Goal: Task Accomplishment & Management: Complete application form

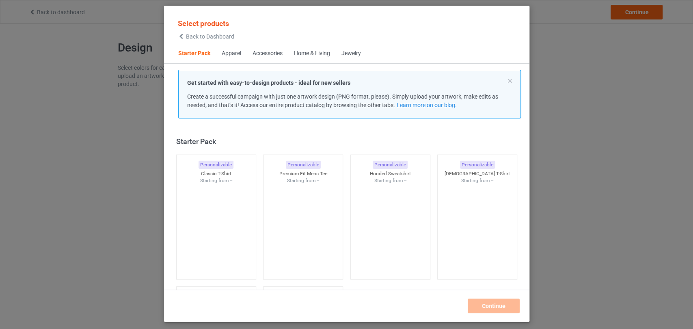
scroll to position [10, 0]
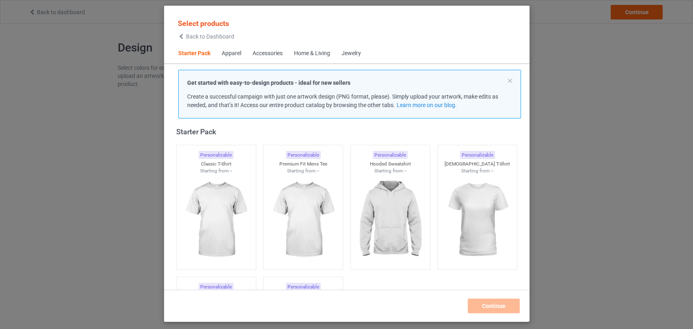
click at [219, 39] on span "Back to Dashboard" at bounding box center [210, 36] width 48 height 6
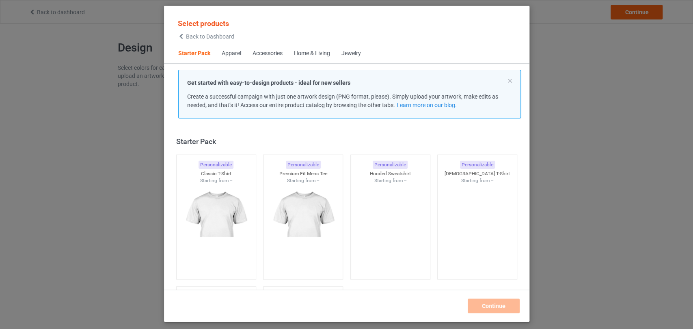
scroll to position [10, 0]
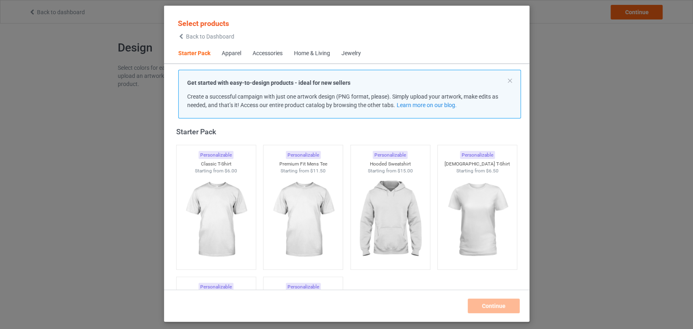
drag, startPoint x: 218, startPoint y: 39, endPoint x: 198, endPoint y: 40, distance: 19.5
drag, startPoint x: 197, startPoint y: 38, endPoint x: 188, endPoint y: 36, distance: 9.6
drag, startPoint x: 188, startPoint y: 36, endPoint x: 180, endPoint y: 35, distance: 7.4
click at [180, 35] on icon at bounding box center [181, 37] width 7 height 6
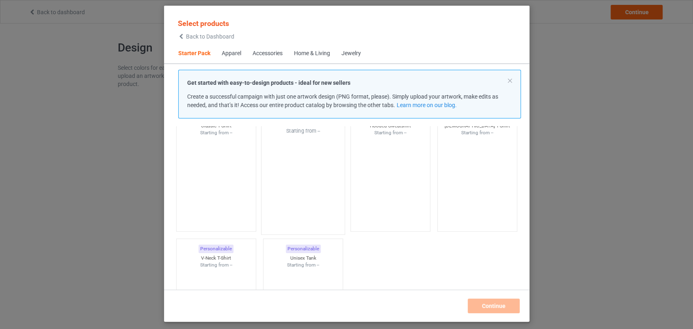
scroll to position [101, 0]
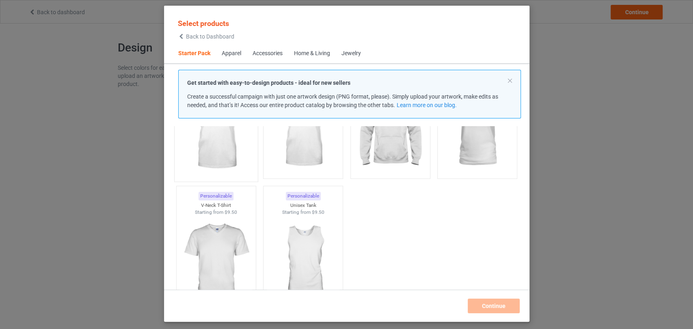
click at [234, 148] on img at bounding box center [216, 129] width 76 height 95
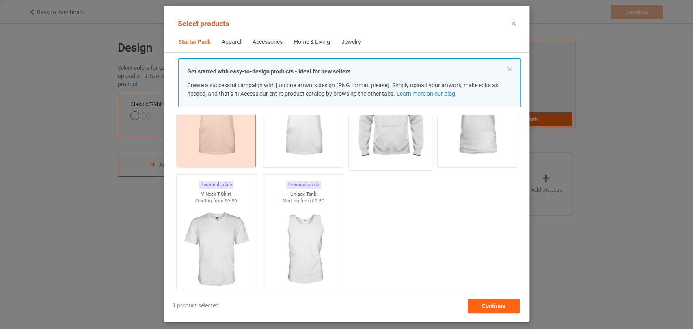
click at [394, 150] on img at bounding box center [390, 118] width 76 height 95
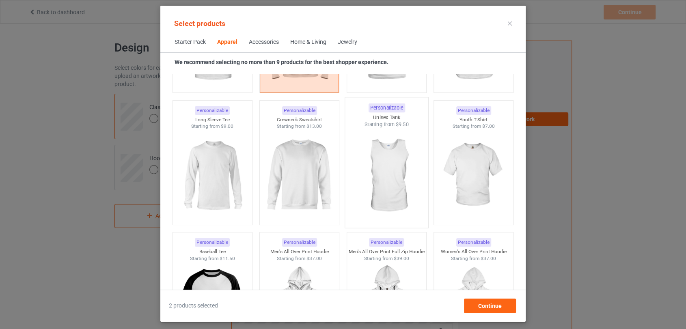
scroll to position [597, 0]
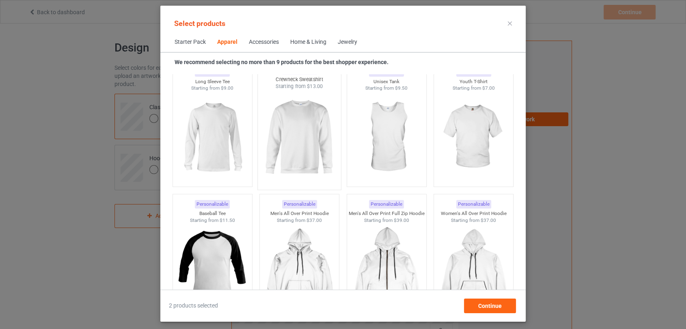
click at [305, 159] on img at bounding box center [300, 137] width 76 height 95
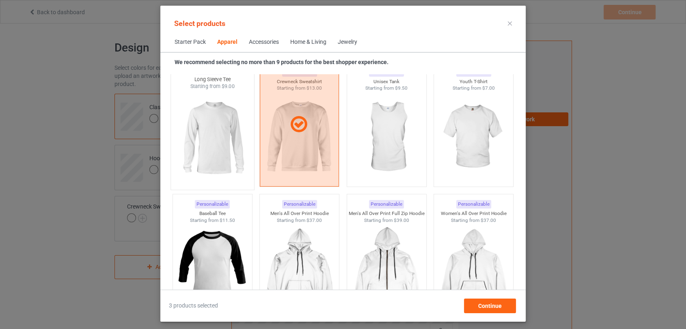
click at [239, 148] on img at bounding box center [212, 137] width 76 height 95
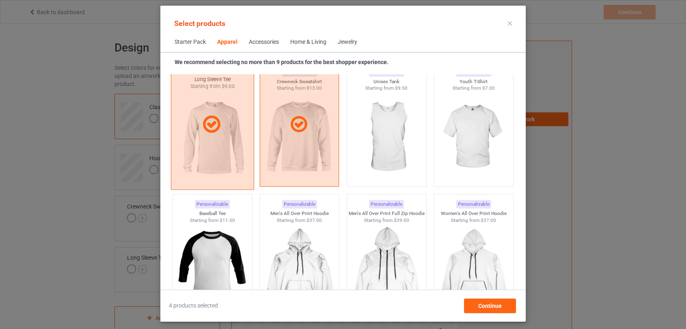
click at [239, 148] on div at bounding box center [212, 124] width 83 height 130
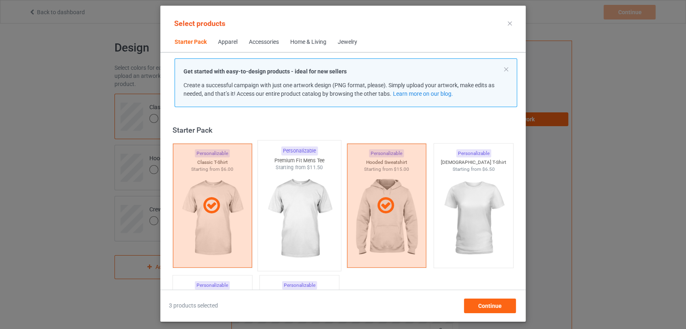
click at [290, 162] on div "Premium Fit Mens Tee" at bounding box center [299, 160] width 83 height 7
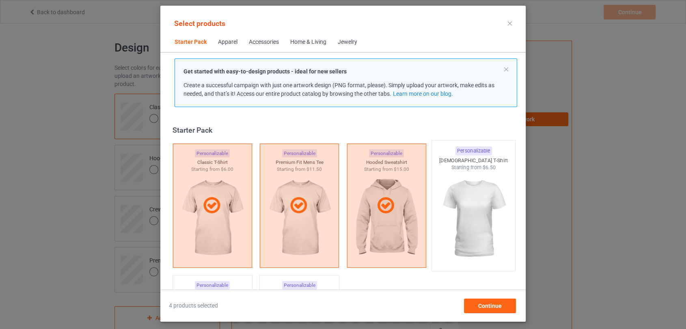
click at [457, 185] on img at bounding box center [474, 218] width 76 height 95
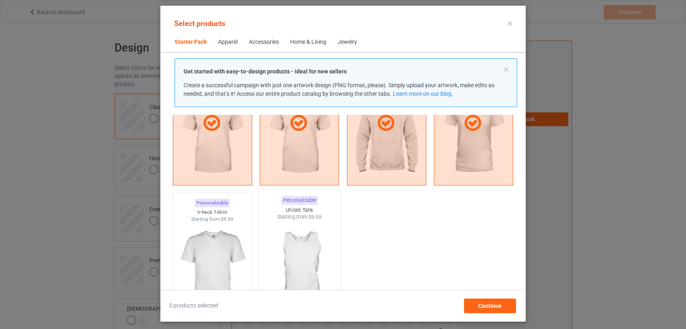
scroll to position [135, 0]
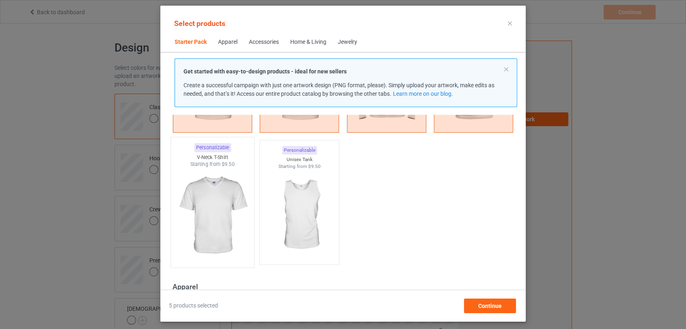
click at [223, 189] on img at bounding box center [212, 215] width 76 height 95
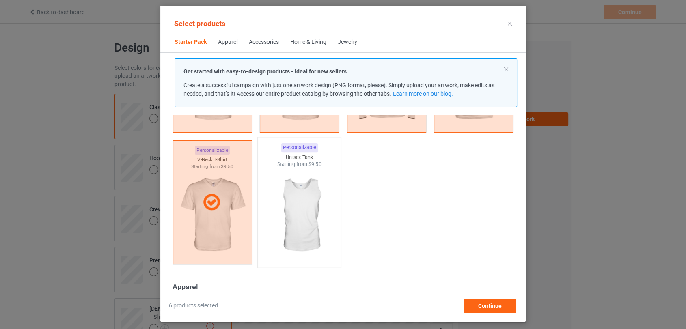
click at [303, 194] on img at bounding box center [300, 215] width 76 height 95
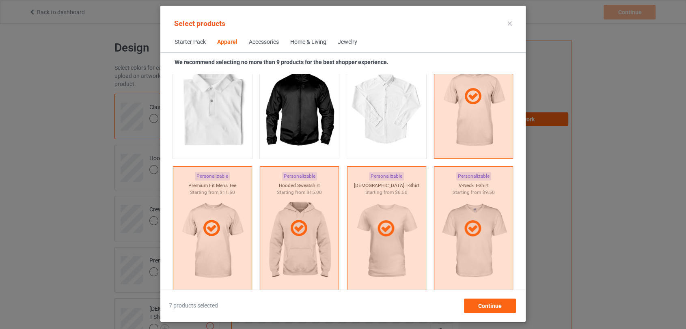
scroll to position [496, 0]
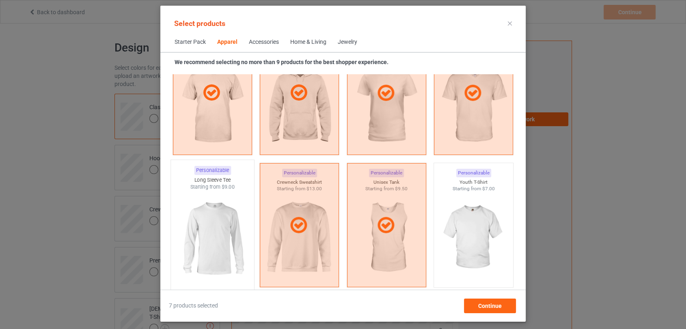
click at [231, 192] on img at bounding box center [212, 238] width 76 height 95
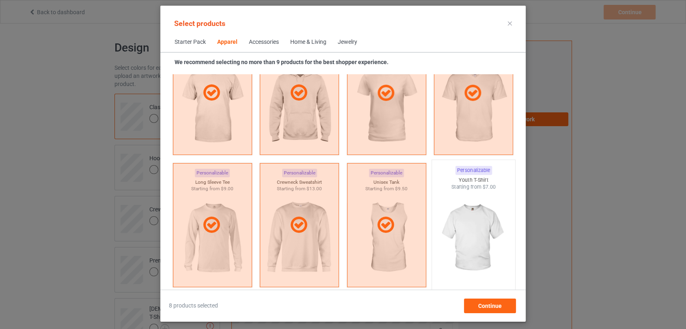
click at [458, 210] on img at bounding box center [474, 238] width 76 height 95
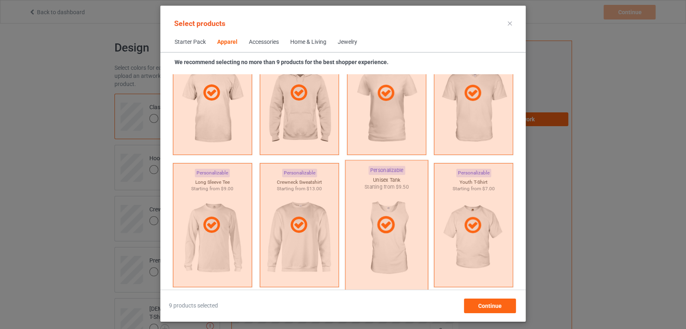
scroll to position [677, 0]
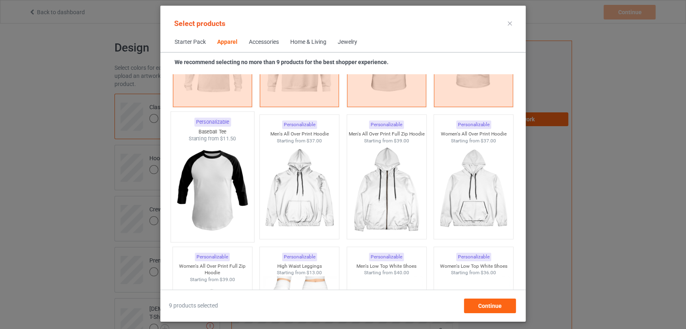
click at [221, 180] on img at bounding box center [212, 190] width 76 height 95
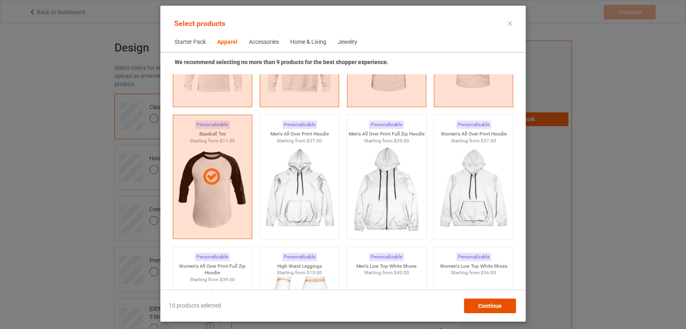
click at [489, 302] on div "Continue" at bounding box center [490, 306] width 52 height 15
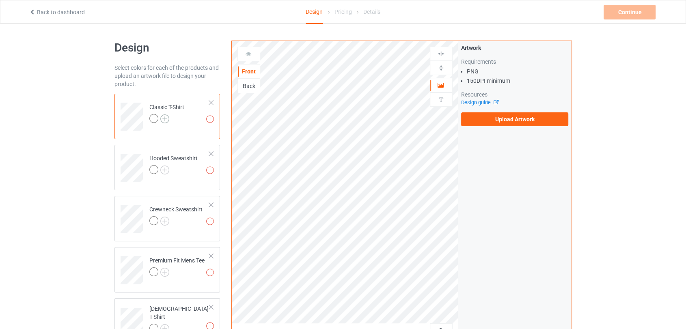
click at [167, 119] on img at bounding box center [164, 119] width 9 height 9
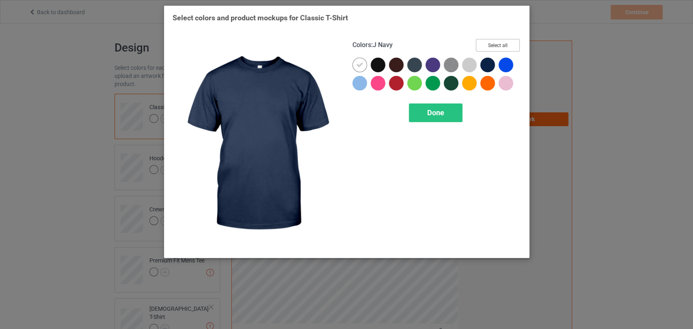
click at [504, 47] on button "Select all" at bounding box center [498, 45] width 44 height 13
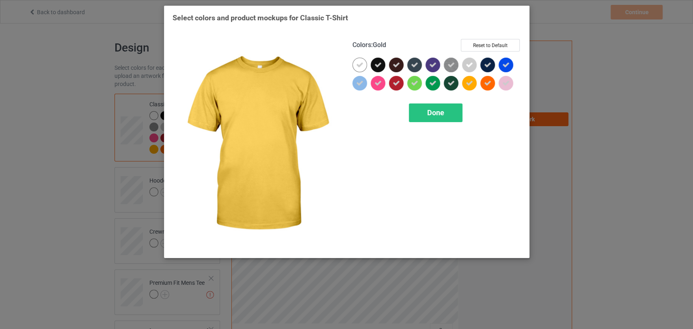
click at [453, 103] on div "Colors : Gold Reset to Default Done" at bounding box center [437, 144] width 180 height 222
click at [435, 119] on div "Done" at bounding box center [436, 113] width 54 height 19
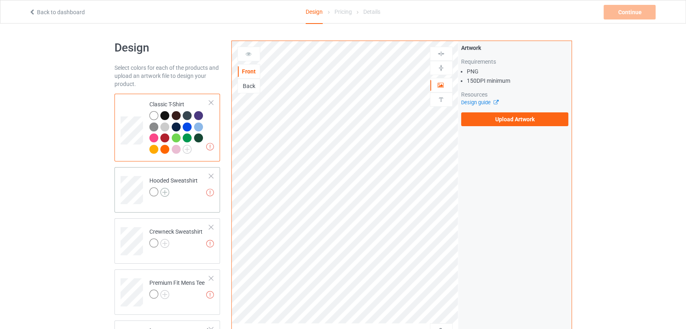
click at [163, 190] on img at bounding box center [164, 192] width 9 height 9
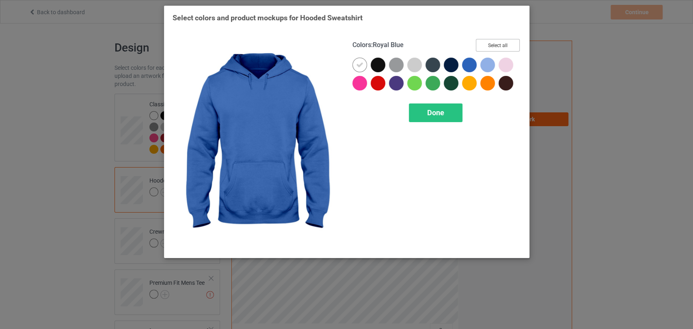
click at [497, 44] on button "Select all" at bounding box center [498, 45] width 44 height 13
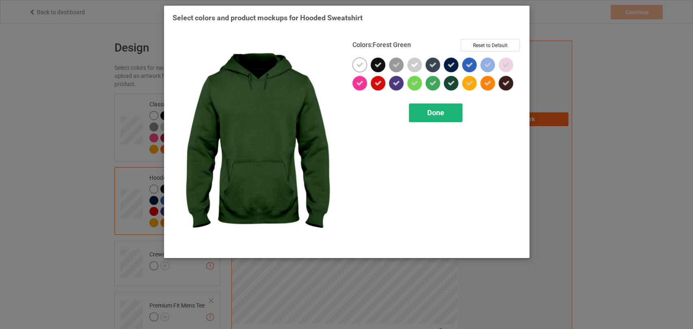
click at [429, 115] on span "Done" at bounding box center [435, 112] width 17 height 9
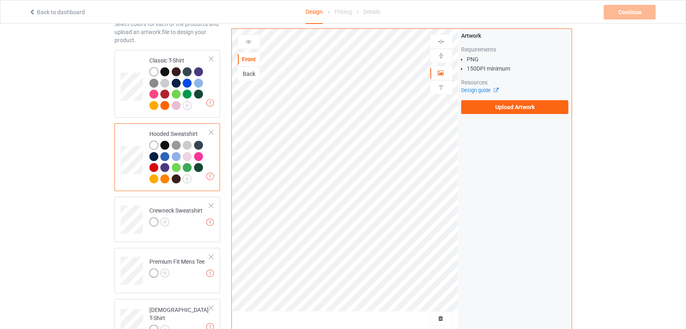
scroll to position [90, 0]
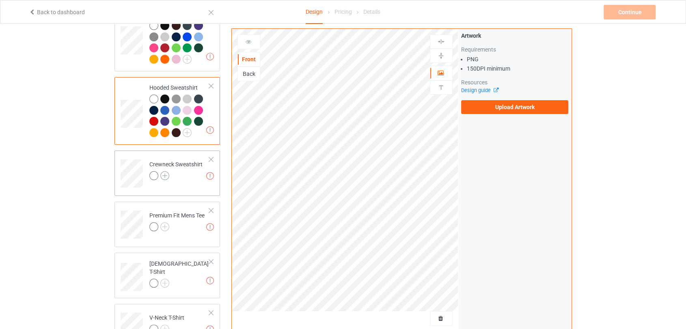
click at [162, 175] on img at bounding box center [164, 175] width 9 height 9
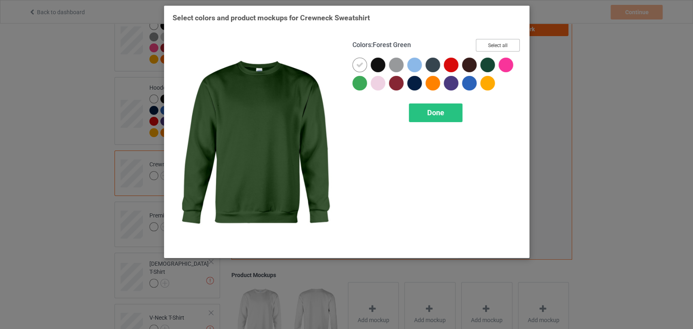
click at [496, 49] on button "Select all" at bounding box center [498, 45] width 44 height 13
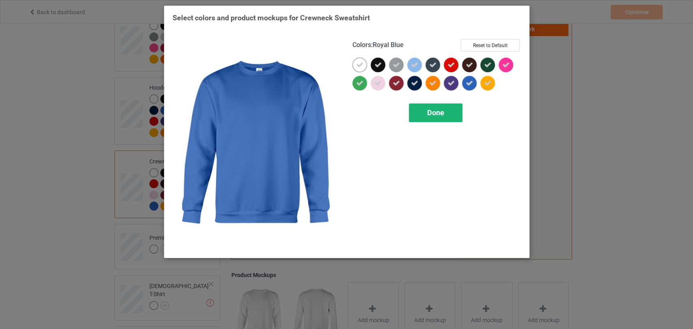
click at [442, 111] on span "Done" at bounding box center [435, 112] width 17 height 9
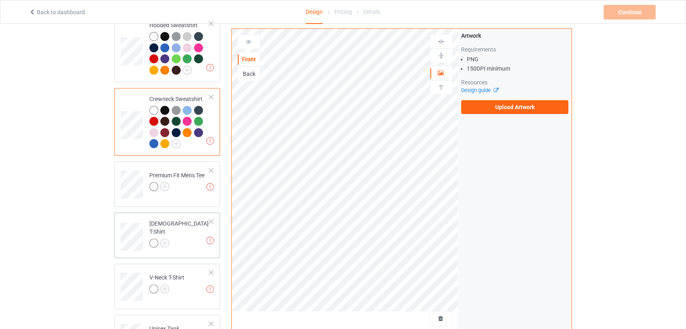
scroll to position [225, 0]
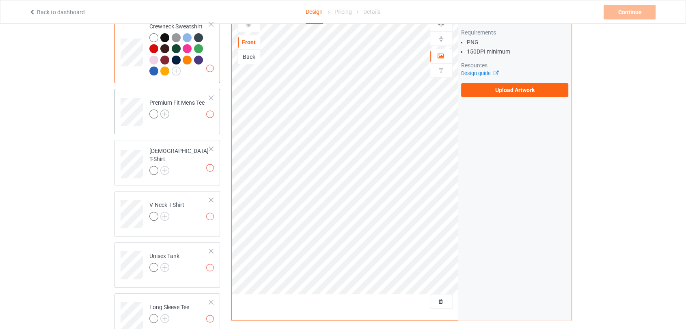
click at [165, 116] on img at bounding box center [164, 114] width 9 height 9
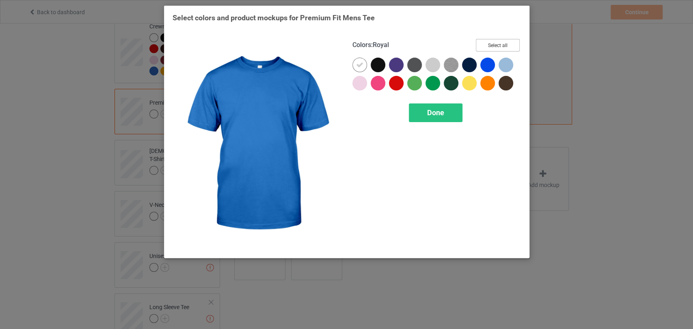
click at [504, 44] on button "Select all" at bounding box center [498, 45] width 44 height 13
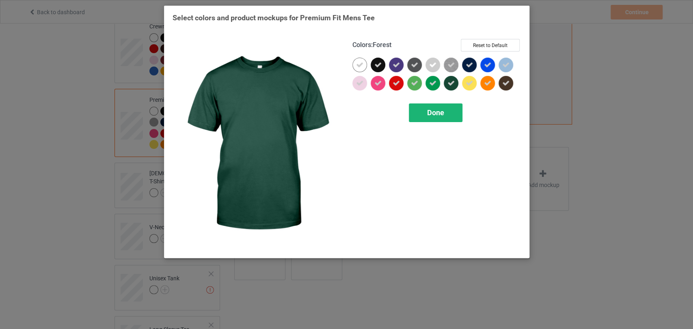
click at [426, 119] on div "Done" at bounding box center [436, 113] width 54 height 19
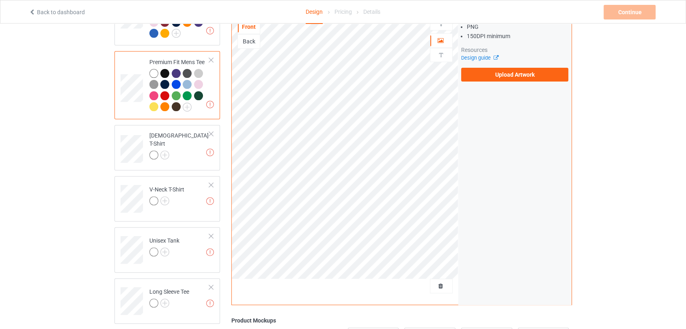
scroll to position [361, 0]
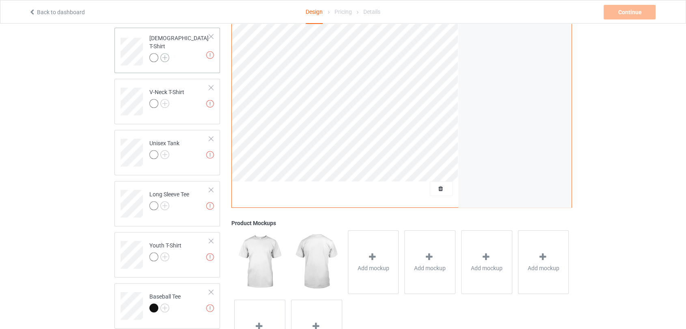
click at [166, 53] on img at bounding box center [164, 57] width 9 height 9
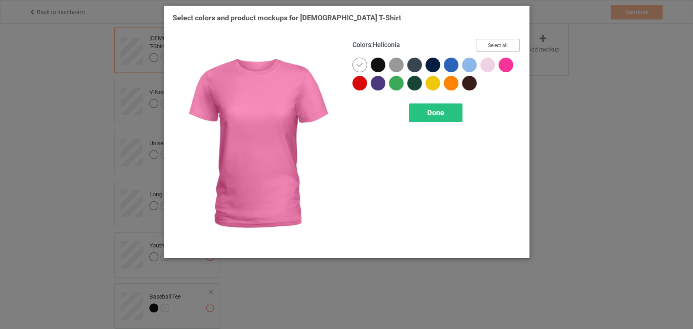
click at [508, 46] on button "Select all" at bounding box center [498, 45] width 44 height 13
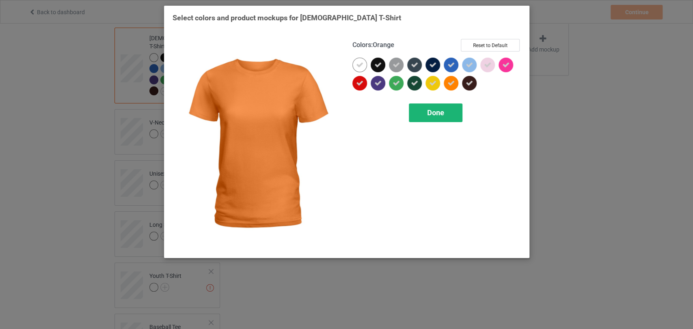
click at [435, 108] on span "Done" at bounding box center [435, 112] width 17 height 9
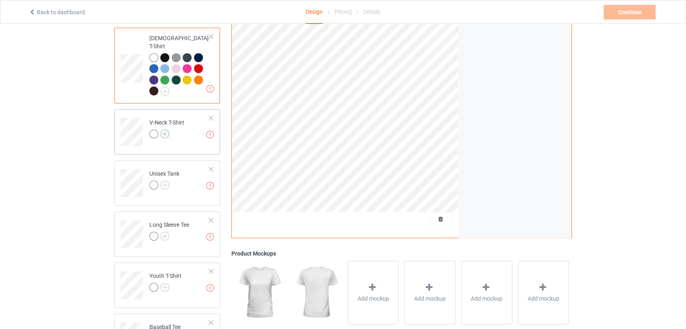
click at [165, 130] on img at bounding box center [164, 134] width 9 height 9
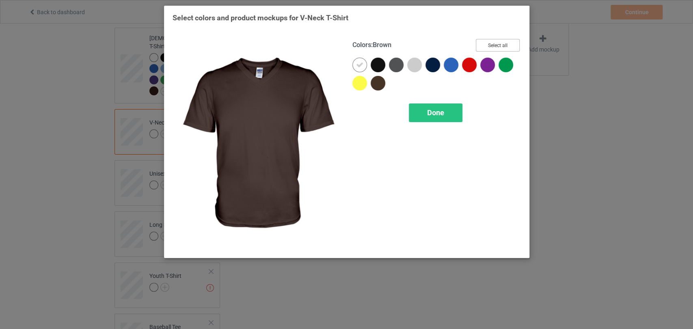
click at [508, 50] on button "Select all" at bounding box center [498, 45] width 44 height 13
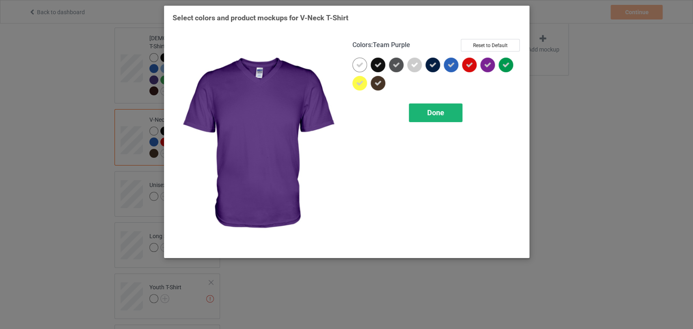
click at [452, 104] on div "Done" at bounding box center [436, 113] width 54 height 19
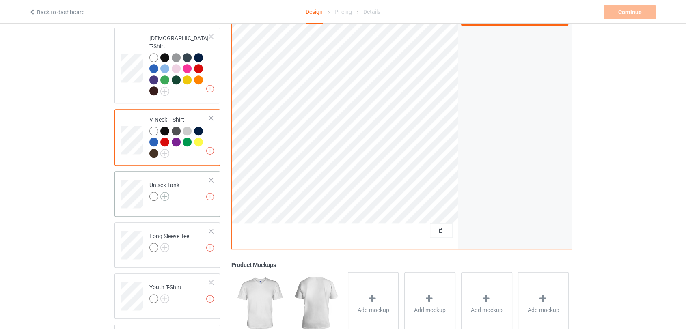
click at [164, 192] on img at bounding box center [164, 196] width 9 height 9
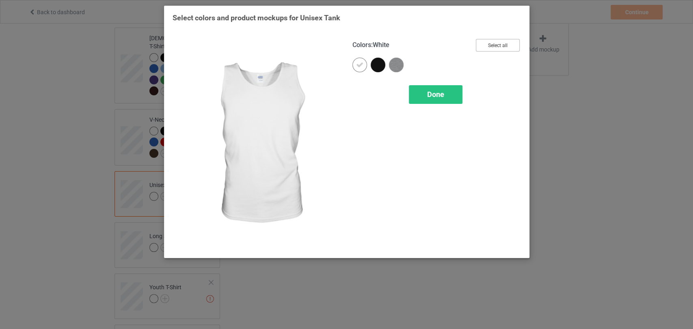
click at [494, 43] on button "Select all" at bounding box center [498, 45] width 44 height 13
click at [430, 96] on span "Done" at bounding box center [435, 94] width 17 height 9
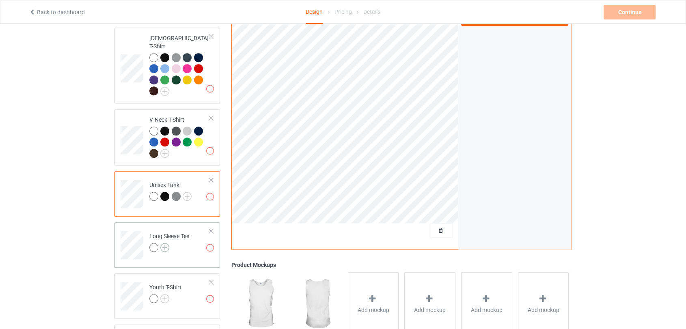
click at [167, 243] on img at bounding box center [164, 247] width 9 height 9
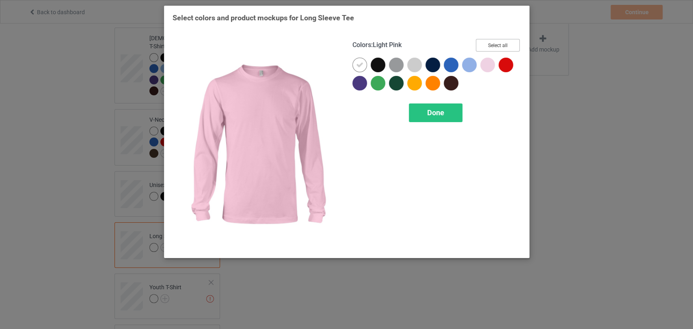
click at [487, 49] on button "Select all" at bounding box center [498, 45] width 44 height 13
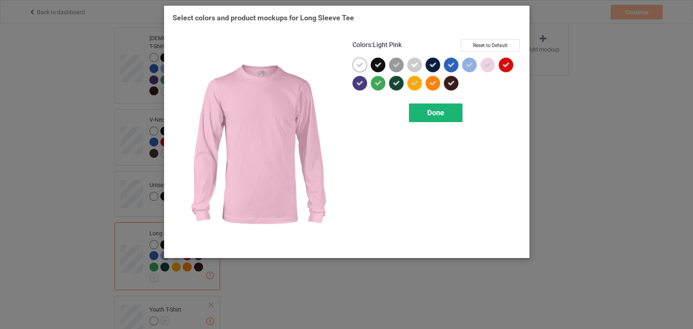
click at [448, 113] on div "Done" at bounding box center [436, 113] width 54 height 19
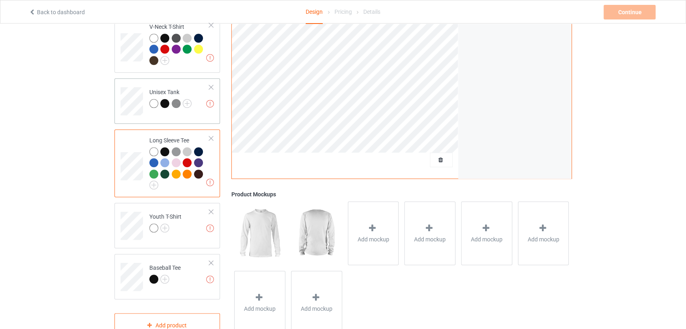
scroll to position [472, 0]
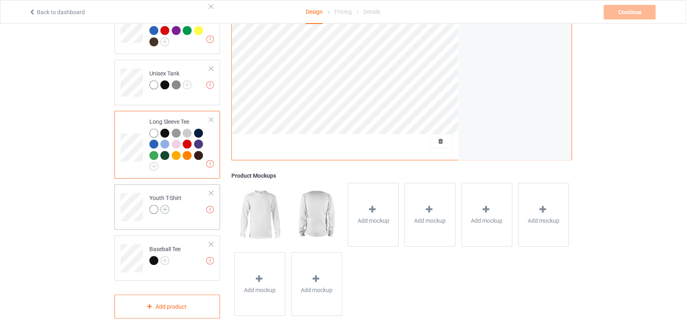
click at [168, 205] on img at bounding box center [164, 209] width 9 height 9
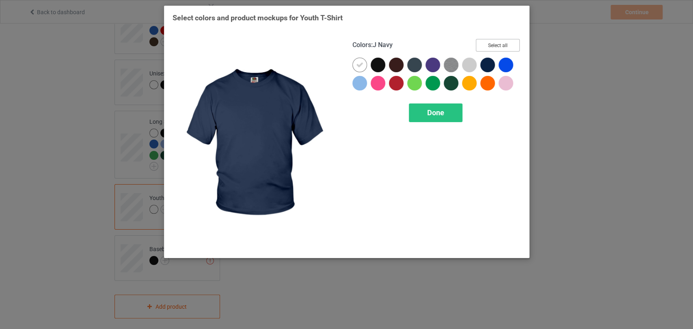
click at [494, 49] on button "Select all" at bounding box center [498, 45] width 44 height 13
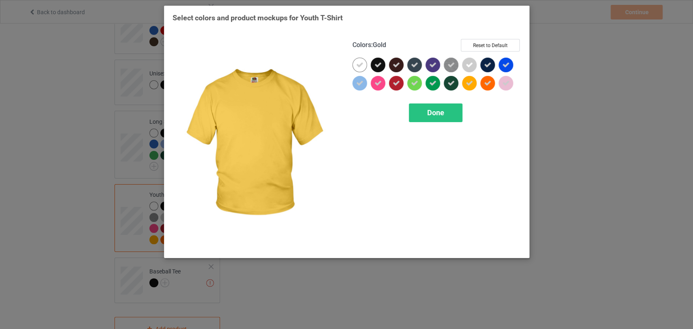
click at [426, 128] on div "Colors : Gold Reset to Default Done" at bounding box center [437, 144] width 180 height 222
click at [435, 112] on span "Done" at bounding box center [435, 112] width 17 height 9
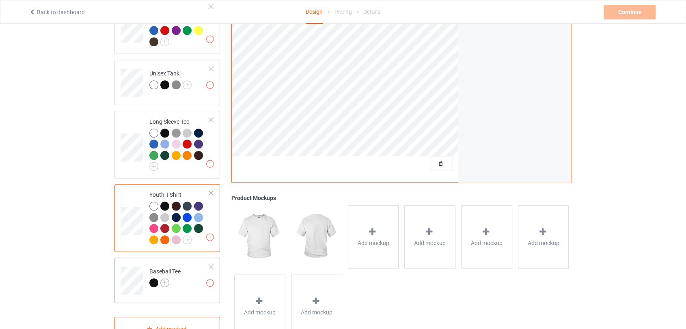
click at [162, 279] on img at bounding box center [164, 283] width 9 height 9
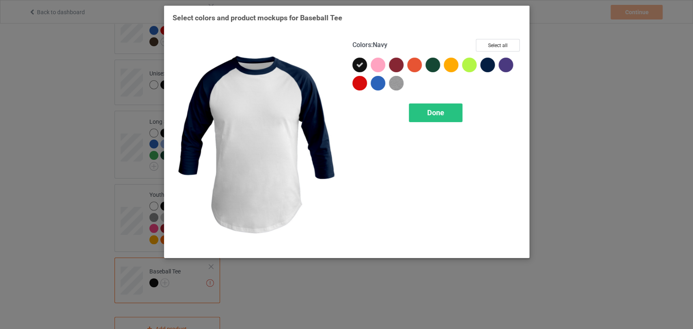
click at [495, 53] on div "Colors : Navy Select all" at bounding box center [437, 48] width 169 height 19
click at [498, 46] on button "Select all" at bounding box center [498, 45] width 44 height 13
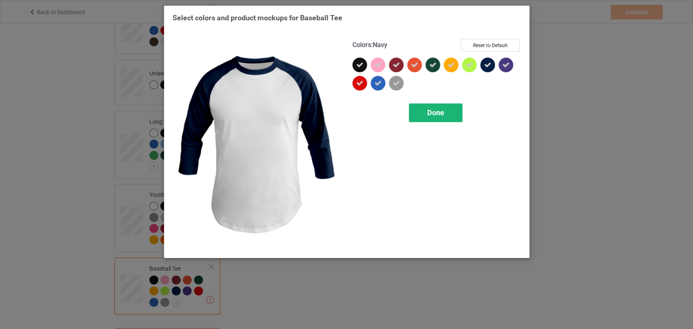
click at [452, 112] on div "Done" at bounding box center [436, 113] width 54 height 19
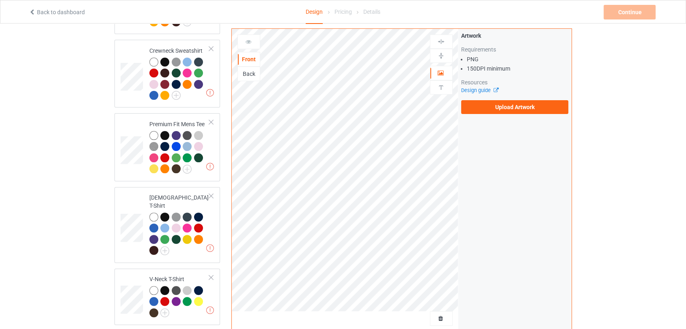
scroll to position [21, 0]
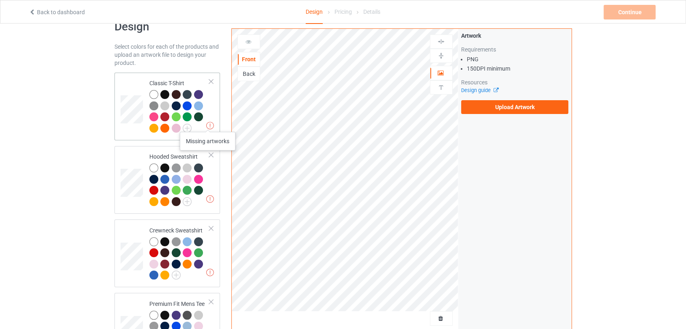
click at [212, 106] on td "Missing artworks Classic T-Shirt" at bounding box center [179, 106] width 69 height 61
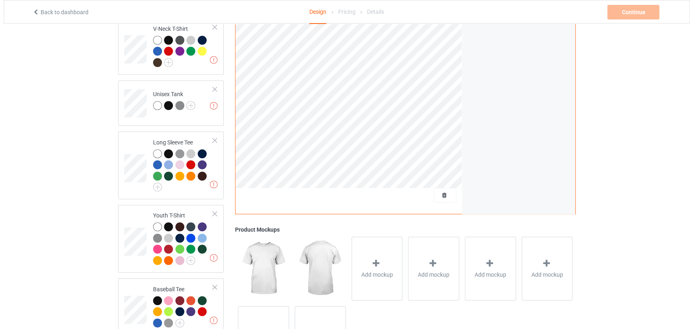
scroll to position [507, 0]
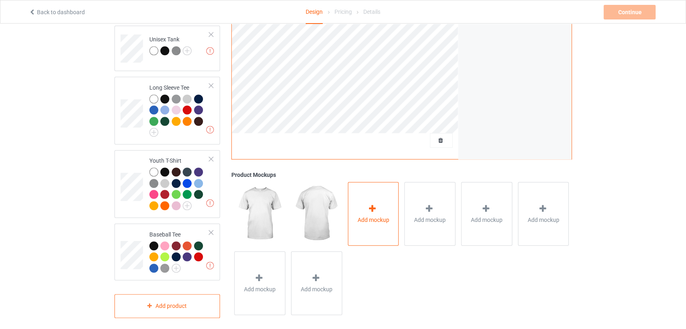
click at [384, 224] on div "Add mockup" at bounding box center [373, 214] width 51 height 64
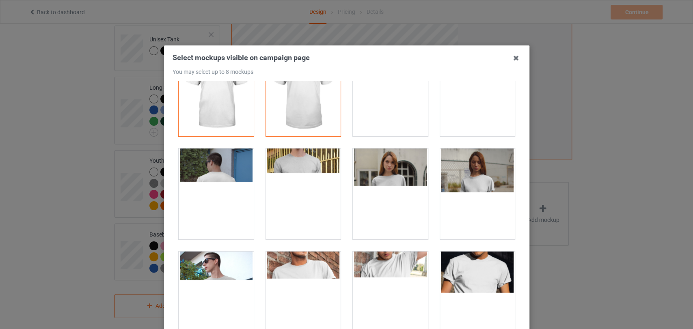
scroll to position [90, 0]
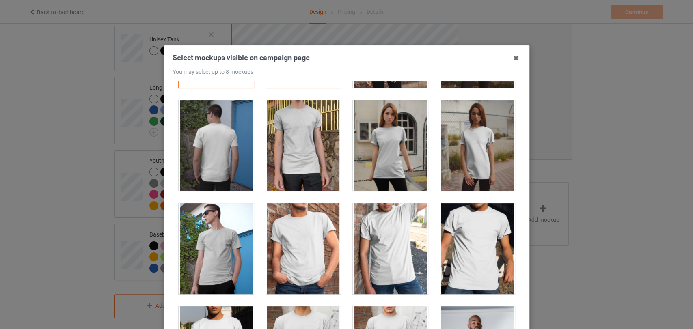
click at [308, 239] on div at bounding box center [303, 248] width 75 height 91
click at [387, 161] on div at bounding box center [390, 145] width 75 height 91
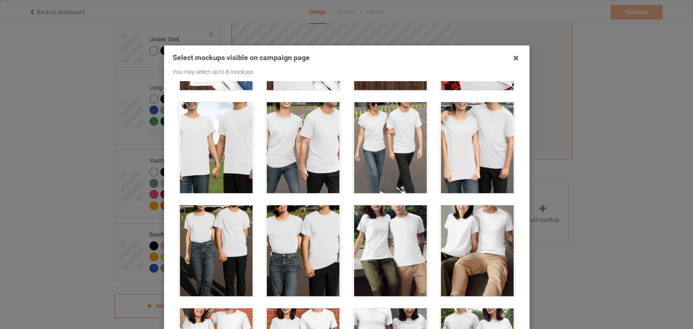
scroll to position [2663, 0]
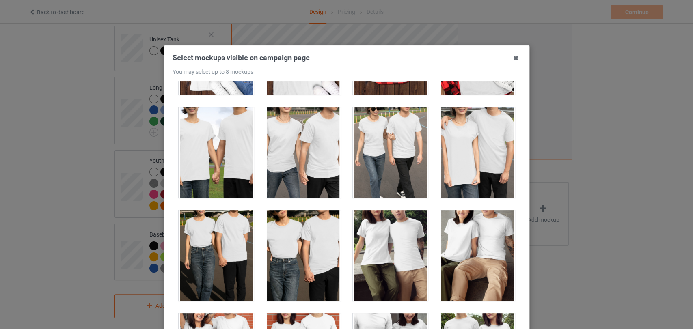
click at [266, 256] on div at bounding box center [303, 255] width 75 height 91
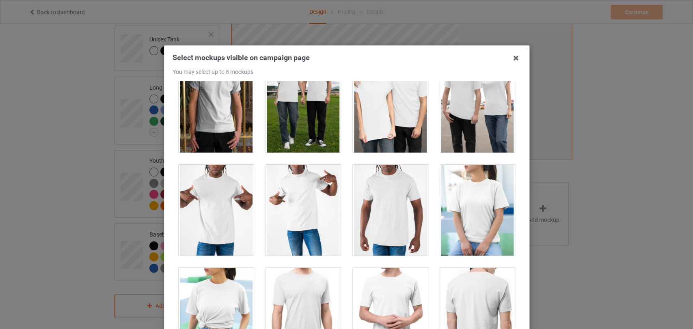
scroll to position [4377, 0]
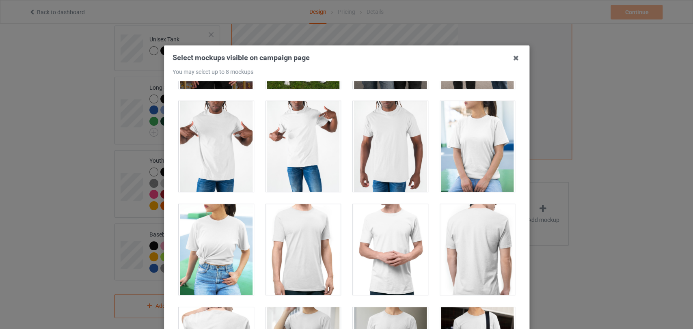
click at [205, 238] on div at bounding box center [216, 249] width 75 height 91
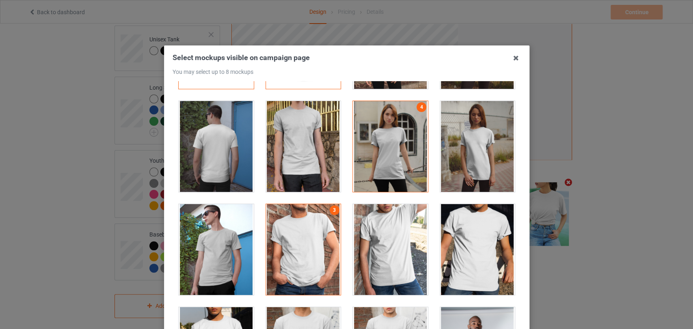
scroll to position [90, 0]
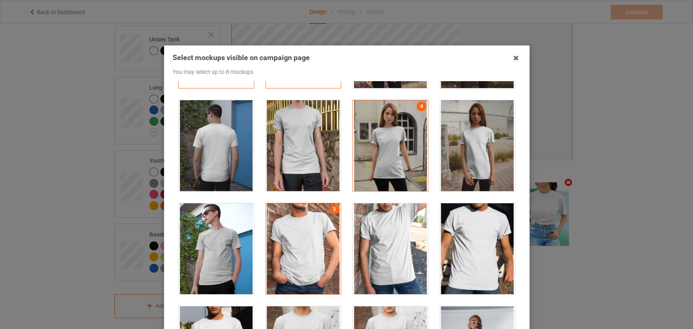
click at [305, 230] on div at bounding box center [303, 248] width 75 height 91
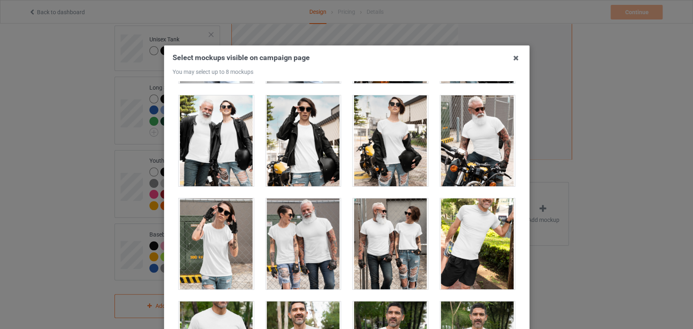
scroll to position [7627, 0]
click at [221, 248] on div at bounding box center [216, 243] width 75 height 91
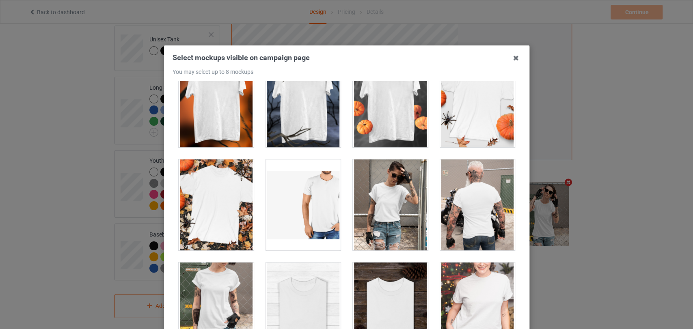
scroll to position [8259, 0]
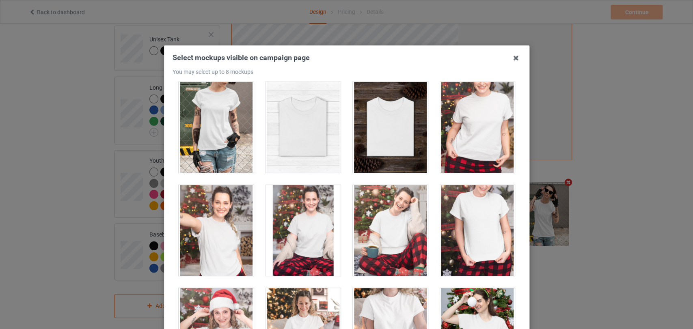
click at [217, 232] on div at bounding box center [216, 230] width 75 height 91
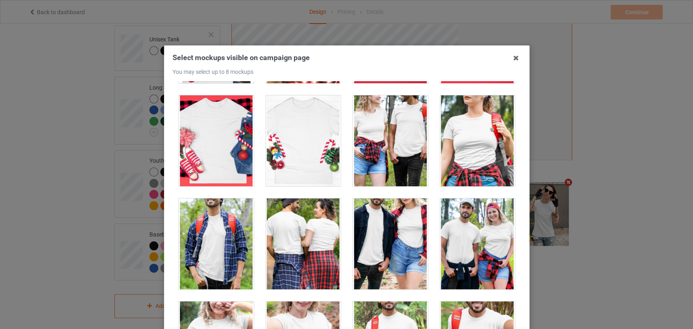
scroll to position [9026, 0]
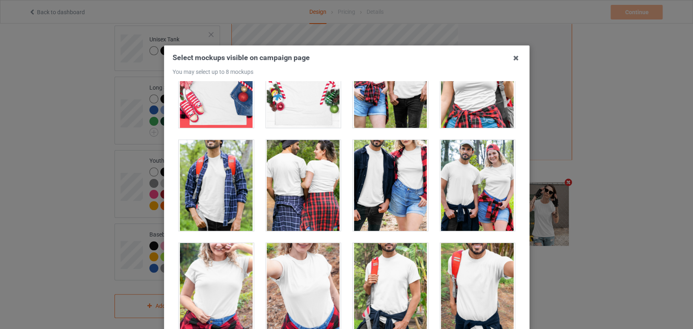
click at [228, 285] on div at bounding box center [216, 288] width 75 height 91
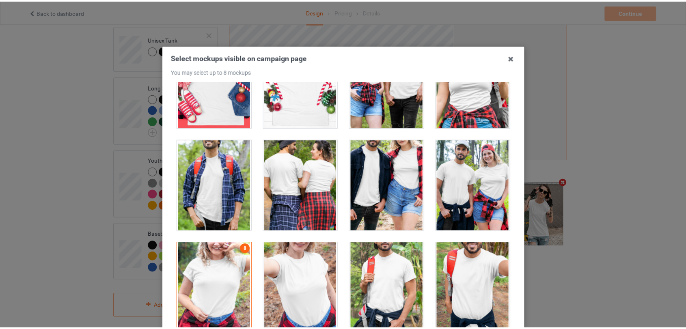
scroll to position [98, 0]
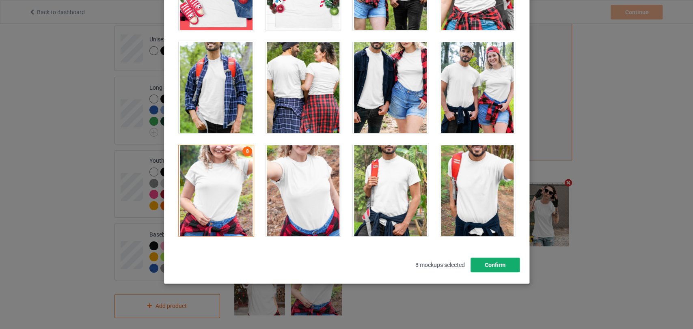
click at [495, 269] on button "Confirm" at bounding box center [494, 265] width 49 height 15
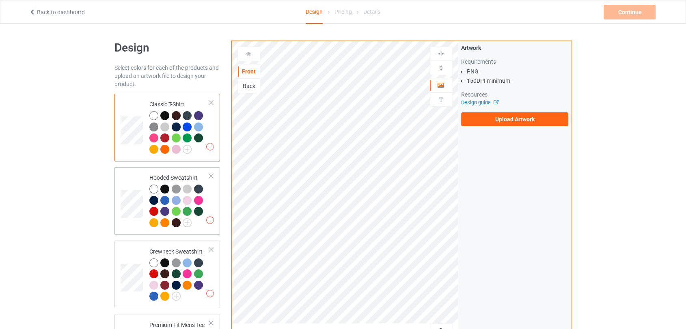
scroll to position [0, 0]
click at [205, 195] on div at bounding box center [179, 207] width 61 height 45
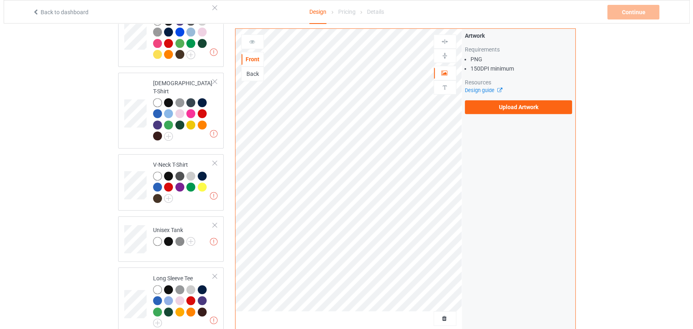
scroll to position [496, 0]
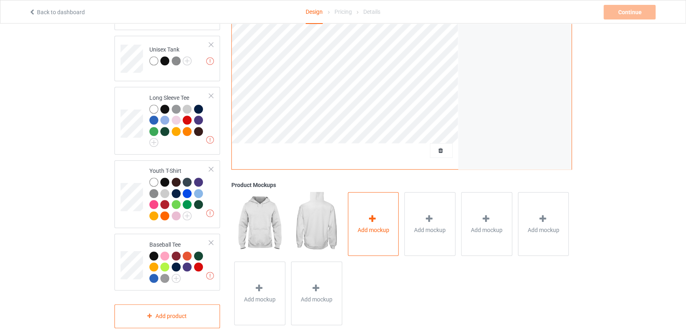
click at [387, 239] on div "Add mockup" at bounding box center [373, 225] width 51 height 64
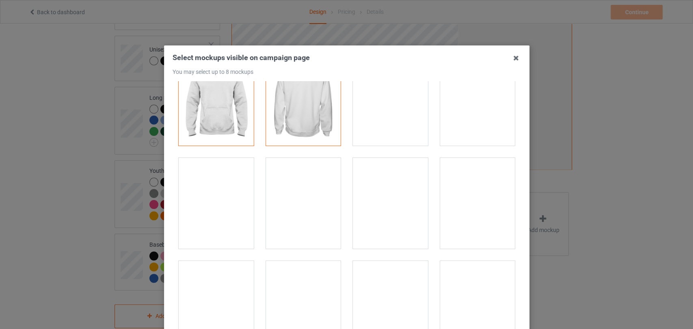
scroll to position [90, 0]
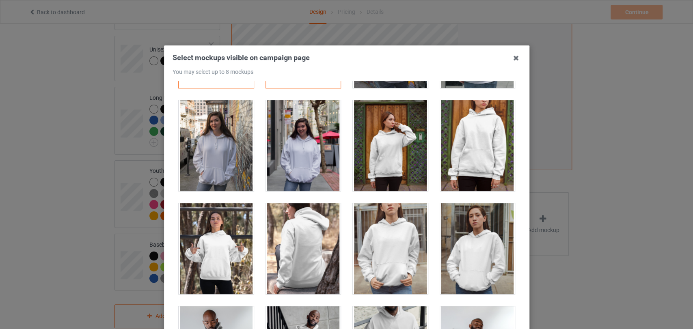
click at [380, 156] on div at bounding box center [390, 145] width 75 height 91
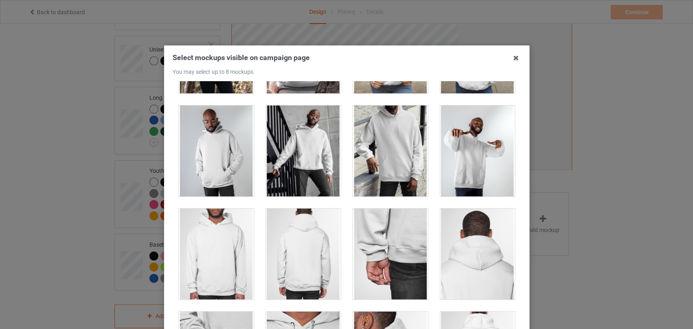
scroll to position [225, 0]
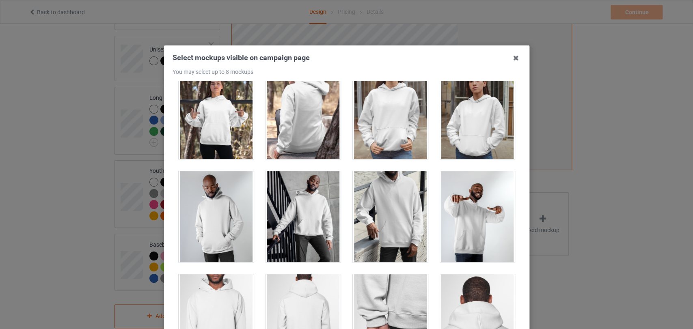
click at [219, 128] on div at bounding box center [216, 113] width 75 height 91
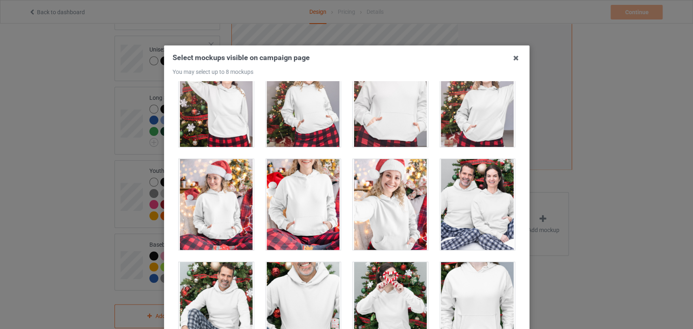
scroll to position [5100, 0]
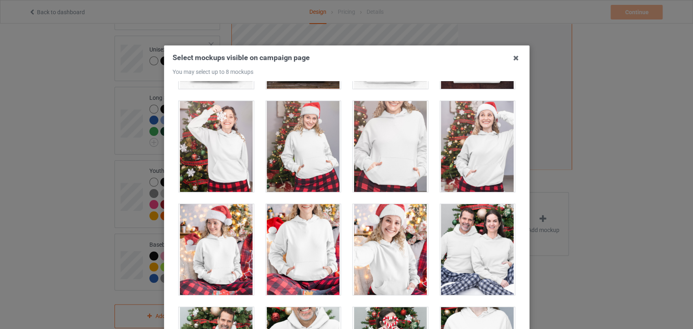
click at [390, 164] on div at bounding box center [390, 146] width 75 height 91
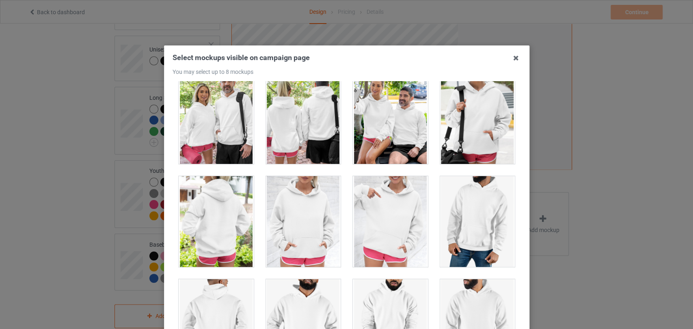
scroll to position [6634, 0]
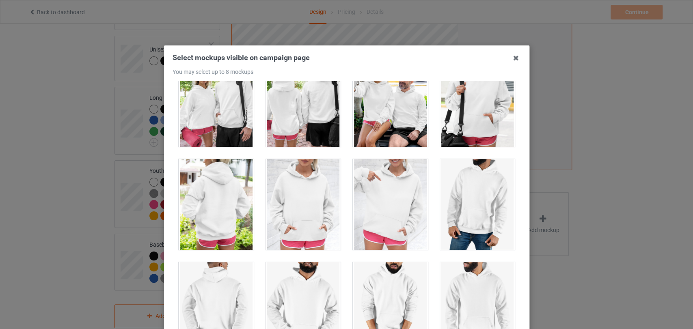
click at [291, 184] on div at bounding box center [303, 204] width 75 height 91
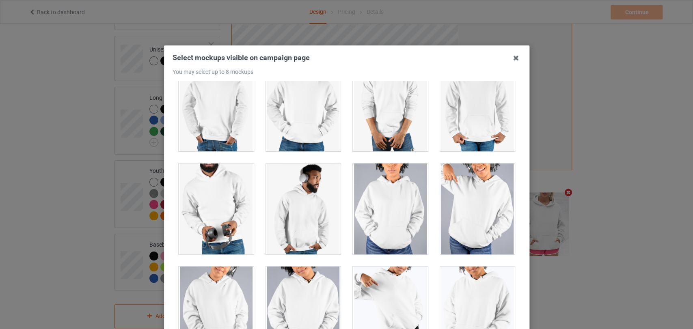
scroll to position [6905, 0]
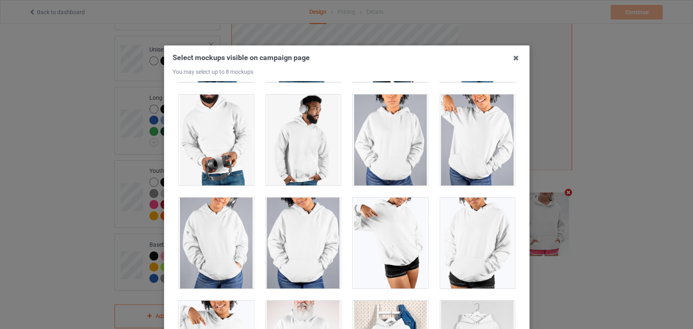
click at [395, 162] on div at bounding box center [390, 140] width 75 height 91
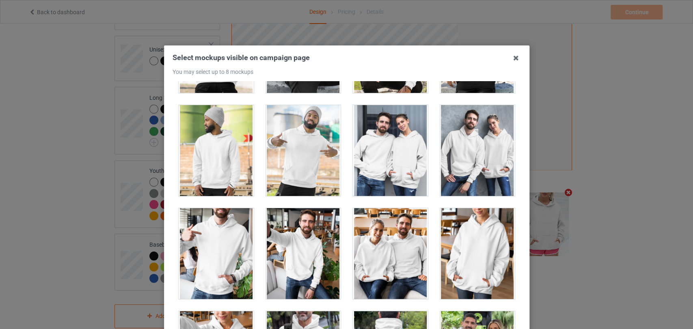
scroll to position [6275, 0]
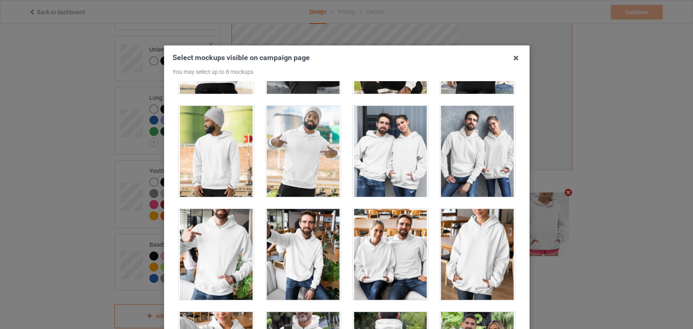
click at [475, 245] on div at bounding box center [477, 254] width 75 height 91
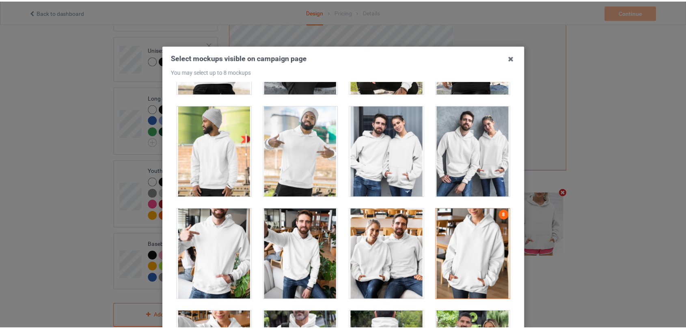
scroll to position [98, 0]
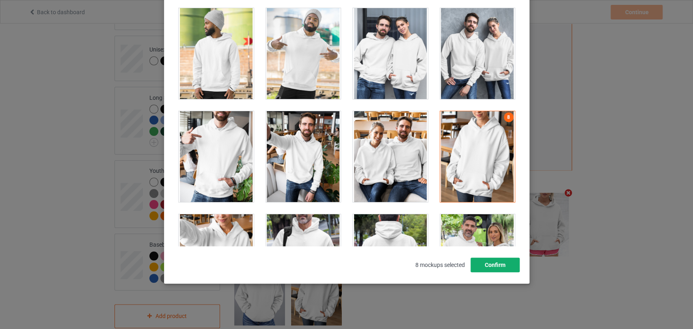
click at [498, 266] on button "Confirm" at bounding box center [494, 265] width 49 height 15
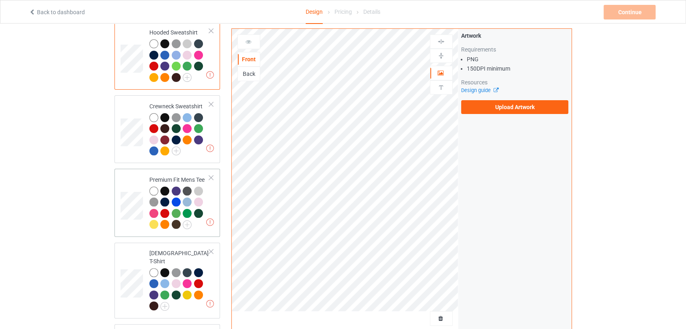
scroll to position [90, 0]
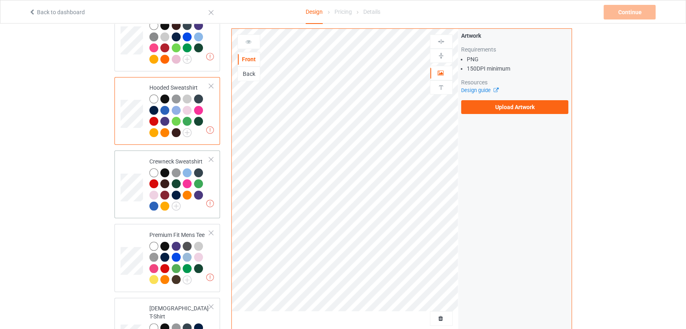
click at [206, 173] on div at bounding box center [179, 191] width 61 height 45
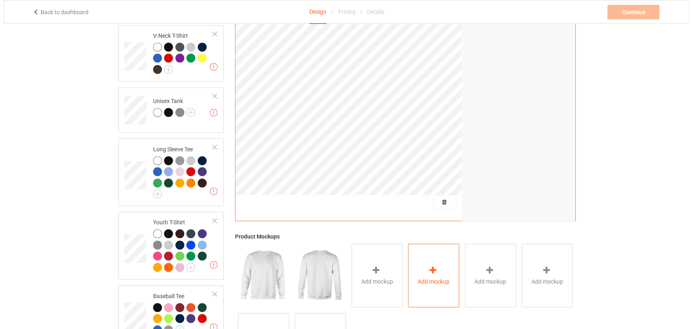
scroll to position [507, 0]
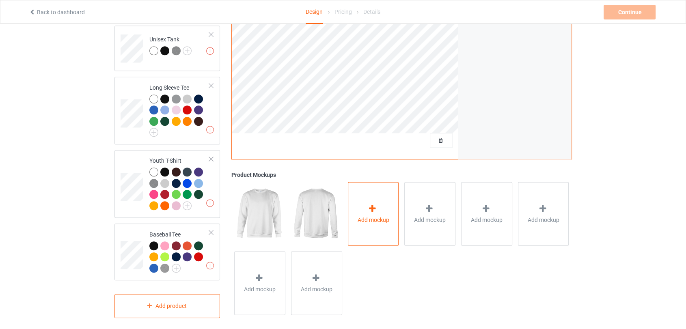
click at [389, 218] on div "Add mockup" at bounding box center [373, 214] width 51 height 64
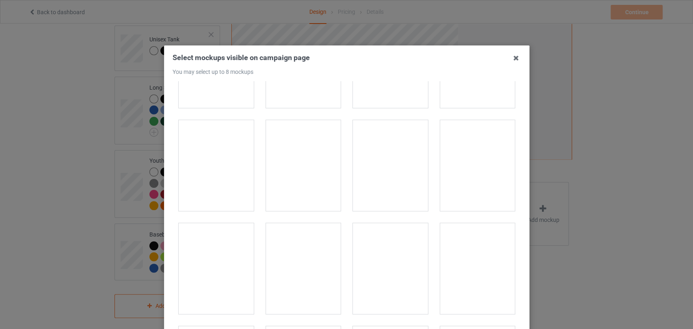
scroll to position [587, 0]
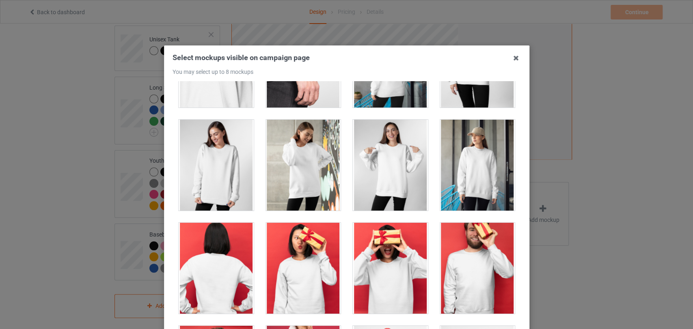
click at [462, 180] on div at bounding box center [477, 165] width 75 height 91
click at [221, 175] on div at bounding box center [216, 165] width 75 height 91
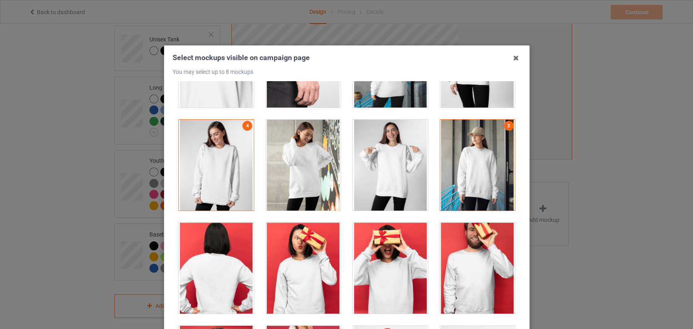
click at [221, 175] on div at bounding box center [216, 165] width 75 height 91
click at [463, 180] on div at bounding box center [477, 165] width 75 height 91
click at [387, 176] on div at bounding box center [390, 165] width 75 height 91
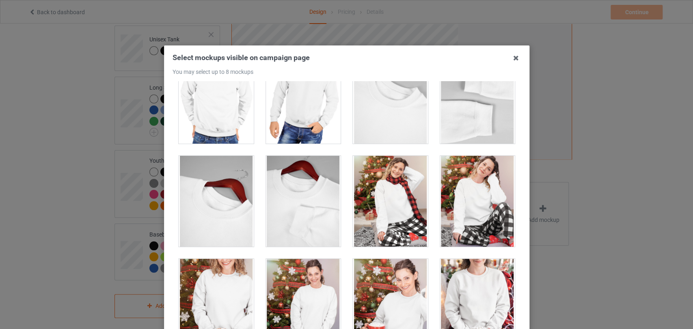
scroll to position [2979, 0]
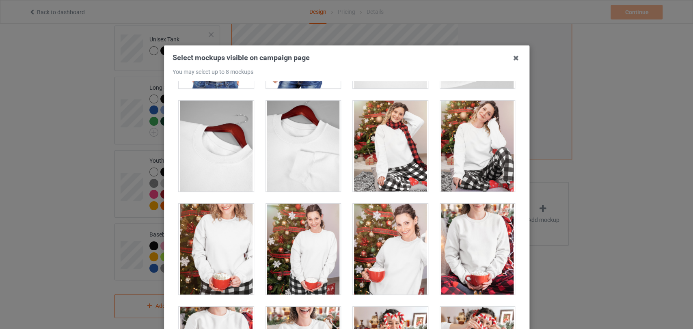
click at [468, 237] on div at bounding box center [477, 249] width 75 height 91
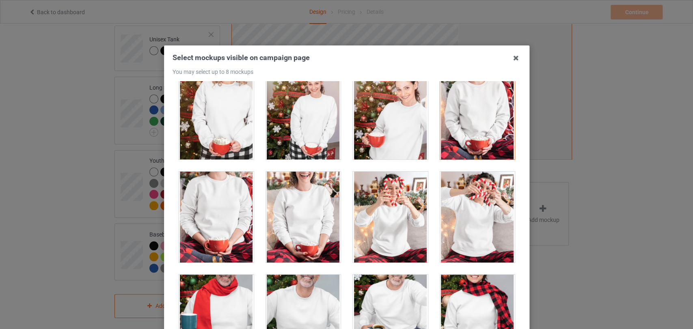
click at [305, 225] on div at bounding box center [303, 217] width 75 height 91
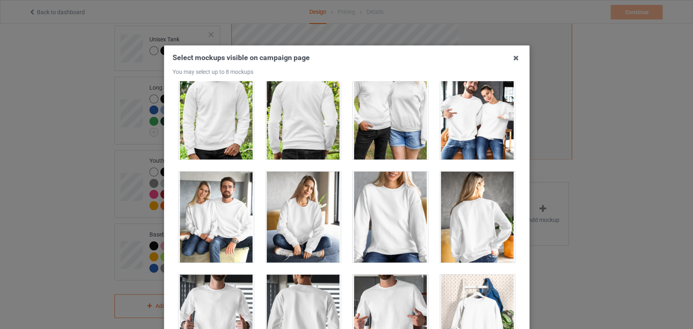
scroll to position [3701, 0]
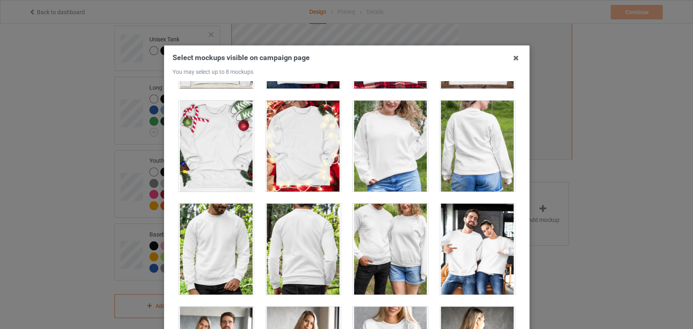
click at [377, 167] on div at bounding box center [390, 146] width 75 height 91
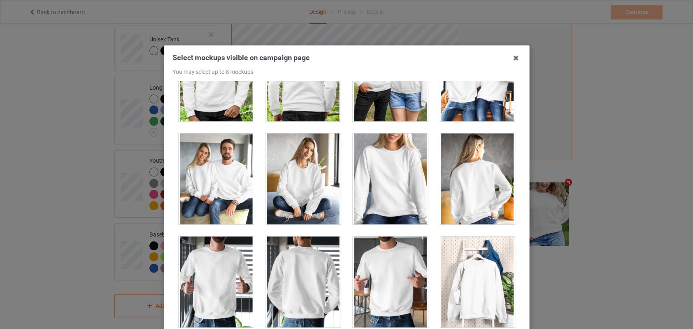
scroll to position [3873, 0]
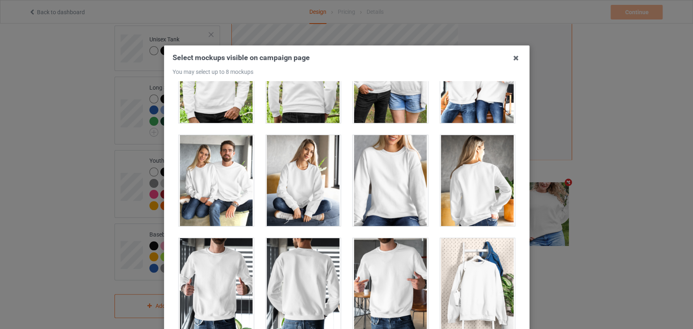
click at [287, 198] on div at bounding box center [303, 180] width 75 height 91
click at [383, 205] on div at bounding box center [390, 180] width 75 height 91
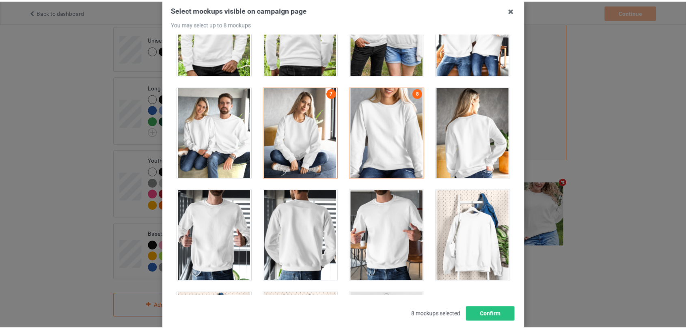
scroll to position [98, 0]
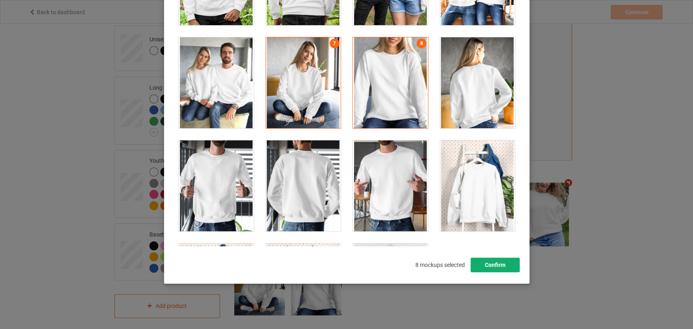
click at [504, 270] on button "Confirm" at bounding box center [494, 265] width 49 height 15
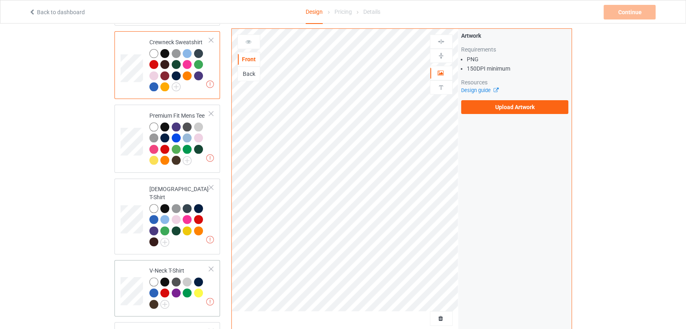
scroll to position [190, 0]
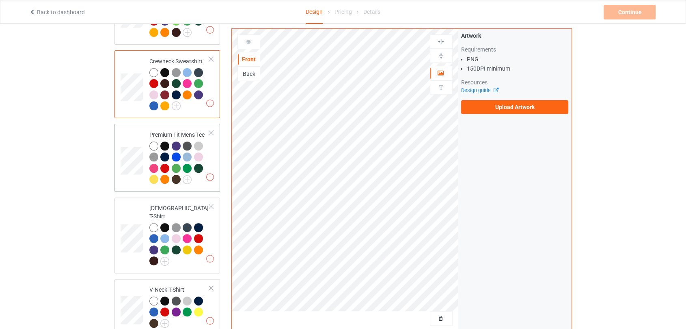
click at [202, 177] on div at bounding box center [179, 164] width 61 height 45
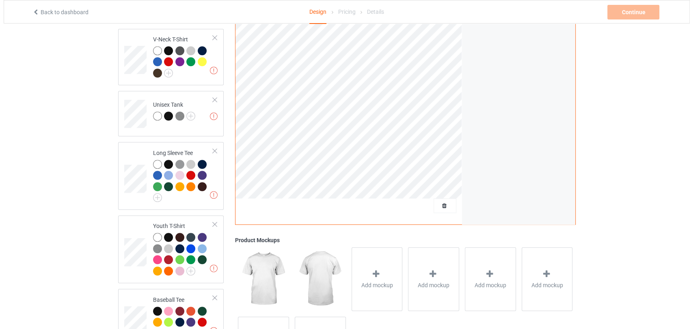
scroll to position [507, 0]
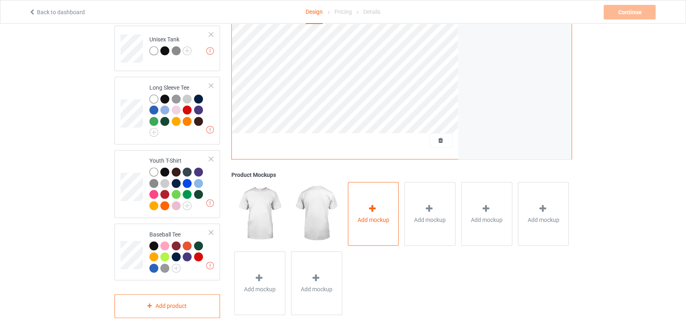
click at [384, 234] on div "Add mockup" at bounding box center [373, 214] width 51 height 64
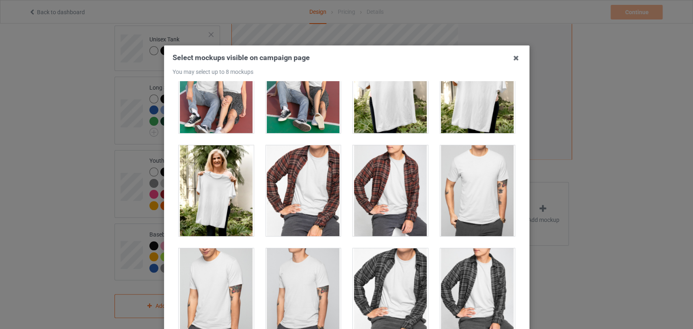
scroll to position [767, 0]
click at [223, 209] on div at bounding box center [216, 191] width 75 height 91
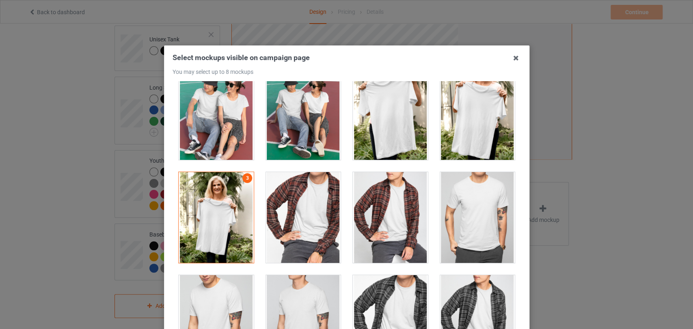
scroll to position [677, 0]
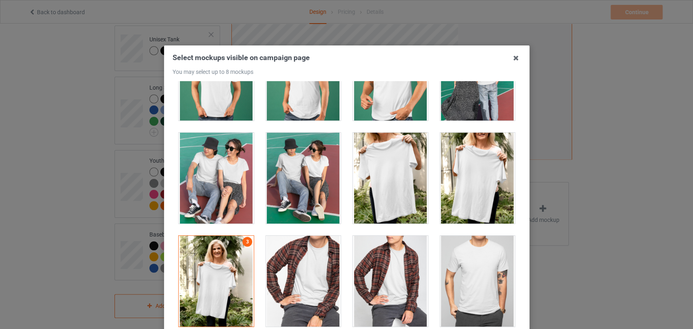
click at [402, 186] on div at bounding box center [390, 178] width 75 height 91
click at [455, 186] on div at bounding box center [477, 178] width 75 height 91
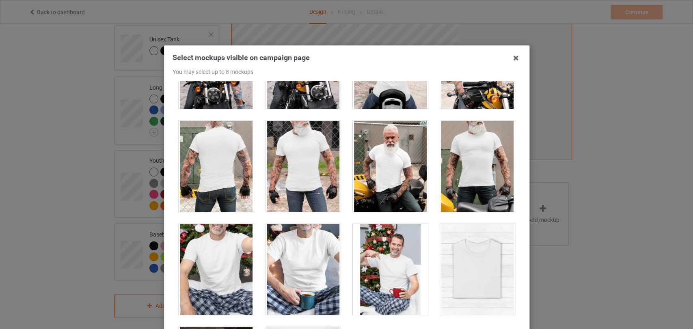
scroll to position [2520, 0]
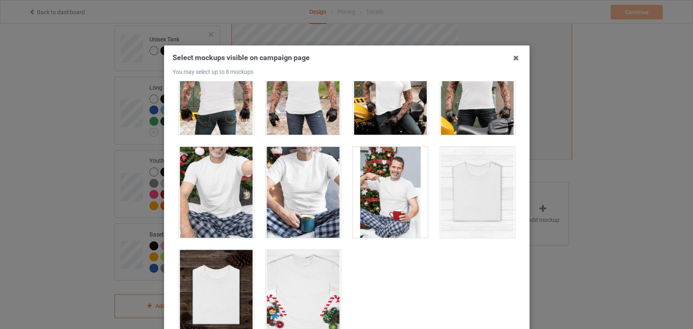
click at [210, 296] on div at bounding box center [216, 295] width 75 height 91
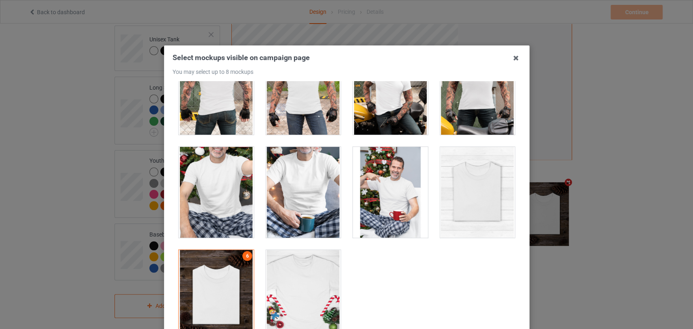
click at [290, 290] on div at bounding box center [303, 295] width 75 height 91
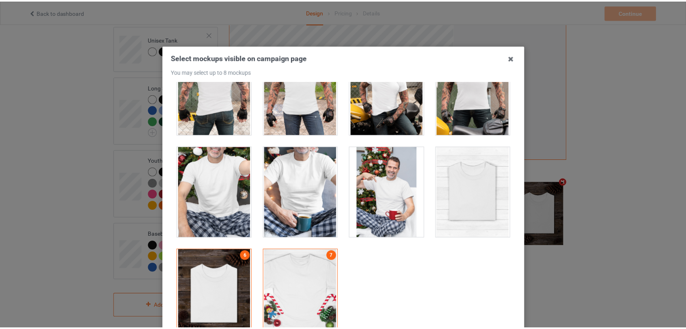
scroll to position [98, 0]
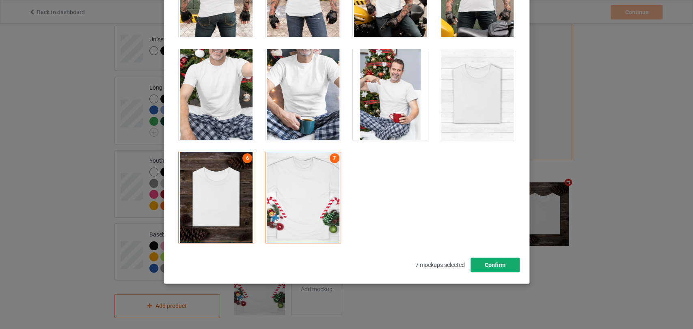
click at [506, 264] on button "Confirm" at bounding box center [494, 265] width 49 height 15
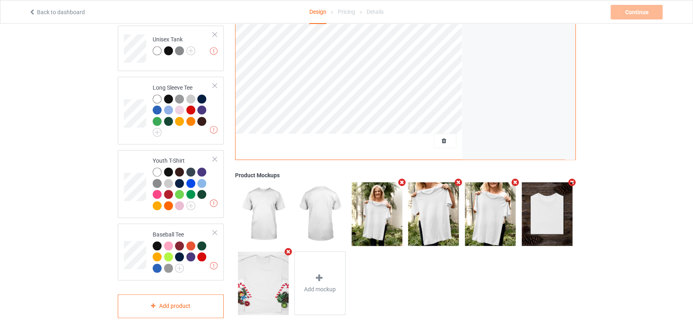
click at [506, 264] on div "Add mockup" at bounding box center [405, 249] width 340 height 139
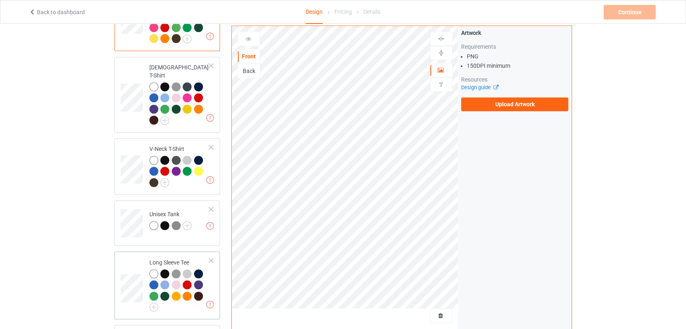
scroll to position [326, 0]
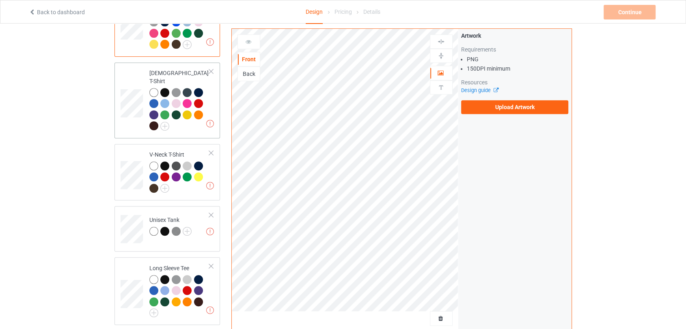
click at [198, 117] on div at bounding box center [179, 110] width 61 height 45
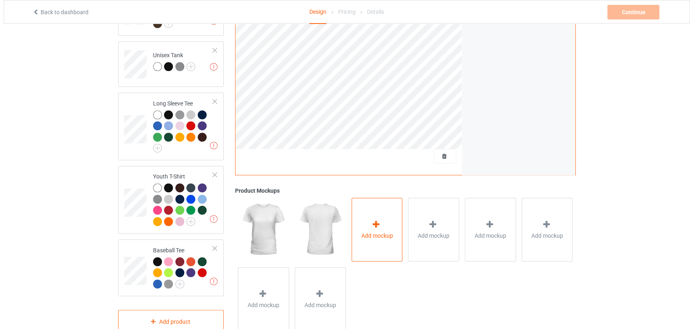
scroll to position [507, 0]
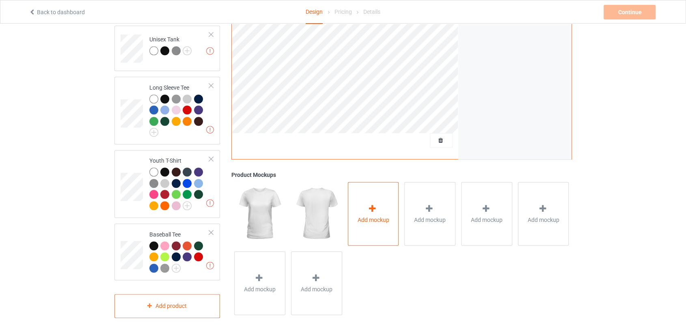
click at [392, 224] on div "Add mockup" at bounding box center [373, 214] width 51 height 64
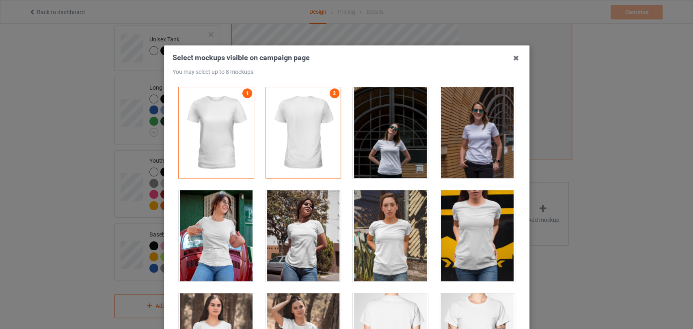
click at [231, 235] on div at bounding box center [216, 235] width 75 height 91
click at [303, 240] on div at bounding box center [303, 235] width 75 height 91
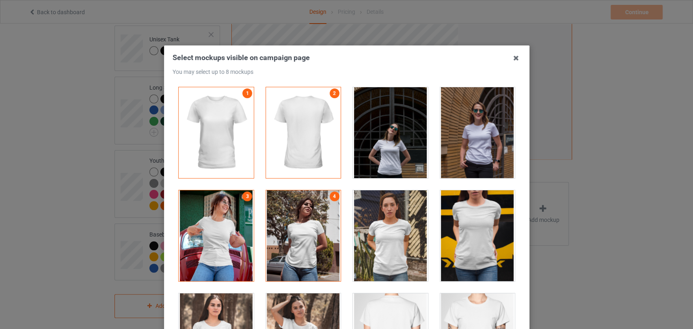
click at [457, 230] on div at bounding box center [477, 235] width 75 height 91
click at [452, 140] on div at bounding box center [477, 132] width 75 height 91
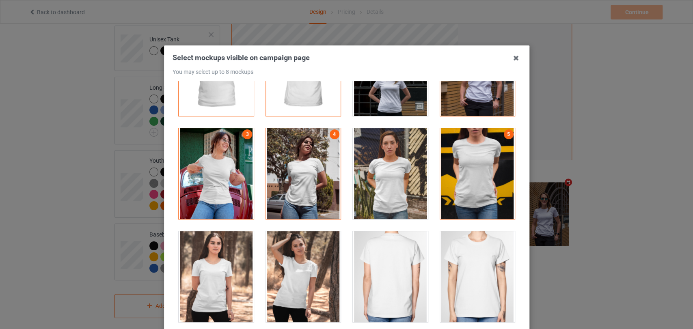
scroll to position [135, 0]
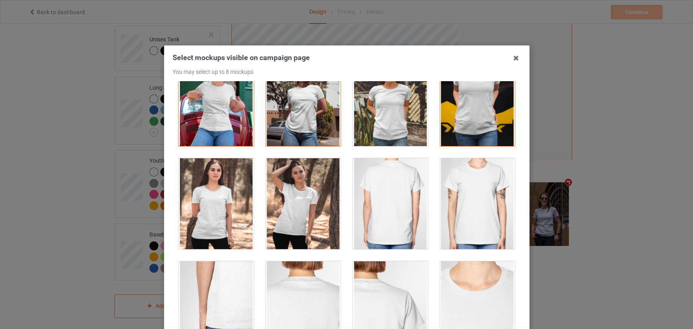
click at [292, 227] on div at bounding box center [303, 203] width 75 height 91
click at [223, 216] on div at bounding box center [216, 203] width 75 height 91
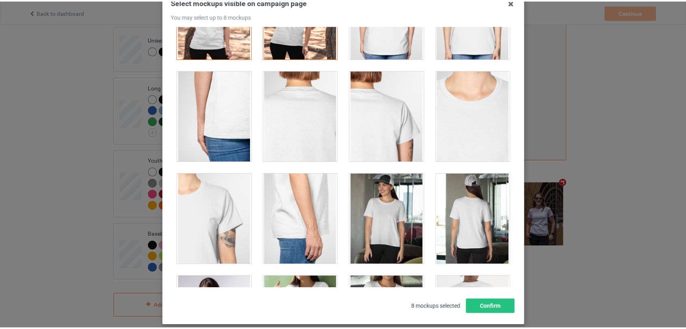
scroll to position [98, 0]
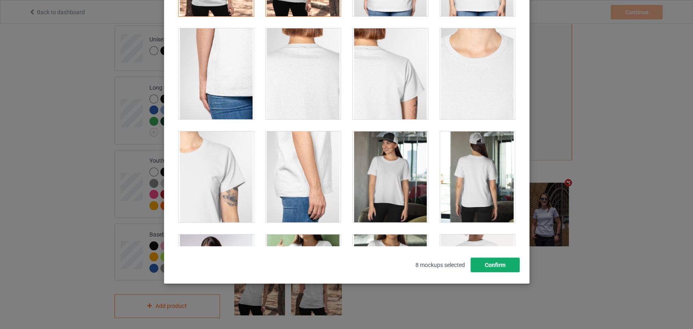
click at [500, 271] on button "Confirm" at bounding box center [494, 265] width 49 height 15
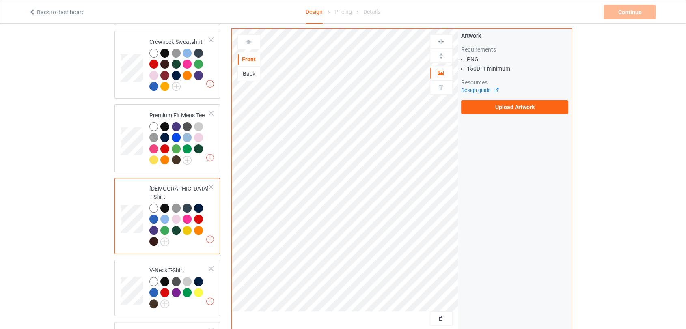
scroll to position [145, 0]
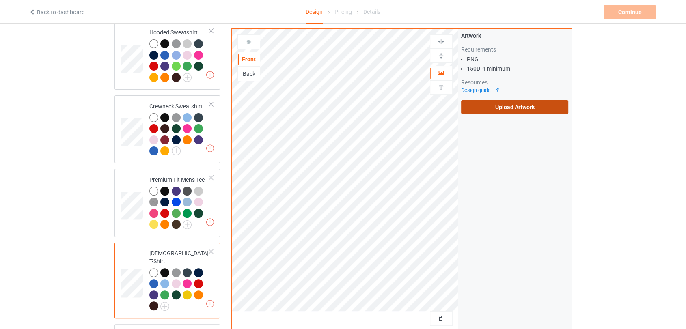
click at [510, 105] on label "Upload Artwork" at bounding box center [515, 107] width 108 height 14
click at [0, 0] on input "Upload Artwork" at bounding box center [0, 0] width 0 height 0
click at [480, 113] on label "Upload Artwork" at bounding box center [515, 107] width 108 height 14
click at [0, 0] on input "Upload Artwork" at bounding box center [0, 0] width 0 height 0
click at [504, 104] on label "Upload Artwork" at bounding box center [515, 107] width 108 height 14
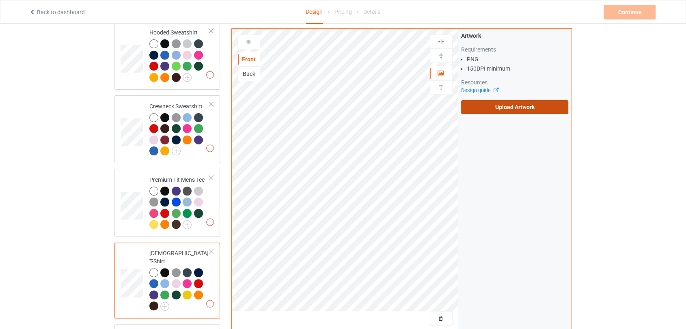
click at [0, 0] on input "Upload Artwork" at bounding box center [0, 0] width 0 height 0
click at [507, 112] on label "Upload Artwork" at bounding box center [515, 107] width 108 height 14
click at [0, 0] on input "Upload Artwork" at bounding box center [0, 0] width 0 height 0
click at [541, 106] on label "Upload Artwork" at bounding box center [515, 107] width 108 height 14
click at [0, 0] on input "Upload Artwork" at bounding box center [0, 0] width 0 height 0
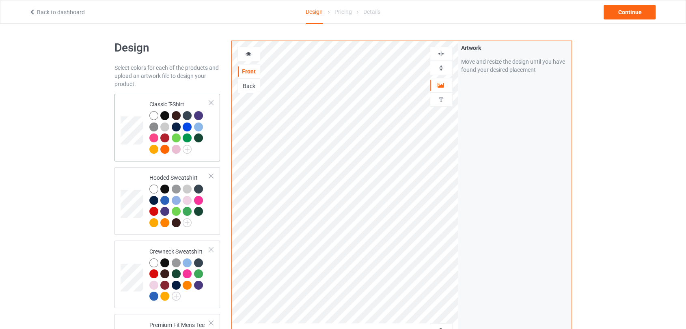
drag, startPoint x: 205, startPoint y: 125, endPoint x: 204, endPoint y: 116, distance: 8.9
click at [205, 125] on div at bounding box center [179, 133] width 61 height 45
click at [620, 13] on div "Continue" at bounding box center [630, 12] width 52 height 15
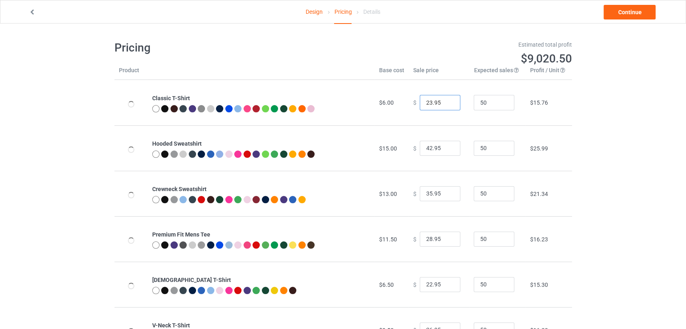
click at [448, 102] on input "23.95" at bounding box center [440, 102] width 41 height 15
click at [448, 102] on input "24.95" at bounding box center [440, 102] width 41 height 15
click at [448, 102] on input "25.95" at bounding box center [440, 102] width 41 height 15
type input "26.95"
click at [448, 102] on input "26.95" at bounding box center [440, 102] width 41 height 15
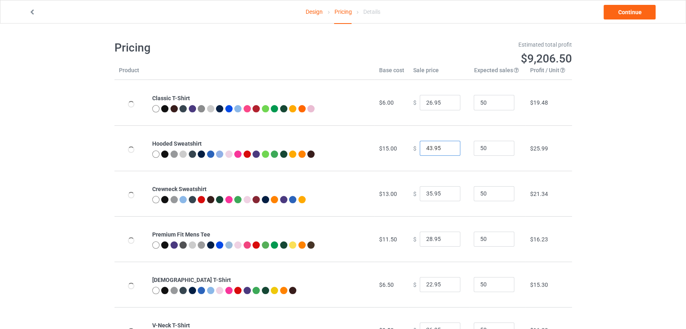
click at [446, 146] on input "43.95" at bounding box center [440, 148] width 41 height 15
type input "44.95"
click at [446, 146] on input "44.95" at bounding box center [440, 148] width 41 height 15
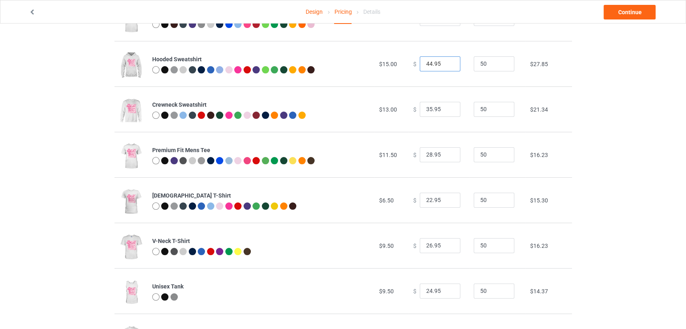
scroll to position [90, 0]
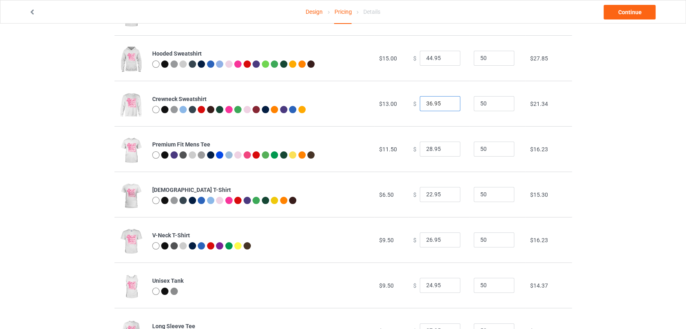
click at [448, 103] on input "36.95" at bounding box center [440, 103] width 41 height 15
type input "37.95"
click at [448, 103] on input "37.95" at bounding box center [440, 103] width 41 height 15
click at [447, 149] on input "29.95" at bounding box center [440, 149] width 41 height 15
click at [447, 149] on input "30.95" at bounding box center [440, 149] width 41 height 15
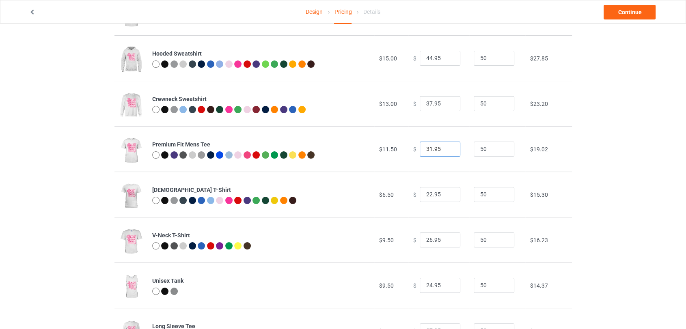
type input "31.95"
click at [448, 194] on input "23.95" at bounding box center [440, 194] width 41 height 15
click at [448, 193] on input "24.95" at bounding box center [440, 194] width 41 height 15
drag, startPoint x: 448, startPoint y: 194, endPoint x: 462, endPoint y: 159, distance: 37.4
type input "25.95"
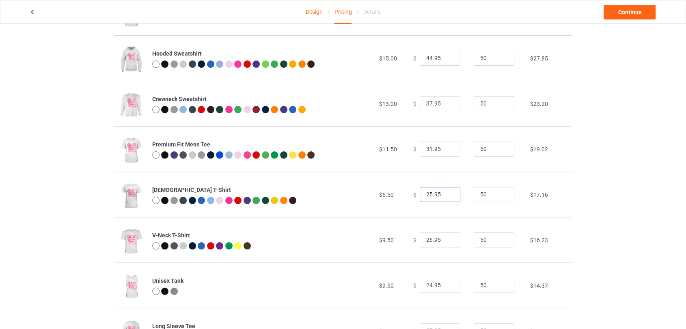
click at [448, 193] on input "25.95" at bounding box center [440, 194] width 41 height 15
click at [611, 20] on div "Design Pricing Details Continue" at bounding box center [343, 11] width 640 height 23
click at [602, 19] on div "Design Pricing Details Continue" at bounding box center [343, 11] width 640 height 23
click at [613, 15] on link "Continue" at bounding box center [630, 12] width 52 height 15
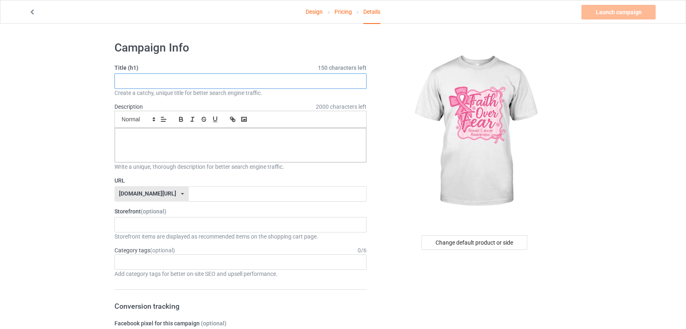
paste input "LIMITED EDITION"
type input "LIMITED EDITION"
drag, startPoint x: 212, startPoint y: 178, endPoint x: 232, endPoint y: 208, distance: 35.6
click at [242, 228] on div "ASL Society Lung Cancer Awareness LUPUS AWARENESS SUICIDE PREVENTION AWARENESS …" at bounding box center [241, 224] width 253 height 15
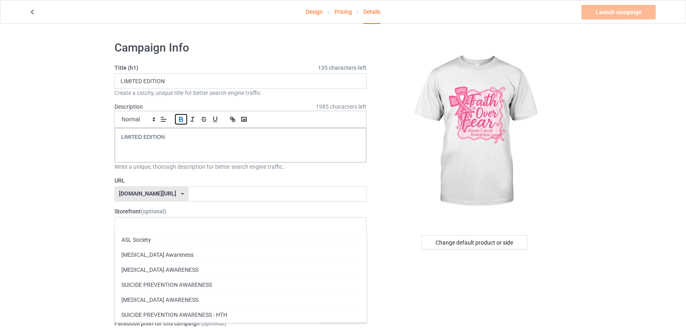
click at [182, 123] on button "button" at bounding box center [180, 120] width 11 height 10
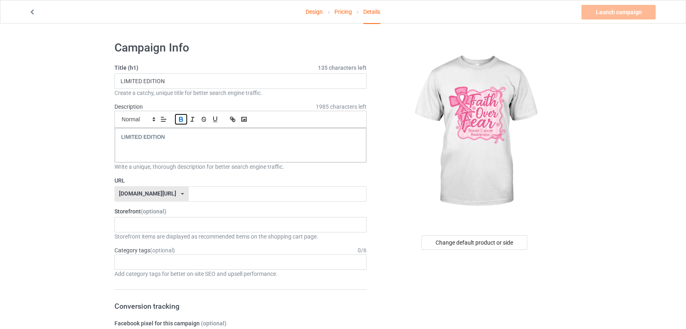
click at [180, 119] on icon "button" at bounding box center [181, 120] width 3 height 2
click at [191, 119] on icon "button" at bounding box center [192, 119] width 7 height 7
drag, startPoint x: 174, startPoint y: 135, endPoint x: 124, endPoint y: 134, distance: 50.4
click at [124, 134] on p "LIMITED EDITION ﻿" at bounding box center [240, 138] width 239 height 8
click at [176, 139] on p "LIMITED EDITION ﻿" at bounding box center [240, 138] width 239 height 8
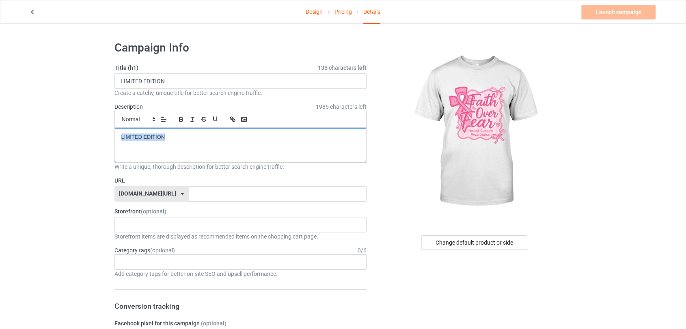
drag, startPoint x: 176, startPoint y: 139, endPoint x: 101, endPoint y: 125, distance: 76.5
click at [178, 116] on icon "button" at bounding box center [181, 119] width 7 height 7
click at [190, 120] on icon "button" at bounding box center [192, 119] width 7 height 7
click at [202, 121] on icon "button" at bounding box center [204, 121] width 4 height 2
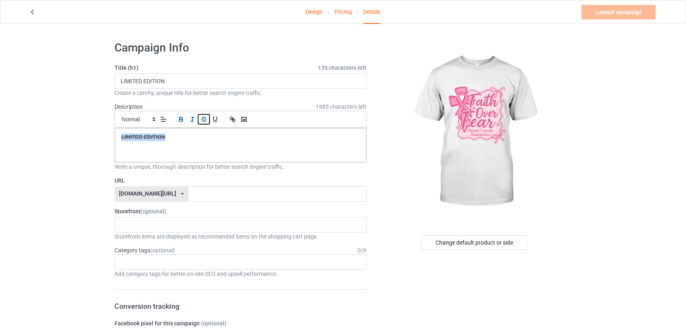
click at [202, 121] on icon "button" at bounding box center [204, 121] width 4 height 2
click at [189, 190] on input "text" at bounding box center [278, 193] width 178 height 15
type input "reast1t"
click at [181, 228] on div "ASL Society Lung Cancer Awareness LUPUS AWARENESS SUICIDE PREVENTION AWARENESS …" at bounding box center [241, 224] width 253 height 15
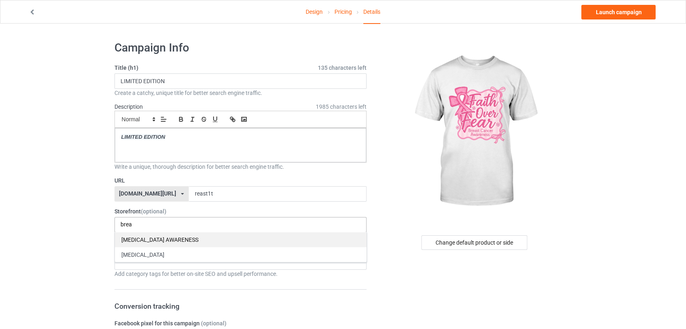
type input "brea"
click at [193, 240] on div "[MEDICAL_DATA] AWARENESS" at bounding box center [241, 239] width 252 height 15
click at [201, 234] on div "[MEDICAL_DATA]" at bounding box center [241, 239] width 252 height 15
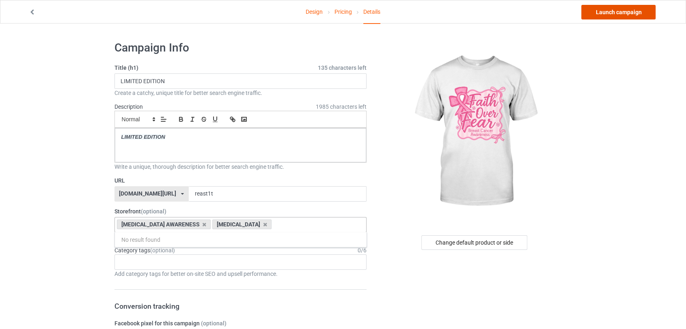
click at [611, 15] on link "Launch campaign" at bounding box center [619, 12] width 74 height 15
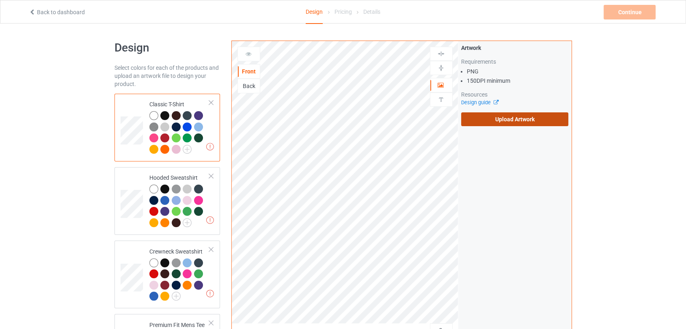
click at [482, 121] on label "Upload Artwork" at bounding box center [515, 120] width 108 height 14
click at [0, 0] on input "Upload Artwork" at bounding box center [0, 0] width 0 height 0
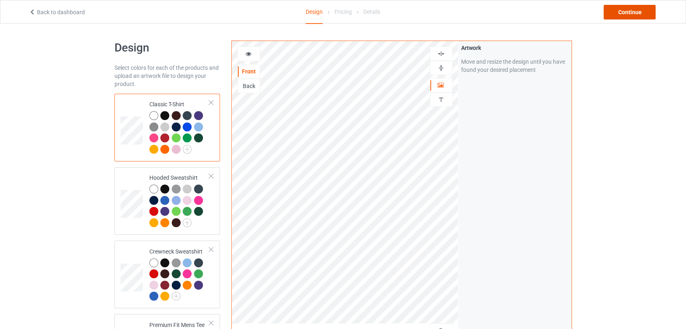
click at [607, 9] on div "Continue" at bounding box center [630, 12] width 52 height 15
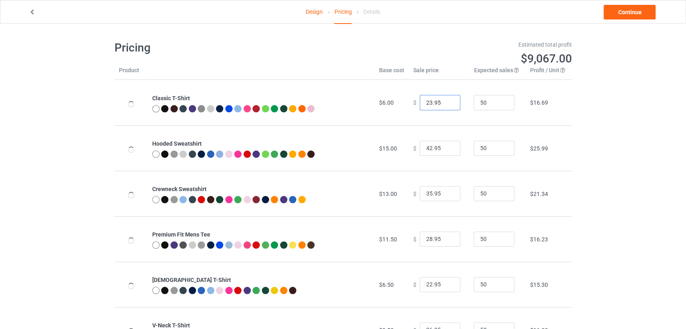
click at [446, 102] on input "23.95" at bounding box center [440, 102] width 41 height 15
click at [446, 102] on input "24.95" at bounding box center [440, 102] width 41 height 15
click at [446, 102] on input "25.95" at bounding box center [440, 102] width 41 height 15
type input "26.95"
click at [446, 102] on input "26.95" at bounding box center [440, 102] width 41 height 15
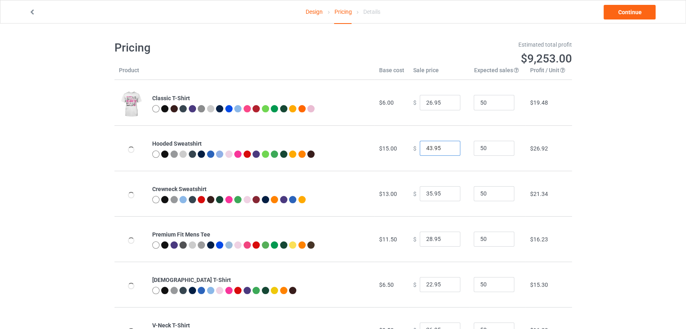
click at [446, 147] on input "43.95" at bounding box center [440, 148] width 41 height 15
type input "44.95"
click at [446, 147] on input "44.95" at bounding box center [440, 148] width 41 height 15
click at [446, 193] on input "36.95" at bounding box center [440, 193] width 41 height 15
type input "37.95"
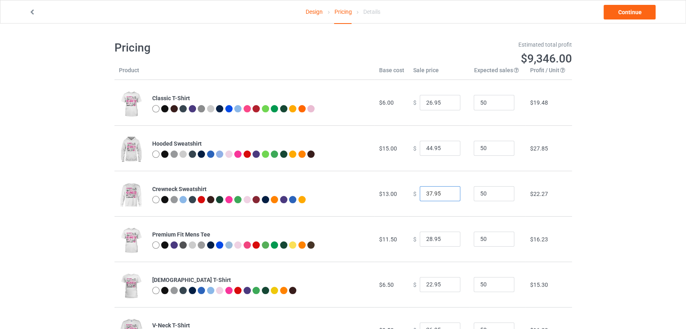
click at [446, 193] on input "37.95" at bounding box center [440, 193] width 41 height 15
click at [447, 237] on input "29.95" at bounding box center [440, 239] width 41 height 15
type input "30.95"
click at [447, 237] on input "30.95" at bounding box center [440, 239] width 41 height 15
click at [616, 15] on link "Continue" at bounding box center [630, 12] width 52 height 15
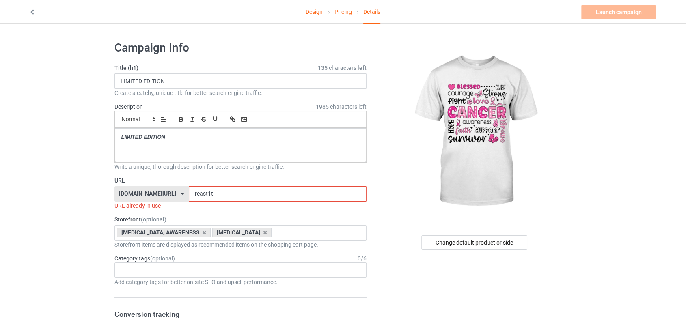
click at [264, 192] on input "reast1t" at bounding box center [278, 193] width 178 height 15
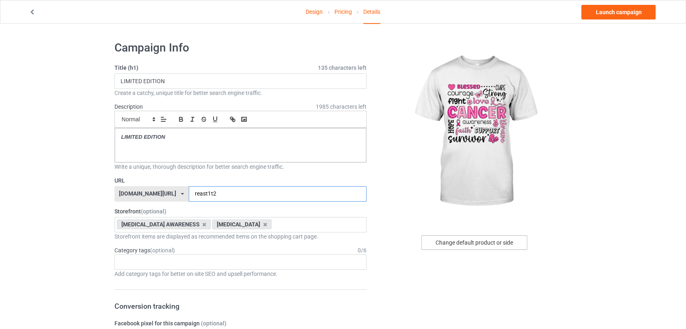
type input "reast1t2"
click at [474, 240] on div "Change default product or side" at bounding box center [475, 243] width 106 height 15
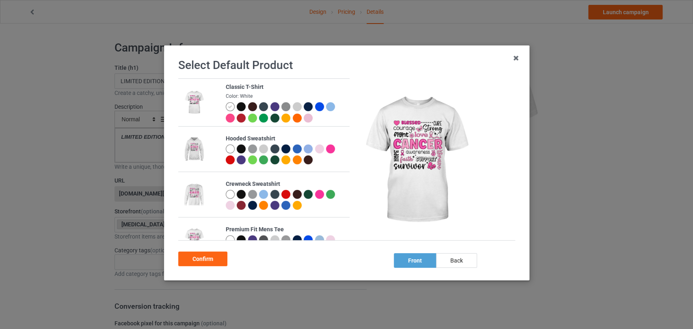
click at [225, 192] on div at bounding box center [229, 194] width 9 height 9
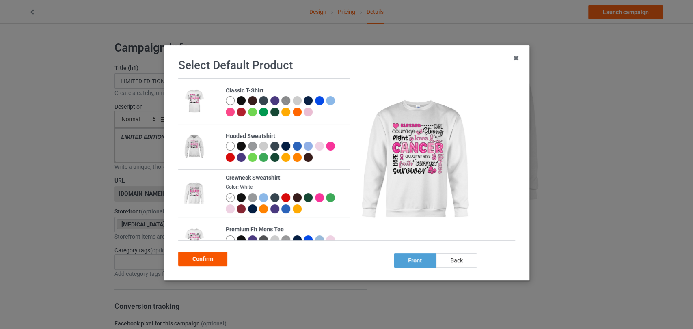
click at [215, 256] on div "Confirm" at bounding box center [202, 259] width 49 height 15
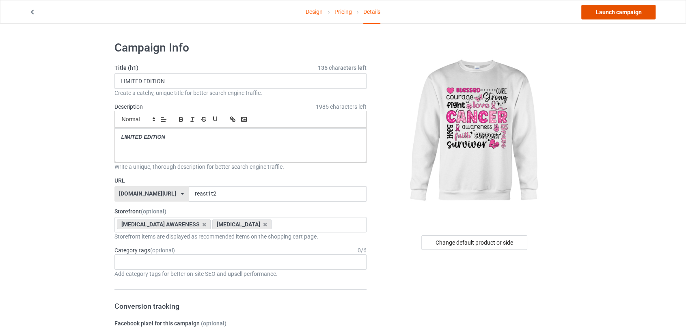
click at [625, 13] on link "Launch campaign" at bounding box center [619, 12] width 74 height 15
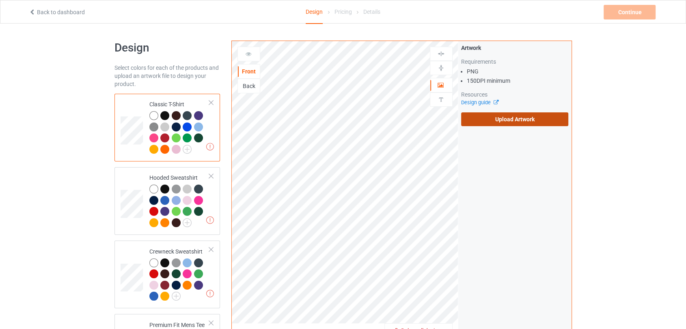
click at [473, 123] on label "Upload Artwork" at bounding box center [515, 120] width 108 height 14
click at [0, 0] on input "Upload Artwork" at bounding box center [0, 0] width 0 height 0
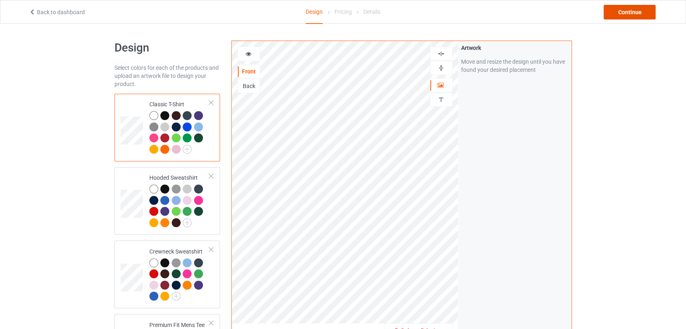
click at [617, 6] on div "Continue" at bounding box center [630, 12] width 52 height 15
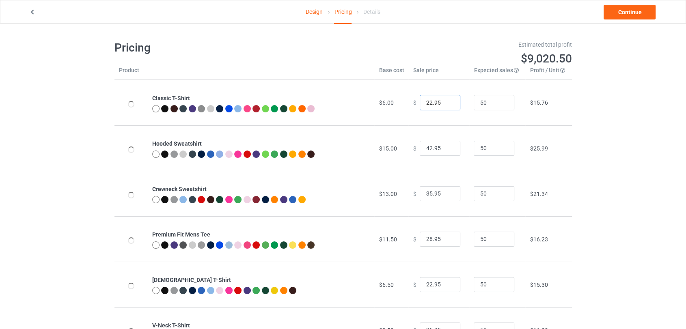
click at [448, 98] on input "22.95" at bounding box center [440, 102] width 41 height 15
click at [447, 100] on input "23.95" at bounding box center [440, 102] width 41 height 15
click at [447, 100] on input "24.95" at bounding box center [440, 102] width 41 height 15
click at [447, 100] on input "25.95" at bounding box center [440, 102] width 41 height 15
type input "26.95"
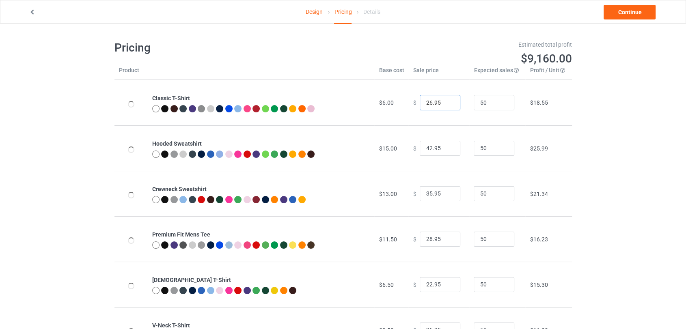
click at [447, 100] on input "26.95" at bounding box center [440, 102] width 41 height 15
click at [448, 148] on input "43.95" at bounding box center [440, 148] width 41 height 15
type input "44.95"
click at [448, 148] on input "44.95" at bounding box center [440, 148] width 41 height 15
click at [446, 190] on input "35.95" at bounding box center [440, 193] width 41 height 15
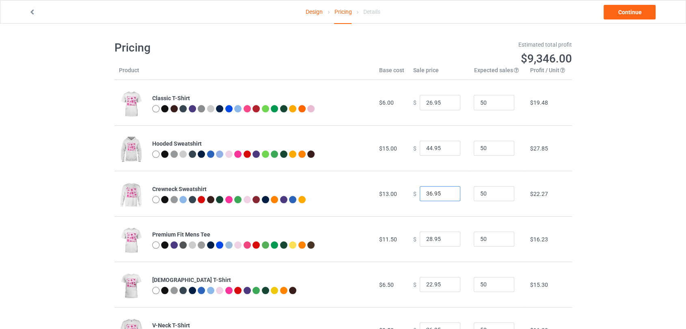
click at [446, 191] on input "36.95" at bounding box center [440, 193] width 41 height 15
type input "37.95"
click at [446, 191] on input "37.95" at bounding box center [440, 193] width 41 height 15
type input "29.95"
click at [445, 237] on input "29.95" at bounding box center [440, 239] width 41 height 15
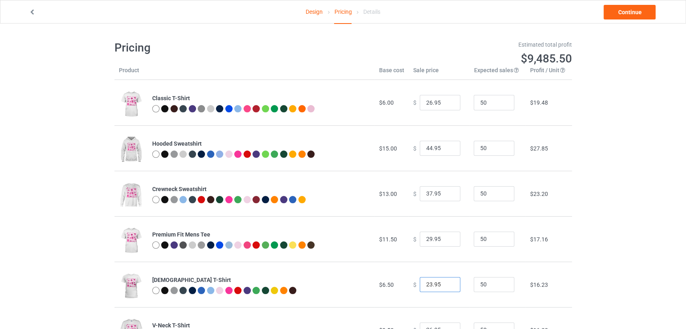
type input "23.95"
click at [448, 282] on input "23.95" at bounding box center [440, 284] width 41 height 15
click at [617, 15] on link "Continue" at bounding box center [630, 12] width 52 height 15
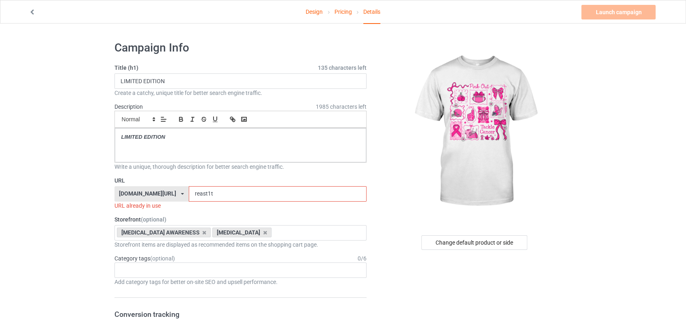
click at [200, 192] on input "reast1t" at bounding box center [278, 193] width 178 height 15
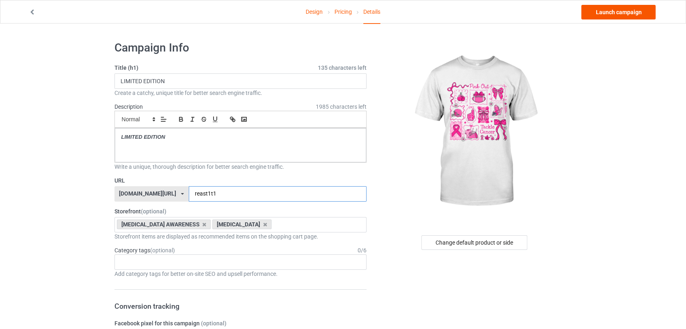
type input "reast1t1"
click at [605, 13] on link "Launch campaign" at bounding box center [619, 12] width 74 height 15
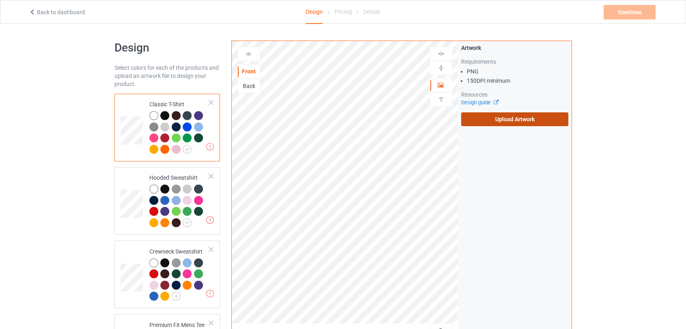
click at [485, 115] on label "Upload Artwork" at bounding box center [515, 120] width 108 height 14
click at [0, 0] on input "Upload Artwork" at bounding box center [0, 0] width 0 height 0
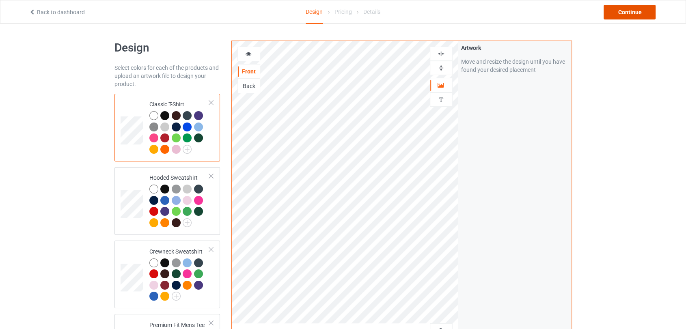
click at [621, 12] on div "Continue" at bounding box center [630, 12] width 52 height 15
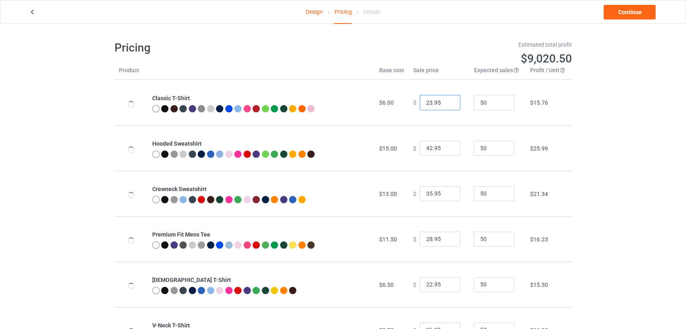
click at [444, 102] on input "23.95" at bounding box center [440, 102] width 41 height 15
click at [444, 102] on input "24.95" at bounding box center [440, 102] width 41 height 15
click at [444, 102] on input "25.95" at bounding box center [440, 102] width 41 height 15
type input "26.95"
click at [444, 102] on input "26.95" at bounding box center [440, 102] width 41 height 15
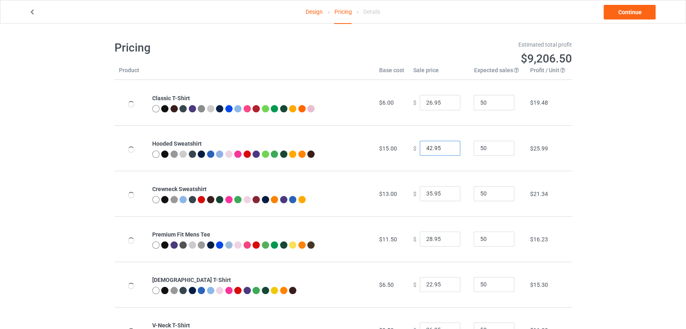
click at [446, 145] on input "42.95" at bounding box center [440, 148] width 41 height 15
click at [446, 148] on input "43.95" at bounding box center [440, 148] width 41 height 15
type input "44.95"
click at [446, 148] on input "44.95" at bounding box center [440, 148] width 41 height 15
click at [445, 191] on input "36.95" at bounding box center [440, 193] width 41 height 15
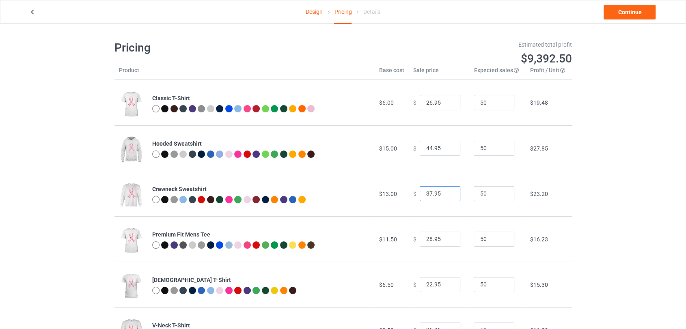
type input "37.95"
click at [445, 191] on input "37.95" at bounding box center [440, 193] width 41 height 15
click at [446, 238] on input "29.95" at bounding box center [440, 239] width 41 height 15
type input "30.95"
click at [446, 238] on input "30.95" at bounding box center [440, 239] width 41 height 15
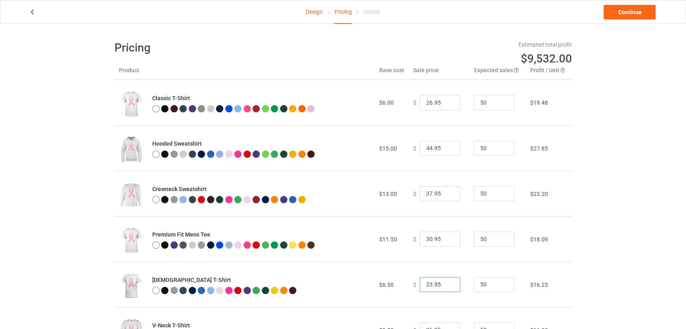
click at [446, 284] on input "23.95" at bounding box center [440, 284] width 41 height 15
type input "24.95"
click at [446, 283] on input "24.95" at bounding box center [440, 284] width 41 height 15
click at [615, 6] on link "Continue" at bounding box center [630, 12] width 52 height 15
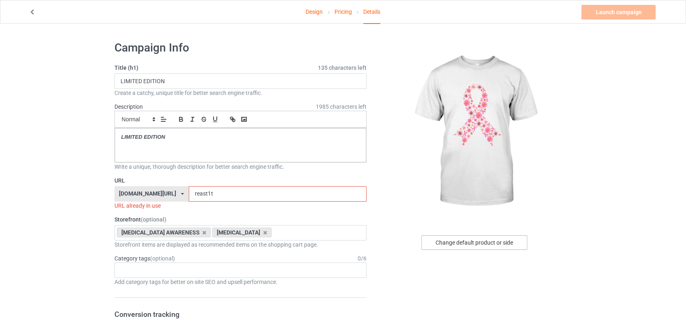
click at [455, 248] on div "Change default product or side" at bounding box center [475, 243] width 106 height 15
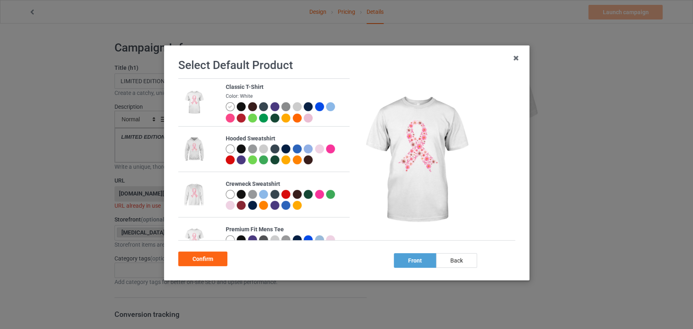
click at [241, 149] on div at bounding box center [241, 149] width 9 height 9
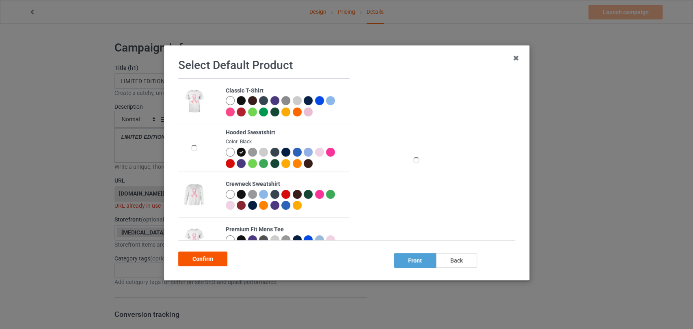
click at [201, 256] on div "Confirm" at bounding box center [202, 259] width 49 height 15
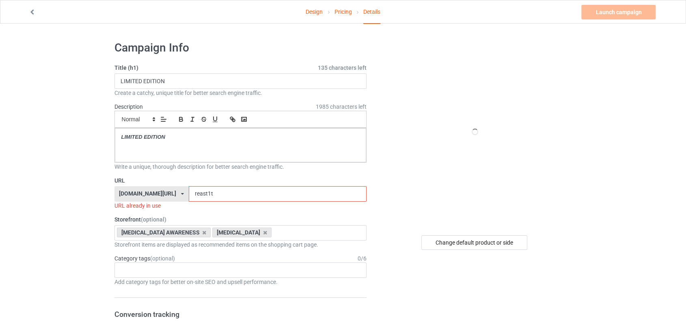
click at [242, 194] on input "reast1t" at bounding box center [278, 193] width 178 height 15
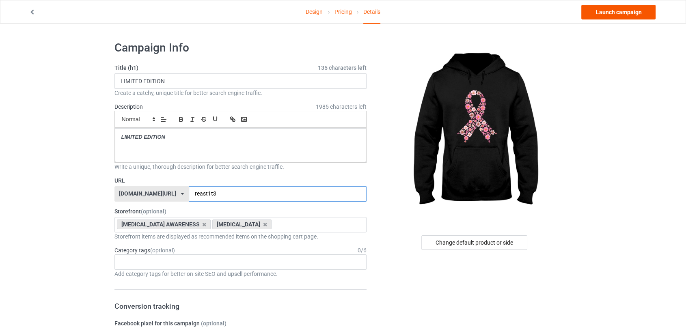
type input "reast1t3"
click at [610, 15] on link "Launch campaign" at bounding box center [619, 12] width 74 height 15
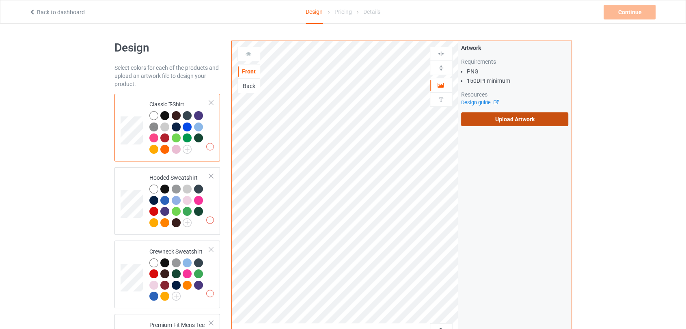
click at [478, 126] on label "Upload Artwork" at bounding box center [515, 120] width 108 height 14
click at [0, 0] on input "Upload Artwork" at bounding box center [0, 0] width 0 height 0
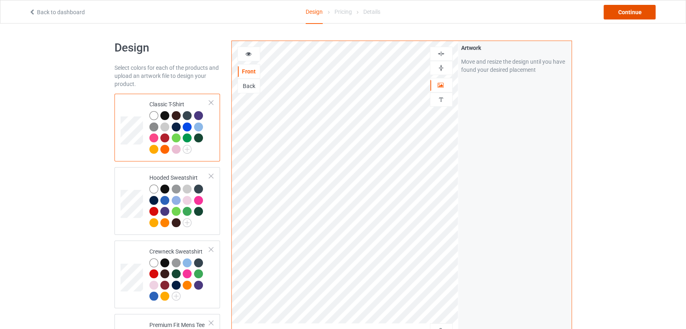
click at [615, 17] on div "Continue" at bounding box center [630, 12] width 52 height 15
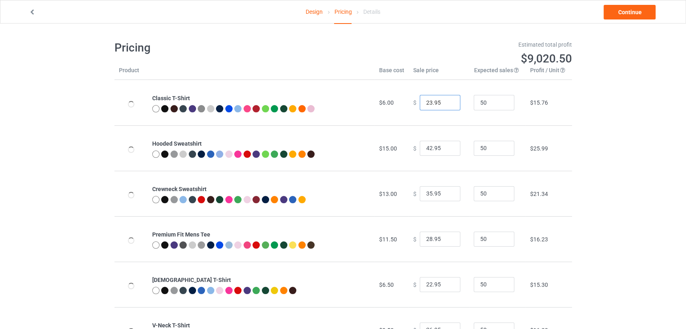
click at [446, 100] on input "23.95" at bounding box center [440, 102] width 41 height 15
click at [446, 100] on input "24.95" at bounding box center [440, 102] width 41 height 15
click at [446, 100] on input "25.95" at bounding box center [440, 102] width 41 height 15
type input "26.95"
click at [446, 100] on input "26.95" at bounding box center [440, 102] width 41 height 15
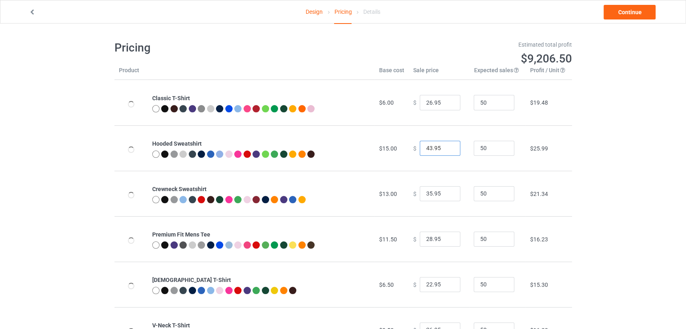
click at [446, 145] on input "43.95" at bounding box center [440, 148] width 41 height 15
type input "44.95"
click at [446, 145] on input "44.95" at bounding box center [440, 148] width 41 height 15
click at [445, 192] on input "36.95" at bounding box center [440, 193] width 41 height 15
type input "37.95"
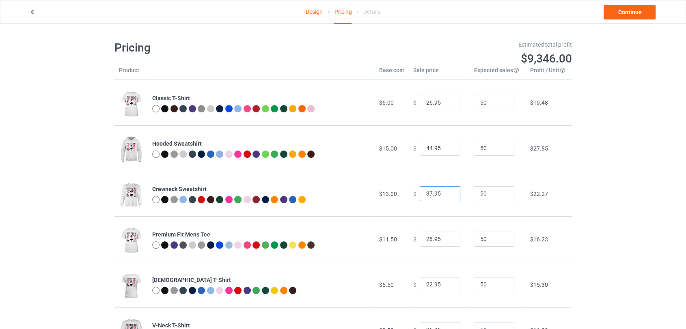
click at [445, 192] on input "37.95" at bounding box center [440, 193] width 41 height 15
click at [447, 236] on input "29.95" at bounding box center [440, 239] width 41 height 15
type input "30.95"
click at [447, 236] on input "30.95" at bounding box center [440, 239] width 41 height 15
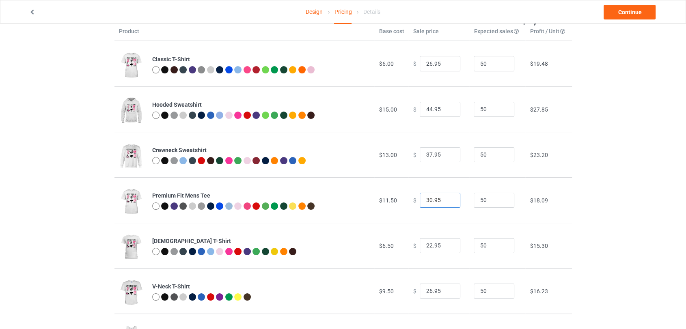
scroll to position [90, 0]
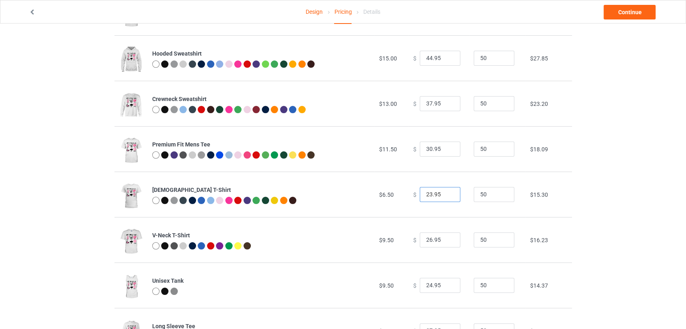
click at [448, 193] on input "23.95" at bounding box center [440, 194] width 41 height 15
type input "24.95"
click at [448, 193] on input "24.95" at bounding box center [440, 194] width 41 height 15
click at [448, 236] on input "26.95" at bounding box center [440, 240] width 41 height 15
click at [448, 238] on input "26.95" at bounding box center [440, 240] width 41 height 15
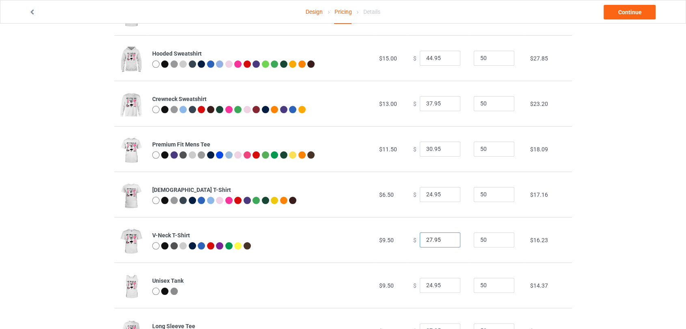
click at [448, 238] on input "27.95" at bounding box center [440, 240] width 41 height 15
type input "28.95"
click at [448, 238] on input "28.95" at bounding box center [440, 240] width 41 height 15
click at [625, 17] on link "Continue" at bounding box center [630, 12] width 52 height 15
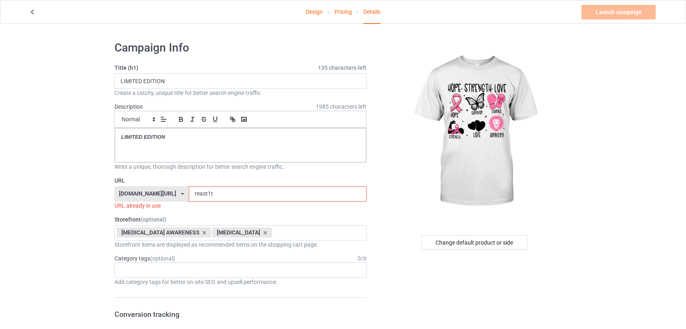
click at [227, 188] on input "reast1t" at bounding box center [278, 193] width 178 height 15
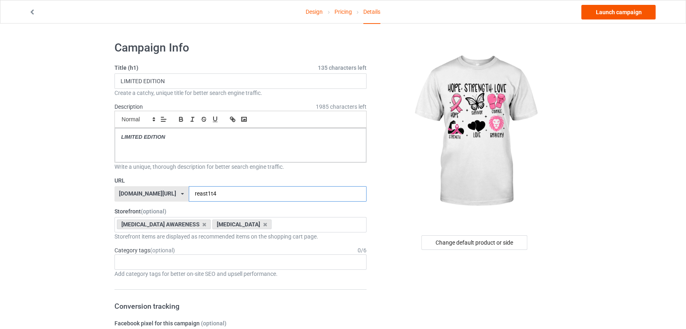
type input "reast1t4"
click at [599, 11] on link "Launch campaign" at bounding box center [619, 12] width 74 height 15
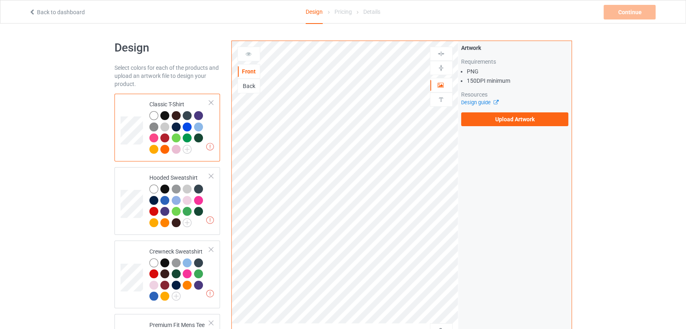
click at [460, 121] on div "Artwork Requirements PNG 150 DPI minimum Resources Design guide Upload Artwork" at bounding box center [515, 85] width 113 height 88
click at [470, 123] on label "Upload Artwork" at bounding box center [515, 120] width 108 height 14
click at [0, 0] on input "Upload Artwork" at bounding box center [0, 0] width 0 height 0
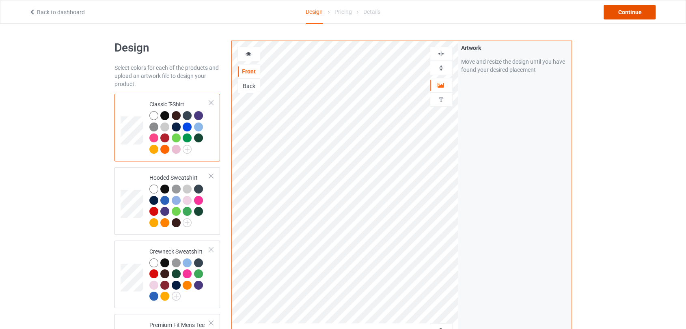
click at [617, 9] on div "Continue" at bounding box center [630, 12] width 52 height 15
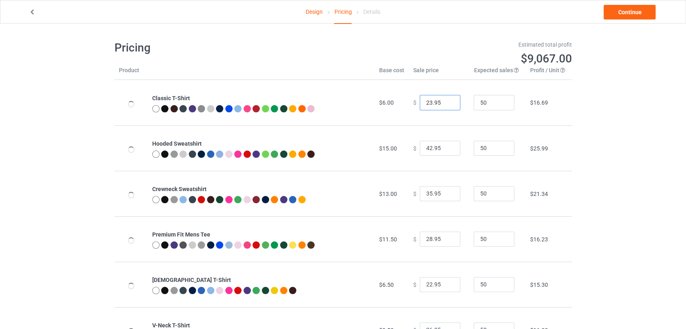
click at [448, 102] on input "23.95" at bounding box center [440, 102] width 41 height 15
click at [448, 102] on input "24.95" at bounding box center [440, 102] width 41 height 15
click at [448, 102] on input "25.95" at bounding box center [440, 102] width 41 height 15
type input "26.95"
click at [448, 102] on input "26.95" at bounding box center [440, 102] width 41 height 15
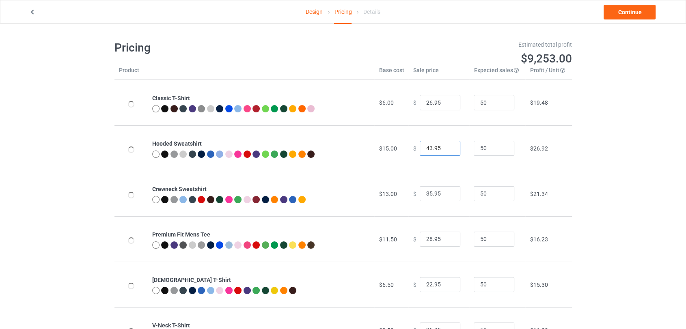
click at [445, 147] on input "43.95" at bounding box center [440, 148] width 41 height 15
type input "44.95"
click at [445, 147] on input "44.95" at bounding box center [440, 148] width 41 height 15
click at [448, 192] on input "36.95" at bounding box center [440, 193] width 41 height 15
type input "37.95"
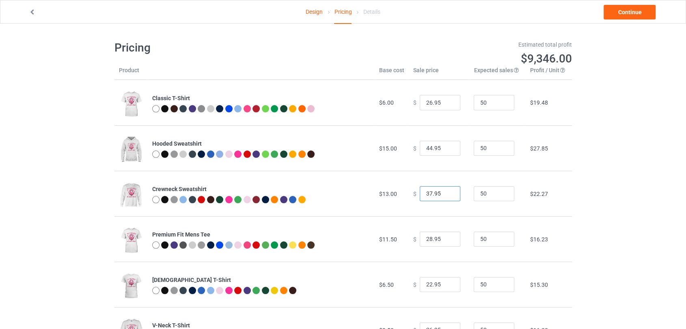
click at [448, 192] on input "37.95" at bounding box center [440, 193] width 41 height 15
click at [446, 237] on input "29.95" at bounding box center [440, 239] width 41 height 15
type input "30.95"
click at [446, 237] on input "30.95" at bounding box center [440, 239] width 41 height 15
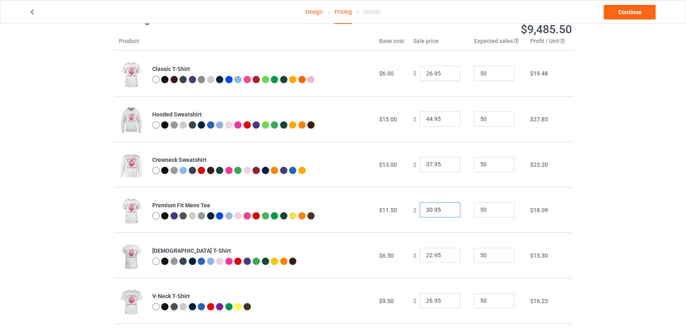
scroll to position [45, 0]
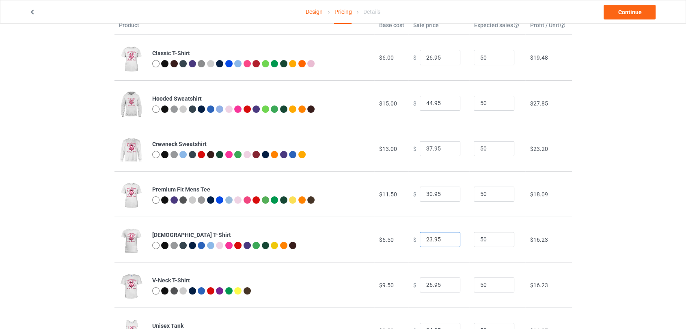
click at [446, 237] on input "23.95" at bounding box center [440, 239] width 41 height 15
click at [448, 239] on input "24.95" at bounding box center [440, 239] width 41 height 15
type input "25.95"
click at [448, 239] on input "25.95" at bounding box center [440, 239] width 41 height 15
click at [626, 12] on link "Continue" at bounding box center [630, 12] width 52 height 15
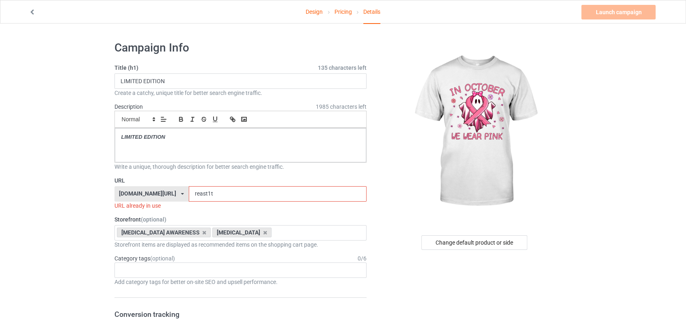
click at [245, 194] on input "reast1t" at bounding box center [278, 193] width 178 height 15
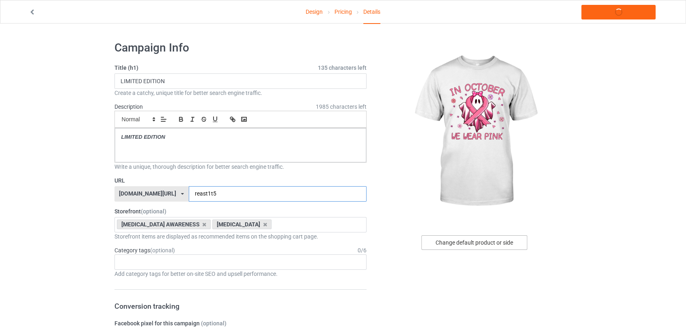
type input "reast1t5"
click at [500, 245] on div "Change default product or side" at bounding box center [475, 243] width 106 height 15
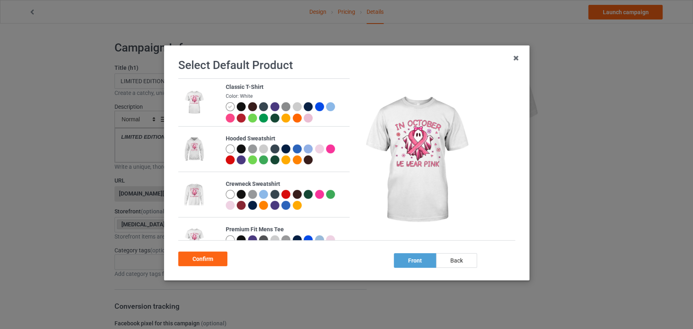
click at [229, 149] on div at bounding box center [229, 149] width 9 height 9
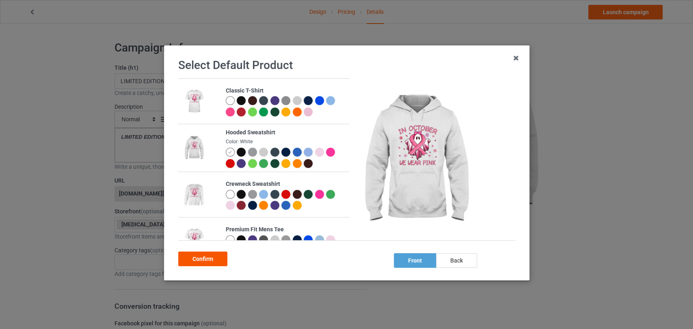
click at [205, 251] on div "Confirm" at bounding box center [346, 257] width 337 height 17
click at [212, 261] on div "Confirm" at bounding box center [202, 259] width 49 height 15
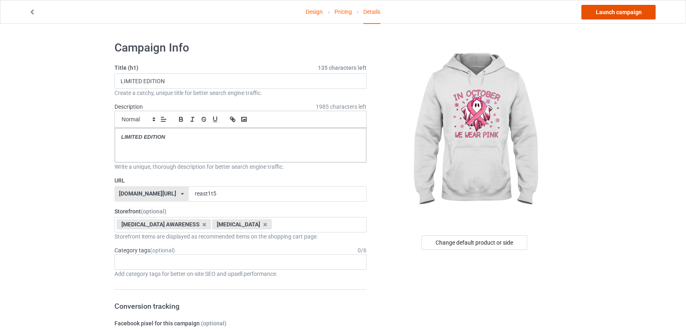
click at [616, 13] on link "Launch campaign" at bounding box center [619, 12] width 74 height 15
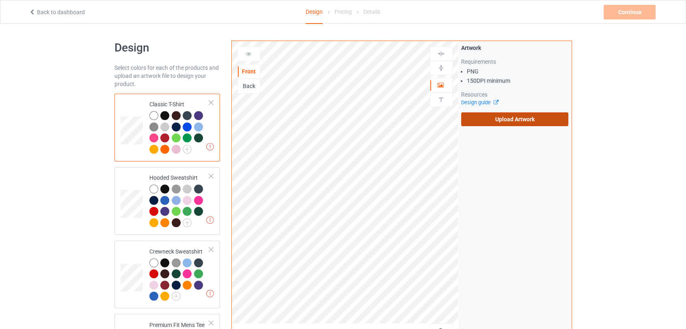
click at [466, 125] on label "Upload Artwork" at bounding box center [515, 120] width 108 height 14
click at [0, 0] on input "Upload Artwork" at bounding box center [0, 0] width 0 height 0
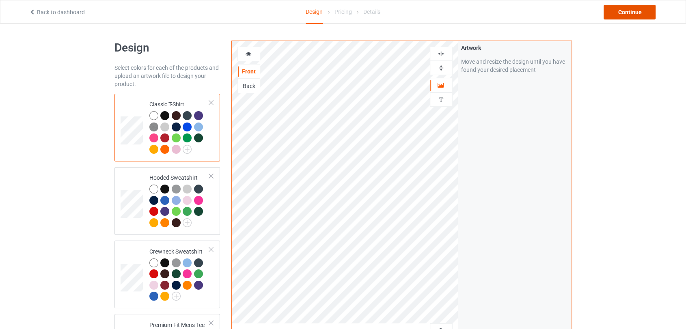
click at [623, 11] on div "Continue" at bounding box center [630, 12] width 52 height 15
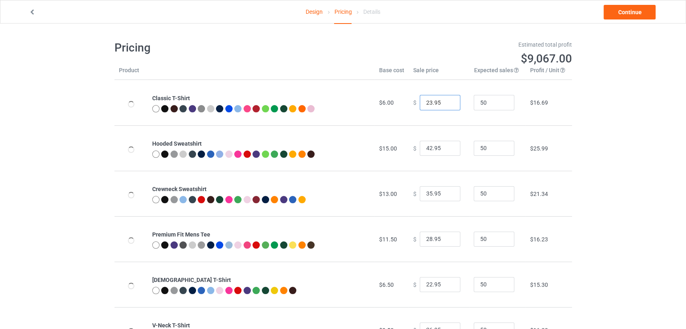
click at [448, 101] on input "23.95" at bounding box center [440, 102] width 41 height 15
click at [448, 101] on input "24.95" at bounding box center [440, 102] width 41 height 15
click at [448, 101] on input "25.95" at bounding box center [440, 102] width 41 height 15
type input "26.95"
click at [448, 101] on input "26.95" at bounding box center [440, 102] width 41 height 15
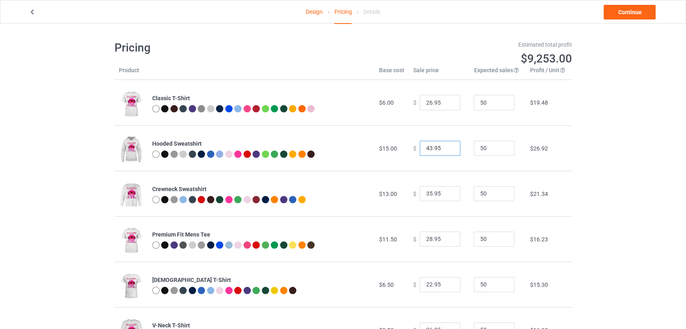
click at [445, 147] on input "43.95" at bounding box center [440, 148] width 41 height 15
type input "44.95"
click at [445, 147] on input "44.95" at bounding box center [440, 148] width 41 height 15
click at [447, 192] on input "36.95" at bounding box center [440, 193] width 41 height 15
type input "37.95"
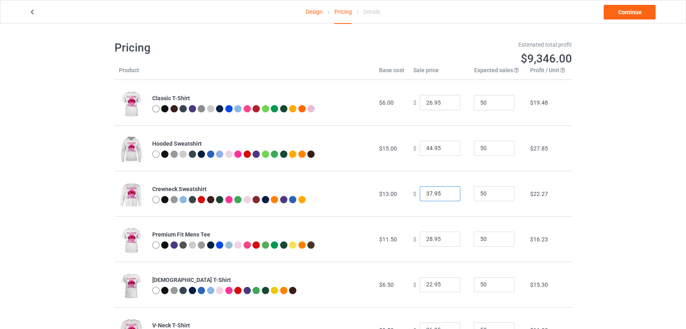
click at [447, 192] on input "37.95" at bounding box center [440, 193] width 41 height 15
click at [445, 238] on input "29.95" at bounding box center [440, 239] width 41 height 15
type input "30.95"
click at [445, 238] on input "30.95" at bounding box center [440, 239] width 41 height 15
click at [622, 16] on link "Continue" at bounding box center [630, 12] width 52 height 15
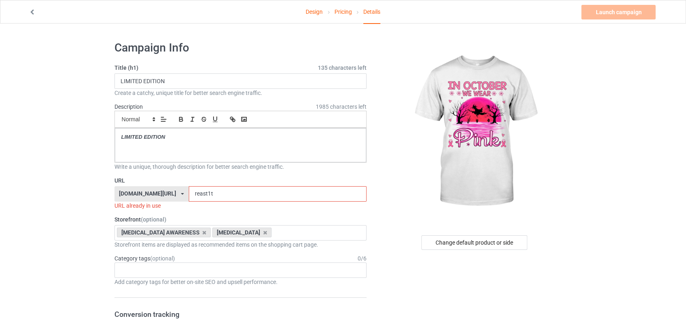
click at [223, 191] on input "reast1t" at bounding box center [278, 193] width 178 height 15
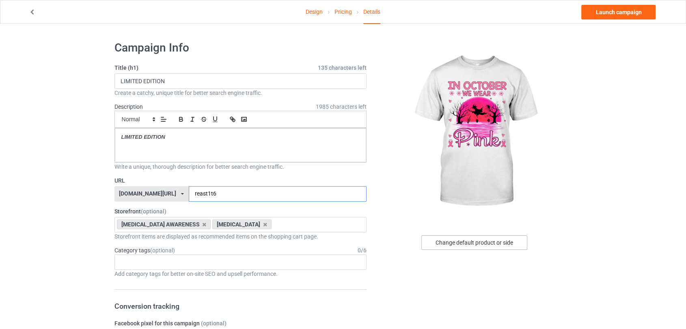
type input "reast1t6"
click at [472, 242] on div "Change default product or side" at bounding box center [475, 243] width 106 height 15
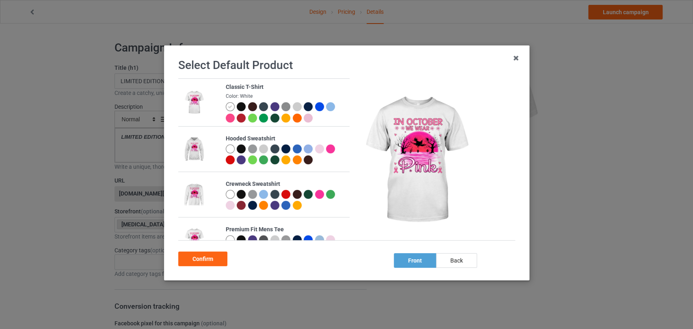
click at [232, 149] on div at bounding box center [229, 149] width 9 height 9
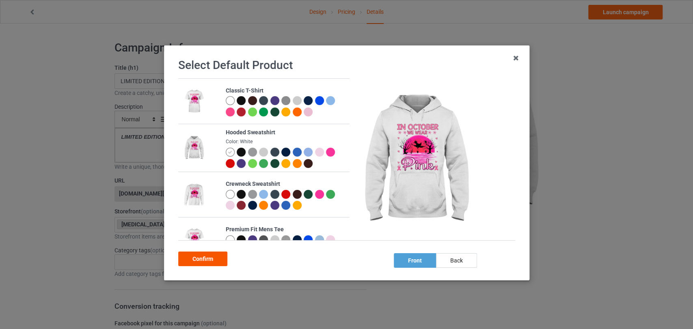
click at [194, 258] on div "Confirm" at bounding box center [202, 259] width 49 height 15
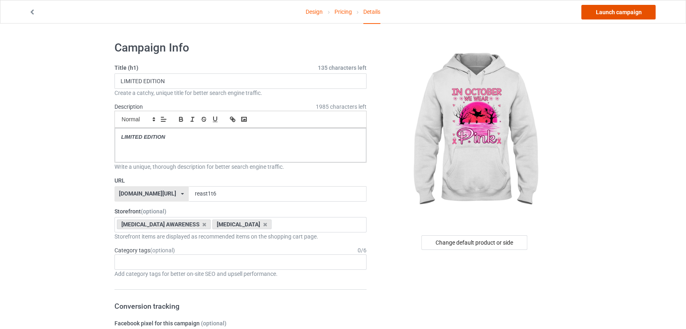
click at [633, 12] on link "Launch campaign" at bounding box center [619, 12] width 74 height 15
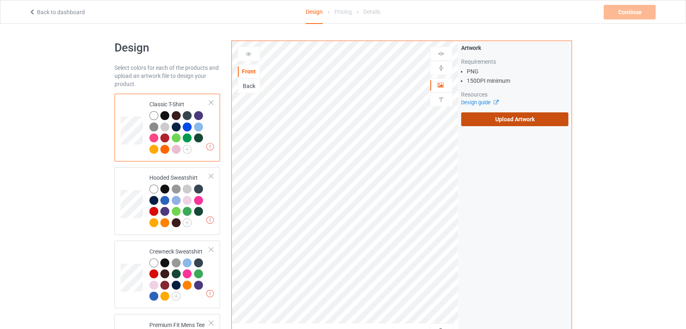
click at [472, 121] on label "Upload Artwork" at bounding box center [515, 120] width 108 height 14
click at [0, 0] on input "Upload Artwork" at bounding box center [0, 0] width 0 height 0
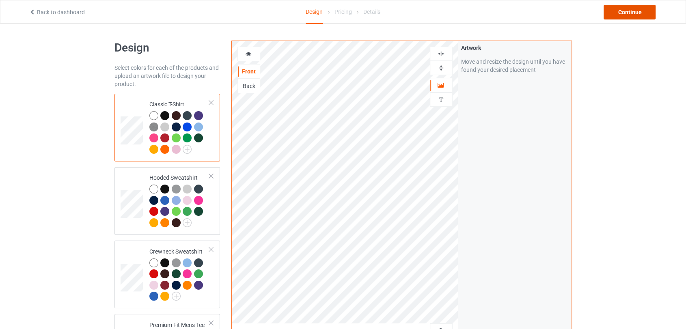
click at [636, 11] on div "Continue" at bounding box center [630, 12] width 52 height 15
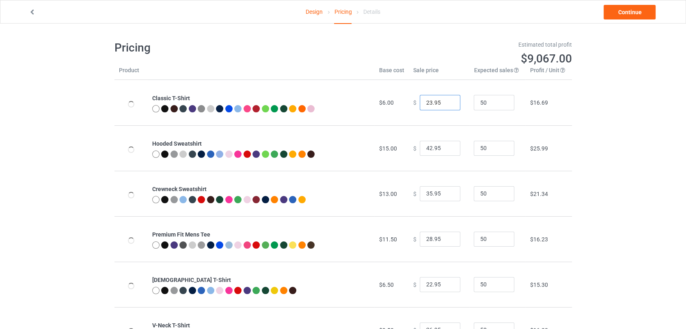
click at [446, 101] on input "23.95" at bounding box center [440, 102] width 41 height 15
click at [446, 101] on input "24.95" at bounding box center [440, 102] width 41 height 15
click at [446, 101] on input "25.95" at bounding box center [440, 102] width 41 height 15
type input "26.95"
click at [446, 101] on input "26.95" at bounding box center [440, 102] width 41 height 15
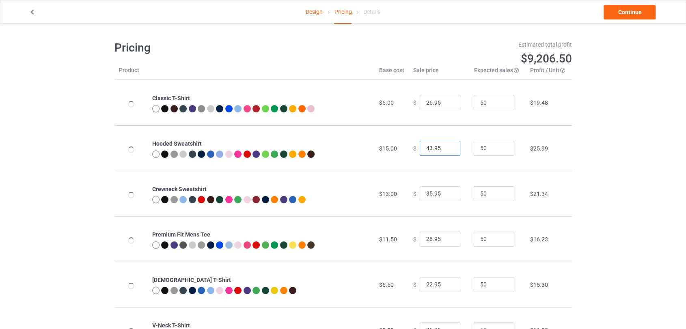
click at [445, 146] on input "43.95" at bounding box center [440, 148] width 41 height 15
type input "44.95"
click at [445, 146] on input "44.95" at bounding box center [440, 148] width 41 height 15
click at [448, 192] on input "36.95" at bounding box center [440, 193] width 41 height 15
type input "37.95"
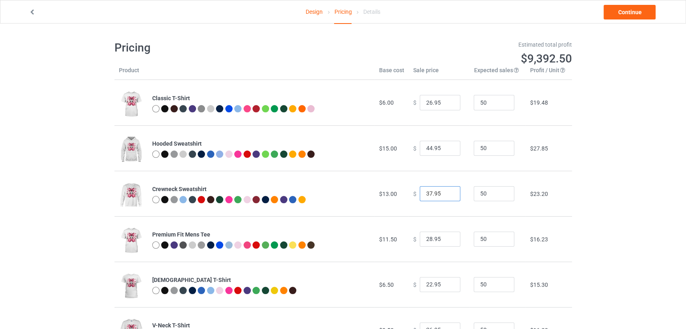
click at [448, 192] on input "37.95" at bounding box center [440, 193] width 41 height 15
click at [448, 237] on input "29.95" at bounding box center [440, 239] width 41 height 15
type input "30.95"
click at [448, 237] on input "30.95" at bounding box center [440, 239] width 41 height 15
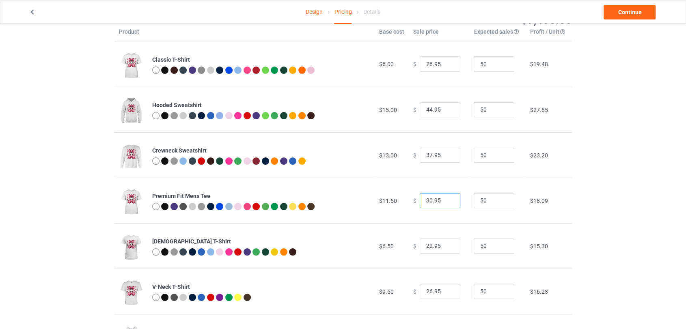
scroll to position [90, 0]
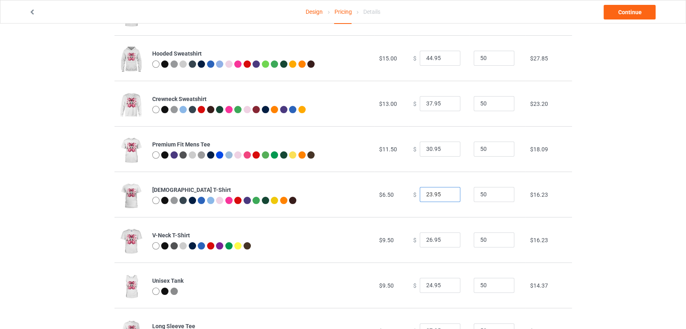
click at [448, 193] on input "23.95" at bounding box center [440, 194] width 41 height 15
type input "24.95"
click at [448, 193] on input "24.95" at bounding box center [440, 194] width 41 height 15
click at [636, 14] on link "Continue" at bounding box center [630, 12] width 52 height 15
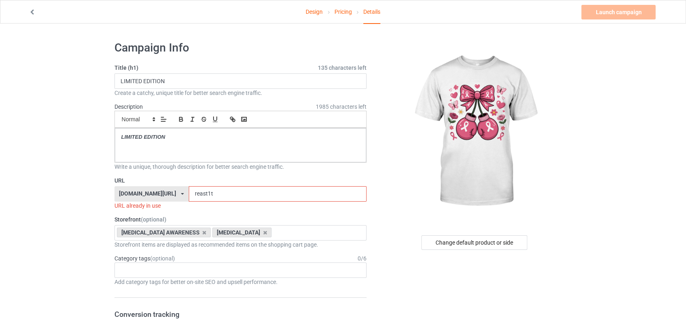
click at [248, 193] on input "reast1t" at bounding box center [278, 193] width 178 height 15
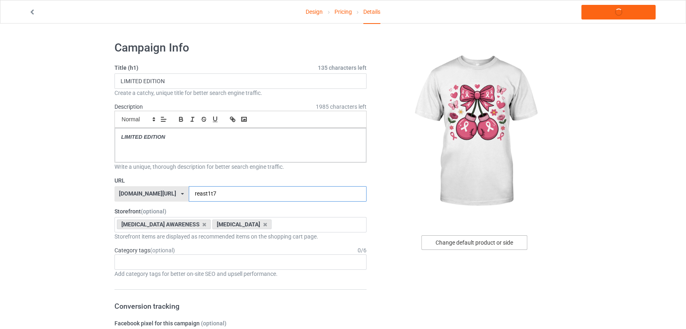
type input "reast1t7"
click at [470, 243] on div "Change default product or side" at bounding box center [475, 243] width 106 height 15
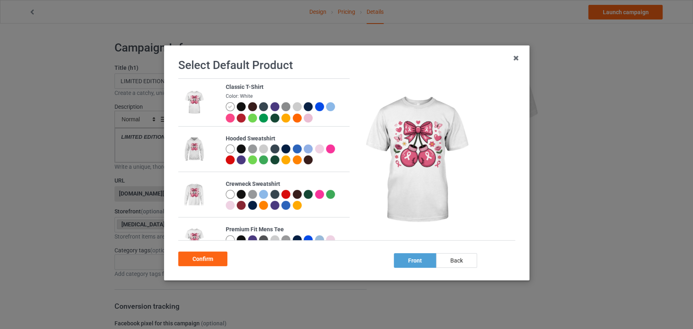
click at [242, 196] on div at bounding box center [241, 194] width 9 height 9
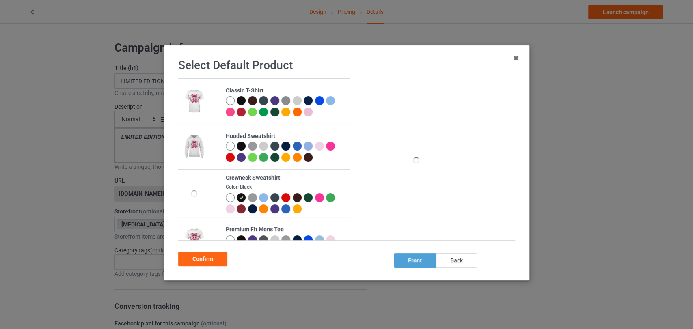
drag, startPoint x: 199, startPoint y: 262, endPoint x: 209, endPoint y: 248, distance: 16.8
click at [199, 261] on div "Confirm" at bounding box center [202, 259] width 49 height 15
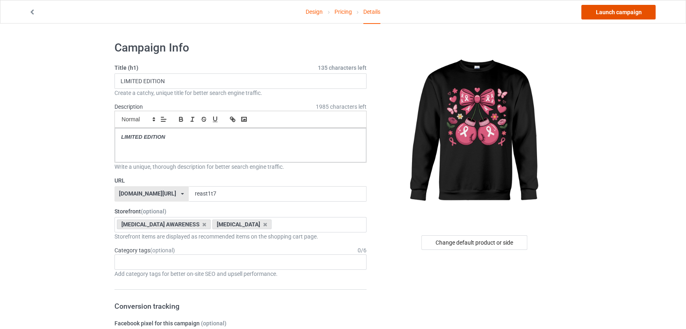
click at [607, 17] on link "Launch campaign" at bounding box center [619, 12] width 74 height 15
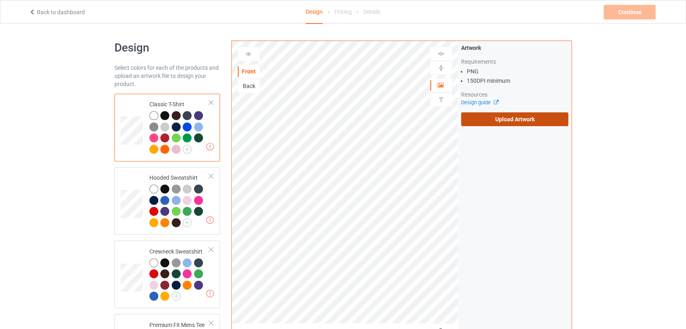
click at [491, 117] on label "Upload Artwork" at bounding box center [515, 120] width 108 height 14
click at [0, 0] on input "Upload Artwork" at bounding box center [0, 0] width 0 height 0
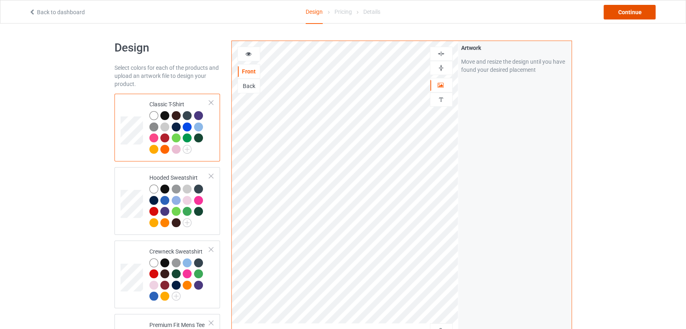
click at [626, 8] on div "Continue" at bounding box center [630, 12] width 52 height 15
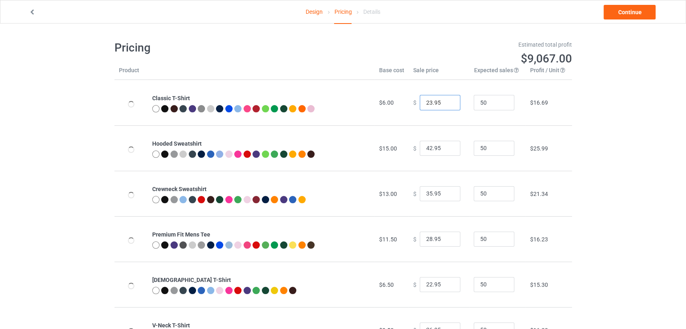
click at [446, 102] on input "23.95" at bounding box center [440, 102] width 41 height 15
click at [446, 102] on input "24.95" at bounding box center [440, 102] width 41 height 15
click at [446, 102] on input "25.95" at bounding box center [440, 102] width 41 height 15
type input "26.95"
click at [446, 102] on input "26.95" at bounding box center [440, 102] width 41 height 15
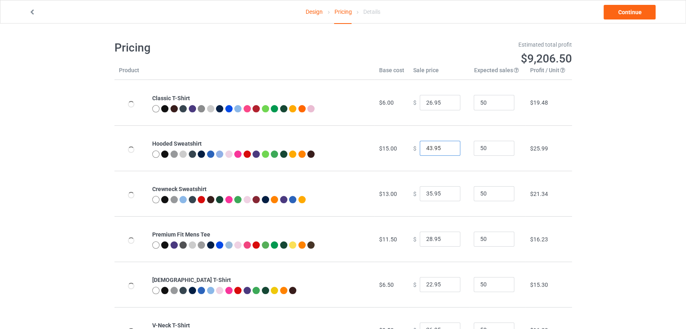
click at [448, 147] on input "43.95" at bounding box center [440, 148] width 41 height 15
type input "44.95"
click at [448, 147] on input "44.95" at bounding box center [440, 148] width 41 height 15
click at [448, 191] on input "36.95" at bounding box center [440, 193] width 41 height 15
type input "37.95"
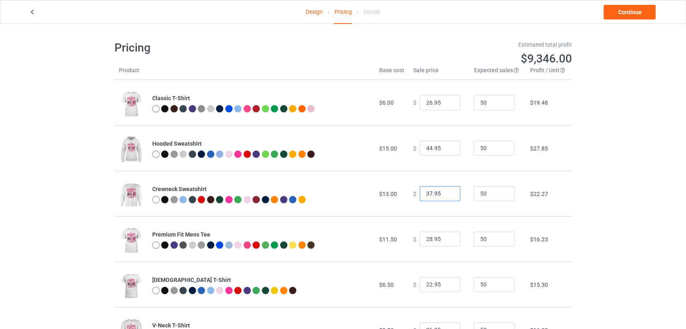
click at [448, 191] on input "37.95" at bounding box center [440, 193] width 41 height 15
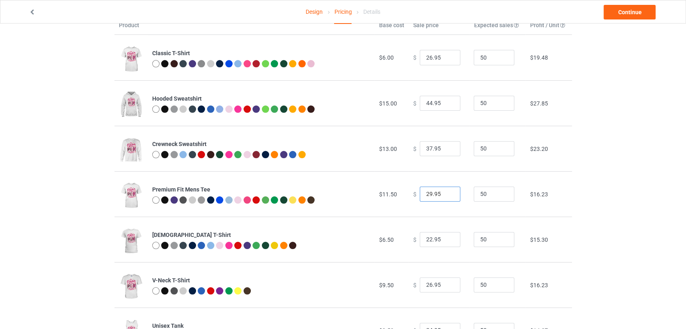
click at [448, 193] on input "29.95" at bounding box center [440, 194] width 41 height 15
type input "30.95"
click at [448, 193] on input "30.95" at bounding box center [440, 194] width 41 height 15
click at [627, 17] on link "Continue" at bounding box center [630, 12] width 52 height 15
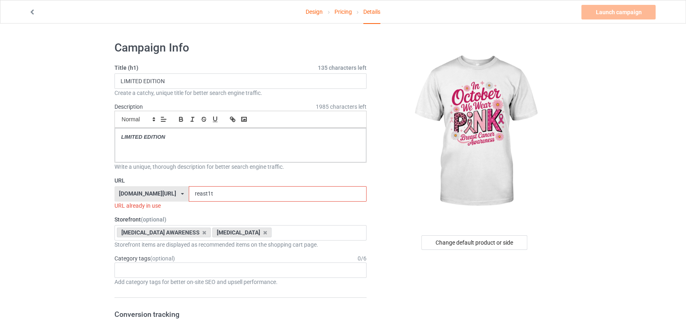
click at [250, 197] on input "reast1t" at bounding box center [278, 193] width 178 height 15
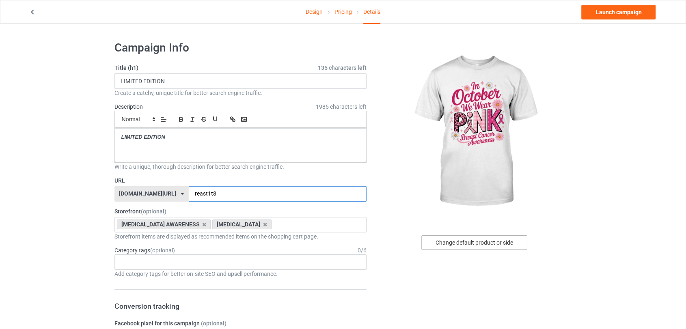
type input "reast1t8"
click at [487, 241] on div "Change default product or side" at bounding box center [475, 243] width 106 height 15
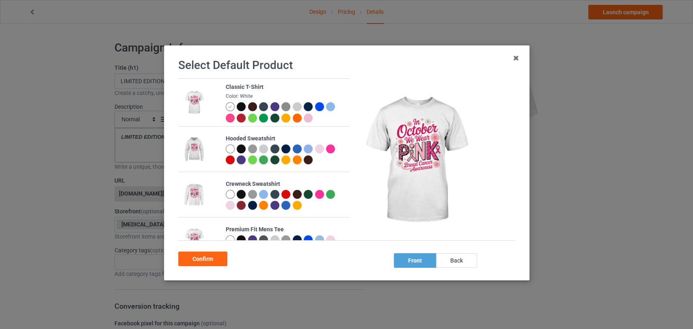
click at [221, 252] on div "Confirm" at bounding box center [202, 259] width 49 height 15
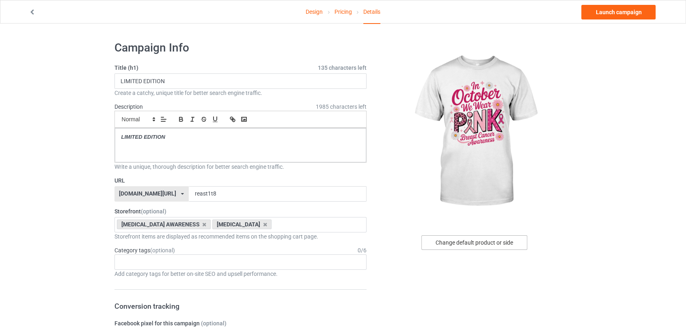
click at [473, 246] on div "Change default product or side" at bounding box center [475, 243] width 106 height 15
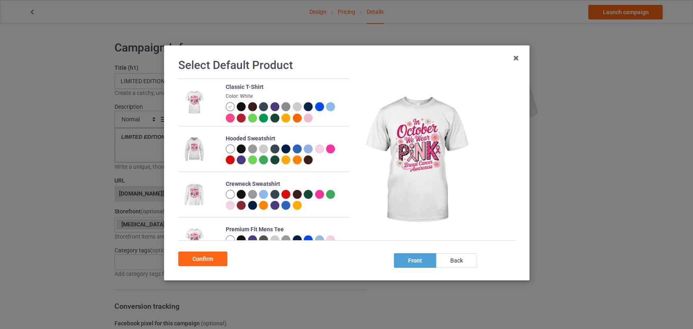
click at [307, 119] on div at bounding box center [308, 118] width 9 height 9
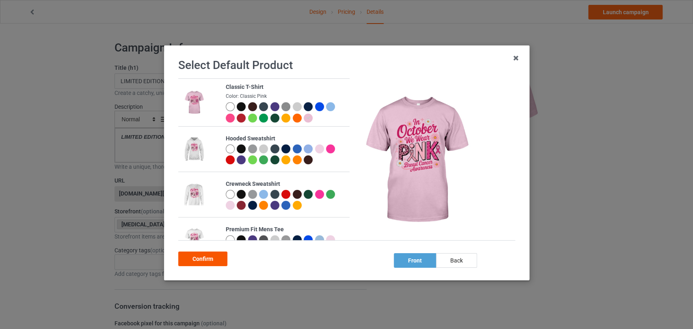
click at [214, 263] on div "Confirm" at bounding box center [202, 259] width 49 height 15
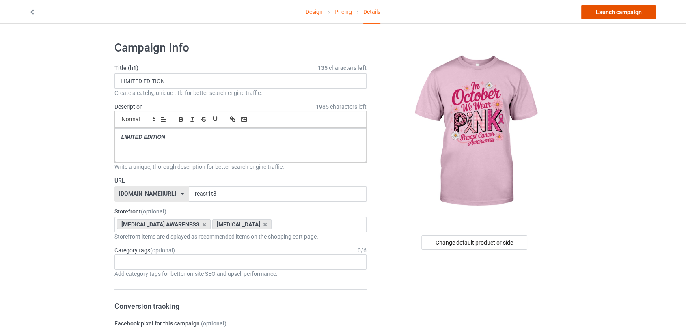
click at [601, 16] on link "Launch campaign" at bounding box center [619, 12] width 74 height 15
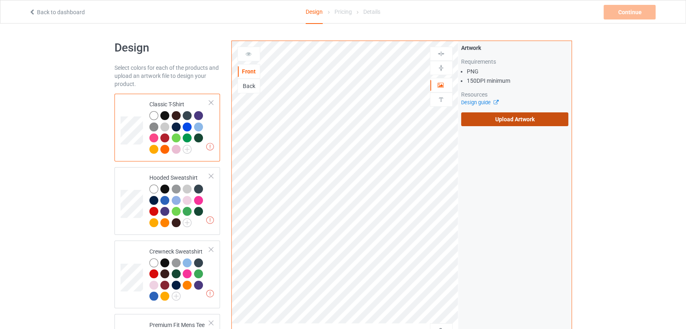
click at [489, 125] on label "Upload Artwork" at bounding box center [515, 120] width 108 height 14
click at [0, 0] on input "Upload Artwork" at bounding box center [0, 0] width 0 height 0
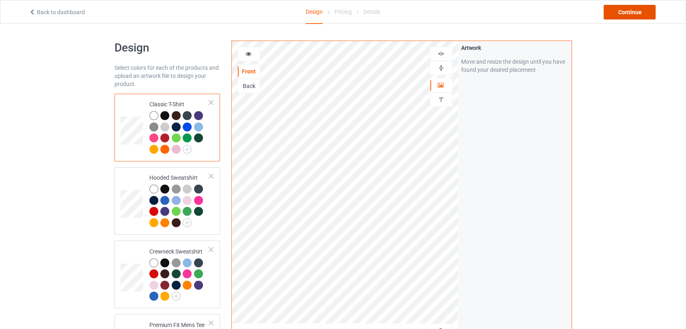
click at [620, 11] on div "Continue" at bounding box center [630, 12] width 52 height 15
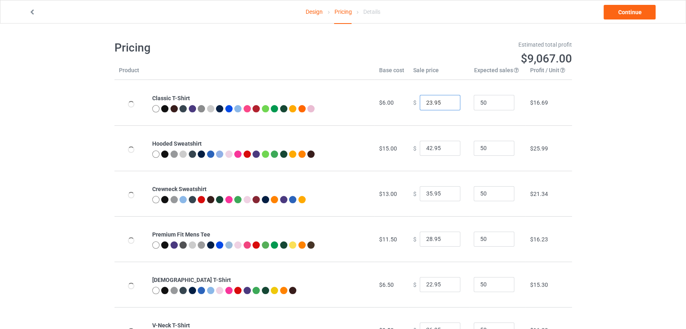
click at [446, 101] on input "23.95" at bounding box center [440, 102] width 41 height 15
click at [446, 101] on input "24.95" at bounding box center [440, 102] width 41 height 15
click at [446, 101] on input "25.95" at bounding box center [440, 102] width 41 height 15
type input "26.95"
click at [446, 101] on input "26.95" at bounding box center [440, 102] width 41 height 15
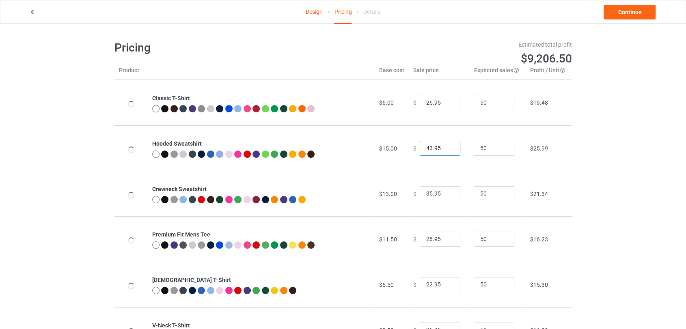
click at [447, 145] on input "43.95" at bounding box center [440, 148] width 41 height 15
type input "44.95"
click at [447, 145] on input "44.95" at bounding box center [440, 148] width 41 height 15
click at [446, 190] on input "36.95" at bounding box center [440, 193] width 41 height 15
type input "37.95"
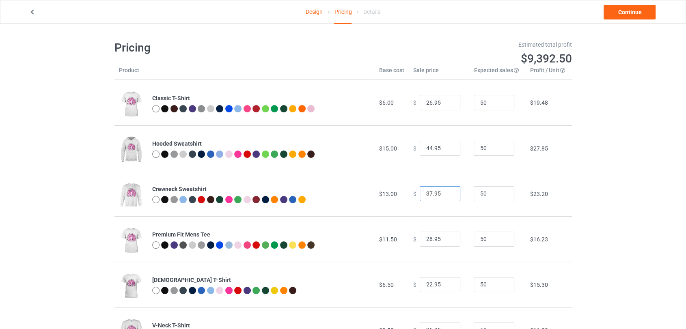
click at [446, 190] on input "37.95" at bounding box center [440, 193] width 41 height 15
click at [447, 239] on input "29.95" at bounding box center [440, 239] width 41 height 15
type input "30.95"
click at [447, 239] on input "30.95" at bounding box center [440, 239] width 41 height 15
click at [626, 12] on link "Continue" at bounding box center [630, 12] width 52 height 15
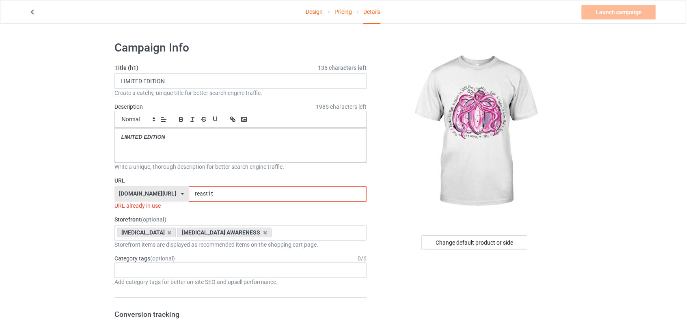
click at [206, 194] on input "reast1t" at bounding box center [278, 193] width 178 height 15
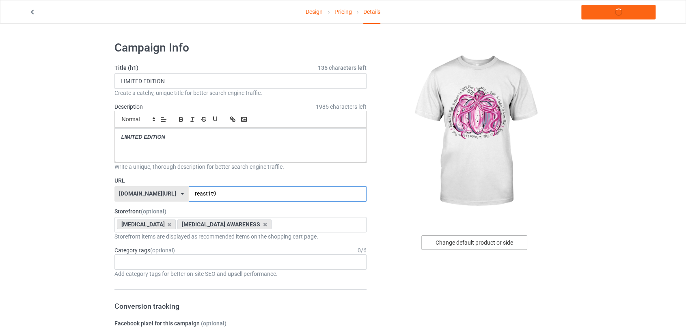
type input "reast1t9"
click at [426, 238] on div "Change default product or side" at bounding box center [475, 243] width 106 height 15
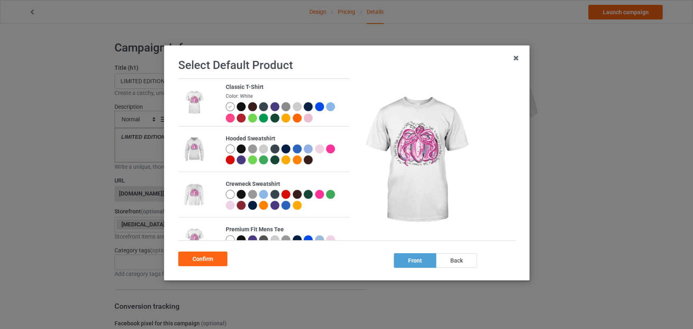
click at [227, 148] on div at bounding box center [229, 149] width 9 height 9
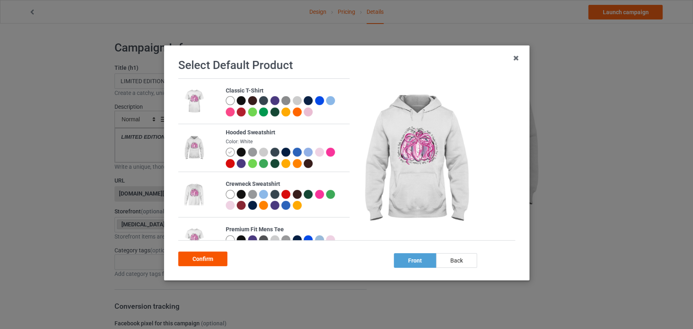
click at [224, 260] on div "Confirm" at bounding box center [202, 259] width 49 height 15
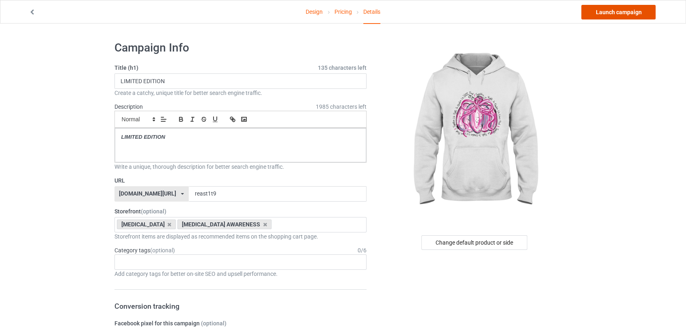
click at [591, 15] on link "Launch campaign" at bounding box center [619, 12] width 74 height 15
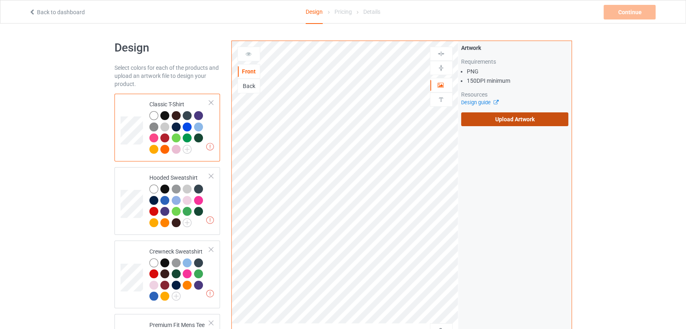
click at [507, 126] on label "Upload Artwork" at bounding box center [515, 120] width 108 height 14
click at [0, 0] on input "Upload Artwork" at bounding box center [0, 0] width 0 height 0
click at [485, 119] on label "Upload Artwork" at bounding box center [515, 120] width 108 height 14
click at [0, 0] on input "Upload Artwork" at bounding box center [0, 0] width 0 height 0
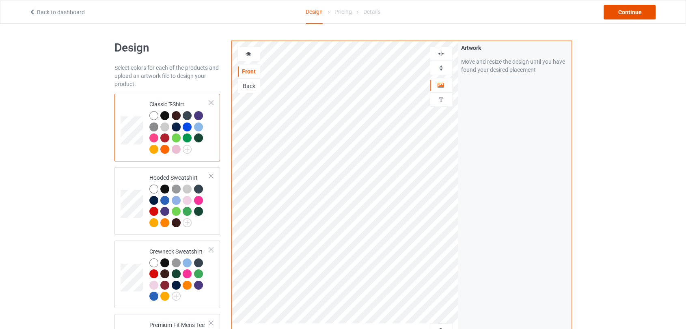
click at [620, 16] on div "Continue" at bounding box center [630, 12] width 52 height 15
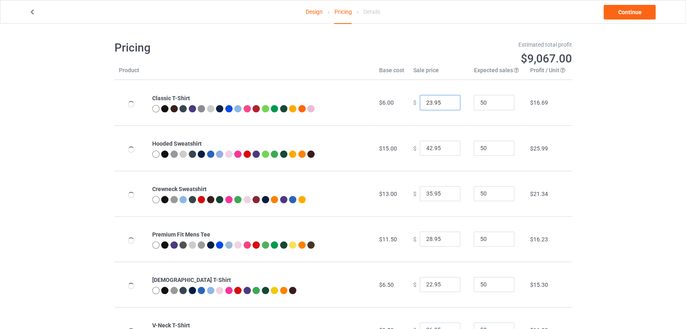
click at [448, 101] on input "23.95" at bounding box center [440, 102] width 41 height 15
click at [448, 101] on input "24.95" at bounding box center [440, 102] width 41 height 15
click at [448, 101] on input "25.95" at bounding box center [440, 102] width 41 height 15
type input "26.95"
click at [448, 101] on input "26.95" at bounding box center [440, 102] width 41 height 15
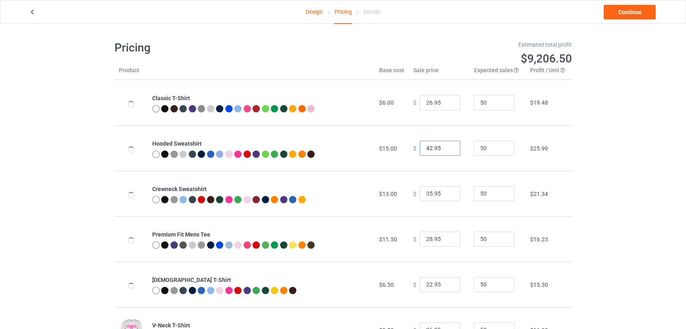
click at [445, 144] on input "42.95" at bounding box center [440, 148] width 41 height 15
click at [447, 147] on input "43.95" at bounding box center [440, 148] width 41 height 15
type input "44.95"
click at [447, 147] on input "44.95" at bounding box center [440, 148] width 41 height 15
click at [448, 189] on input "35.95" at bounding box center [440, 193] width 41 height 15
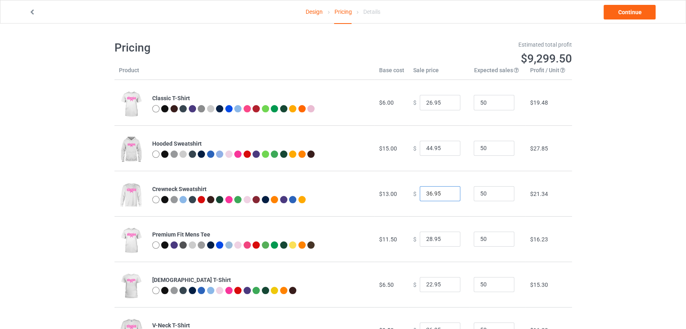
click at [446, 192] on input "36.95" at bounding box center [440, 193] width 41 height 15
type input "37.95"
click at [446, 192] on input "37.95" at bounding box center [440, 193] width 41 height 15
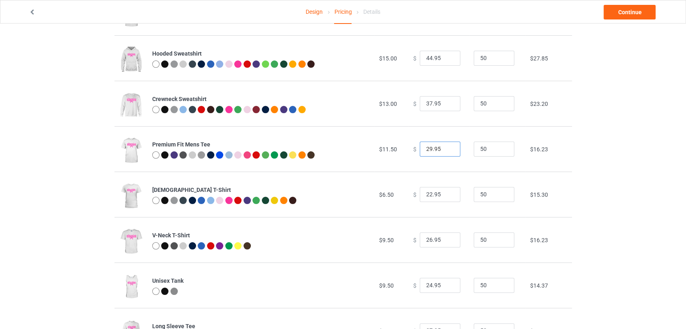
click at [448, 148] on input "29.95" at bounding box center [440, 149] width 41 height 15
type input "30.95"
click at [448, 148] on input "30.95" at bounding box center [440, 149] width 41 height 15
click at [447, 193] on input "23.95" at bounding box center [440, 194] width 41 height 15
type input "24.95"
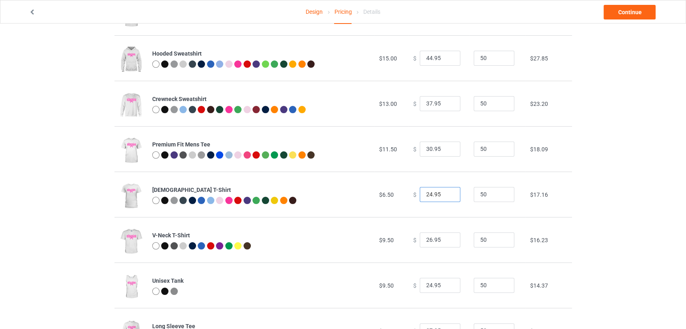
click at [447, 193] on input "24.95" at bounding box center [440, 194] width 41 height 15
click at [448, 238] on input "27.95" at bounding box center [440, 240] width 41 height 15
type input "28.95"
click at [448, 238] on input "28.95" at bounding box center [440, 240] width 41 height 15
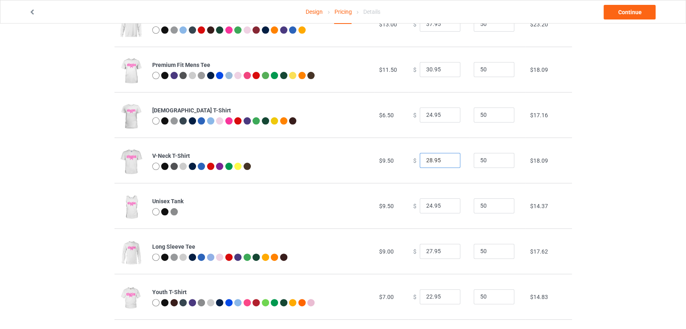
scroll to position [180, 0]
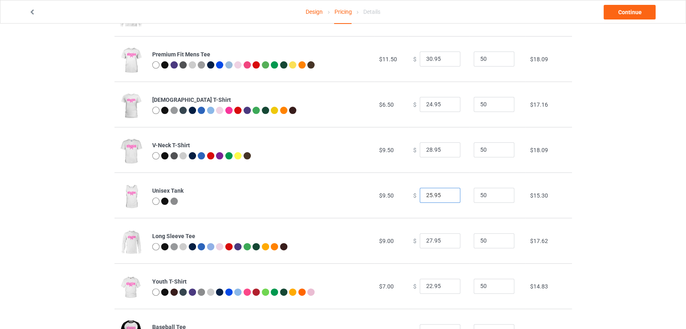
click at [446, 195] on input "25.95" at bounding box center [440, 195] width 41 height 15
type input "26.95"
click at [446, 195] on input "26.95" at bounding box center [440, 195] width 41 height 15
click at [614, 13] on link "Continue" at bounding box center [630, 12] width 52 height 15
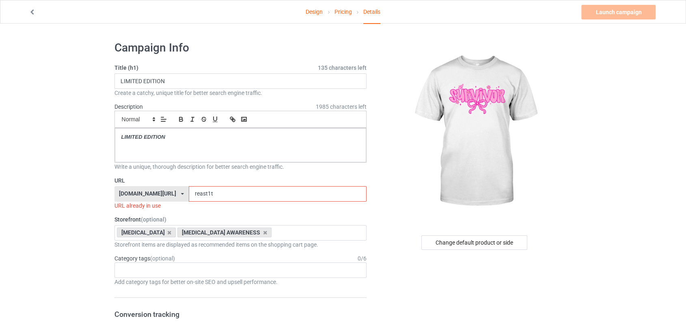
click at [249, 192] on input "reast1t" at bounding box center [278, 193] width 178 height 15
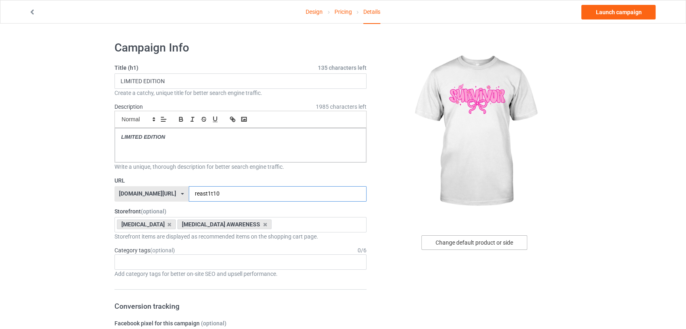
type input "reast1t10"
click at [440, 244] on div "Change default product or side" at bounding box center [475, 243] width 106 height 15
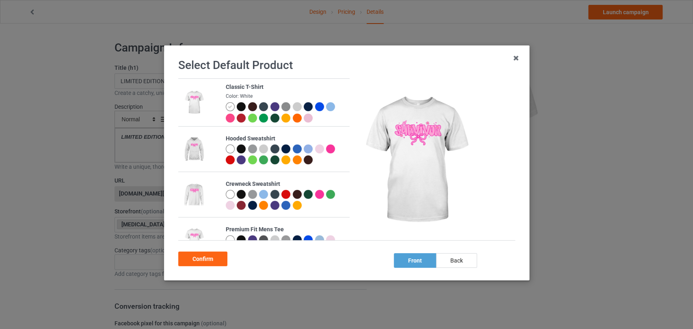
click at [240, 107] on div at bounding box center [241, 106] width 9 height 9
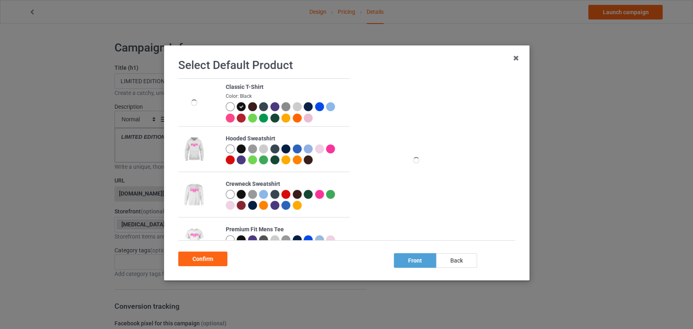
click at [209, 258] on div "Confirm" at bounding box center [202, 259] width 49 height 15
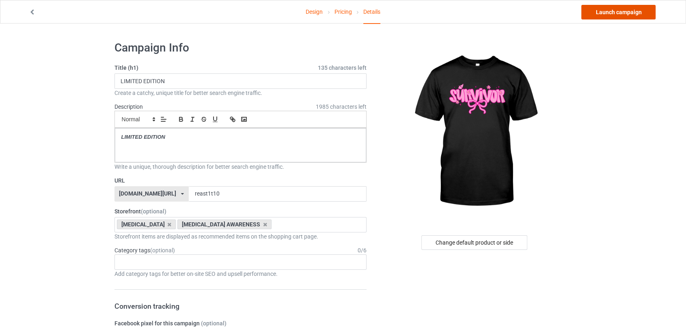
click at [600, 13] on link "Launch campaign" at bounding box center [619, 12] width 74 height 15
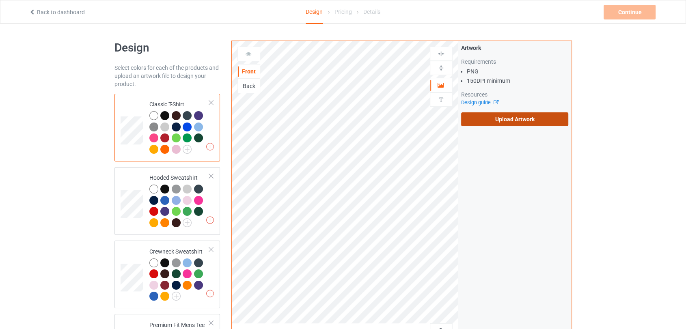
click at [522, 124] on label "Upload Artwork" at bounding box center [515, 120] width 108 height 14
click at [0, 0] on input "Upload Artwork" at bounding box center [0, 0] width 0 height 0
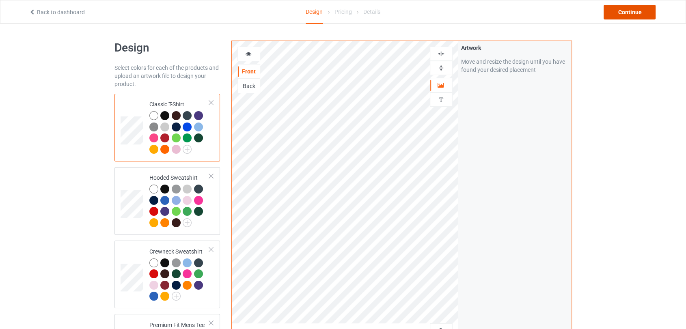
click at [621, 11] on div "Continue" at bounding box center [630, 12] width 52 height 15
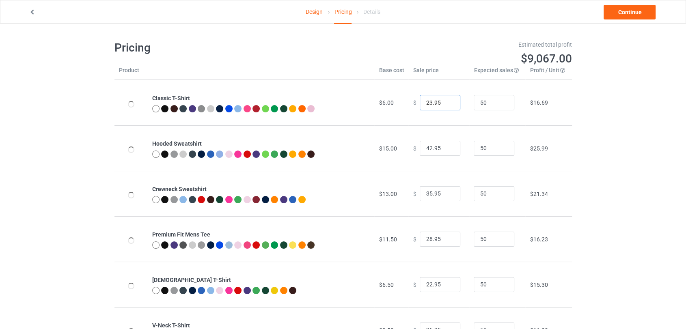
click at [445, 100] on input "23.95" at bounding box center [440, 102] width 41 height 15
click at [445, 100] on input "24.95" at bounding box center [440, 102] width 41 height 15
click at [445, 100] on input "25.95" at bounding box center [440, 102] width 41 height 15
type input "26.95"
click at [445, 100] on input "26.95" at bounding box center [440, 102] width 41 height 15
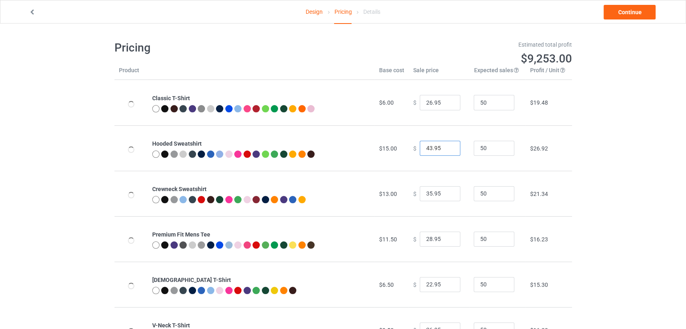
click at [446, 147] on input "43.95" at bounding box center [440, 148] width 41 height 15
type input "44.95"
click at [446, 147] on input "44.95" at bounding box center [440, 148] width 41 height 15
type input "36.95"
click at [448, 194] on input "36.95" at bounding box center [440, 193] width 41 height 15
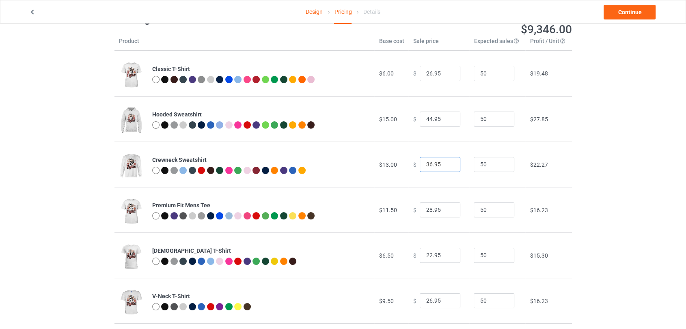
scroll to position [45, 0]
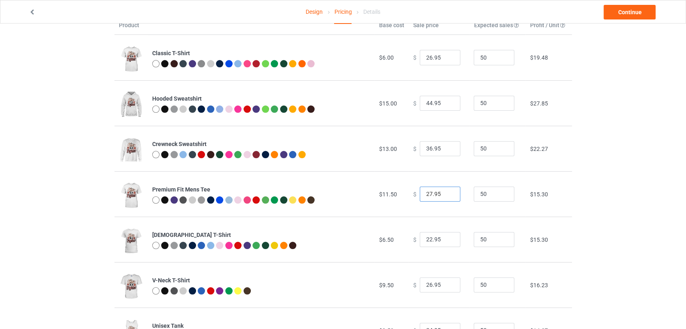
click at [449, 195] on input "27.95" at bounding box center [440, 194] width 41 height 15
click at [449, 195] on input "26.95" at bounding box center [440, 194] width 41 height 15
click at [448, 193] on input "27.95" at bounding box center [440, 194] width 41 height 15
click at [448, 193] on input "28.95" at bounding box center [440, 194] width 41 height 15
type input "29.95"
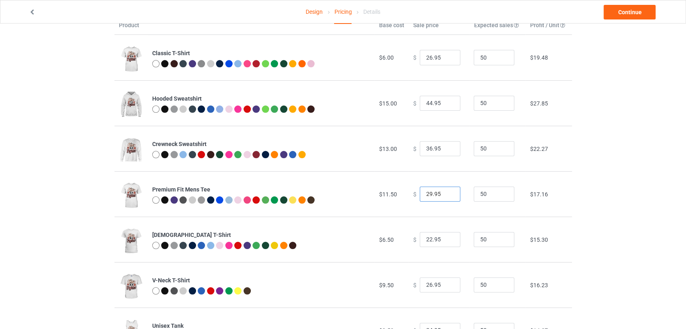
click at [448, 193] on input "29.95" at bounding box center [440, 194] width 41 height 15
click at [624, 16] on link "Continue" at bounding box center [630, 12] width 52 height 15
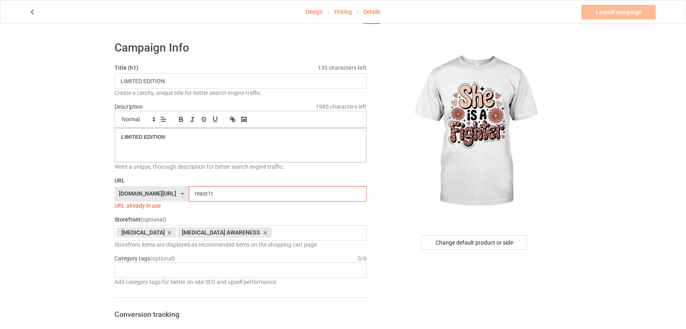
click at [215, 195] on input "reast1t" at bounding box center [278, 193] width 178 height 15
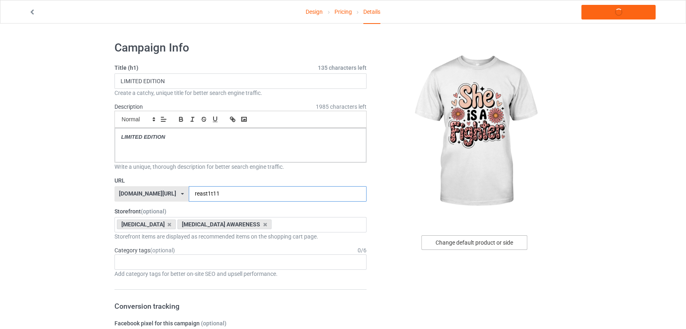
type input "reast1t11"
click at [478, 245] on div "Change default product or side" at bounding box center [475, 243] width 106 height 15
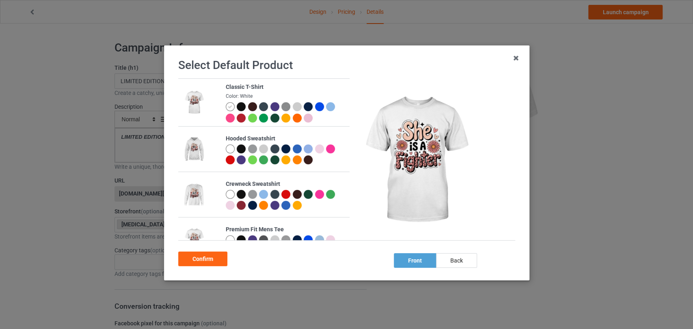
click at [240, 195] on div at bounding box center [241, 194] width 9 height 9
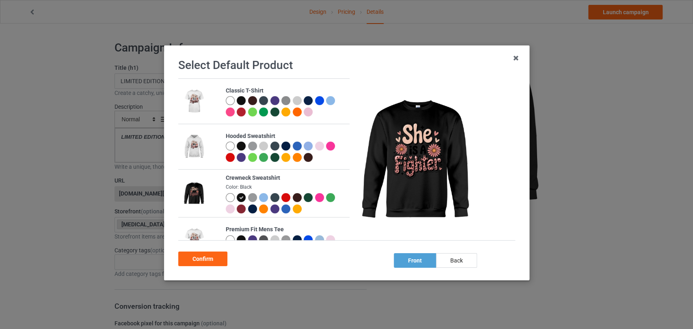
click at [227, 196] on div at bounding box center [229, 197] width 9 height 9
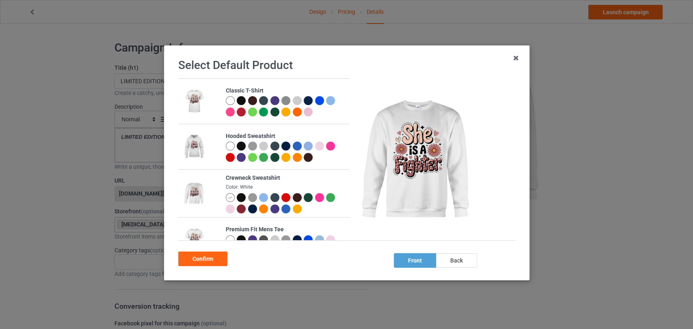
drag, startPoint x: 219, startPoint y: 255, endPoint x: 268, endPoint y: 230, distance: 55.6
click at [218, 255] on div "Confirm" at bounding box center [202, 259] width 49 height 15
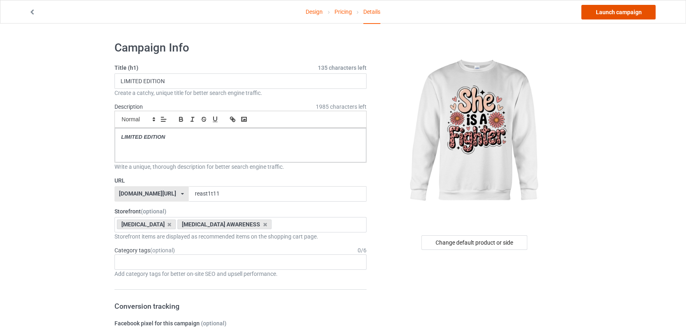
click at [614, 17] on link "Launch campaign" at bounding box center [619, 12] width 74 height 15
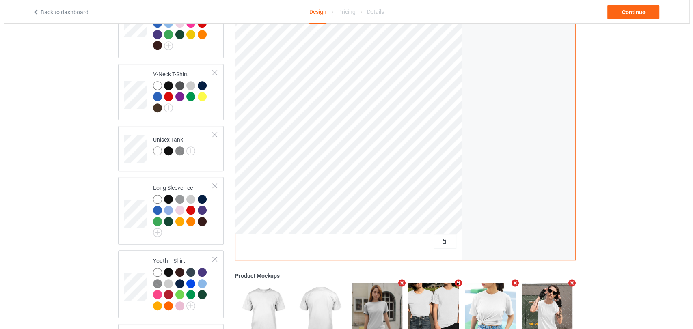
scroll to position [507, 0]
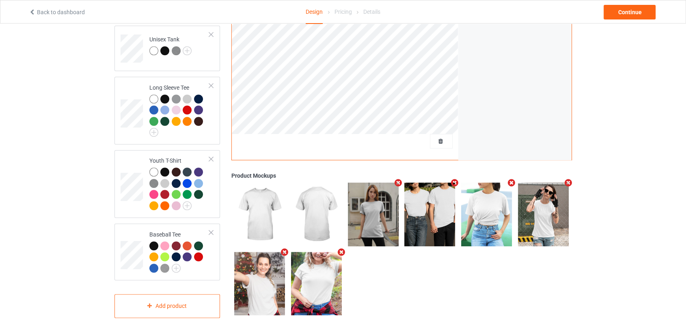
click at [514, 179] on icon "Remove mockup" at bounding box center [512, 183] width 10 height 9
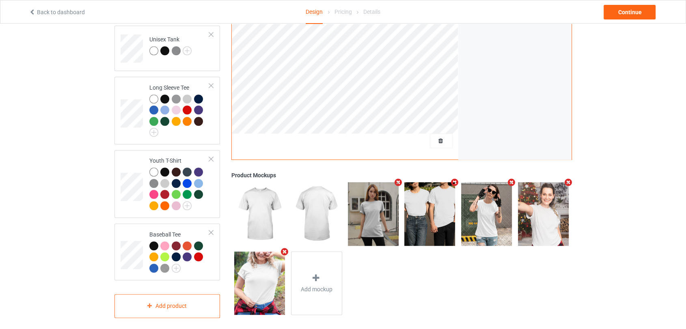
click at [457, 179] on icon "Remove mockup" at bounding box center [455, 183] width 10 height 9
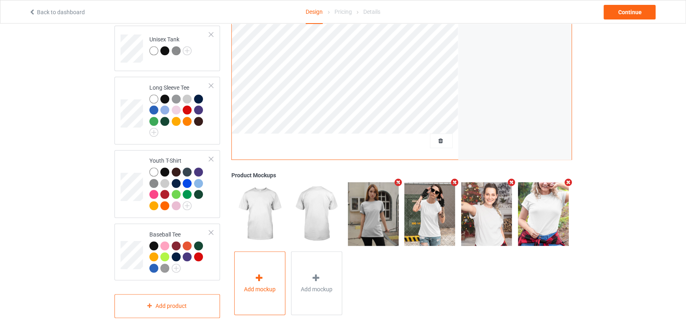
click at [259, 267] on div "Add mockup" at bounding box center [259, 284] width 51 height 64
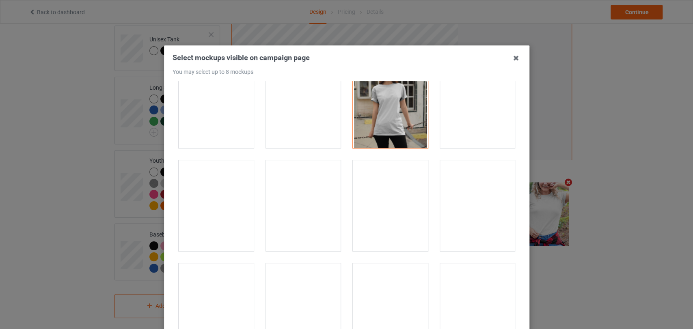
scroll to position [135, 0]
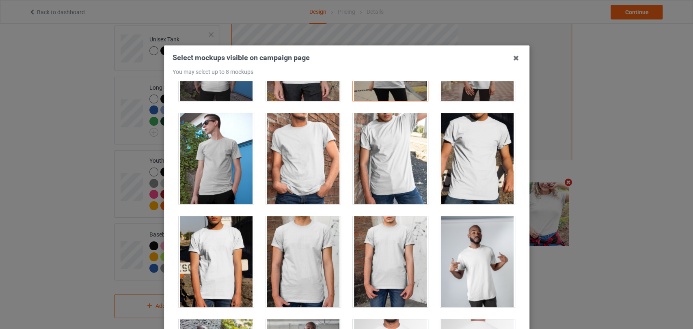
click at [299, 163] on div at bounding box center [303, 158] width 75 height 91
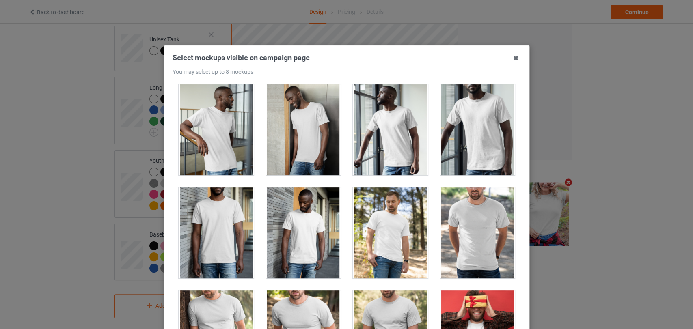
scroll to position [903, 0]
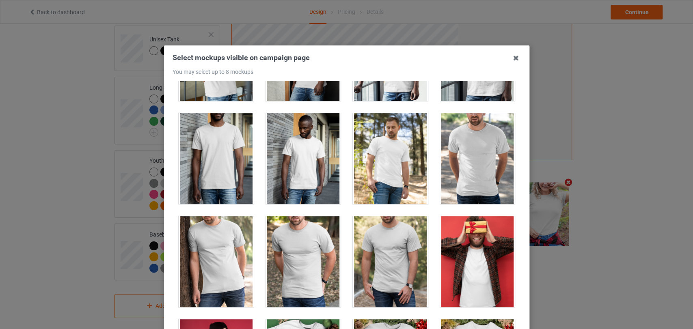
click at [475, 147] on div at bounding box center [477, 158] width 75 height 91
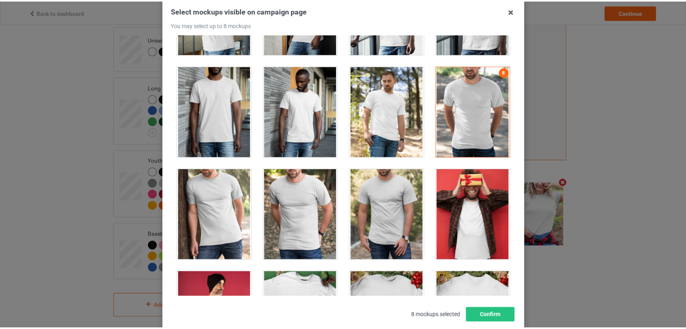
scroll to position [98, 0]
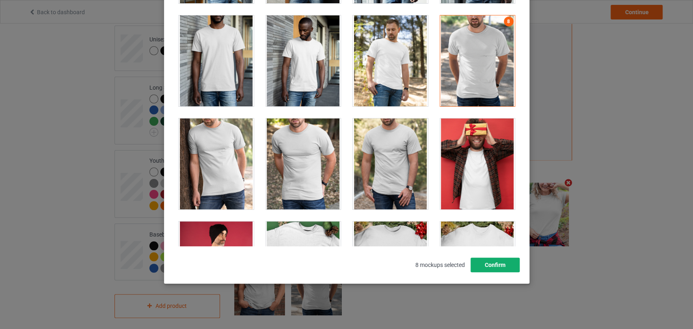
click at [491, 266] on button "Confirm" at bounding box center [494, 265] width 49 height 15
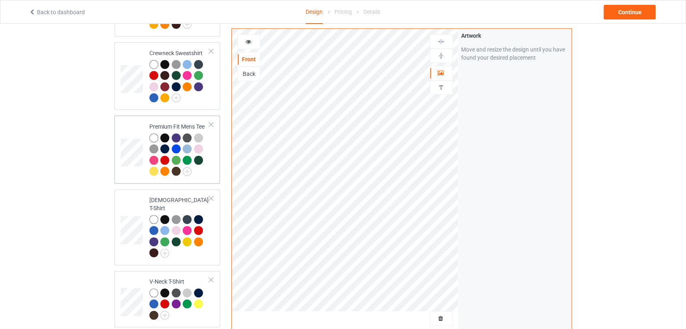
scroll to position [145, 0]
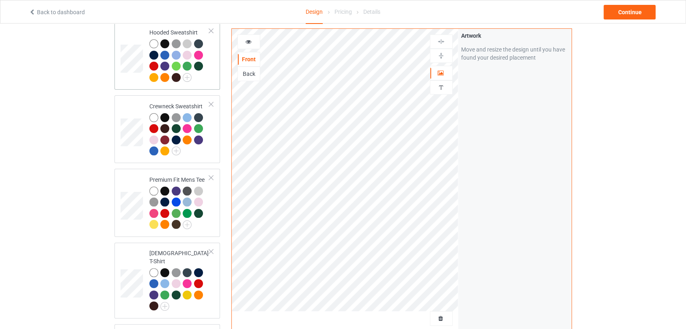
click at [201, 76] on div at bounding box center [179, 61] width 61 height 45
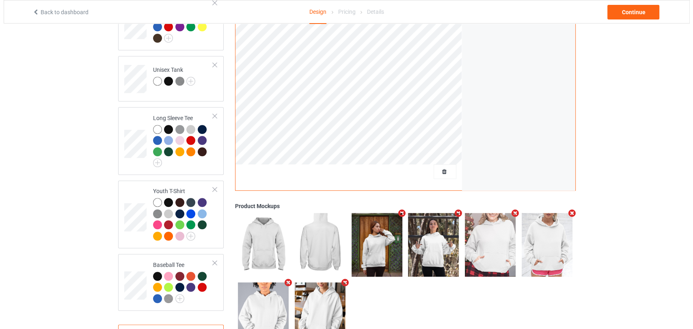
scroll to position [507, 0]
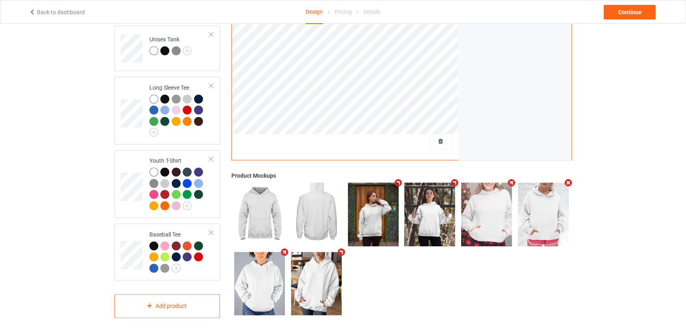
click at [399, 179] on icon "Remove mockup" at bounding box center [398, 183] width 10 height 9
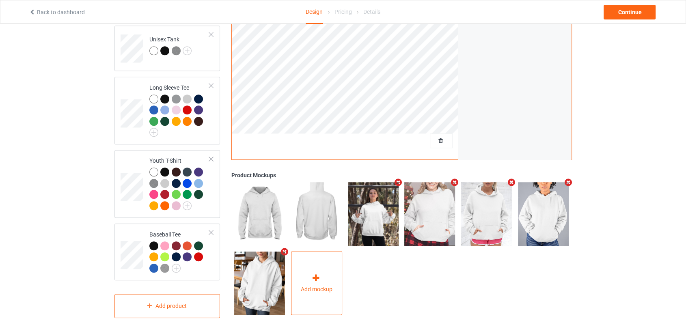
click at [329, 297] on div "Add mockup" at bounding box center [316, 284] width 51 height 64
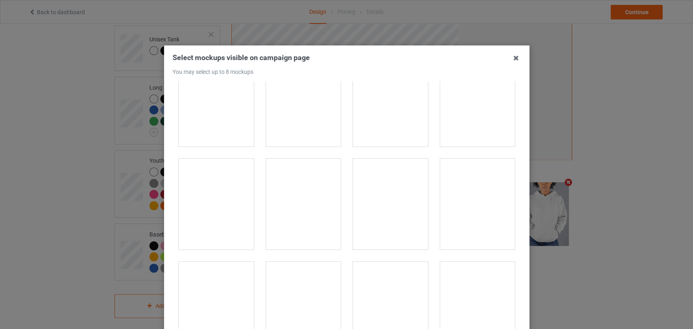
scroll to position [2166, 0]
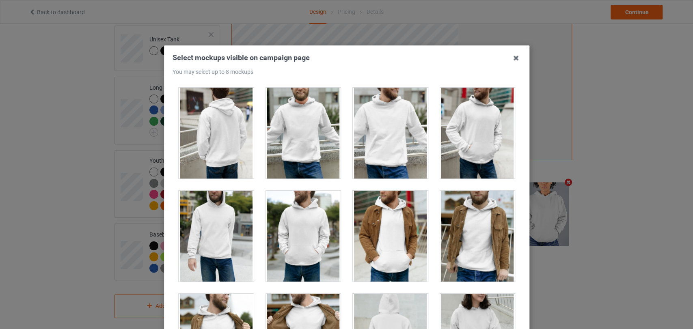
click at [309, 148] on div at bounding box center [303, 133] width 75 height 91
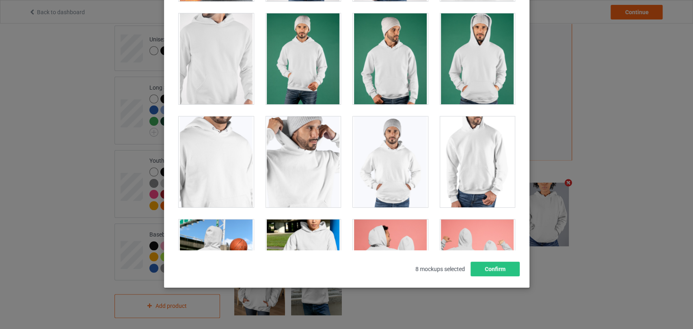
scroll to position [98, 0]
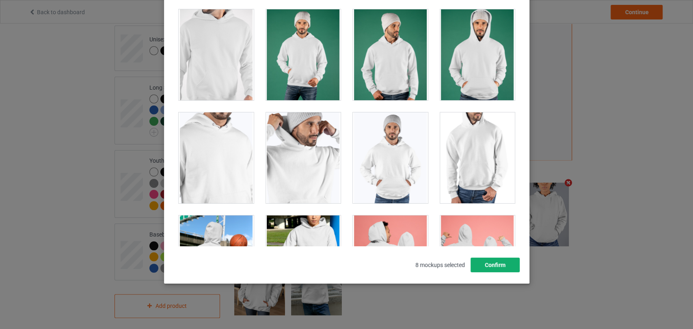
click at [499, 270] on button "Confirm" at bounding box center [494, 265] width 49 height 15
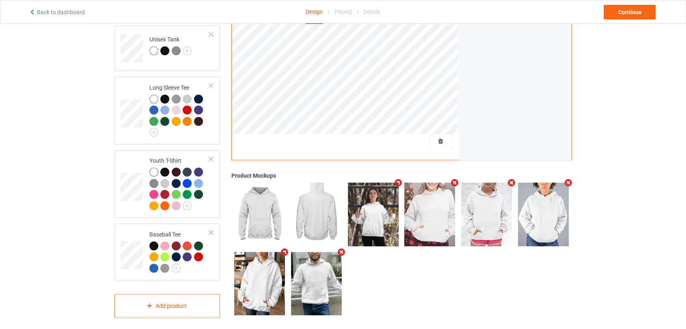
click at [321, 268] on img at bounding box center [316, 283] width 51 height 63
click at [364, 214] on img at bounding box center [373, 214] width 51 height 63
click at [511, 179] on icon "Remove mockup" at bounding box center [512, 183] width 10 height 9
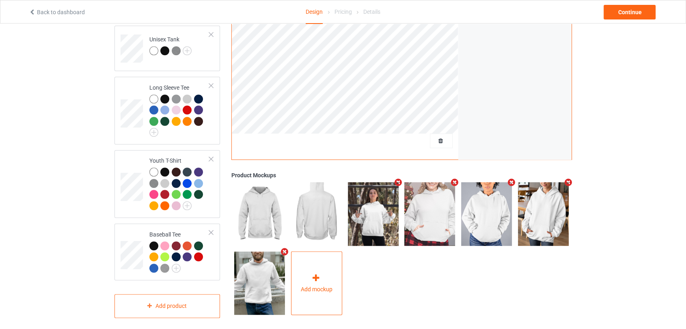
click at [311, 286] on span "Add mockup" at bounding box center [317, 290] width 32 height 8
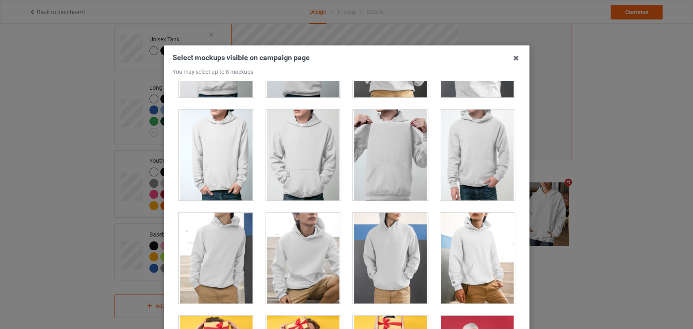
scroll to position [1354, 0]
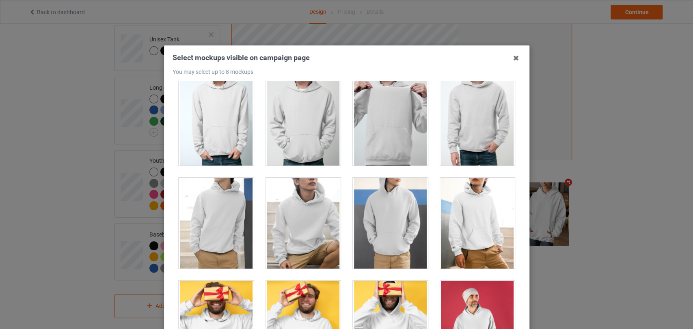
click at [221, 136] on div at bounding box center [216, 120] width 75 height 91
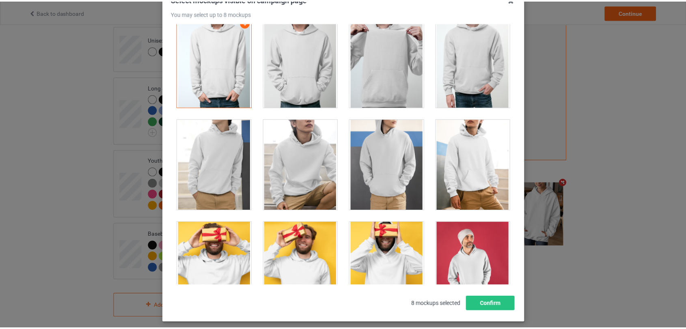
scroll to position [90, 0]
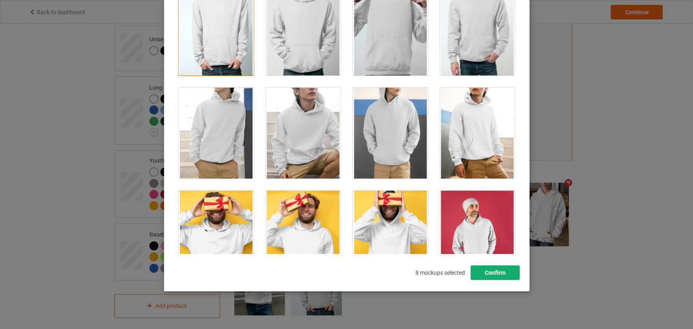
click at [513, 271] on button "Confirm" at bounding box center [494, 273] width 49 height 15
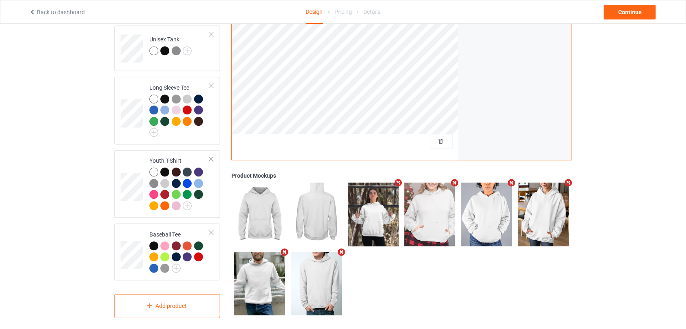
scroll to position [371, 0]
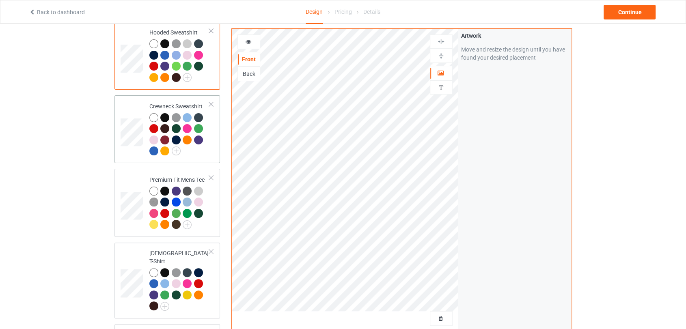
click at [201, 155] on div at bounding box center [179, 135] width 61 height 45
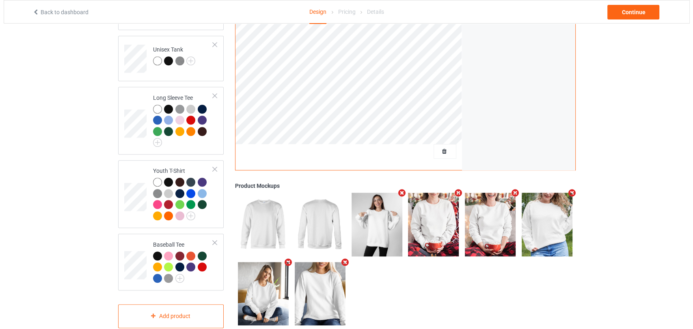
scroll to position [507, 0]
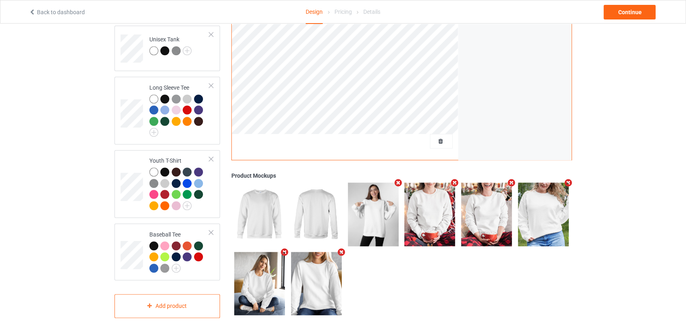
click at [455, 179] on icon "Remove mockup" at bounding box center [455, 183] width 10 height 9
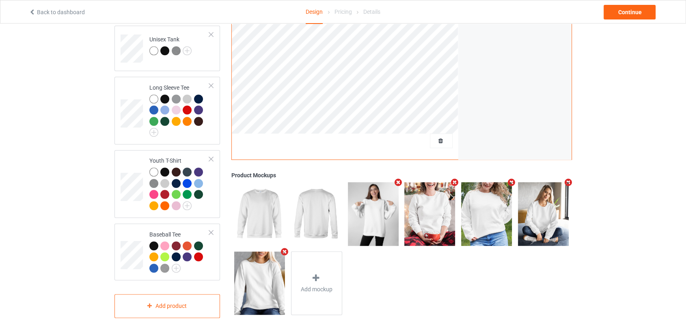
click at [566, 179] on icon "Remove mockup" at bounding box center [568, 183] width 10 height 9
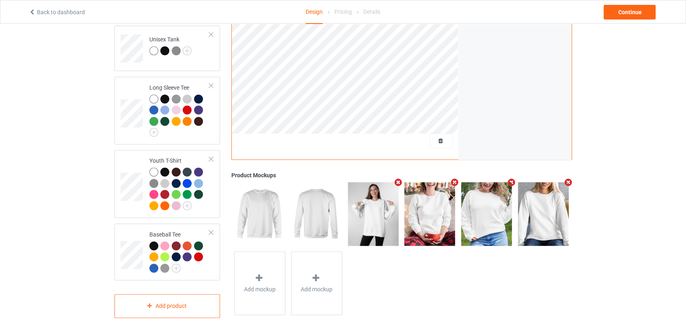
click at [567, 179] on icon "Remove mockup" at bounding box center [568, 183] width 10 height 9
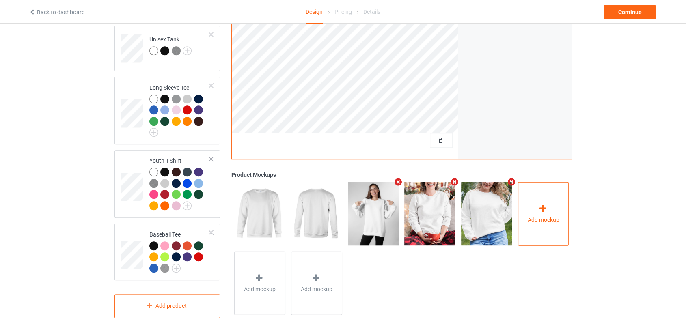
click at [543, 190] on div "Add mockup" at bounding box center [543, 214] width 51 height 64
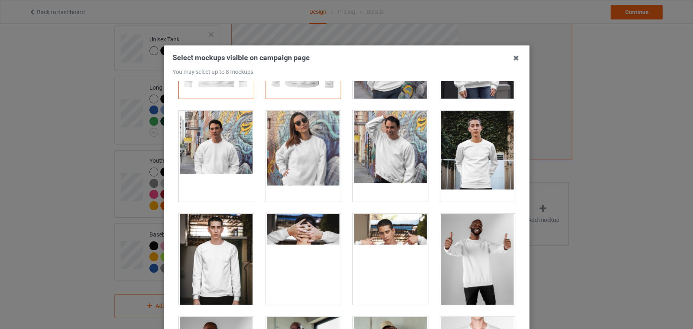
scroll to position [180, 0]
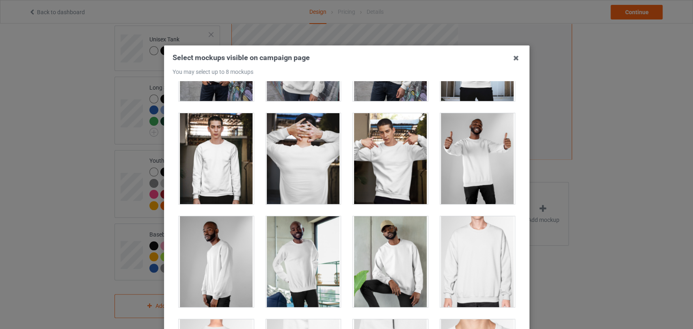
click at [402, 165] on div at bounding box center [390, 158] width 75 height 91
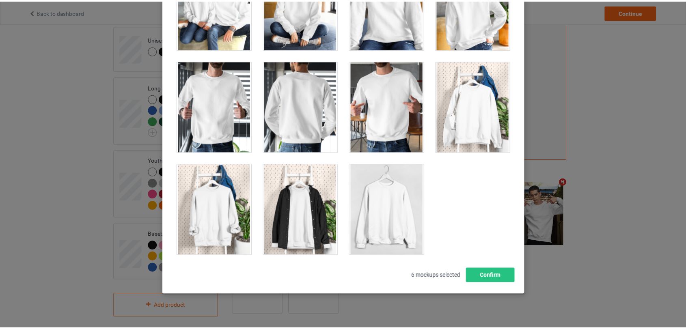
scroll to position [98, 0]
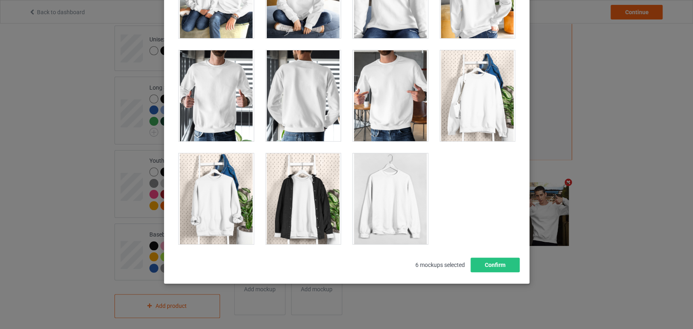
click at [224, 112] on div at bounding box center [216, 95] width 75 height 91
click at [229, 197] on div at bounding box center [216, 199] width 75 height 91
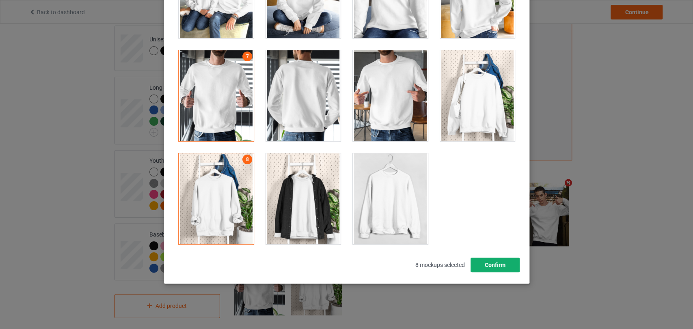
click at [489, 260] on button "Confirm" at bounding box center [494, 265] width 49 height 15
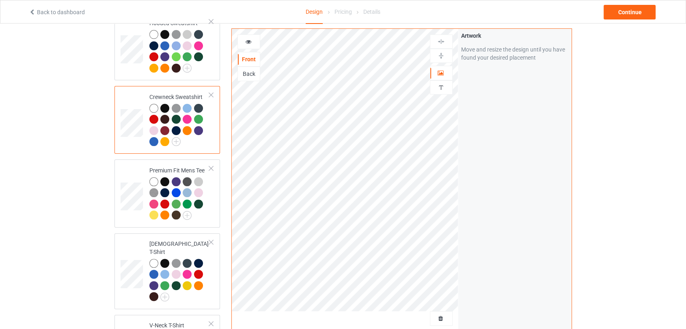
scroll to position [55, 0]
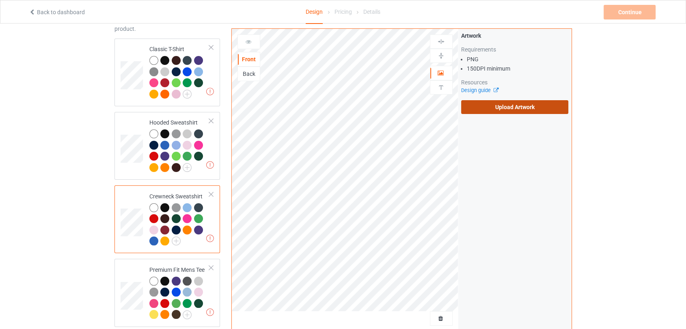
click at [517, 111] on label "Upload Artwork" at bounding box center [515, 107] width 108 height 14
click at [0, 0] on input "Upload Artwork" at bounding box center [0, 0] width 0 height 0
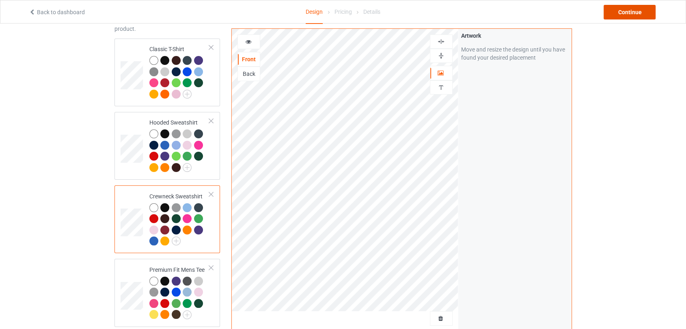
click at [614, 17] on div "Continue" at bounding box center [630, 12] width 52 height 15
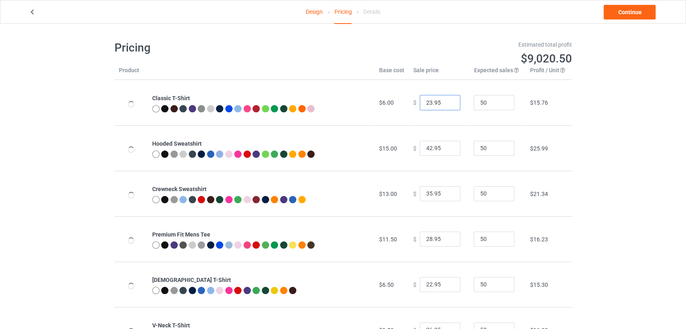
click at [446, 101] on input "23.95" at bounding box center [440, 102] width 41 height 15
click at [446, 101] on input "24.95" at bounding box center [440, 102] width 41 height 15
click at [446, 101] on input "25.95" at bounding box center [440, 102] width 41 height 15
type input "26.95"
click at [446, 101] on input "26.95" at bounding box center [440, 102] width 41 height 15
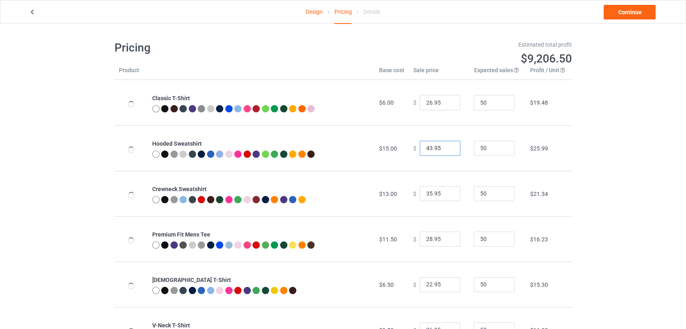
click at [448, 147] on input "43.95" at bounding box center [440, 148] width 41 height 15
type input "44.95"
click at [448, 147] on input "44.95" at bounding box center [440, 148] width 41 height 15
click at [447, 193] on input "36.95" at bounding box center [440, 193] width 41 height 15
type input "37.95"
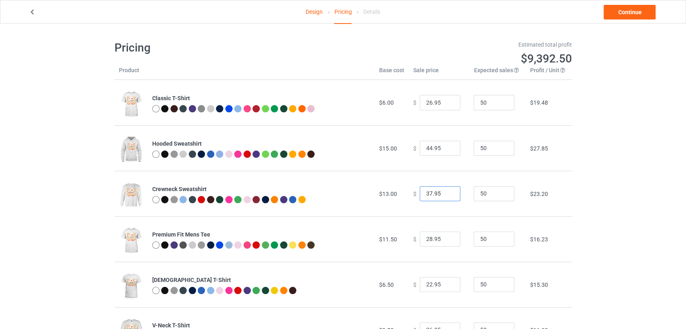
click at [447, 193] on input "37.95" at bounding box center [440, 193] width 41 height 15
click at [448, 239] on input "29.95" at bounding box center [440, 239] width 41 height 15
type input "30.95"
click at [448, 239] on input "30.95" at bounding box center [440, 239] width 41 height 15
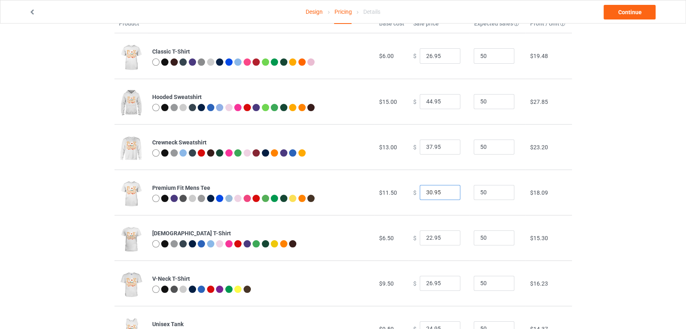
scroll to position [90, 0]
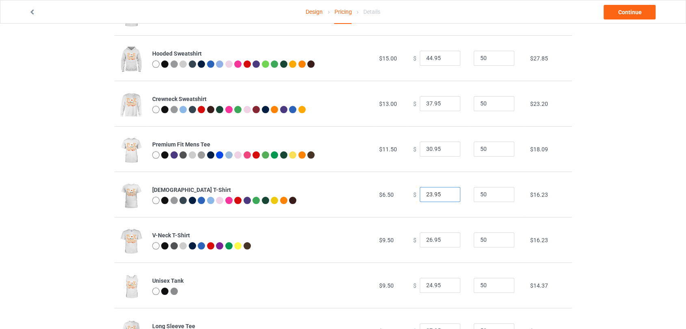
click at [447, 193] on input "23.95" at bounding box center [440, 194] width 41 height 15
type input "24.95"
click at [447, 193] on input "24.95" at bounding box center [440, 194] width 41 height 15
click at [448, 238] on input "27.95" at bounding box center [440, 240] width 41 height 15
type input "28.95"
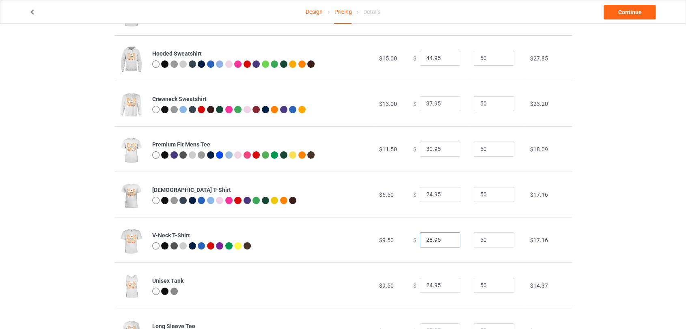
click at [448, 238] on input "28.95" at bounding box center [440, 240] width 41 height 15
click at [614, 15] on link "Continue" at bounding box center [630, 12] width 52 height 15
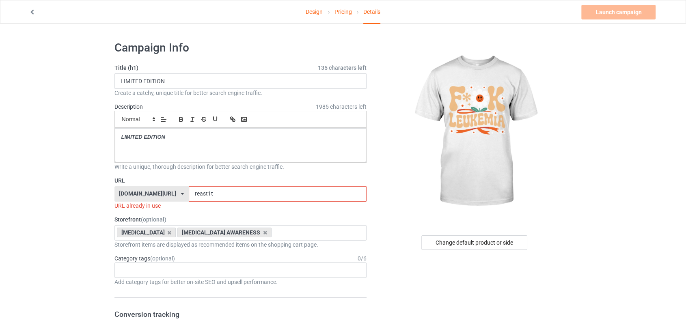
click at [193, 196] on input "reast1t" at bounding box center [278, 193] width 178 height 15
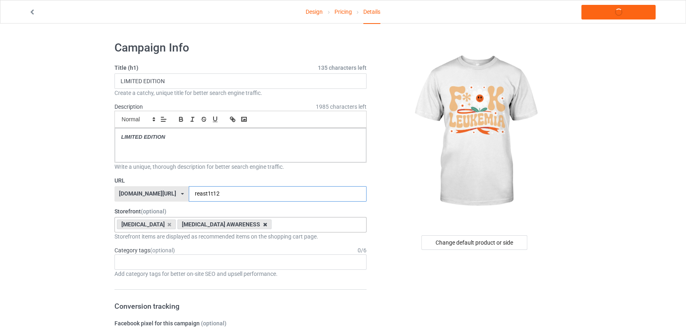
type input "reast1t12"
click at [267, 226] on icon at bounding box center [265, 224] width 4 height 5
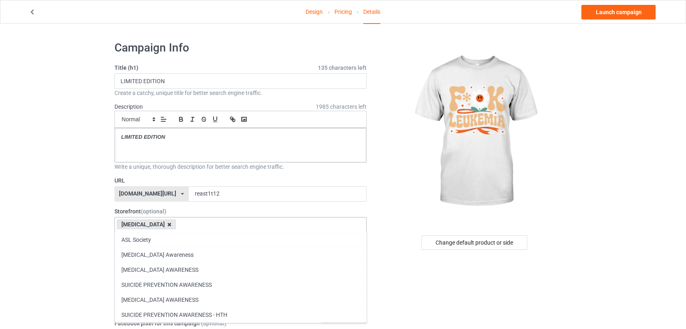
click at [170, 225] on icon at bounding box center [169, 224] width 4 height 5
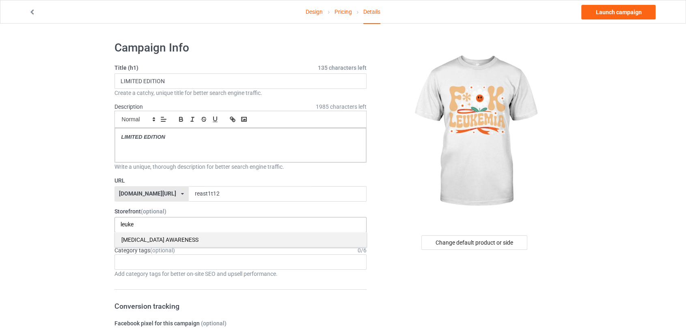
type input "leuke"
click at [172, 241] on div "[MEDICAL_DATA] AWARENESS" at bounding box center [241, 239] width 252 height 15
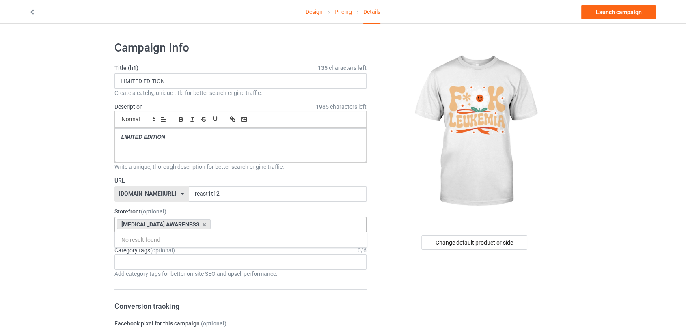
click at [463, 247] on div "Change default product or side" at bounding box center [475, 243] width 106 height 15
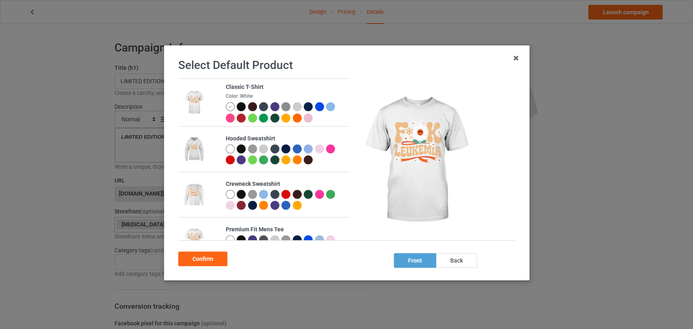
click at [239, 151] on div at bounding box center [241, 149] width 9 height 9
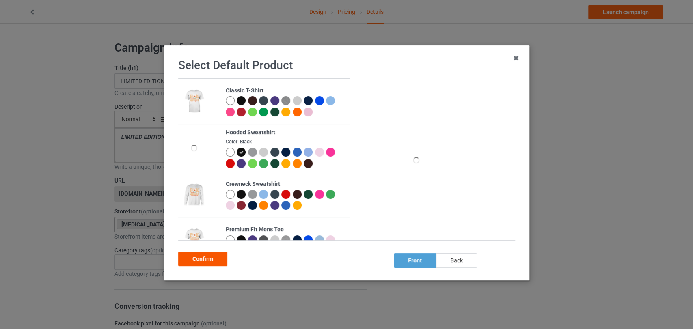
click at [214, 264] on div "Confirm" at bounding box center [202, 259] width 49 height 15
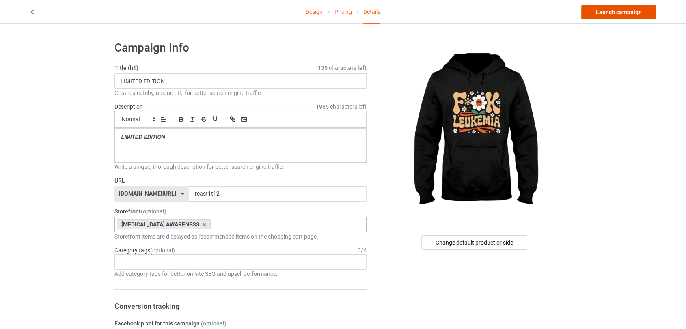
click at [591, 12] on link "Launch campaign" at bounding box center [619, 12] width 74 height 15
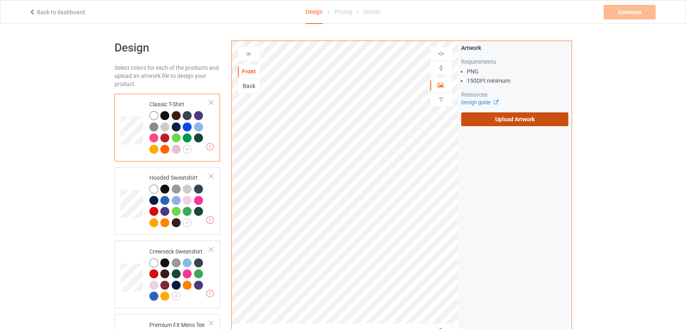
click at [465, 123] on label "Upload Artwork" at bounding box center [515, 120] width 108 height 14
click at [0, 0] on input "Upload Artwork" at bounding box center [0, 0] width 0 height 0
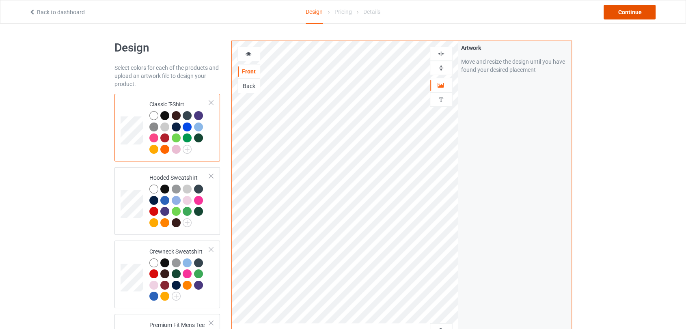
click at [630, 15] on div "Continue" at bounding box center [630, 12] width 52 height 15
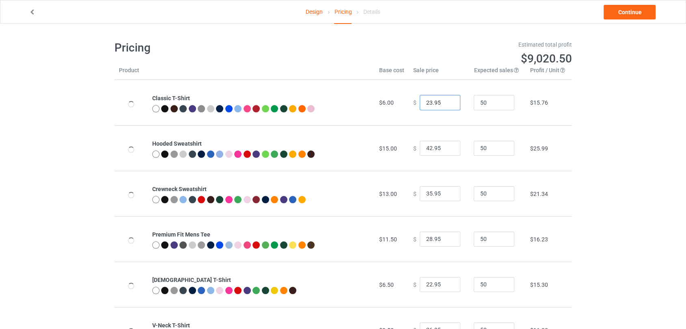
click at [447, 101] on input "23.95" at bounding box center [440, 102] width 41 height 15
click at [447, 101] on input "24.95" at bounding box center [440, 102] width 41 height 15
click at [447, 101] on input "25.95" at bounding box center [440, 102] width 41 height 15
type input "26.95"
click at [447, 101] on input "26.95" at bounding box center [440, 102] width 41 height 15
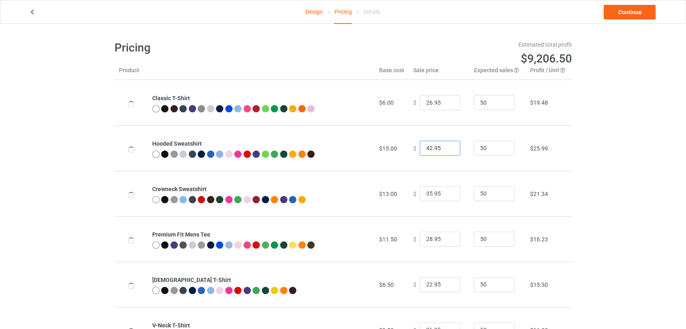
click at [448, 144] on input "42.95" at bounding box center [440, 148] width 41 height 15
click at [446, 147] on input "43.95" at bounding box center [440, 148] width 41 height 15
type input "44.95"
click at [446, 147] on input "44.95" at bounding box center [440, 148] width 41 height 15
click at [446, 193] on input "36.95" at bounding box center [440, 193] width 41 height 15
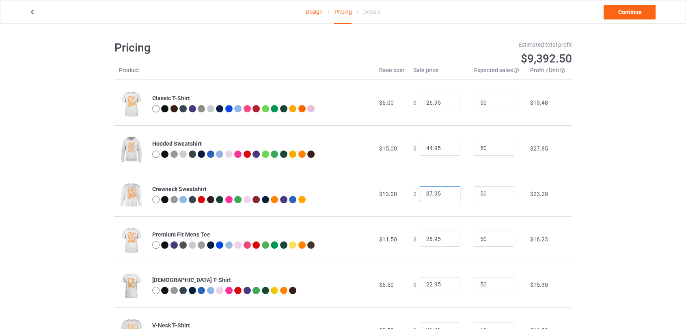
type input "37.95"
click at [446, 193] on input "37.95" at bounding box center [440, 193] width 41 height 15
click at [446, 238] on input "29.95" at bounding box center [440, 239] width 41 height 15
type input "30.95"
click at [446, 238] on input "30.95" at bounding box center [440, 239] width 41 height 15
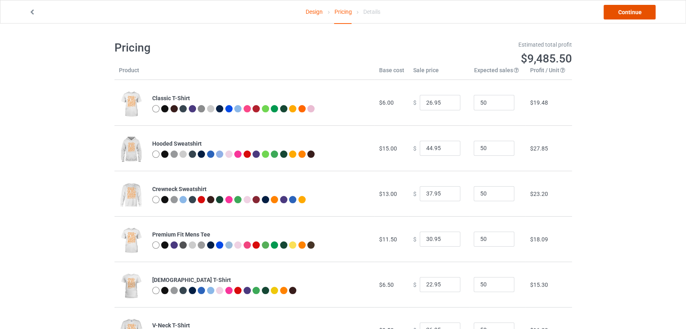
click at [613, 17] on link "Continue" at bounding box center [630, 12] width 52 height 15
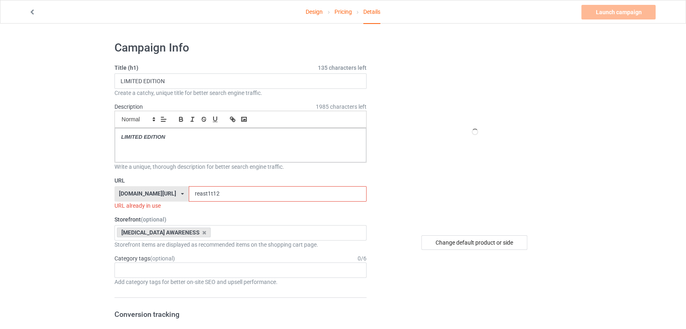
click at [218, 196] on input "reast1t12" at bounding box center [278, 193] width 178 height 15
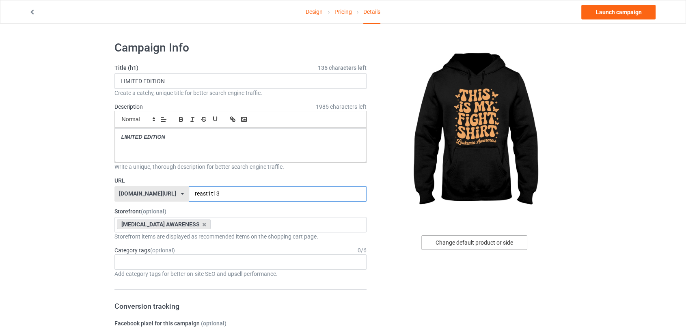
type input "reast1t13"
click at [488, 242] on div "Change default product or side" at bounding box center [475, 243] width 106 height 15
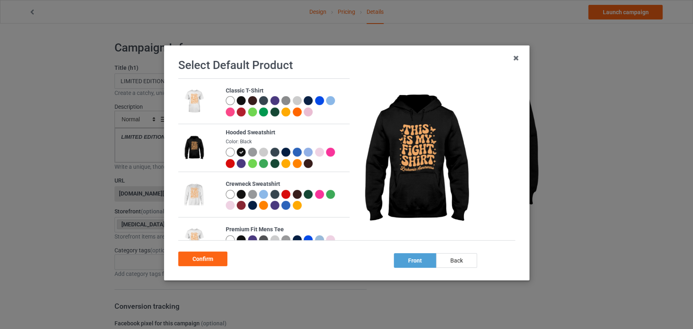
click at [238, 101] on div at bounding box center [241, 100] width 9 height 9
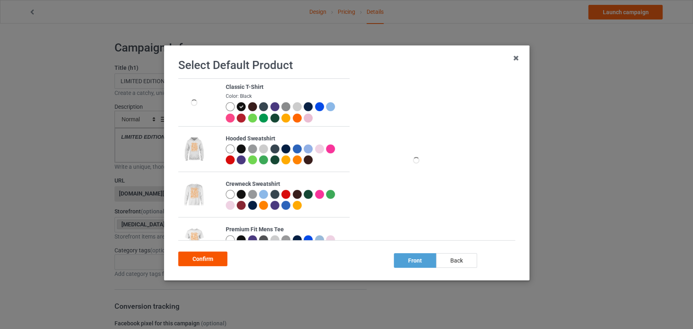
click at [209, 256] on div "Confirm" at bounding box center [202, 259] width 49 height 15
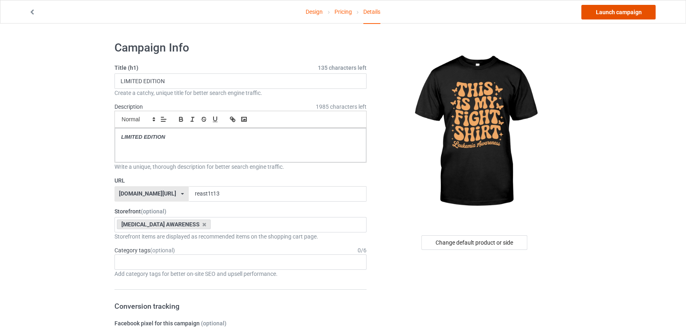
click at [598, 12] on link "Launch campaign" at bounding box center [619, 12] width 74 height 15
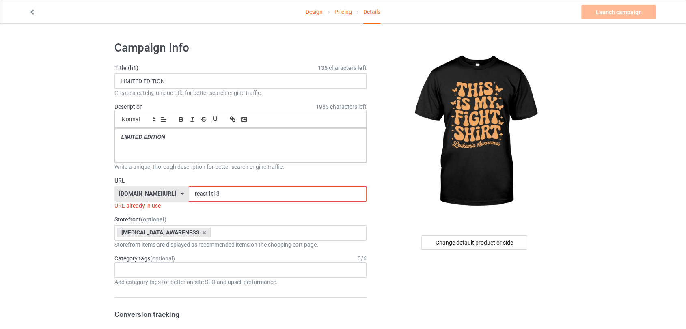
click at [273, 197] on input "reast1t13" at bounding box center [278, 193] width 178 height 15
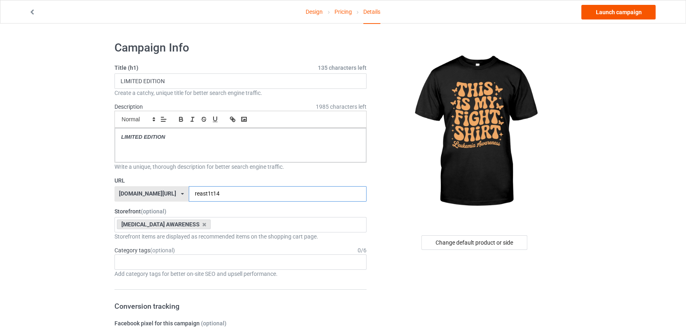
type input "reast1t14"
click at [608, 11] on link "Launch campaign" at bounding box center [619, 12] width 74 height 15
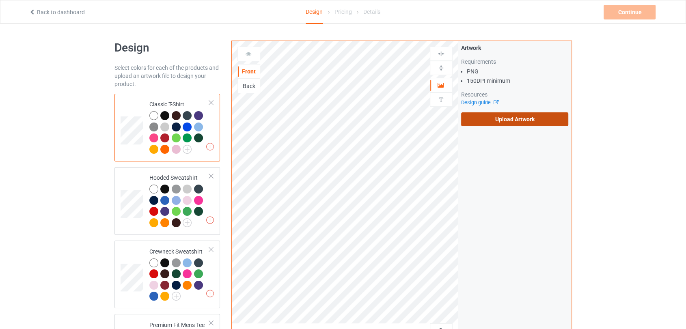
click at [484, 119] on label "Upload Artwork" at bounding box center [515, 120] width 108 height 14
click at [0, 0] on input "Upload Artwork" at bounding box center [0, 0] width 0 height 0
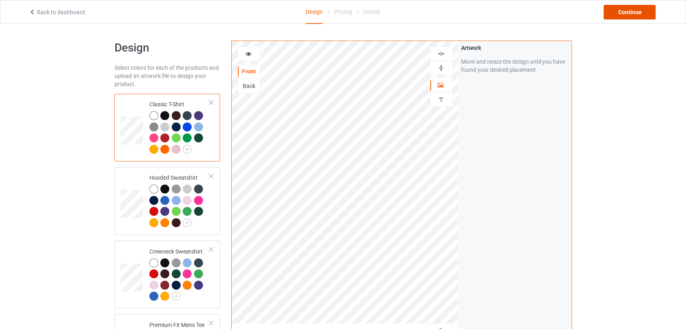
click at [624, 15] on div "Continue" at bounding box center [630, 12] width 52 height 15
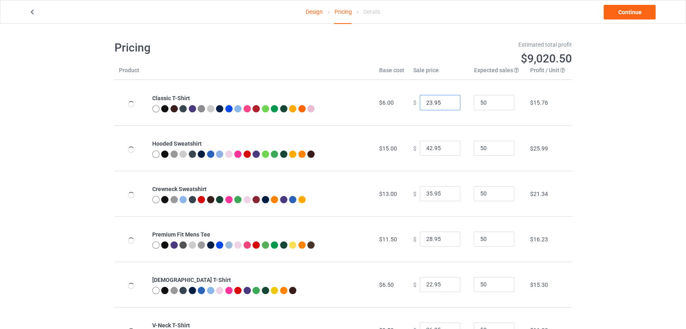
click at [448, 100] on input "23.95" at bounding box center [440, 102] width 41 height 15
click at [448, 100] on input "24.95" at bounding box center [440, 102] width 41 height 15
click at [448, 100] on input "25.95" at bounding box center [440, 102] width 41 height 15
type input "26.95"
click at [448, 100] on input "26.95" at bounding box center [440, 102] width 41 height 15
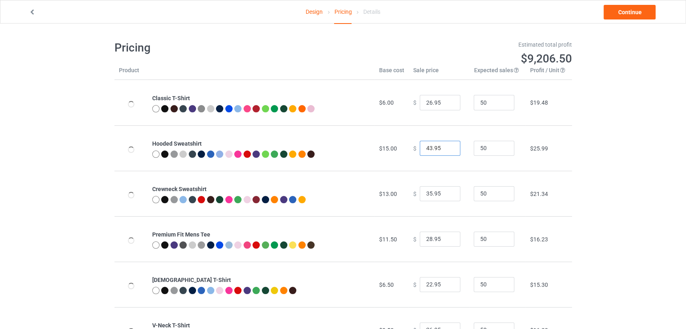
click at [446, 148] on input "43.95" at bounding box center [440, 148] width 41 height 15
type input "44.95"
click at [446, 148] on input "44.95" at bounding box center [440, 148] width 41 height 15
click at [448, 192] on input "36.95" at bounding box center [440, 193] width 41 height 15
type input "37.95"
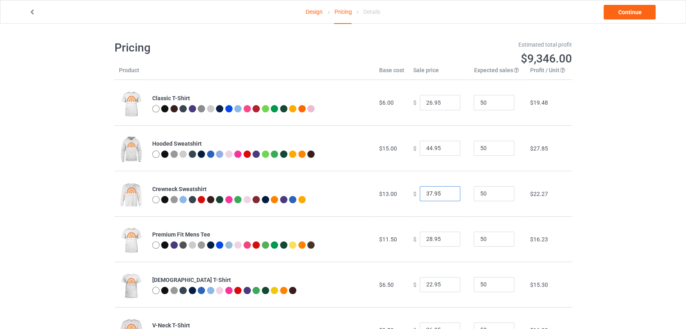
click at [448, 192] on input "37.95" at bounding box center [440, 193] width 41 height 15
click at [446, 238] on input "29.95" at bounding box center [440, 239] width 41 height 15
type input "30.95"
click at [446, 238] on input "30.95" at bounding box center [440, 239] width 41 height 15
click at [446, 283] on input "23.95" at bounding box center [440, 284] width 41 height 15
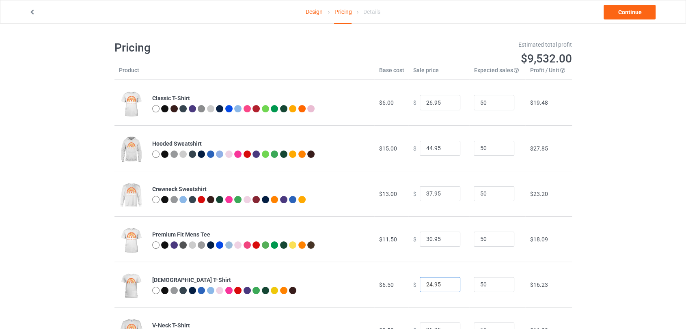
type input "24.95"
click at [446, 283] on input "24.95" at bounding box center [440, 284] width 41 height 15
click at [612, 11] on link "Continue" at bounding box center [630, 12] width 52 height 15
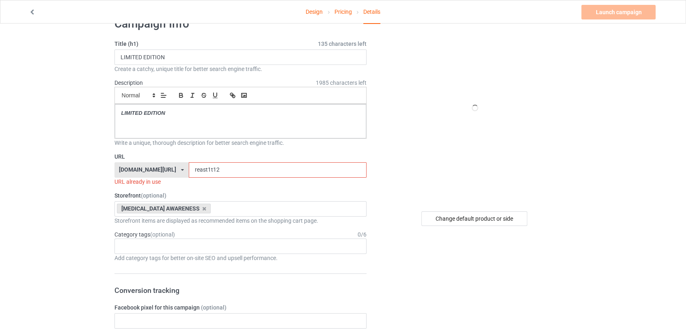
scroll to position [45, 0]
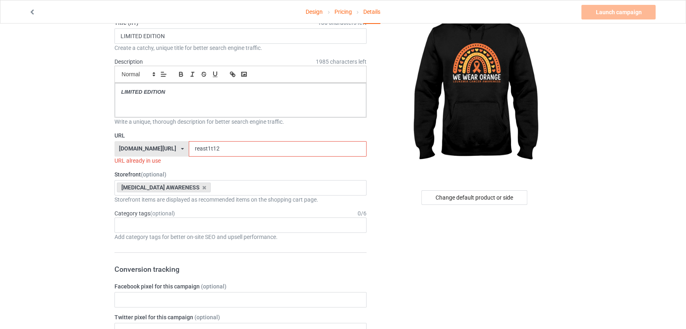
click at [221, 151] on input "reast1t12" at bounding box center [278, 148] width 178 height 15
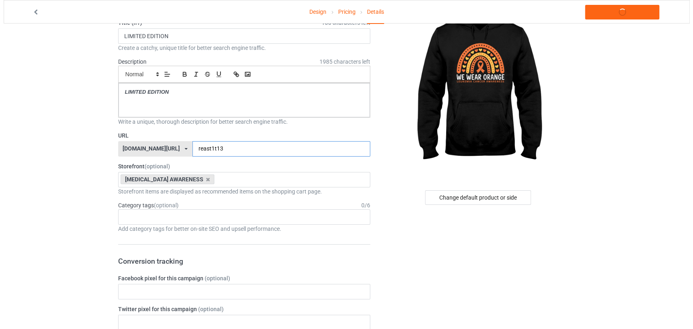
scroll to position [0, 0]
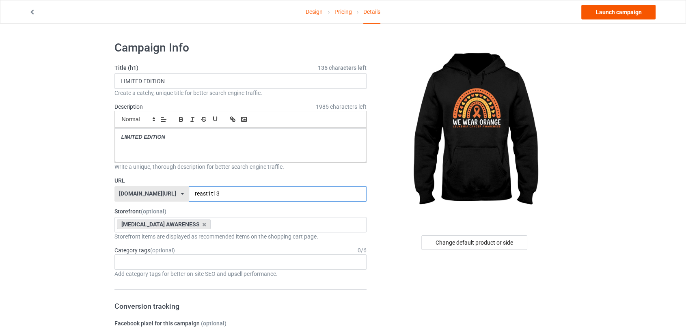
type input "reast1t13"
click at [610, 10] on link "Launch campaign" at bounding box center [619, 12] width 74 height 15
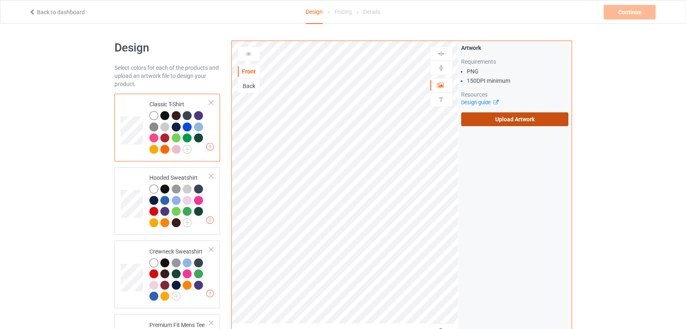
click at [471, 117] on label "Upload Artwork" at bounding box center [515, 120] width 108 height 14
click at [0, 0] on input "Upload Artwork" at bounding box center [0, 0] width 0 height 0
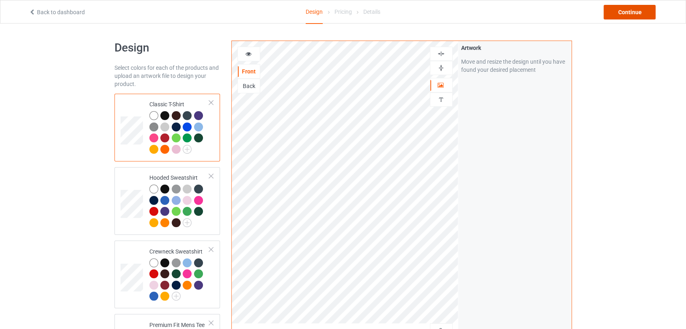
click at [609, 11] on div "Continue" at bounding box center [630, 12] width 52 height 15
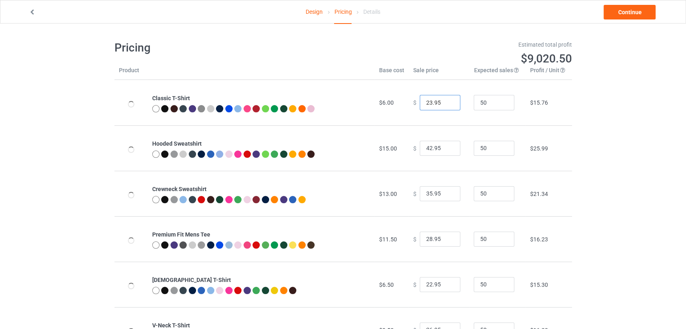
click at [447, 101] on input "23.95" at bounding box center [440, 102] width 41 height 15
click at [447, 101] on input "24.95" at bounding box center [440, 102] width 41 height 15
click at [447, 101] on input "26.95" at bounding box center [440, 102] width 41 height 15
click at [447, 101] on input "27.95" at bounding box center [440, 102] width 41 height 15
click at [445, 105] on input "26.95" at bounding box center [440, 102] width 41 height 15
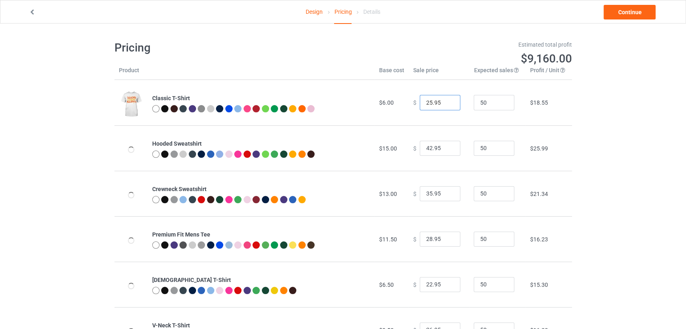
click at [445, 105] on input "25.95" at bounding box center [440, 102] width 41 height 15
type input "26.95"
click at [446, 101] on input "26.95" at bounding box center [440, 102] width 41 height 15
click at [448, 147] on input "43.95" at bounding box center [440, 148] width 41 height 15
type input "44.95"
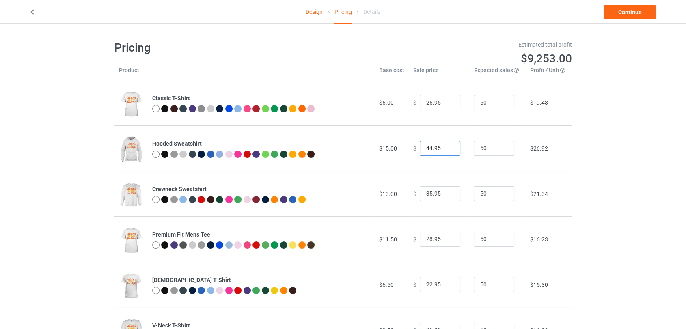
click at [448, 147] on input "44.95" at bounding box center [440, 148] width 41 height 15
click at [449, 191] on input "36.95" at bounding box center [440, 193] width 41 height 15
type input "37.95"
click at [449, 191] on input "37.95" at bounding box center [440, 193] width 41 height 15
click at [449, 236] on input "29.95" at bounding box center [440, 239] width 41 height 15
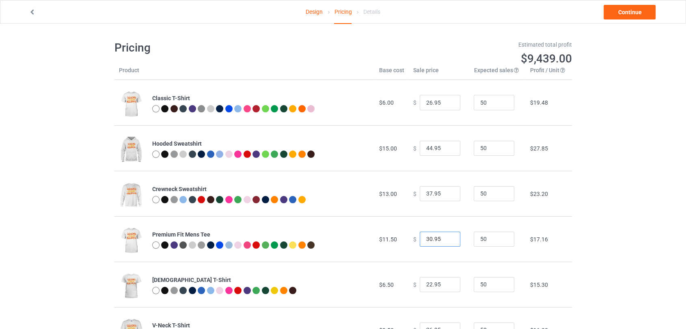
type input "30.95"
click at [449, 236] on input "30.95" at bounding box center [440, 239] width 41 height 15
click at [448, 284] on input "23.95" at bounding box center [440, 284] width 41 height 15
type input "24.95"
click at [448, 284] on input "24.95" at bounding box center [440, 284] width 41 height 15
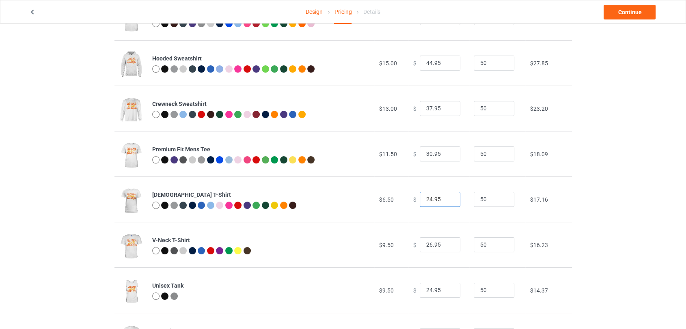
scroll to position [90, 0]
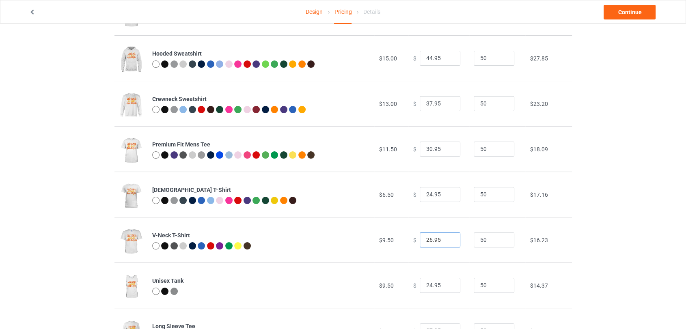
click at [448, 236] on input "26.95" at bounding box center [440, 240] width 41 height 15
click at [448, 237] on input "26.95" at bounding box center [440, 240] width 41 height 15
click at [448, 240] on input "25.95" at bounding box center [440, 240] width 41 height 15
click at [448, 240] on input "24.95" at bounding box center [440, 240] width 41 height 15
click at [446, 239] on input "25.95" at bounding box center [440, 240] width 41 height 15
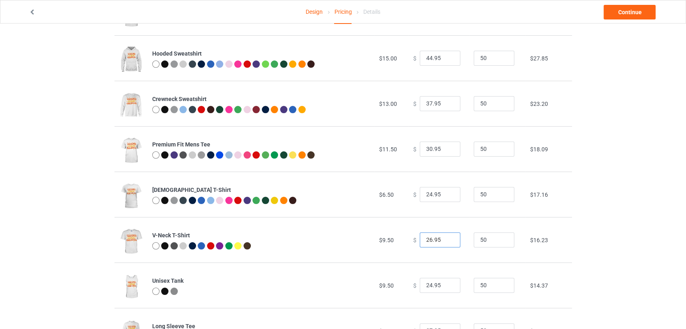
click at [446, 239] on input "26.95" at bounding box center [440, 240] width 41 height 15
type input "27.95"
click at [446, 239] on input "27.95" at bounding box center [440, 240] width 41 height 15
click at [623, 14] on link "Continue" at bounding box center [630, 12] width 52 height 15
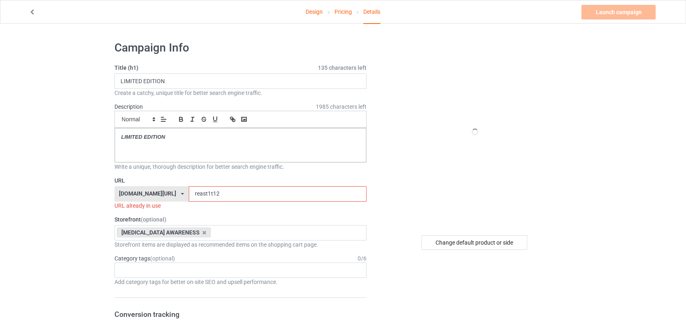
click at [206, 189] on input "reast1t12" at bounding box center [278, 193] width 178 height 15
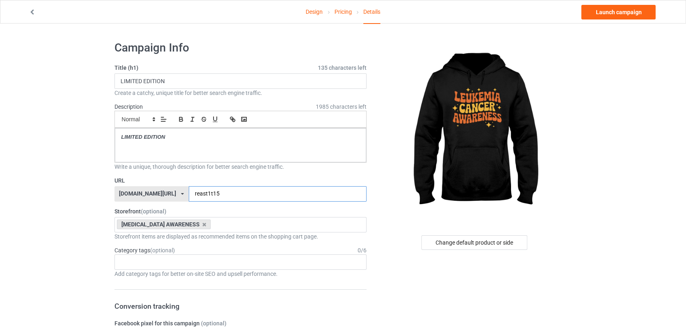
type input "reast1t15"
click at [604, 13] on link "Launch campaign" at bounding box center [619, 12] width 74 height 15
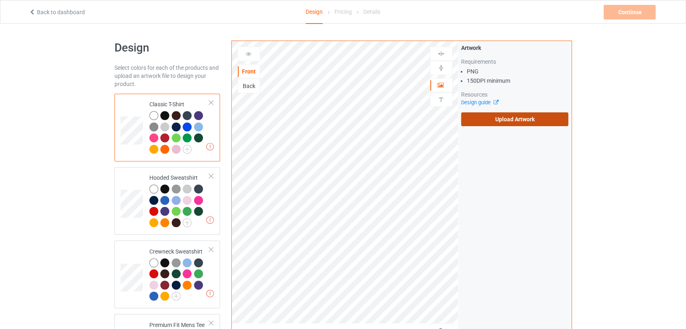
click at [469, 123] on label "Upload Artwork" at bounding box center [515, 120] width 108 height 14
click at [0, 0] on input "Upload Artwork" at bounding box center [0, 0] width 0 height 0
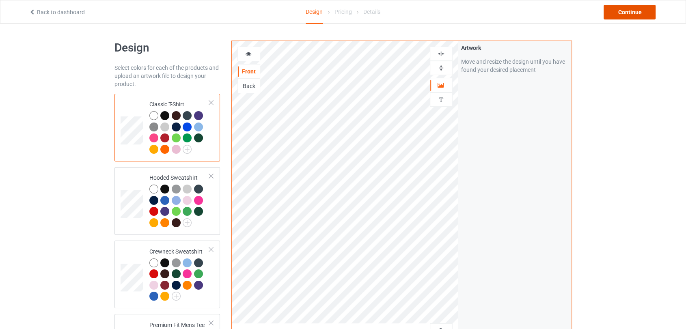
click at [617, 11] on div "Continue" at bounding box center [630, 12] width 52 height 15
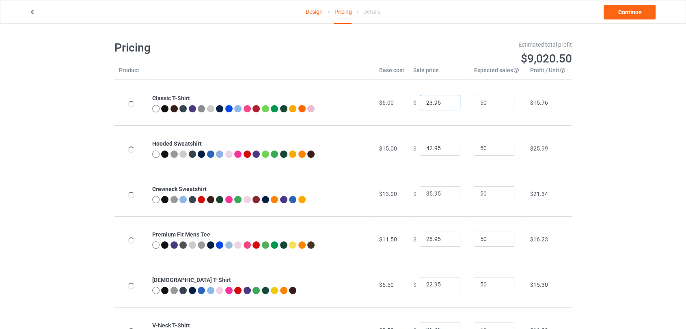
click at [446, 99] on input "23.95" at bounding box center [440, 102] width 41 height 15
click at [446, 99] on input "24.95" at bounding box center [440, 102] width 41 height 15
click at [446, 99] on input "25.95" at bounding box center [440, 102] width 41 height 15
type input "26.95"
click at [446, 99] on input "26.95" at bounding box center [440, 102] width 41 height 15
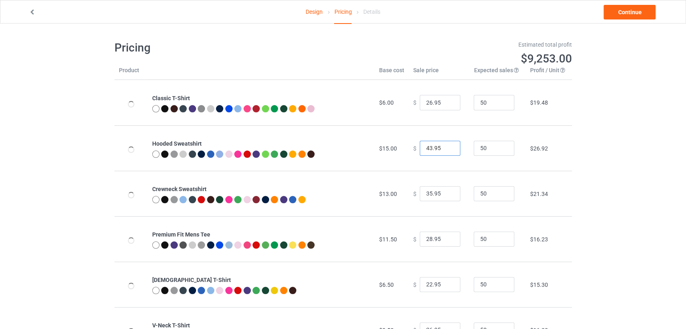
click at [448, 145] on input "43.95" at bounding box center [440, 148] width 41 height 15
type input "44.95"
click at [448, 145] on input "44.95" at bounding box center [440, 148] width 41 height 15
click at [448, 193] on input "36.95" at bounding box center [440, 193] width 41 height 15
type input "37.95"
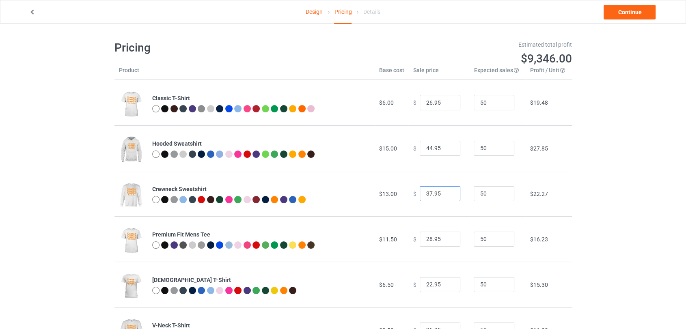
click at [448, 193] on input "37.95" at bounding box center [440, 193] width 41 height 15
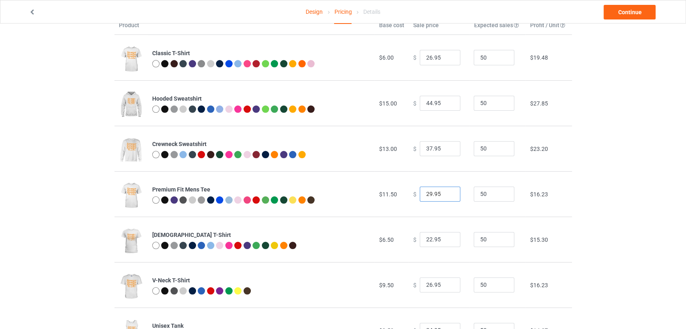
click at [448, 193] on input "29.95" at bounding box center [440, 194] width 41 height 15
type input "30.95"
click at [448, 193] on input "30.95" at bounding box center [440, 194] width 41 height 15
click at [623, 9] on link "Continue" at bounding box center [630, 12] width 52 height 15
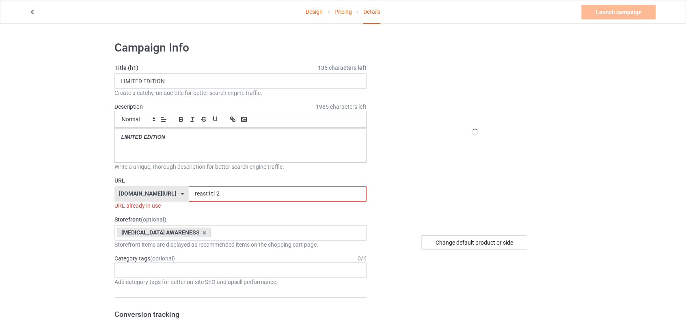
click at [250, 188] on input "reast1t12" at bounding box center [278, 193] width 178 height 15
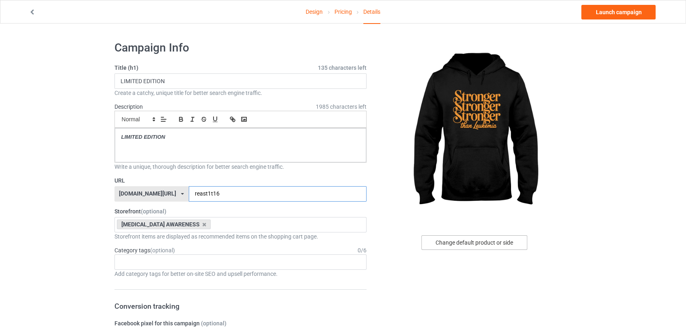
type input "reast1t16"
click at [525, 242] on div "Change default product or side" at bounding box center [475, 243] width 106 height 15
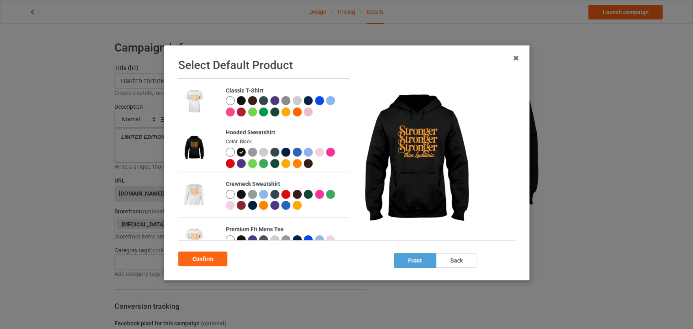
click at [239, 102] on div at bounding box center [241, 100] width 9 height 9
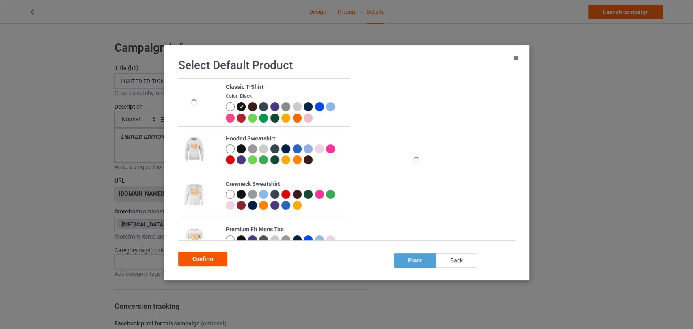
click at [217, 253] on div "Confirm" at bounding box center [202, 259] width 49 height 15
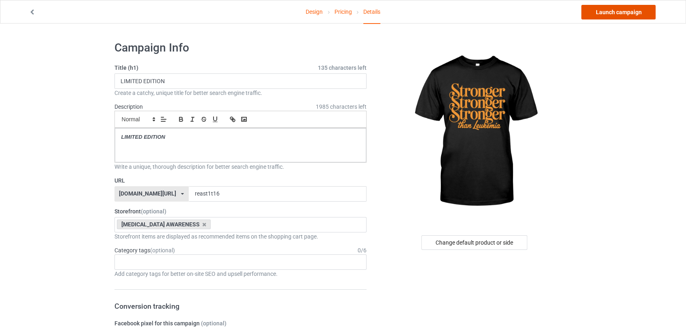
click at [608, 11] on link "Launch campaign" at bounding box center [619, 12] width 74 height 15
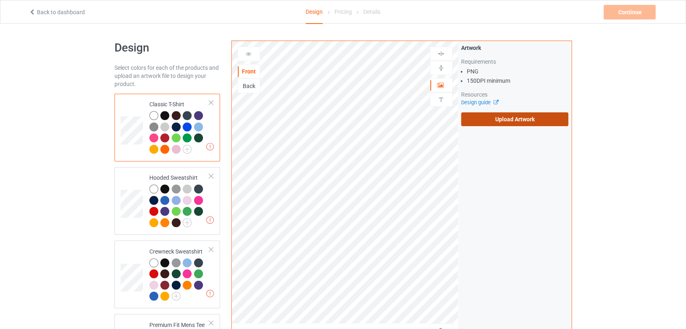
click at [470, 115] on label "Upload Artwork" at bounding box center [515, 120] width 108 height 14
click at [0, 0] on input "Upload Artwork" at bounding box center [0, 0] width 0 height 0
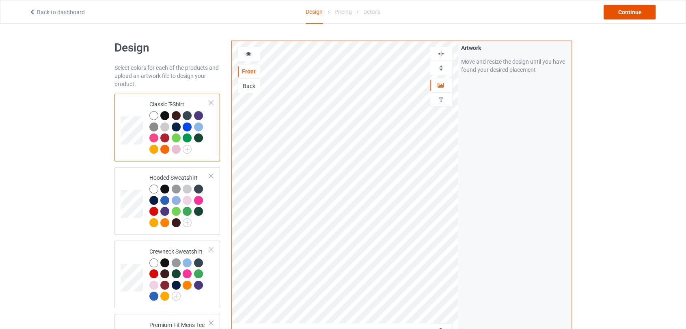
click at [623, 14] on div "Continue" at bounding box center [630, 12] width 52 height 15
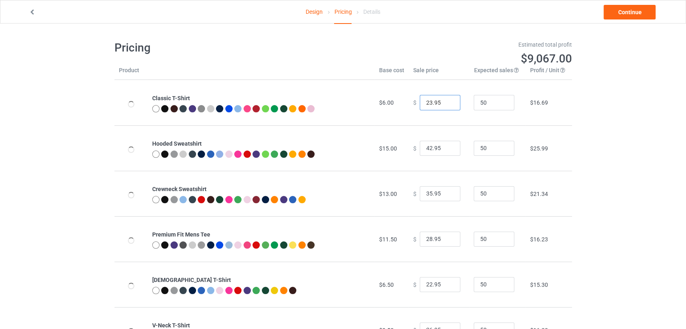
click at [447, 102] on input "23.95" at bounding box center [440, 102] width 41 height 15
click at [446, 102] on input "24.95" at bounding box center [440, 102] width 41 height 15
click at [446, 102] on input "25.95" at bounding box center [440, 102] width 41 height 15
type input "26.95"
click at [446, 102] on input "26.95" at bounding box center [440, 102] width 41 height 15
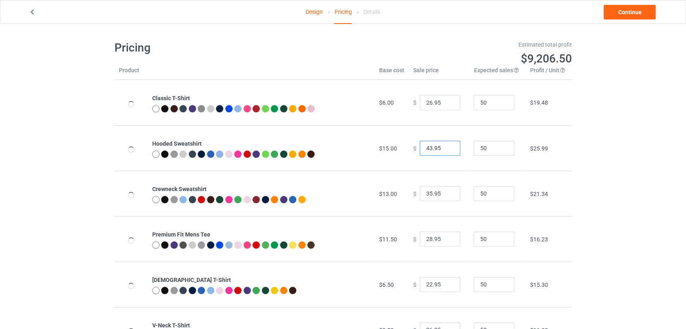
click at [446, 146] on input "43.95" at bounding box center [440, 148] width 41 height 15
type input "44.95"
click at [446, 146] on input "44.95" at bounding box center [440, 148] width 41 height 15
click at [446, 192] on input "36.95" at bounding box center [440, 193] width 41 height 15
type input "37.95"
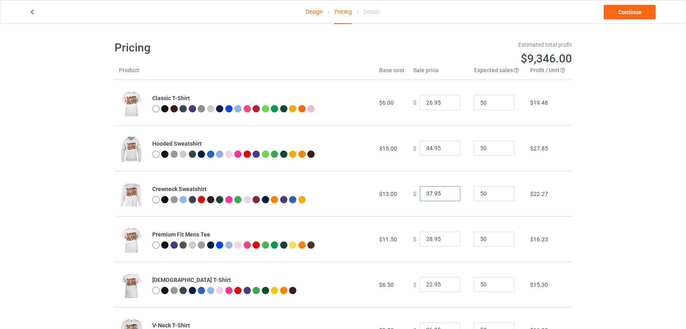
click at [446, 192] on input "37.95" at bounding box center [440, 193] width 41 height 15
drag, startPoint x: 448, startPoint y: 235, endPoint x: 445, endPoint y: 238, distance: 4.3
click at [447, 236] on input "28.95" at bounding box center [440, 239] width 41 height 15
click at [445, 238] on input "29.95" at bounding box center [440, 239] width 41 height 15
type input "30.95"
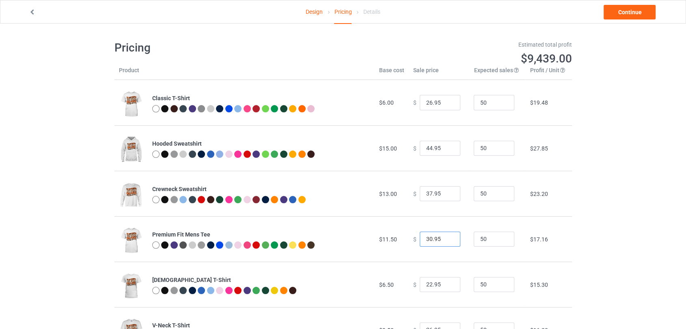
click at [444, 238] on input "30.95" at bounding box center [440, 239] width 41 height 15
click at [618, 11] on link "Continue" at bounding box center [630, 12] width 52 height 15
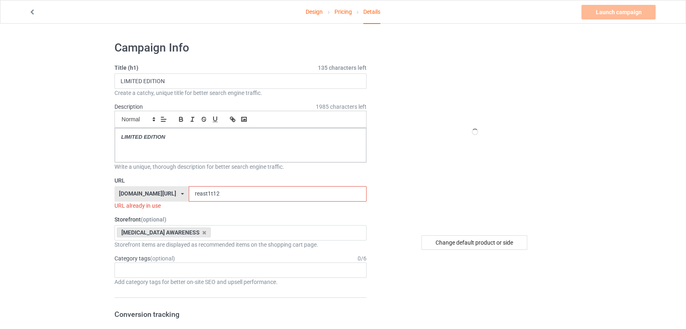
click at [247, 193] on input "reast1t12" at bounding box center [278, 193] width 178 height 15
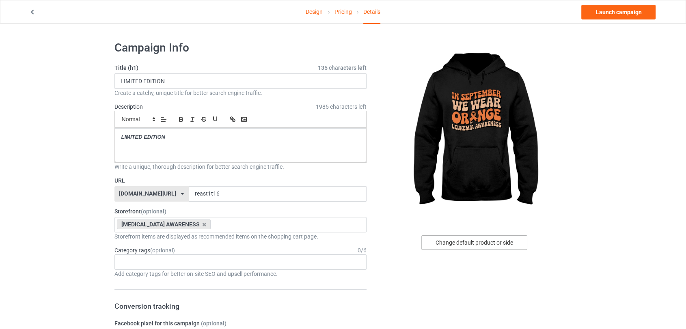
click at [484, 248] on div "Change default product or side" at bounding box center [475, 243] width 106 height 15
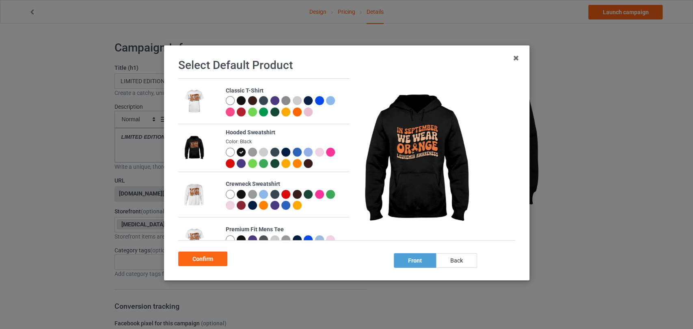
click at [240, 104] on div at bounding box center [241, 100] width 9 height 9
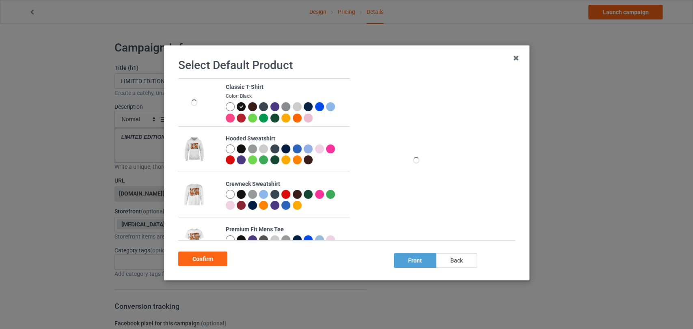
click at [218, 252] on div "Confirm" at bounding box center [202, 259] width 49 height 15
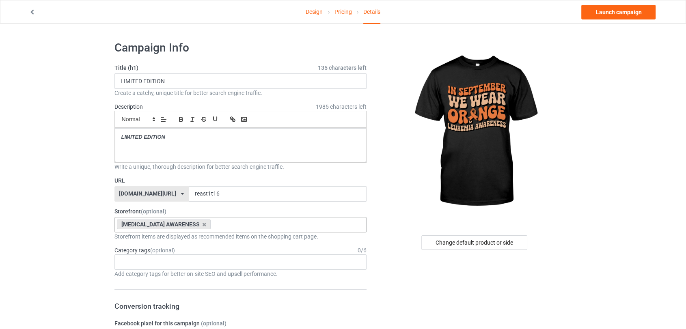
click at [213, 222] on input "text" at bounding box center [219, 224] width 13 height 7
click at [212, 192] on input "reast1t16" at bounding box center [278, 193] width 178 height 15
type input "reast1t17"
click at [614, 13] on link "Launch campaign" at bounding box center [619, 12] width 74 height 15
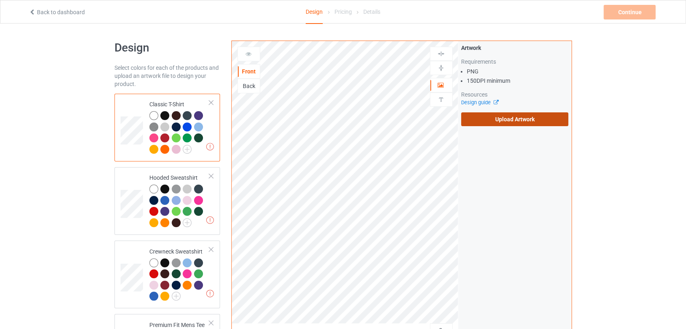
click at [497, 121] on label "Upload Artwork" at bounding box center [515, 120] width 108 height 14
click at [0, 0] on input "Upload Artwork" at bounding box center [0, 0] width 0 height 0
click at [496, 119] on label "Upload Artwork" at bounding box center [515, 120] width 108 height 14
click at [0, 0] on input "Upload Artwork" at bounding box center [0, 0] width 0 height 0
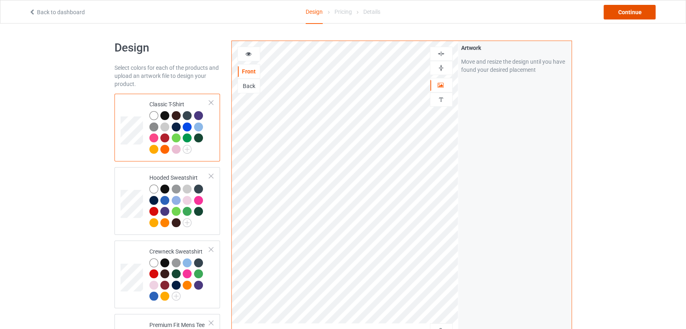
click at [630, 15] on div "Continue" at bounding box center [630, 12] width 52 height 15
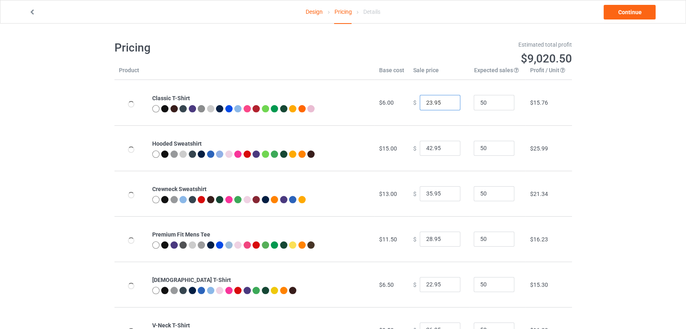
click at [445, 100] on input "23.95" at bounding box center [440, 102] width 41 height 15
click at [445, 100] on input "24.95" at bounding box center [440, 102] width 41 height 15
click at [445, 100] on input "25.95" at bounding box center [440, 102] width 41 height 15
type input "26.95"
click at [445, 100] on input "26.95" at bounding box center [440, 102] width 41 height 15
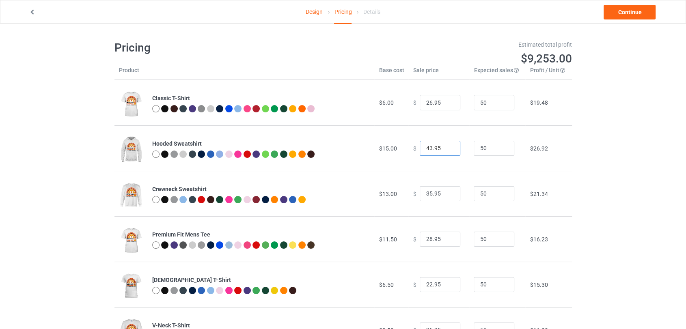
click at [448, 147] on input "43.95" at bounding box center [440, 148] width 41 height 15
type input "44.95"
click at [448, 147] on input "44.95" at bounding box center [440, 148] width 41 height 15
click at [447, 190] on input "36.95" at bounding box center [440, 193] width 41 height 15
type input "37.95"
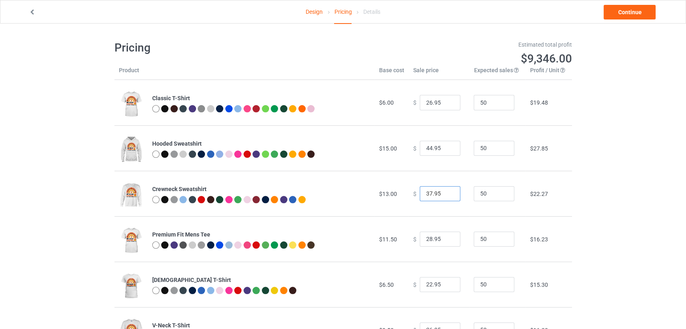
click at [447, 190] on input "37.95" at bounding box center [440, 193] width 41 height 15
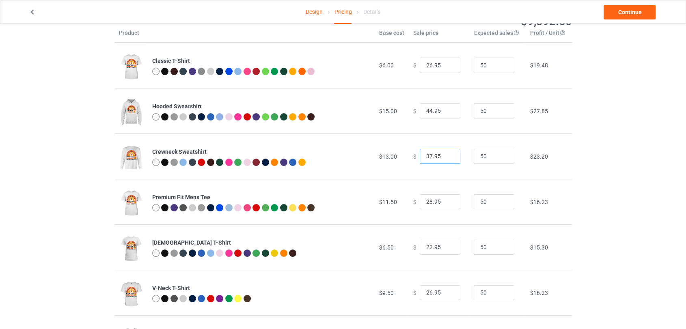
scroll to position [90, 0]
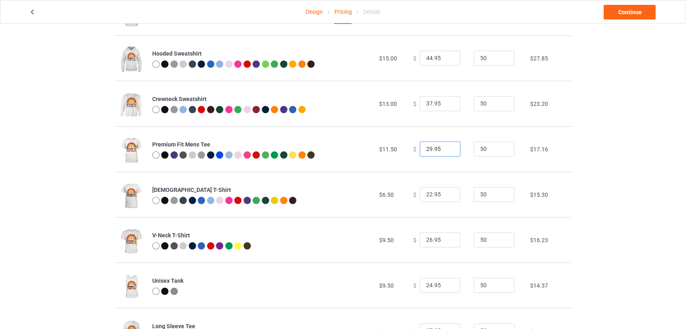
click at [444, 146] on input "29.95" at bounding box center [440, 149] width 41 height 15
type input "30.95"
click at [444, 146] on input "30.95" at bounding box center [440, 149] width 41 height 15
click at [447, 194] on input "23.95" at bounding box center [440, 194] width 41 height 15
type input "24.95"
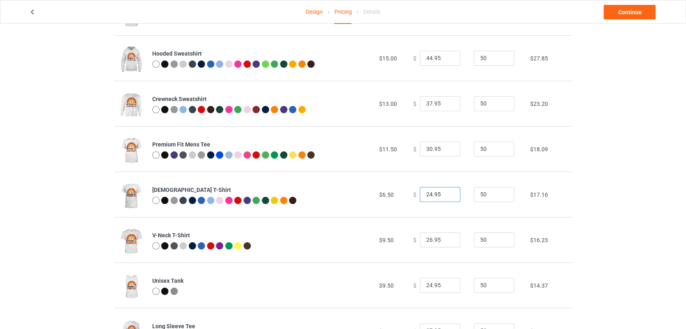
click at [447, 194] on input "24.95" at bounding box center [440, 194] width 41 height 15
click at [623, 17] on link "Continue" at bounding box center [630, 12] width 52 height 15
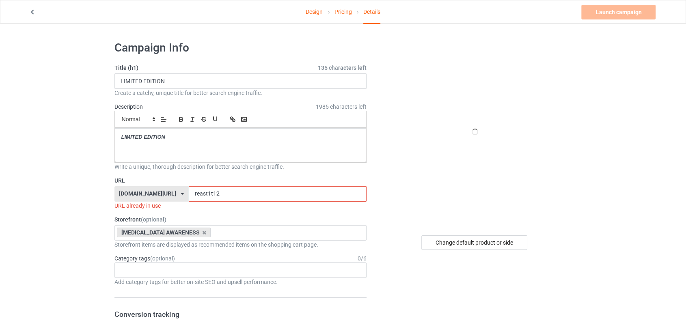
drag, startPoint x: 253, startPoint y: 185, endPoint x: 249, endPoint y: 195, distance: 10.0
click at [253, 185] on div "URL teechip.com/ teechip.com/ 587d0d41cee36fd012c64a69 reast1t12 URL already in…" at bounding box center [241, 193] width 253 height 33
click at [249, 195] on input "reast1t12" at bounding box center [278, 193] width 178 height 15
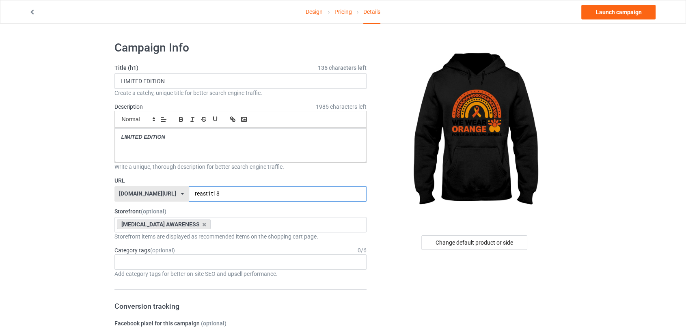
type input "reast1t18"
click at [471, 240] on div "Change default product or side" at bounding box center [475, 243] width 106 height 15
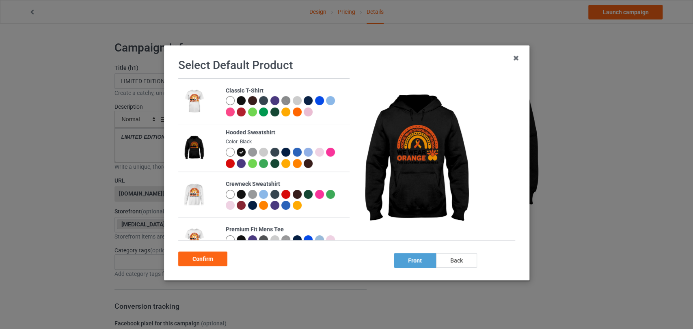
click at [226, 100] on div at bounding box center [229, 100] width 9 height 9
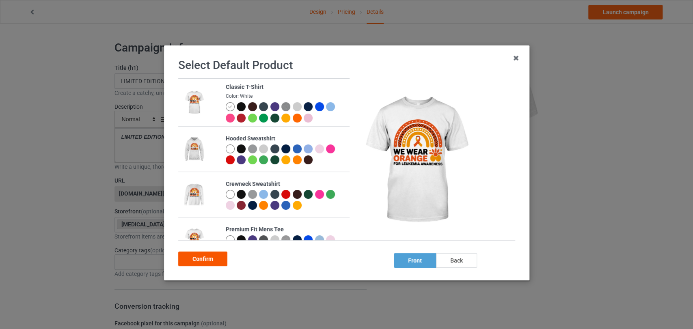
click at [212, 261] on div "Confirm" at bounding box center [202, 259] width 49 height 15
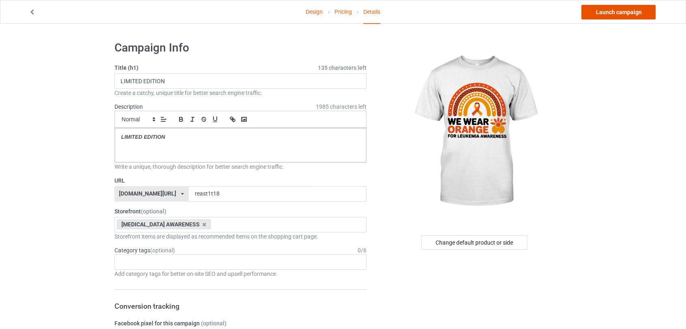
click at [600, 12] on link "Launch campaign" at bounding box center [619, 12] width 74 height 15
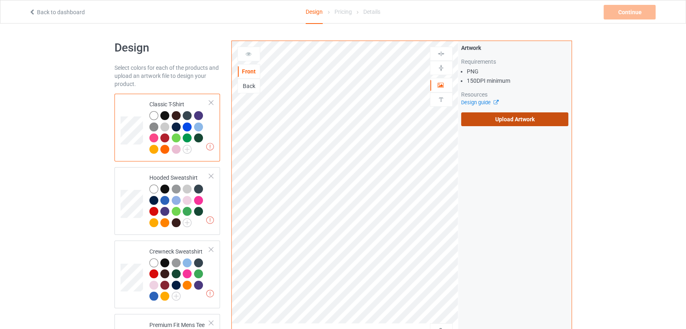
click at [465, 115] on label "Upload Artwork" at bounding box center [515, 120] width 108 height 14
click at [0, 0] on input "Upload Artwork" at bounding box center [0, 0] width 0 height 0
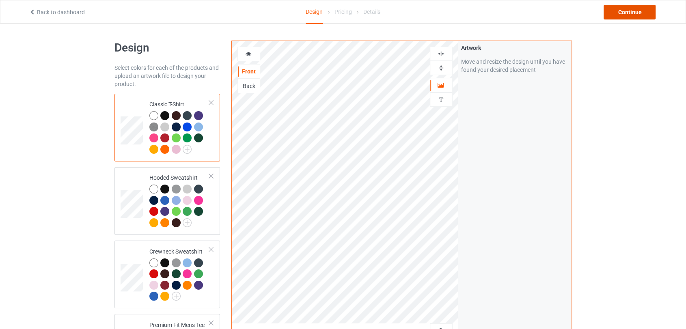
click at [612, 15] on div "Continue" at bounding box center [630, 12] width 52 height 15
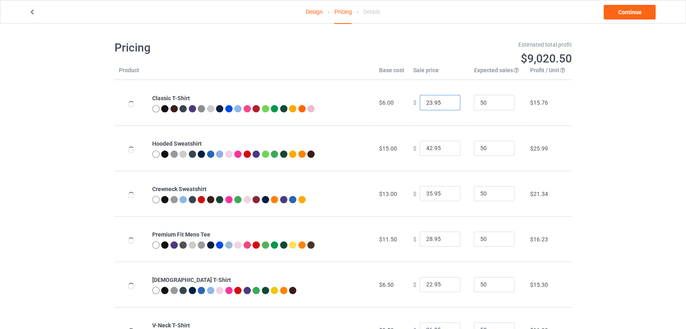
click at [448, 100] on input "23.95" at bounding box center [440, 102] width 41 height 15
click at [448, 100] on input "24.95" at bounding box center [440, 102] width 41 height 15
click at [448, 100] on input "25.95" at bounding box center [440, 102] width 41 height 15
type input "26.95"
click at [448, 100] on input "26.95" at bounding box center [440, 102] width 41 height 15
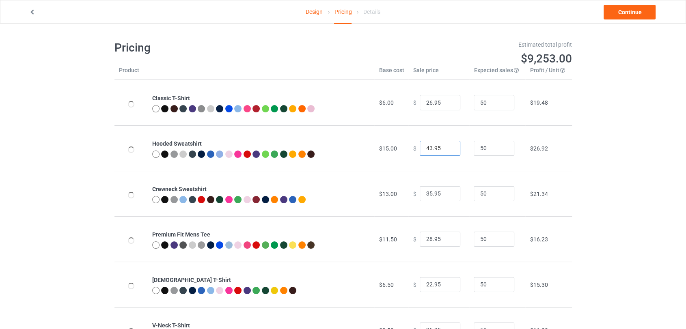
click at [446, 146] on input "43.95" at bounding box center [440, 148] width 41 height 15
type input "44.95"
click at [446, 146] on input "44.95" at bounding box center [440, 148] width 41 height 15
click at [448, 193] on input "36.95" at bounding box center [440, 193] width 41 height 15
type input "37.95"
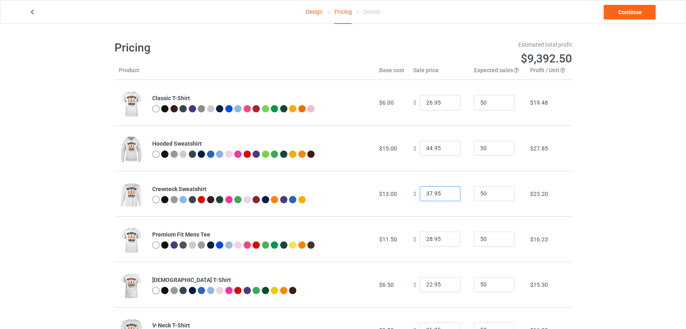
click at [448, 193] on input "37.95" at bounding box center [440, 193] width 41 height 15
click at [448, 238] on input "29.95" at bounding box center [440, 239] width 41 height 15
type input "30.95"
click at [448, 238] on input "30.95" at bounding box center [440, 239] width 41 height 15
click at [621, 13] on link "Continue" at bounding box center [630, 12] width 52 height 15
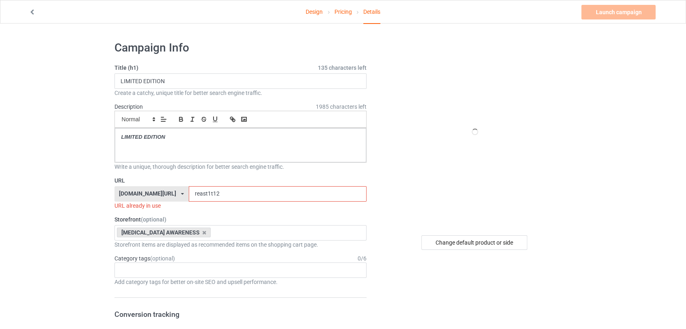
drag, startPoint x: 197, startPoint y: 195, endPoint x: 192, endPoint y: 195, distance: 5.3
click at [192, 195] on input "reast1t12" at bounding box center [278, 193] width 178 height 15
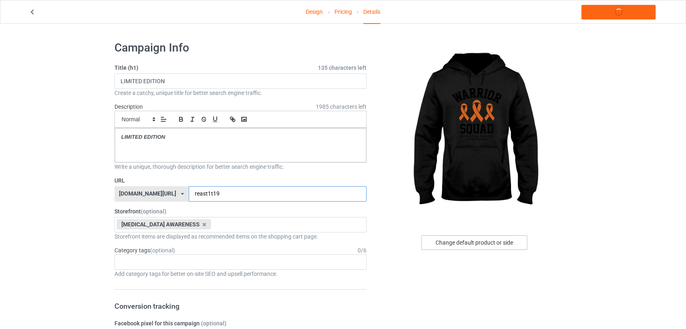
type input "reast1t19"
click at [449, 237] on div "Change default product or side" at bounding box center [475, 243] width 106 height 15
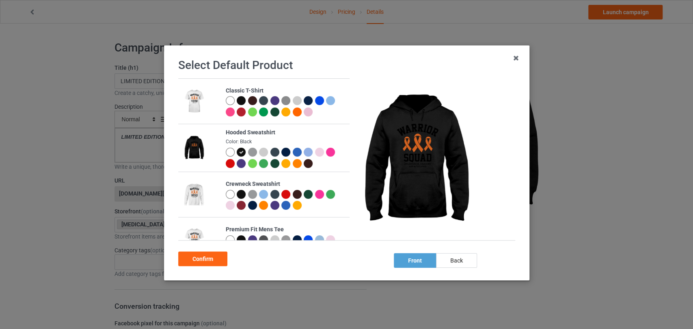
click at [227, 195] on div at bounding box center [229, 194] width 9 height 9
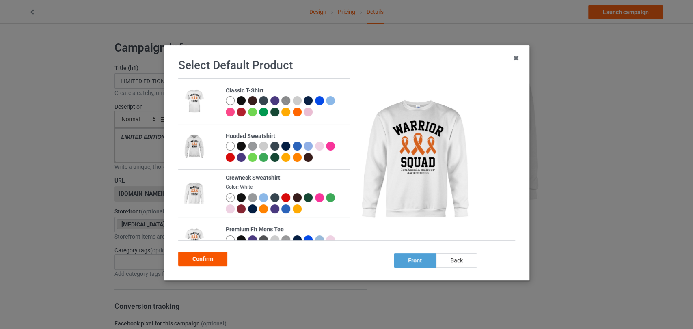
click at [204, 255] on div "Confirm" at bounding box center [202, 259] width 49 height 15
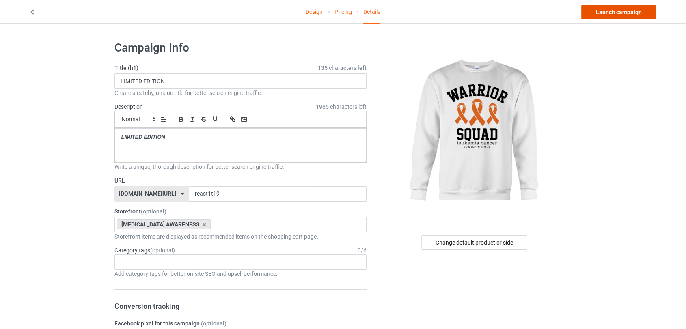
click at [599, 12] on link "Launch campaign" at bounding box center [619, 12] width 74 height 15
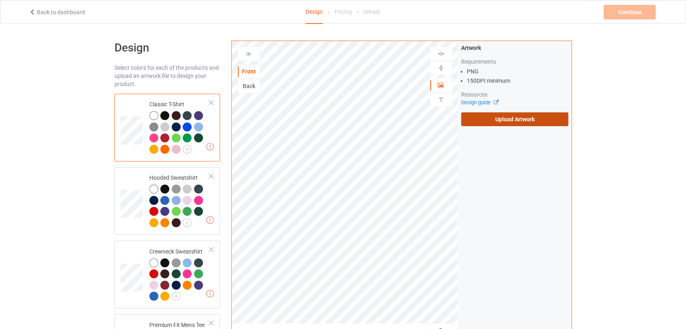
click at [469, 124] on label "Upload Artwork" at bounding box center [515, 120] width 108 height 14
click at [0, 0] on input "Upload Artwork" at bounding box center [0, 0] width 0 height 0
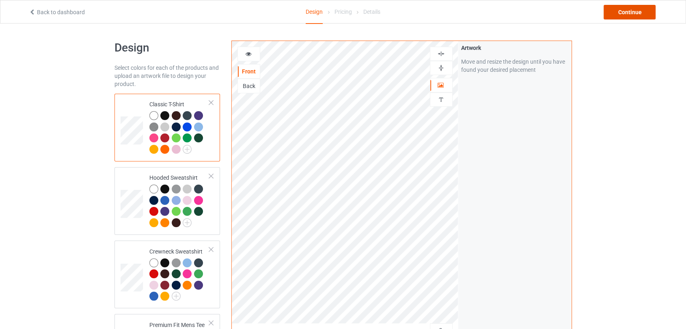
click at [627, 7] on div "Continue" at bounding box center [630, 12] width 52 height 15
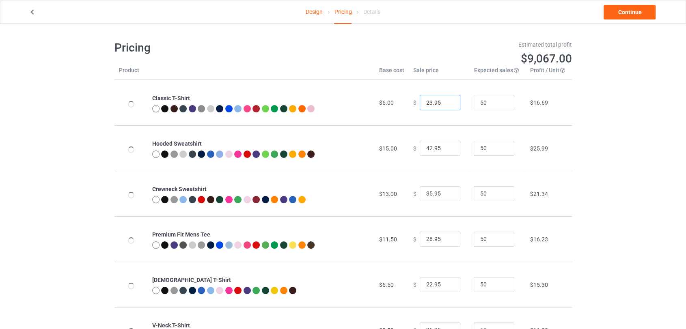
click at [444, 102] on input "23.95" at bounding box center [440, 102] width 41 height 15
click at [444, 102] on input "24.95" at bounding box center [440, 102] width 41 height 15
click at [444, 101] on input "25.95" at bounding box center [440, 102] width 41 height 15
type input "26.95"
click at [444, 101] on input "26.95" at bounding box center [440, 102] width 41 height 15
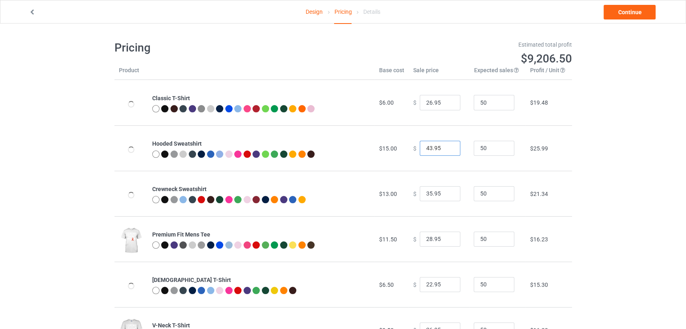
click at [445, 146] on input "43.95" at bounding box center [440, 148] width 41 height 15
type input "44.95"
click at [445, 146] on input "44.95" at bounding box center [440, 148] width 41 height 15
click at [448, 189] on input "35.95" at bounding box center [440, 193] width 41 height 15
click at [448, 190] on input "36.95" at bounding box center [440, 193] width 41 height 15
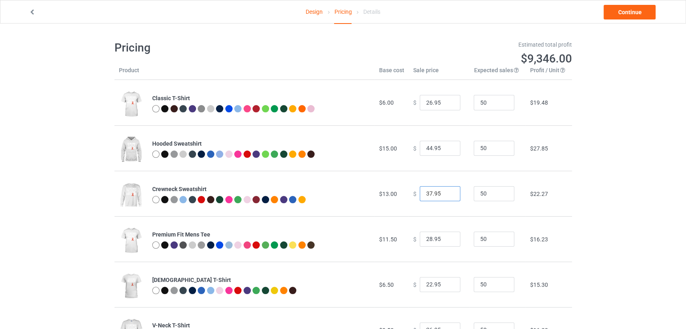
type input "37.95"
click at [448, 190] on input "37.95" at bounding box center [440, 193] width 41 height 15
click at [448, 237] on input "29.95" at bounding box center [440, 239] width 41 height 15
type input "30.95"
click at [448, 237] on input "30.95" at bounding box center [440, 239] width 41 height 15
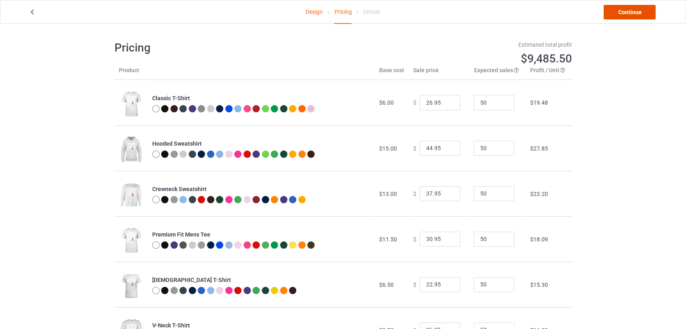
click at [611, 18] on link "Continue" at bounding box center [630, 12] width 52 height 15
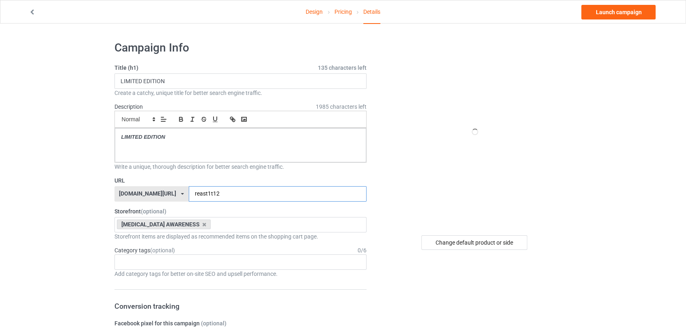
click at [199, 191] on input "reast1t12" at bounding box center [278, 193] width 178 height 15
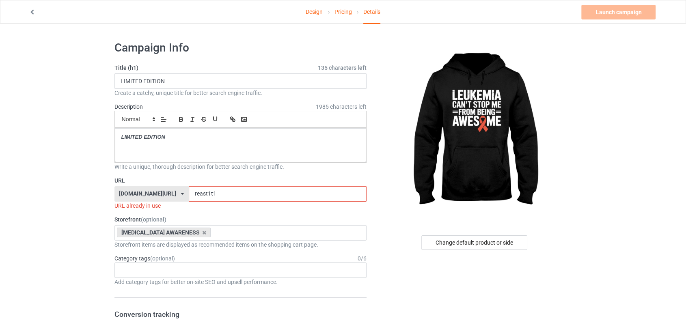
drag, startPoint x: 200, startPoint y: 196, endPoint x: 190, endPoint y: 194, distance: 10.4
click at [190, 194] on input "reast1t1" at bounding box center [278, 193] width 178 height 15
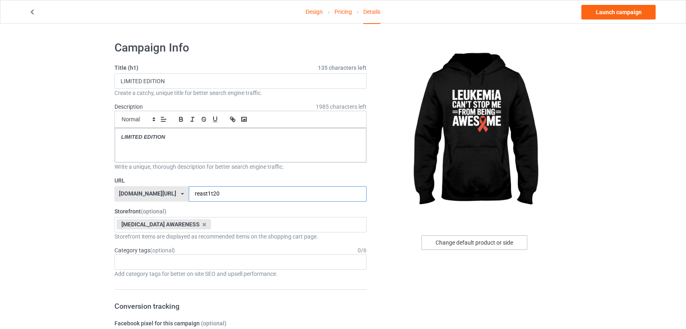
type input "reast1t20"
click at [474, 239] on div "Change default product or side" at bounding box center [475, 243] width 106 height 15
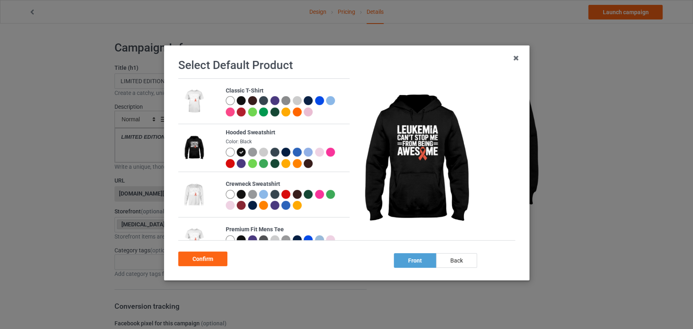
click at [237, 100] on div at bounding box center [241, 100] width 9 height 9
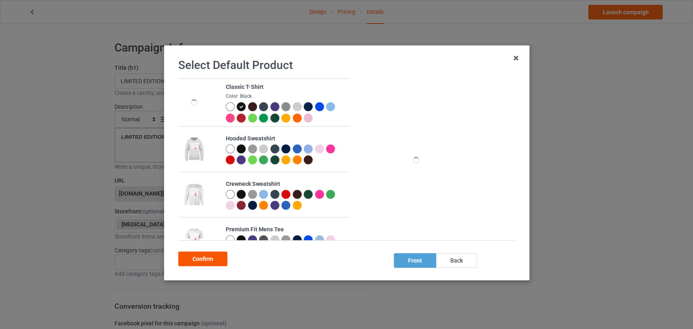
click at [219, 256] on div "Confirm" at bounding box center [202, 259] width 49 height 15
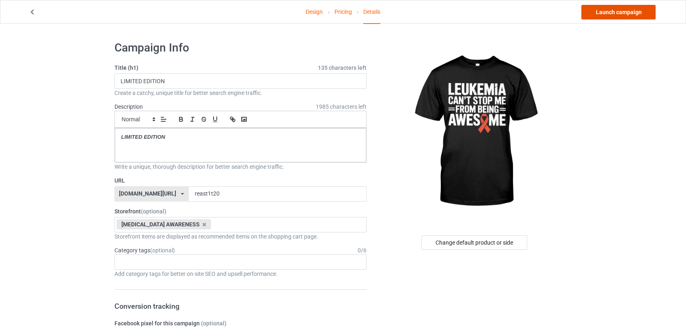
click at [618, 8] on link "Launch campaign" at bounding box center [619, 12] width 74 height 15
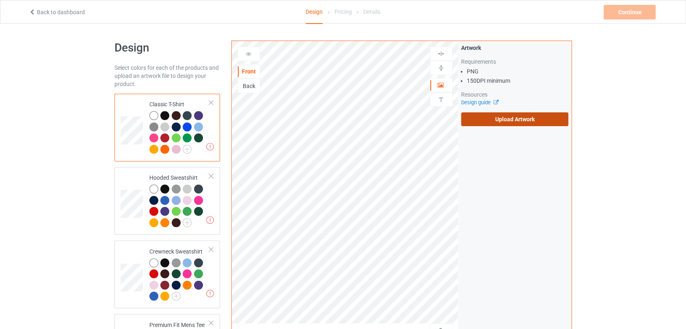
click at [466, 119] on label "Upload Artwork" at bounding box center [515, 120] width 108 height 14
click at [0, 0] on input "Upload Artwork" at bounding box center [0, 0] width 0 height 0
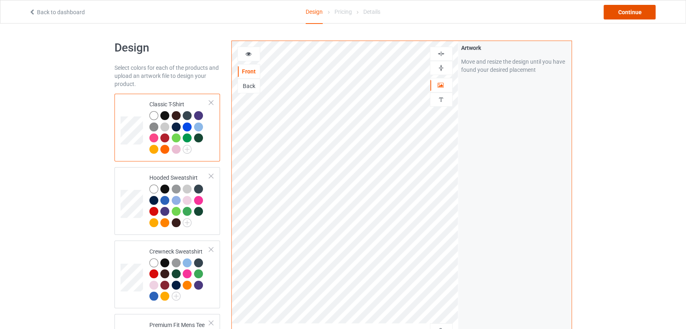
click at [645, 8] on div "Continue" at bounding box center [630, 12] width 52 height 15
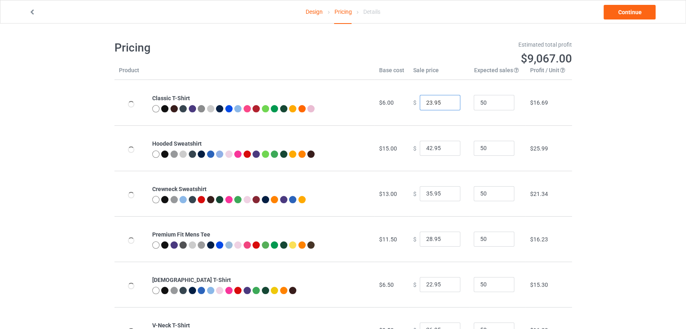
click at [446, 100] on input "23.95" at bounding box center [440, 102] width 41 height 15
click at [446, 100] on input "24.95" at bounding box center [440, 102] width 41 height 15
click at [446, 100] on input "25.95" at bounding box center [440, 102] width 41 height 15
type input "26.95"
click at [446, 100] on input "26.95" at bounding box center [440, 102] width 41 height 15
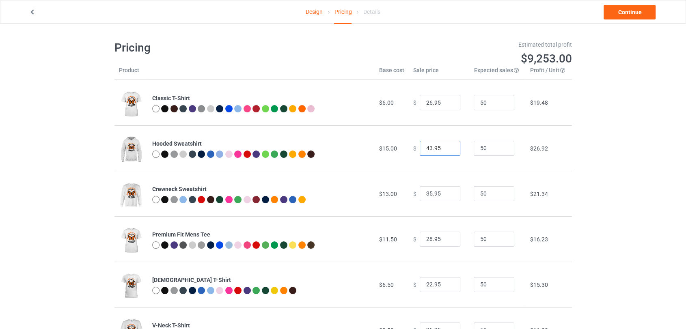
click at [446, 147] on input "43.95" at bounding box center [440, 148] width 41 height 15
type input "44.95"
click at [446, 147] on input "44.95" at bounding box center [440, 148] width 41 height 15
click at [446, 193] on input "36.95" at bounding box center [440, 193] width 41 height 15
type input "37.95"
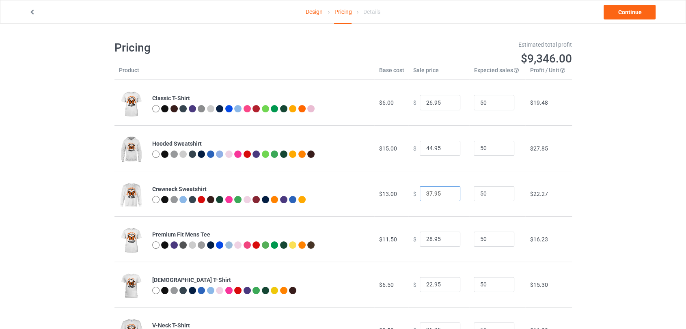
click at [446, 193] on input "37.95" at bounding box center [440, 193] width 41 height 15
click at [446, 238] on input "29.95" at bounding box center [440, 239] width 41 height 15
type input "30.95"
click at [446, 238] on input "30.95" at bounding box center [440, 239] width 41 height 15
click at [621, 11] on link "Continue" at bounding box center [630, 12] width 52 height 15
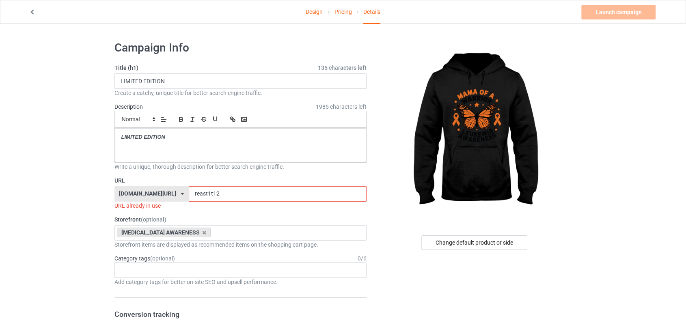
click at [239, 193] on input "reast1t12" at bounding box center [278, 193] width 178 height 15
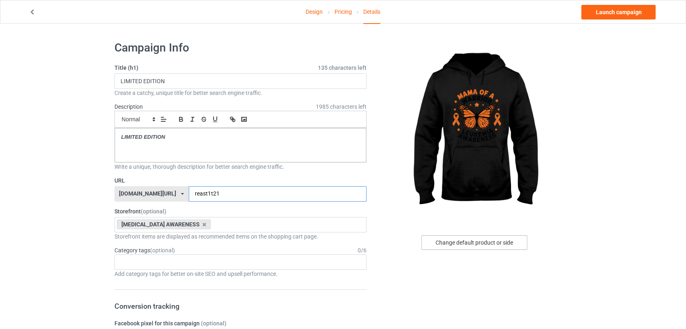
type input "reast1t21"
click at [470, 242] on div "Change default product or side" at bounding box center [475, 243] width 106 height 15
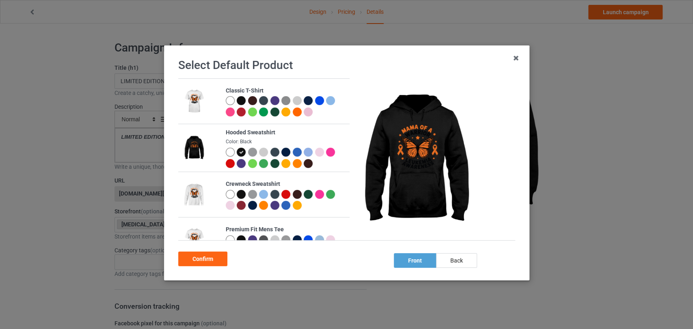
click at [229, 192] on div at bounding box center [229, 194] width 9 height 9
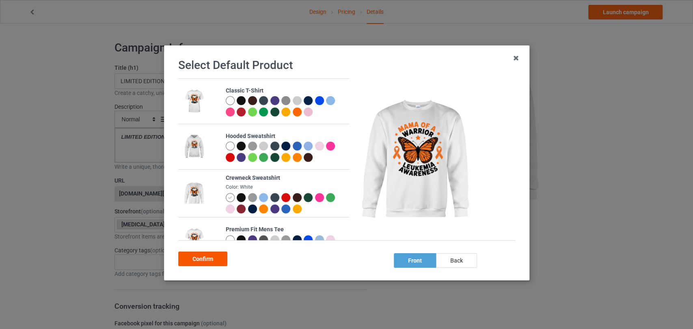
click at [201, 264] on div "Confirm" at bounding box center [202, 259] width 49 height 15
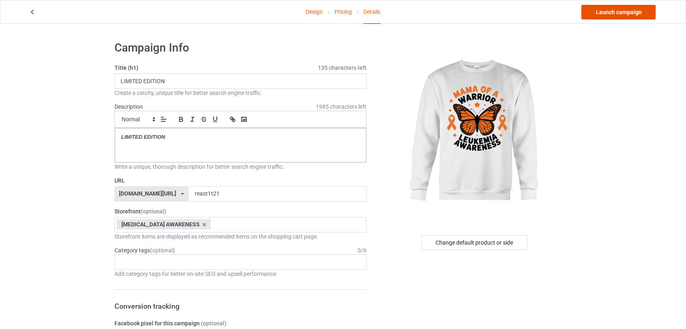
click at [602, 16] on link "Launch campaign" at bounding box center [619, 12] width 74 height 15
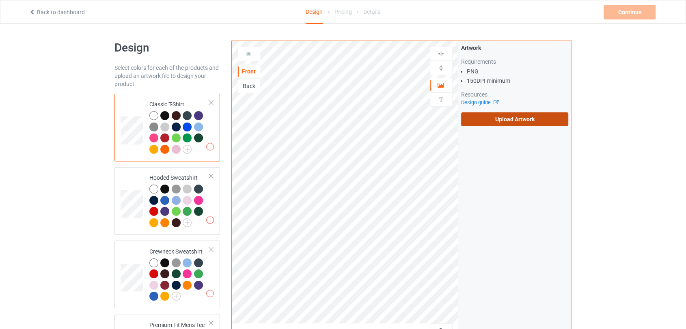
click at [500, 115] on label "Upload Artwork" at bounding box center [515, 120] width 108 height 14
click at [0, 0] on input "Upload Artwork" at bounding box center [0, 0] width 0 height 0
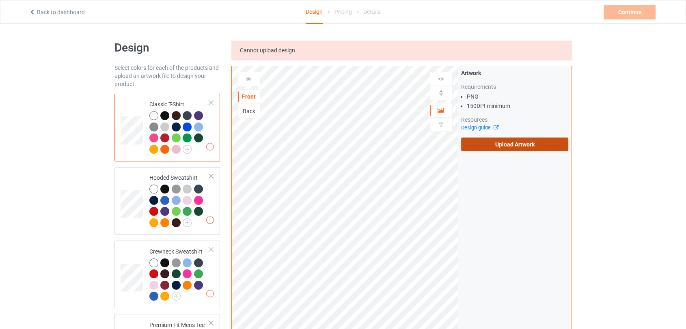
click at [499, 147] on label "Upload Artwork" at bounding box center [515, 145] width 108 height 14
click at [0, 0] on input "Upload Artwork" at bounding box center [0, 0] width 0 height 0
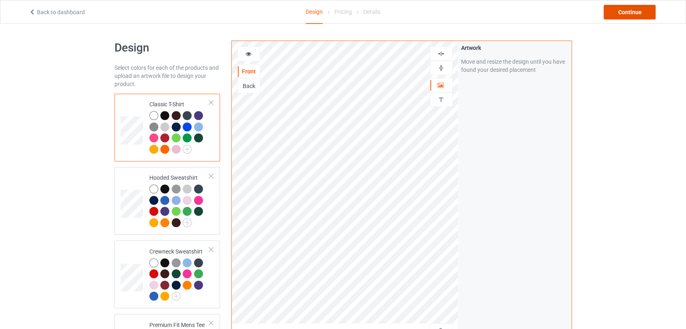
click at [639, 15] on div "Continue" at bounding box center [630, 12] width 52 height 15
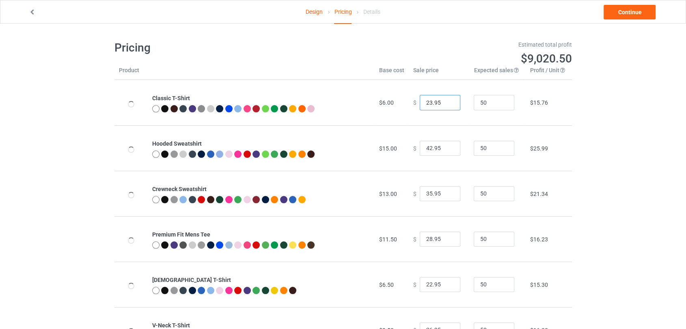
click at [448, 101] on input "23.95" at bounding box center [440, 102] width 41 height 15
click at [448, 101] on input "24.95" at bounding box center [440, 102] width 41 height 15
click at [448, 101] on input "25.95" at bounding box center [440, 102] width 41 height 15
type input "26.95"
click at [448, 101] on input "26.95" at bounding box center [440, 102] width 41 height 15
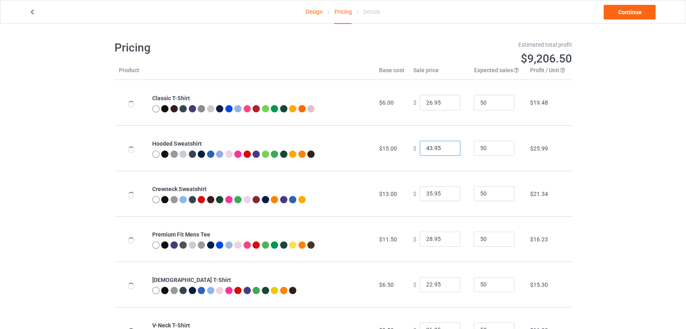
click at [447, 146] on input "43.95" at bounding box center [440, 148] width 41 height 15
type input "44.95"
click at [447, 146] on input "44.95" at bounding box center [440, 148] width 41 height 15
click at [447, 193] on input "36.95" at bounding box center [440, 193] width 41 height 15
type input "37.95"
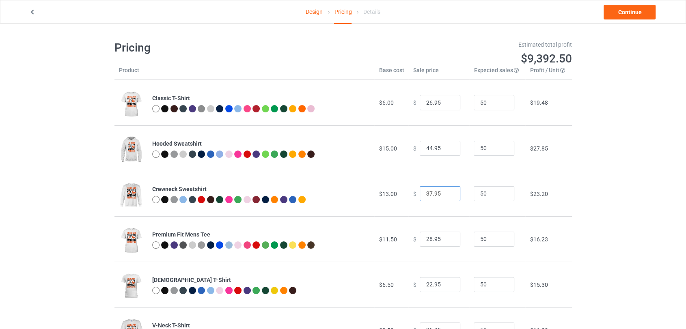
click at [447, 193] on input "37.95" at bounding box center [440, 193] width 41 height 15
click at [448, 238] on input "29.95" at bounding box center [440, 239] width 41 height 15
type input "30.95"
click at [448, 238] on input "30.95" at bounding box center [440, 239] width 41 height 15
click at [447, 284] on input "23.95" at bounding box center [440, 284] width 41 height 15
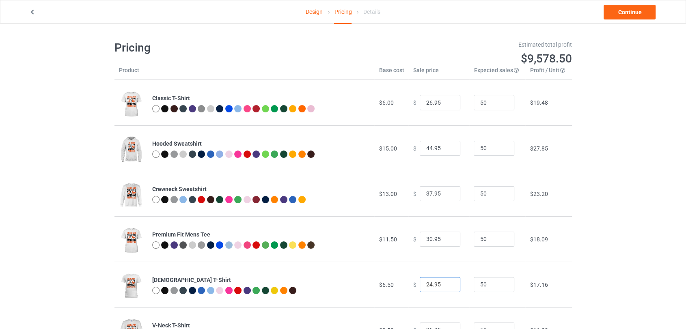
type input "24.95"
click at [447, 284] on input "24.95" at bounding box center [440, 284] width 41 height 15
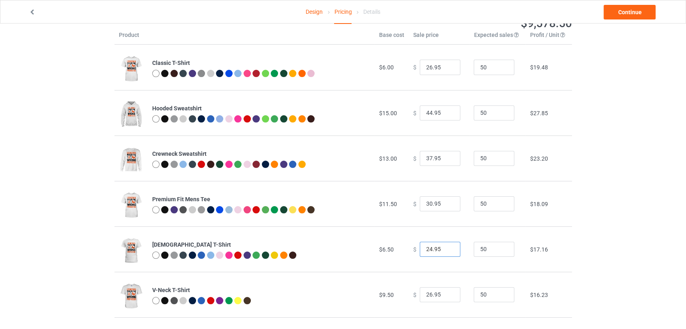
scroll to position [90, 0]
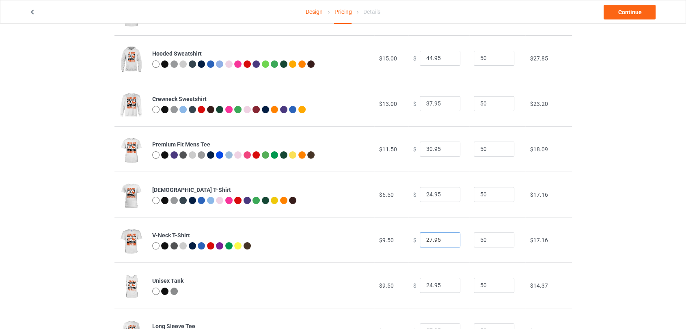
click at [446, 239] on input "27.95" at bounding box center [440, 240] width 41 height 15
type input "28.95"
click at [446, 239] on input "28.95" at bounding box center [440, 240] width 41 height 15
click at [640, 13] on link "Continue" at bounding box center [630, 12] width 52 height 15
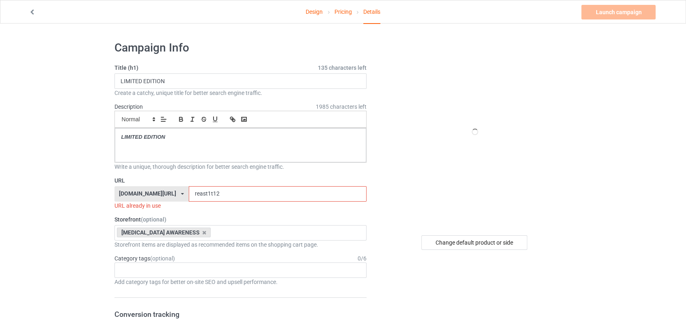
click at [257, 195] on input "reast1t12" at bounding box center [278, 193] width 178 height 15
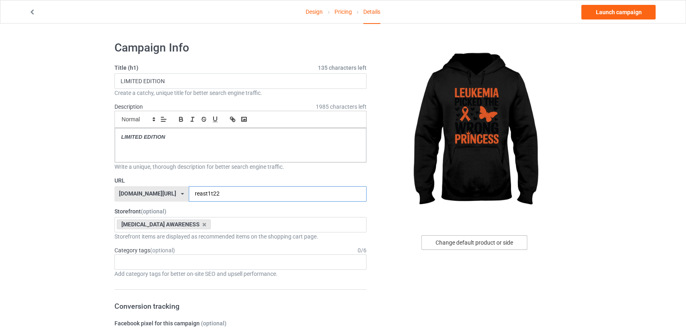
type input "reast1t22"
click at [456, 247] on div "Change default product or side" at bounding box center [475, 243] width 106 height 15
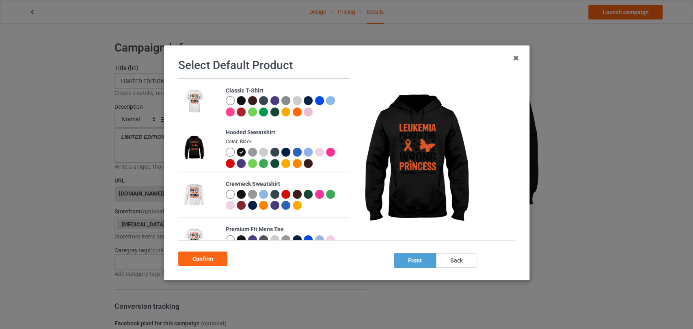
click at [230, 196] on div at bounding box center [229, 194] width 9 height 9
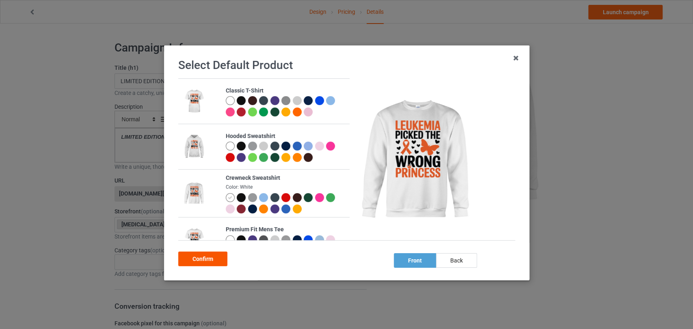
click at [216, 258] on div "Confirm" at bounding box center [202, 259] width 49 height 15
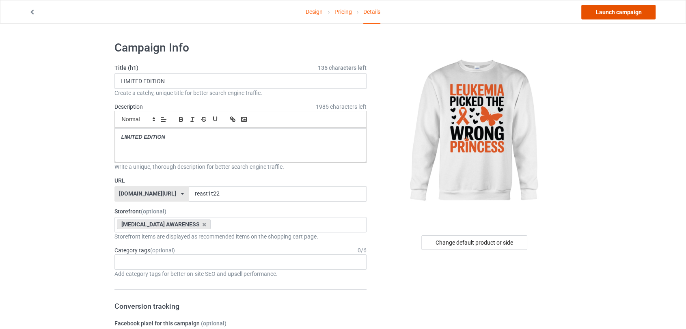
click at [601, 6] on link "Launch campaign" at bounding box center [619, 12] width 74 height 15
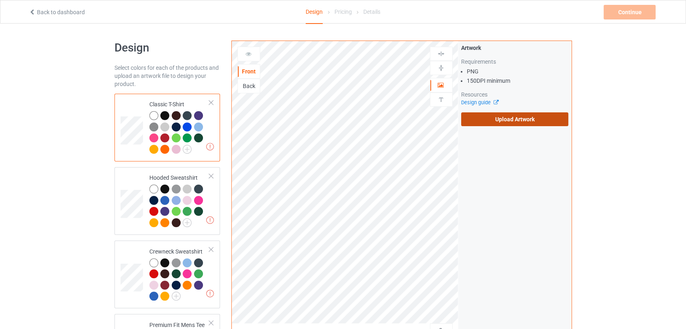
click at [523, 119] on label "Upload Artwork" at bounding box center [515, 120] width 108 height 14
click at [0, 0] on input "Upload Artwork" at bounding box center [0, 0] width 0 height 0
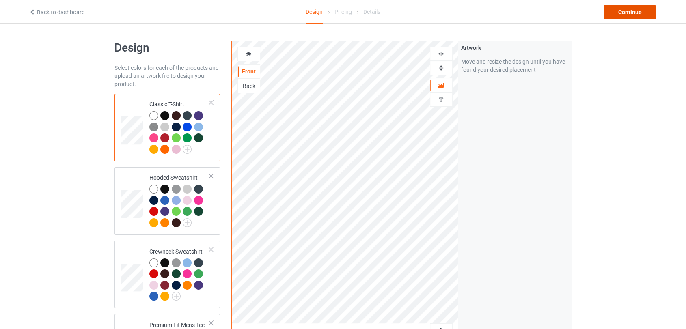
click at [610, 14] on div "Continue" at bounding box center [630, 12] width 52 height 15
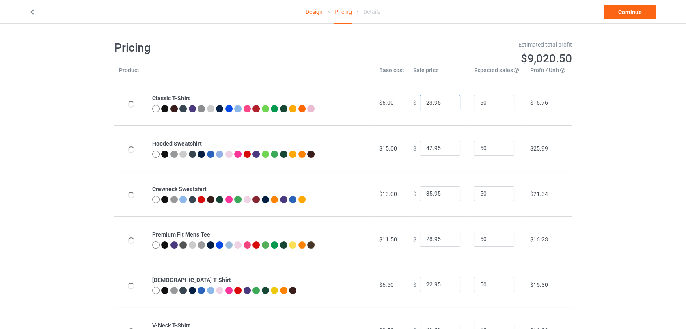
click at [446, 99] on input "23.95" at bounding box center [440, 102] width 41 height 15
click at [446, 99] on input "24.95" at bounding box center [440, 102] width 41 height 15
click at [446, 99] on input "25.95" at bounding box center [440, 102] width 41 height 15
type input "26.95"
click at [446, 99] on input "26.95" at bounding box center [440, 102] width 41 height 15
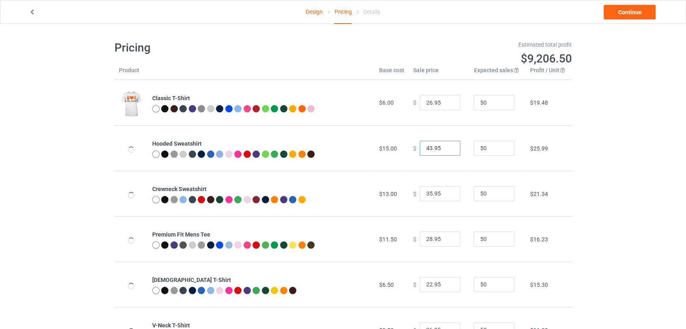
click at [444, 145] on input "43.95" at bounding box center [440, 148] width 41 height 15
type input "44.95"
click at [444, 145] on input "44.95" at bounding box center [440, 148] width 41 height 15
click at [448, 191] on input "36.95" at bounding box center [440, 193] width 41 height 15
type input "37.95"
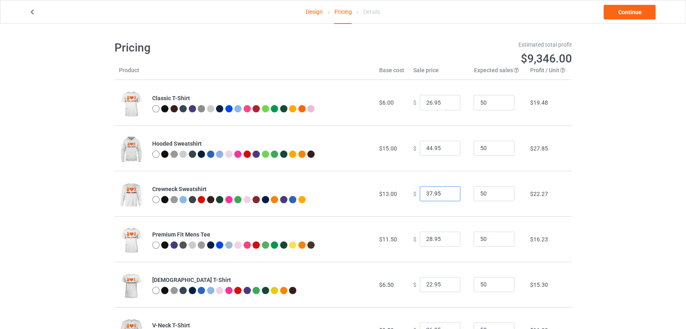
click at [448, 191] on input "37.95" at bounding box center [440, 193] width 41 height 15
click at [448, 237] on input "29.95" at bounding box center [440, 239] width 41 height 15
type input "30.95"
click at [448, 237] on input "30.95" at bounding box center [440, 239] width 41 height 15
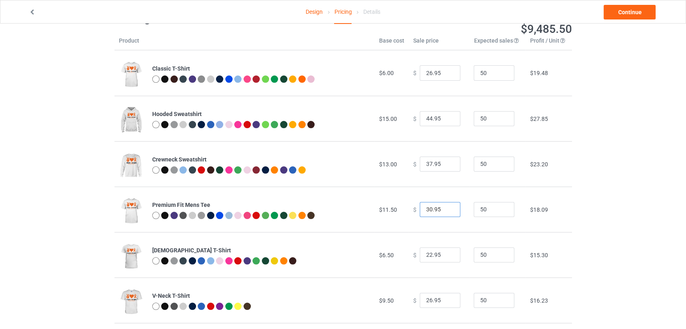
scroll to position [45, 0]
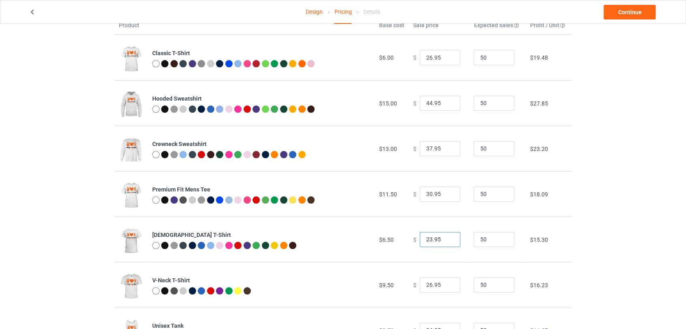
click at [446, 239] on input "23.95" at bounding box center [440, 239] width 41 height 15
type input "24.95"
click at [446, 239] on input "24.95" at bounding box center [440, 239] width 41 height 15
click at [613, 17] on link "Continue" at bounding box center [630, 12] width 52 height 15
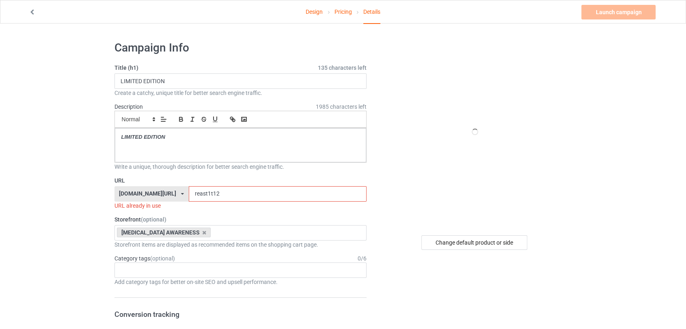
click at [234, 193] on input "reast1t12" at bounding box center [278, 193] width 178 height 15
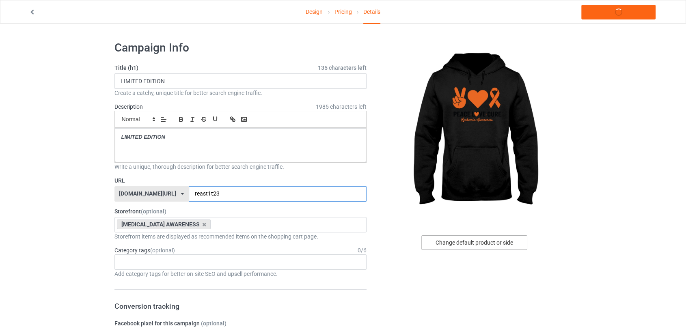
type input "reast1t23"
click at [471, 240] on div "Change default product or side" at bounding box center [475, 243] width 106 height 15
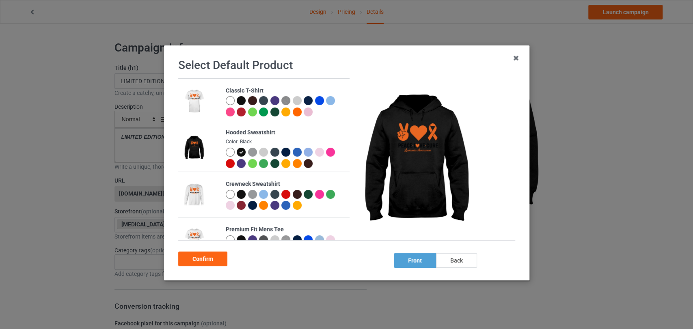
click at [229, 152] on div at bounding box center [229, 152] width 9 height 9
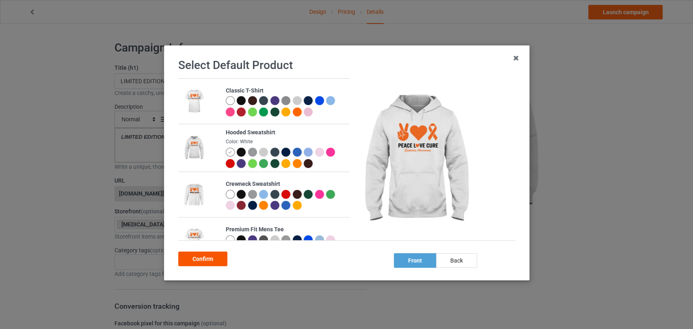
click at [215, 255] on div "Confirm" at bounding box center [202, 259] width 49 height 15
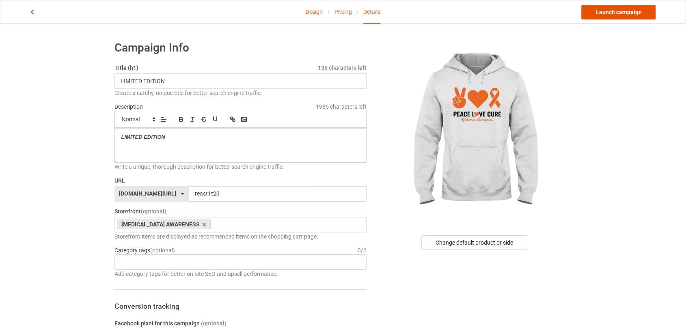
click at [616, 16] on link "Launch campaign" at bounding box center [619, 12] width 74 height 15
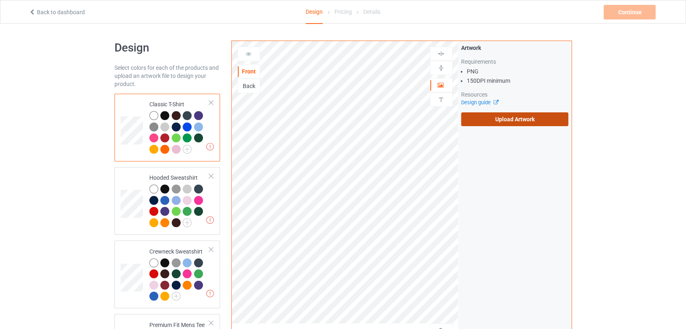
click at [498, 123] on label "Upload Artwork" at bounding box center [515, 120] width 108 height 14
click at [0, 0] on input "Upload Artwork" at bounding box center [0, 0] width 0 height 0
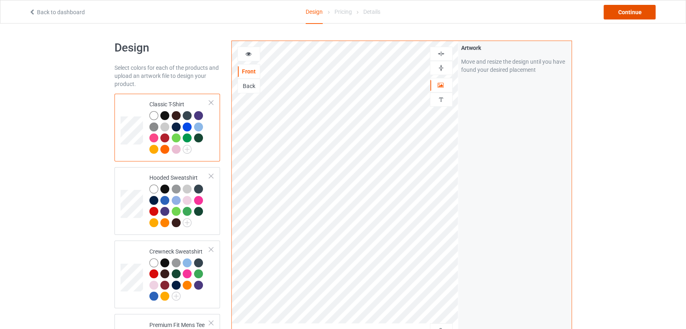
click at [614, 11] on div "Continue" at bounding box center [630, 12] width 52 height 15
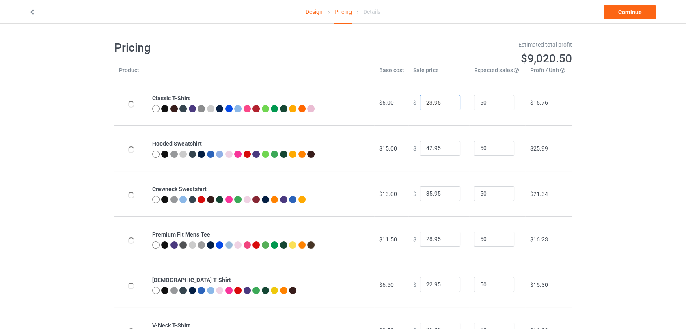
click at [448, 101] on input "23.95" at bounding box center [440, 102] width 41 height 15
click at [448, 101] on input "24.95" at bounding box center [440, 102] width 41 height 15
click at [448, 101] on input "25.95" at bounding box center [440, 102] width 41 height 15
type input "26.95"
click at [448, 101] on input "26.95" at bounding box center [440, 102] width 41 height 15
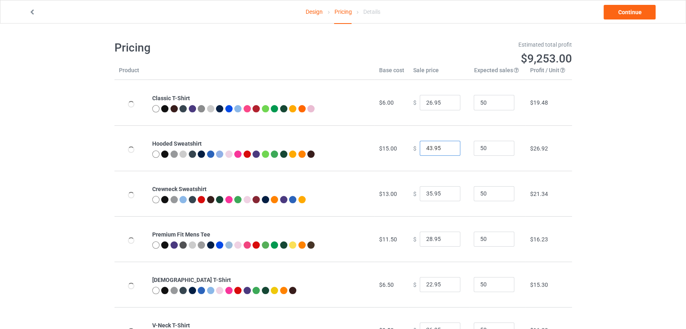
click at [447, 147] on input "43.95" at bounding box center [440, 148] width 41 height 15
type input "44.95"
click at [447, 147] on input "44.95" at bounding box center [440, 148] width 41 height 15
click at [448, 191] on input "36.95" at bounding box center [440, 193] width 41 height 15
type input "37.95"
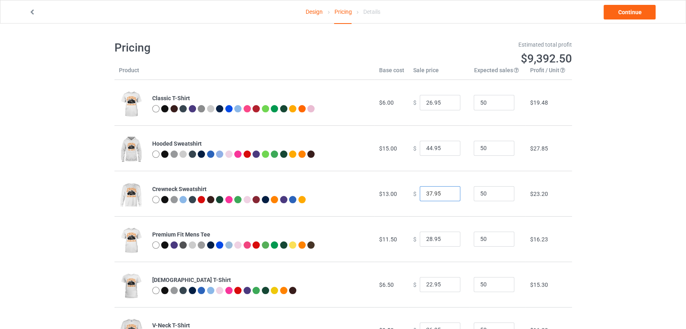
click at [448, 191] on input "37.95" at bounding box center [440, 193] width 41 height 15
click at [446, 238] on input "29.95" at bounding box center [440, 239] width 41 height 15
type input "30.95"
click at [446, 238] on input "30.95" at bounding box center [440, 239] width 41 height 15
click at [621, 13] on link "Continue" at bounding box center [630, 12] width 52 height 15
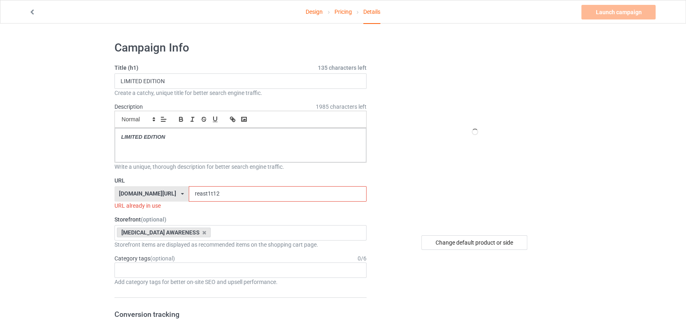
drag, startPoint x: 195, startPoint y: 193, endPoint x: 190, endPoint y: 194, distance: 5.4
click at [190, 194] on input "reast1t12" at bounding box center [278, 193] width 178 height 15
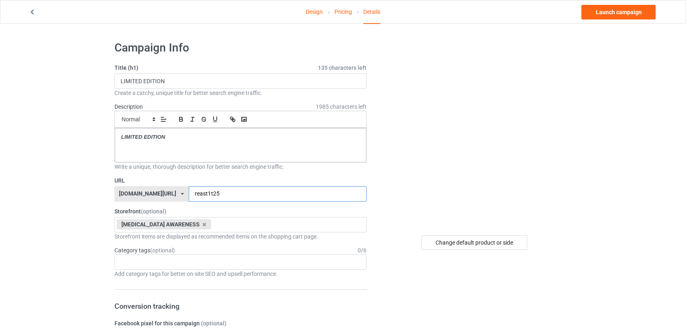
type input "reast1t25"
click at [611, 15] on link "Launch campaign" at bounding box center [619, 12] width 74 height 15
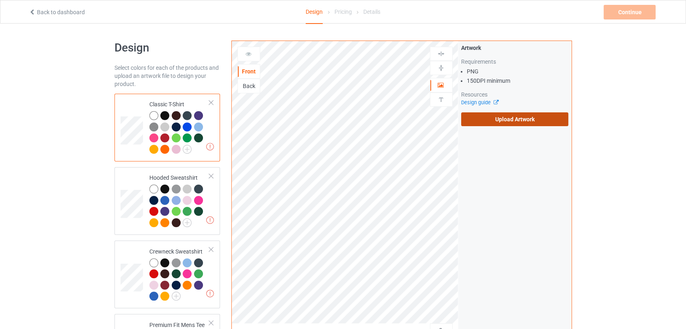
click at [487, 125] on label "Upload Artwork" at bounding box center [515, 120] width 108 height 14
click at [0, 0] on input "Upload Artwork" at bounding box center [0, 0] width 0 height 0
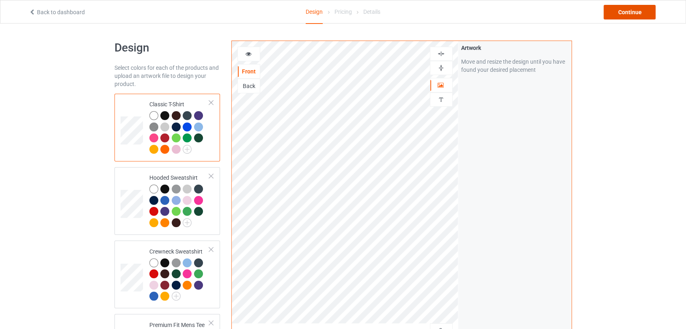
click at [618, 17] on div "Continue" at bounding box center [630, 12] width 52 height 15
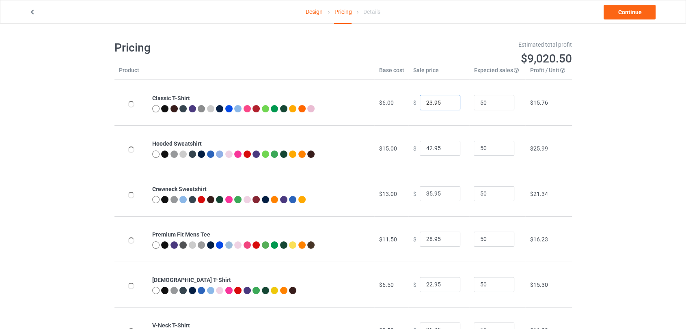
click at [445, 101] on input "23.95" at bounding box center [440, 102] width 41 height 15
click at [445, 101] on input "24.95" at bounding box center [440, 102] width 41 height 15
click at [445, 101] on input "25.95" at bounding box center [440, 102] width 41 height 15
type input "26.95"
click at [445, 101] on input "26.95" at bounding box center [440, 102] width 41 height 15
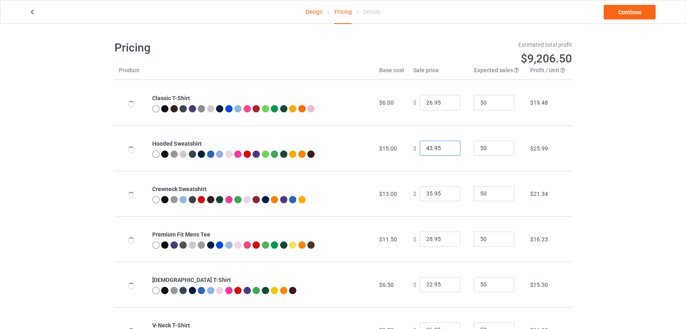
click at [446, 147] on input "43.95" at bounding box center [440, 148] width 41 height 15
type input "44.95"
click at [446, 147] on input "44.95" at bounding box center [440, 148] width 41 height 15
click at [447, 192] on input "36.95" at bounding box center [440, 193] width 41 height 15
type input "37.95"
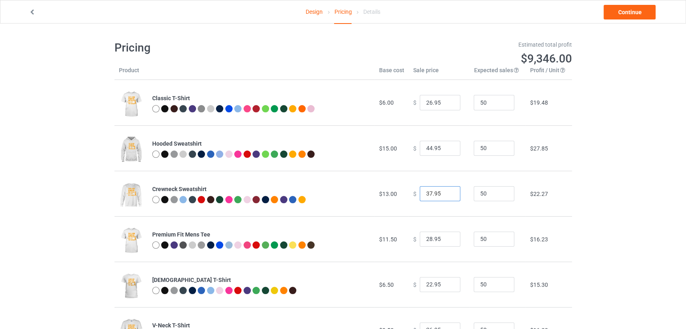
click at [447, 192] on input "37.95" at bounding box center [440, 193] width 41 height 15
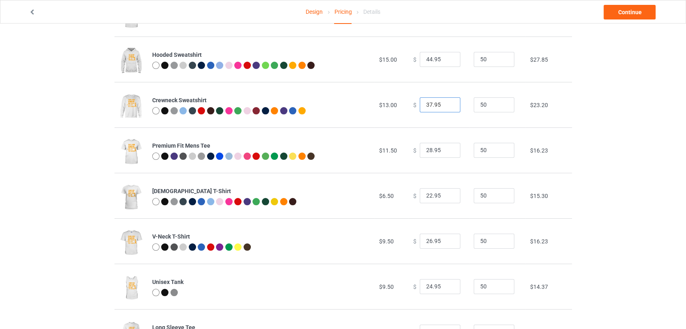
scroll to position [90, 0]
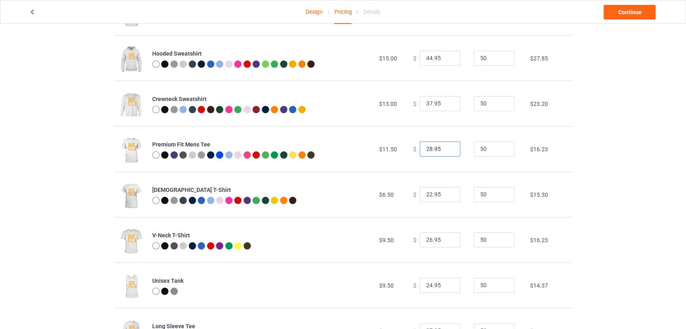
click at [446, 145] on input "28.95" at bounding box center [440, 149] width 41 height 15
click at [448, 147] on input "29.95" at bounding box center [440, 149] width 41 height 15
click at [448, 147] on input "30.95" at bounding box center [440, 149] width 41 height 15
type input "31.95"
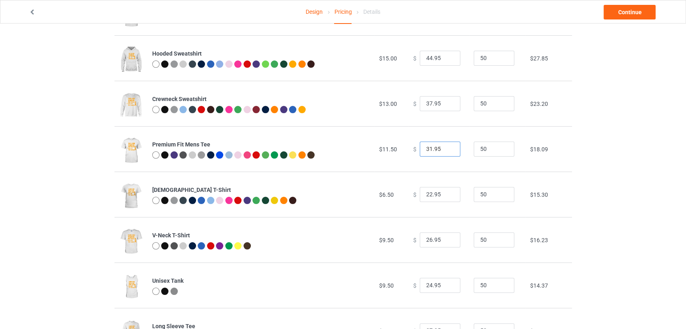
click at [448, 147] on input "31.95" at bounding box center [440, 149] width 41 height 15
click at [448, 191] on input "22.95" at bounding box center [440, 194] width 41 height 15
click at [447, 193] on input "23.95" at bounding box center [440, 194] width 41 height 15
type input "24.95"
click at [447, 193] on input "24.95" at bounding box center [440, 194] width 41 height 15
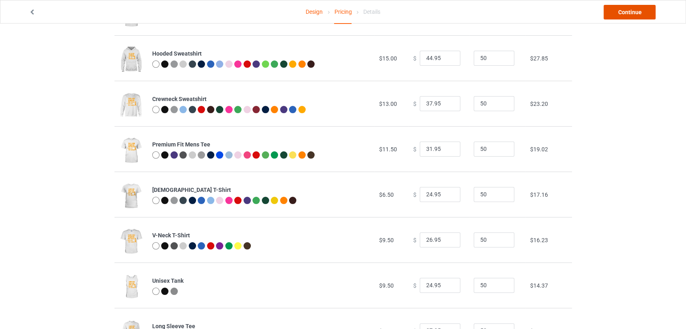
click at [611, 17] on link "Continue" at bounding box center [630, 12] width 52 height 15
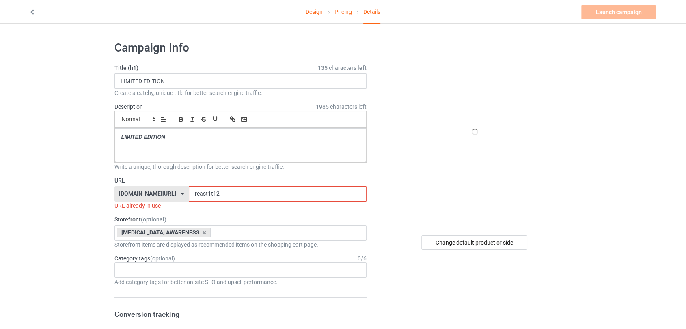
click at [195, 187] on input "reast1t12" at bounding box center [278, 193] width 178 height 15
click at [196, 191] on input "reast1t12" at bounding box center [278, 193] width 178 height 15
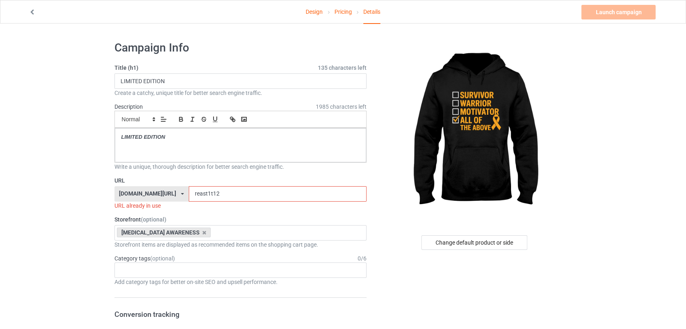
drag, startPoint x: 195, startPoint y: 193, endPoint x: 190, endPoint y: 195, distance: 5.7
click at [190, 195] on input "reast1t12" at bounding box center [278, 193] width 178 height 15
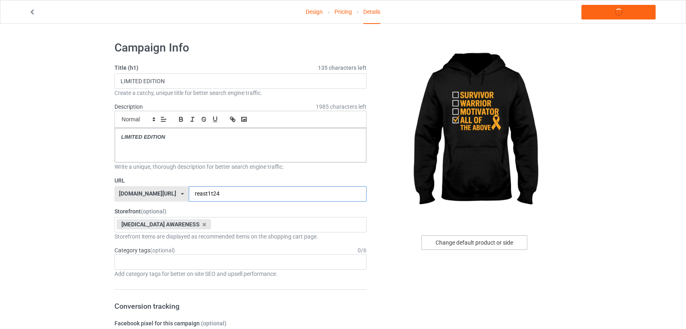
type input "reast1t24"
click at [466, 241] on div "Change default product or side" at bounding box center [475, 243] width 106 height 15
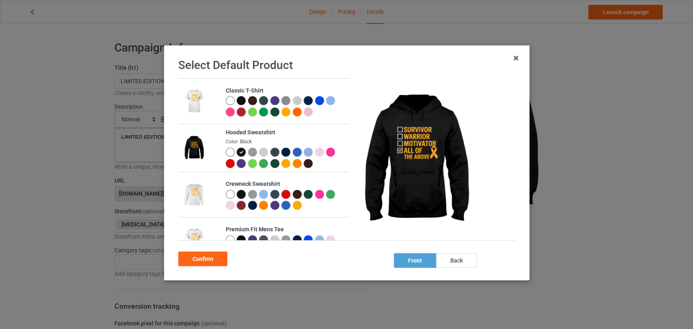
click at [244, 102] on div at bounding box center [241, 100] width 9 height 9
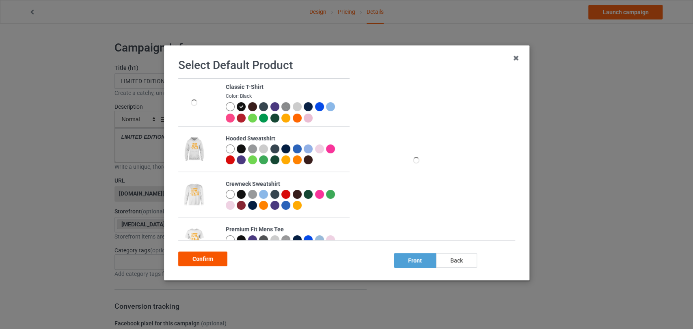
click at [217, 255] on div "Confirm" at bounding box center [202, 259] width 49 height 15
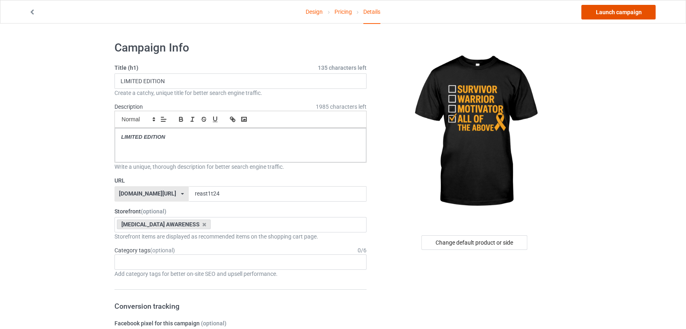
click at [598, 10] on link "Launch campaign" at bounding box center [619, 12] width 74 height 15
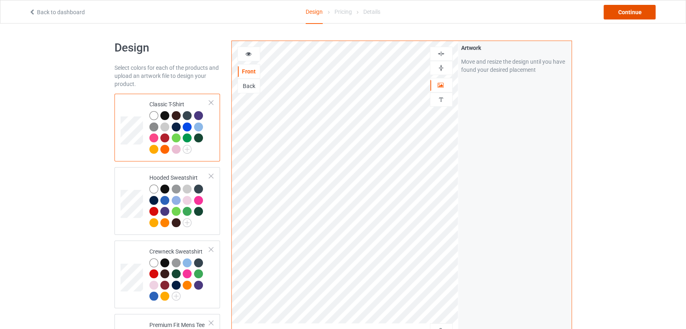
click at [610, 13] on div "Continue" at bounding box center [630, 12] width 52 height 15
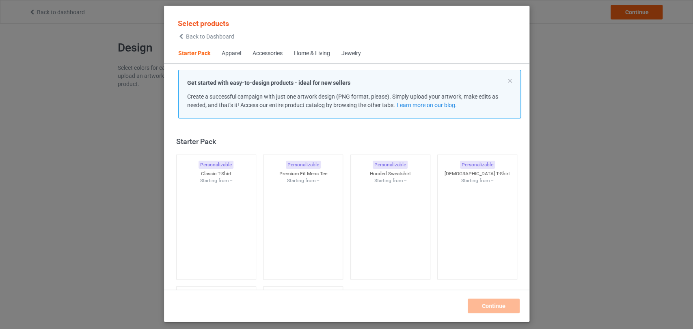
scroll to position [10, 0]
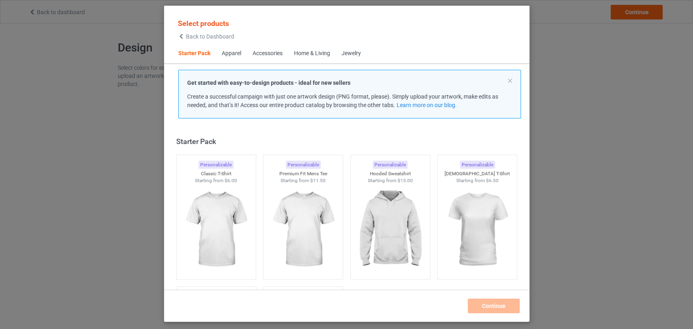
scroll to position [10, 0]
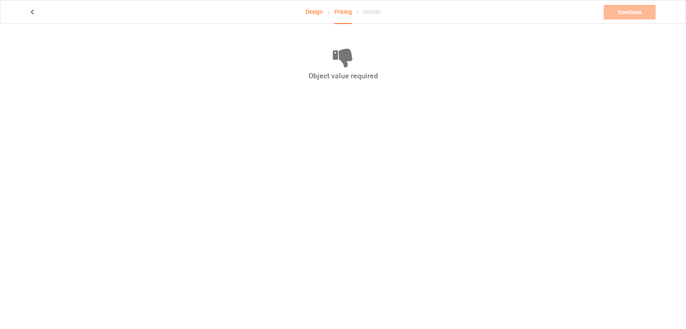
click at [314, 11] on link "Design" at bounding box center [314, 11] width 17 height 23
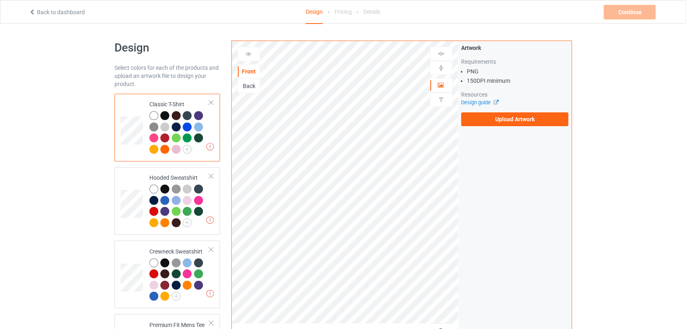
click at [524, 111] on div "Artwork Requirements PNG 150 DPI minimum Resources Design guide Upload Artwork" at bounding box center [515, 85] width 108 height 82
click at [520, 117] on label "Upload Artwork" at bounding box center [515, 120] width 108 height 14
click at [0, 0] on input "Upload Artwork" at bounding box center [0, 0] width 0 height 0
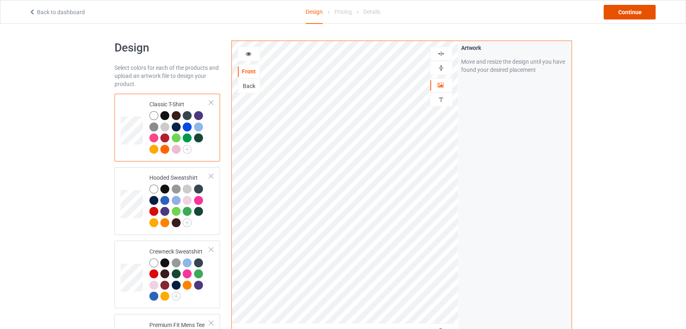
click at [613, 11] on div "Continue" at bounding box center [630, 12] width 52 height 15
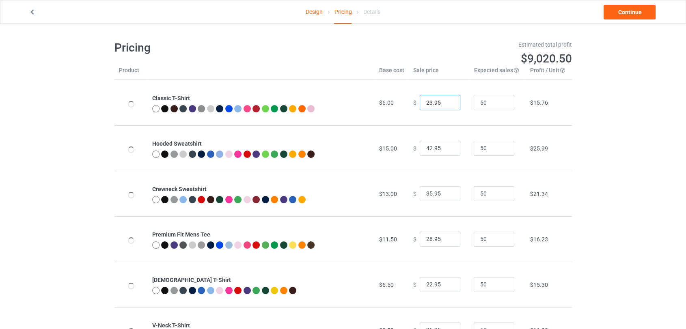
click at [446, 100] on input "23.95" at bounding box center [440, 102] width 41 height 15
click at [446, 100] on input "24.95" at bounding box center [440, 102] width 41 height 15
click at [446, 100] on input "25.95" at bounding box center [440, 102] width 41 height 15
type input "26.95"
click at [446, 100] on input "26.95" at bounding box center [440, 102] width 41 height 15
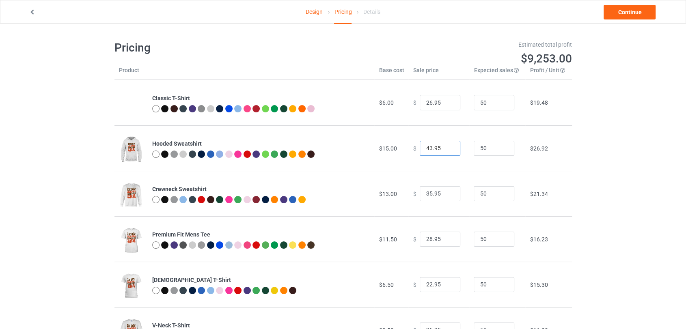
click at [445, 148] on input "43.95" at bounding box center [440, 148] width 41 height 15
type input "44.95"
click at [445, 148] on input "44.95" at bounding box center [440, 148] width 41 height 15
click at [446, 190] on input "36.95" at bounding box center [440, 193] width 41 height 15
type input "37.95"
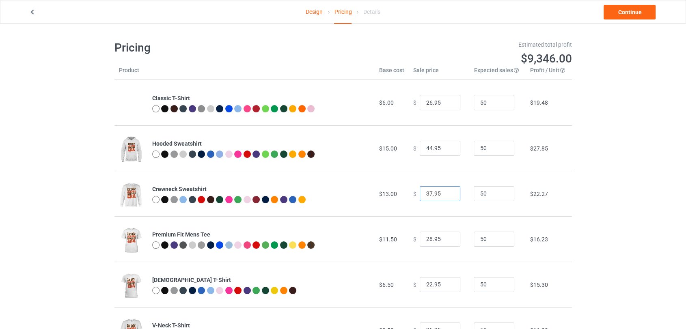
click at [446, 190] on input "37.95" at bounding box center [440, 193] width 41 height 15
click at [450, 238] on input "29.95" at bounding box center [440, 239] width 41 height 15
type input "30.95"
click at [450, 238] on input "30.95" at bounding box center [440, 239] width 41 height 15
click at [620, 18] on link "Continue" at bounding box center [630, 12] width 52 height 15
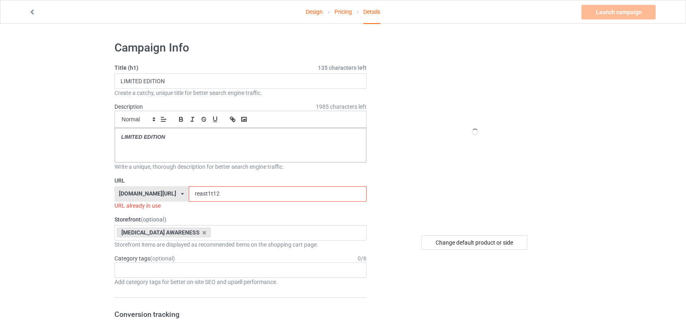
click at [225, 195] on input "reast1t12" at bounding box center [278, 193] width 178 height 15
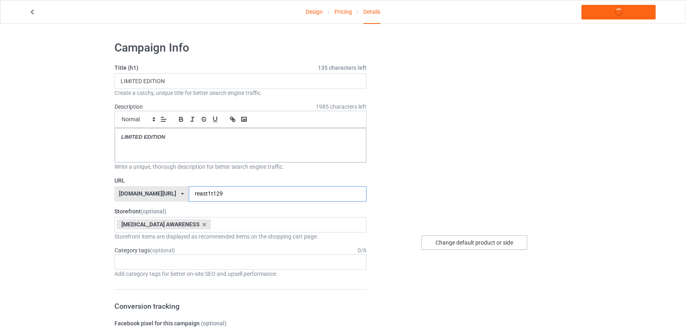
type input "reast1t129"
click at [475, 246] on div "Change default product or side" at bounding box center [475, 243] width 106 height 15
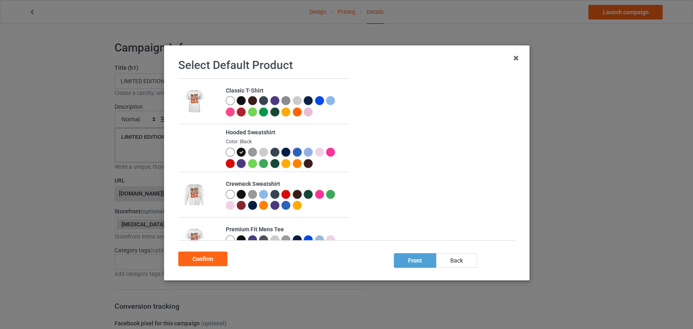
click at [226, 102] on div at bounding box center [229, 100] width 9 height 9
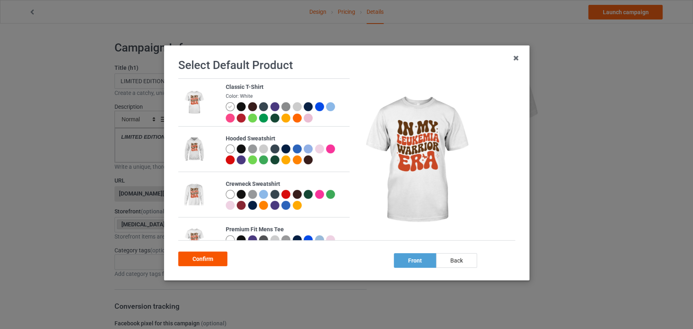
click at [224, 258] on div "Confirm" at bounding box center [202, 259] width 49 height 15
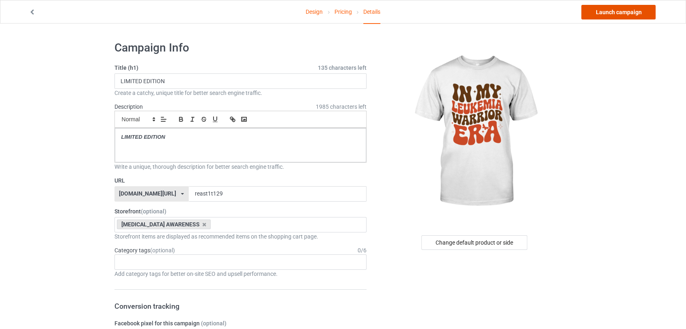
click at [592, 10] on link "Launch campaign" at bounding box center [619, 12] width 74 height 15
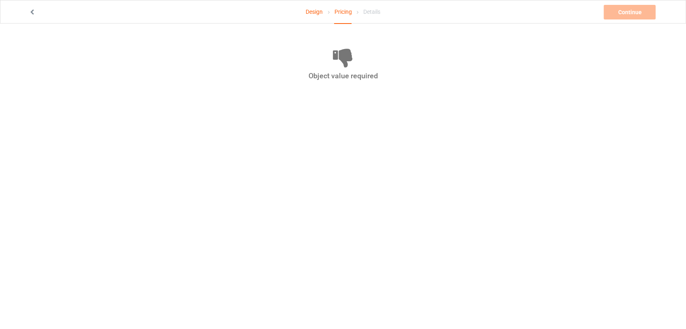
click at [311, 15] on link "Design" at bounding box center [314, 11] width 17 height 23
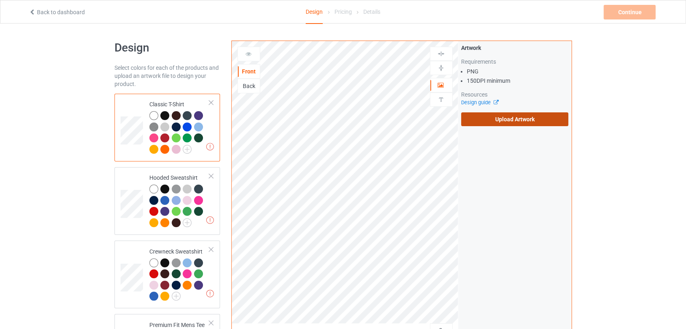
click at [490, 124] on label "Upload Artwork" at bounding box center [515, 120] width 108 height 14
click at [0, 0] on input "Upload Artwork" at bounding box center [0, 0] width 0 height 0
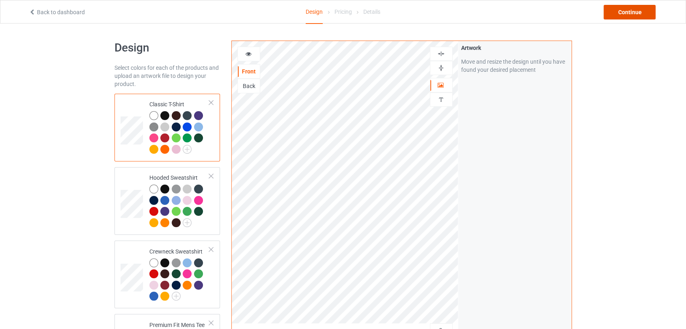
click at [623, 17] on div "Continue" at bounding box center [630, 12] width 52 height 15
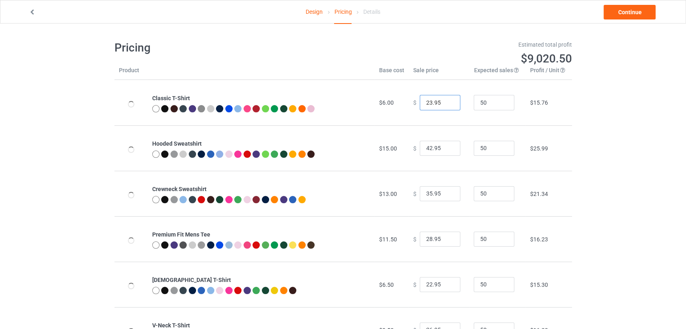
click at [448, 102] on input "23.95" at bounding box center [440, 102] width 41 height 15
click at [448, 102] on input "24.95" at bounding box center [440, 102] width 41 height 15
click at [448, 102] on input "25.95" at bounding box center [440, 102] width 41 height 15
type input "26.95"
click at [448, 102] on input "26.95" at bounding box center [440, 102] width 41 height 15
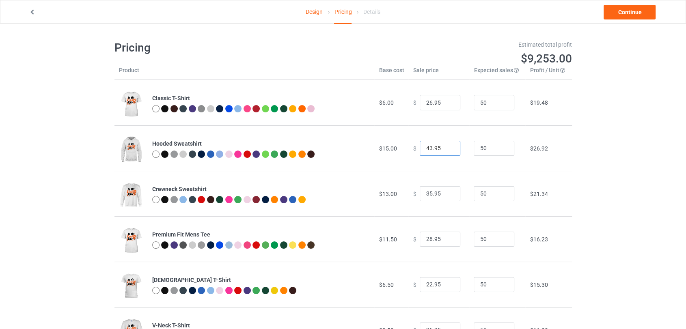
click at [446, 145] on input "43.95" at bounding box center [440, 148] width 41 height 15
type input "44.95"
click at [446, 145] on input "44.95" at bounding box center [440, 148] width 41 height 15
click at [446, 192] on input "36.95" at bounding box center [440, 193] width 41 height 15
type input "37.95"
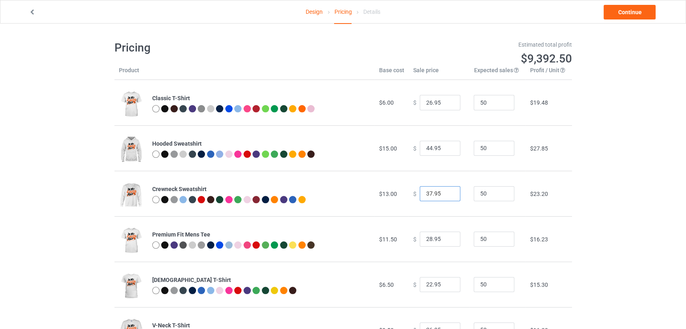
click at [446, 192] on input "37.95" at bounding box center [440, 193] width 41 height 15
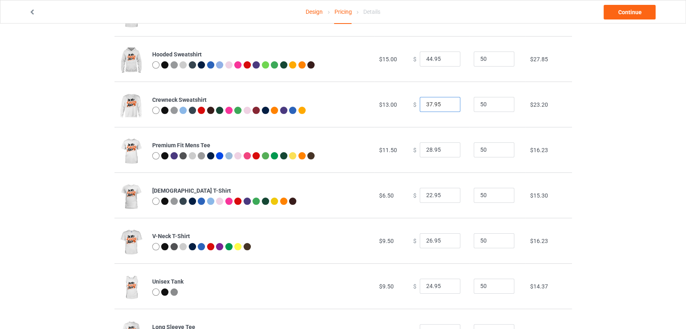
scroll to position [90, 0]
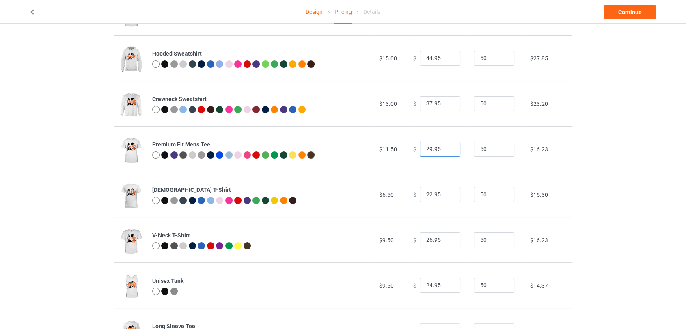
click at [448, 148] on input "29.95" at bounding box center [440, 149] width 41 height 15
type input "30.95"
click at [448, 148] on input "30.95" at bounding box center [440, 149] width 41 height 15
click at [631, 14] on link "Continue" at bounding box center [630, 12] width 52 height 15
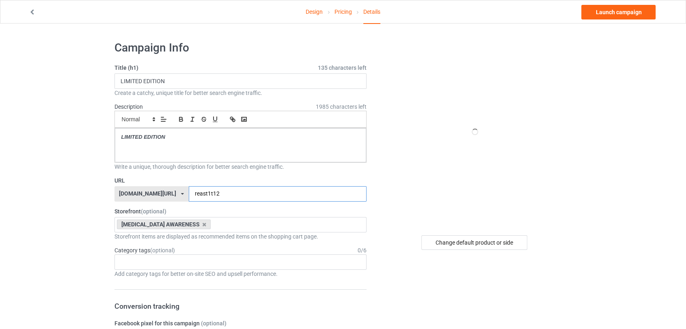
click at [247, 194] on input "reast1t12" at bounding box center [278, 193] width 178 height 15
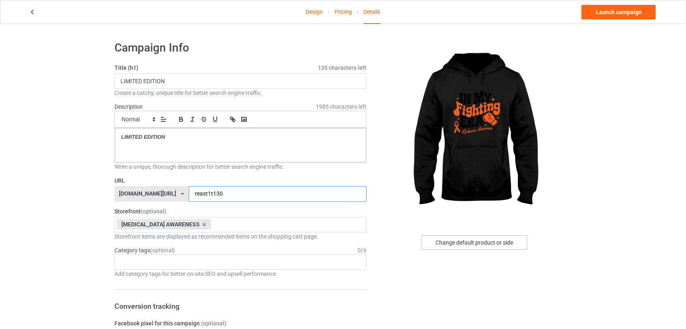
type input "reast1t130"
click at [469, 247] on div "Change default product or side" at bounding box center [475, 243] width 106 height 15
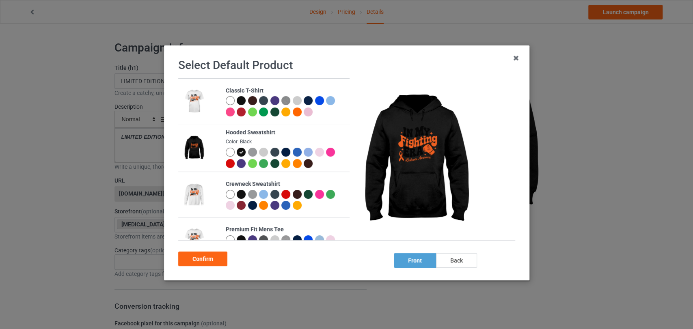
click at [227, 152] on div at bounding box center [229, 152] width 9 height 9
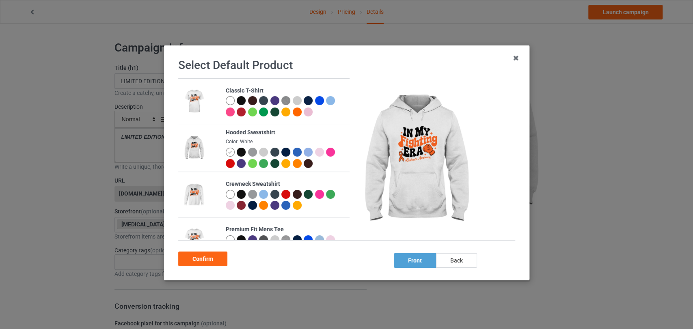
click at [228, 102] on div at bounding box center [229, 100] width 9 height 9
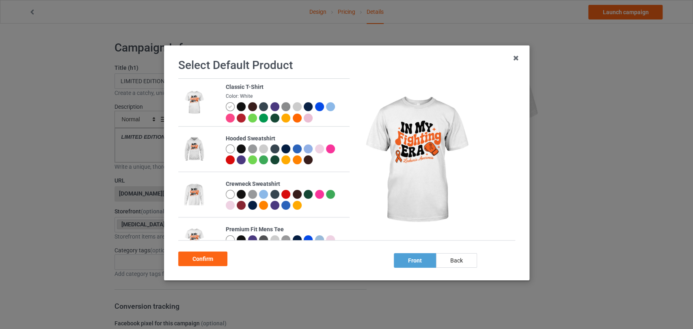
click at [212, 254] on div "Confirm" at bounding box center [202, 259] width 49 height 15
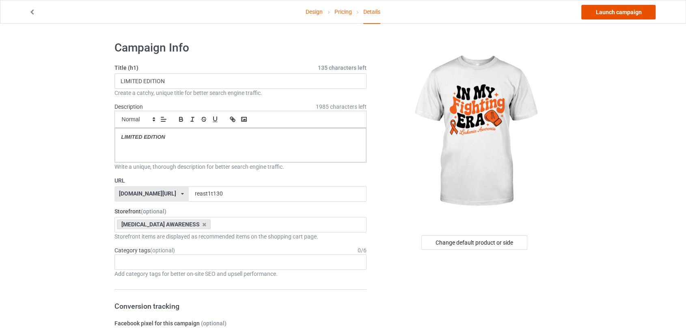
click at [589, 13] on link "Launch campaign" at bounding box center [619, 12] width 74 height 15
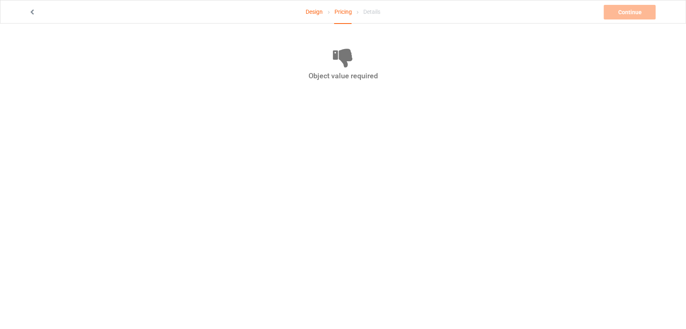
click at [312, 12] on link "Design" at bounding box center [314, 11] width 17 height 23
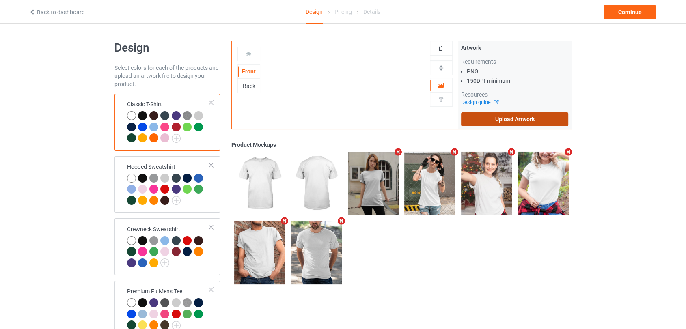
click at [482, 119] on label "Upload Artwork" at bounding box center [515, 120] width 108 height 14
click at [0, 0] on input "Upload Artwork" at bounding box center [0, 0] width 0 height 0
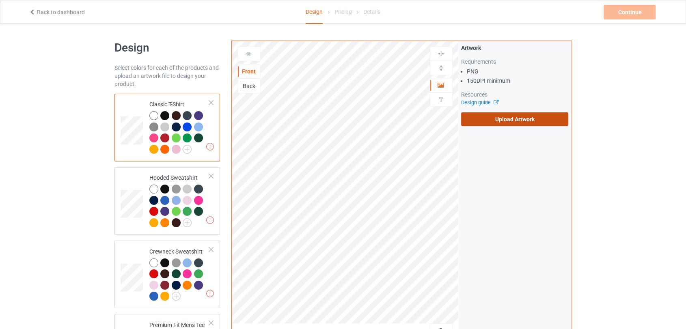
click at [474, 119] on label "Upload Artwork" at bounding box center [515, 120] width 108 height 14
click at [0, 0] on input "Upload Artwork" at bounding box center [0, 0] width 0 height 0
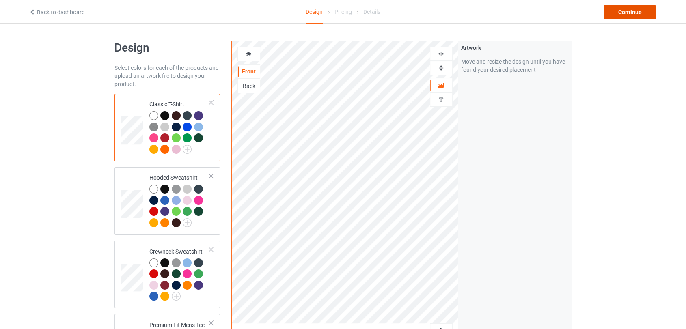
click at [617, 10] on div "Continue" at bounding box center [630, 12] width 52 height 15
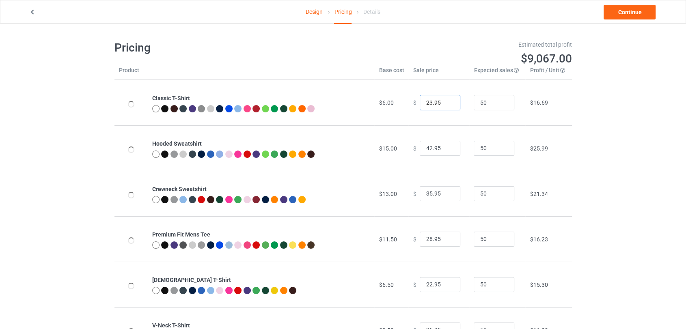
click at [445, 100] on input "23.95" at bounding box center [440, 102] width 41 height 15
click at [445, 100] on input "24.95" at bounding box center [440, 102] width 41 height 15
click at [445, 100] on input "25.95" at bounding box center [440, 102] width 41 height 15
type input "26.95"
click at [445, 100] on input "26.95" at bounding box center [440, 102] width 41 height 15
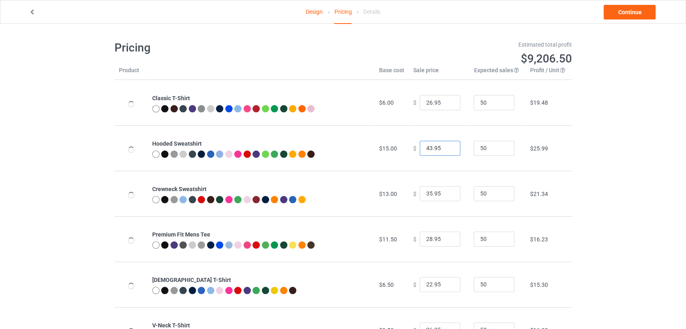
click at [447, 146] on input "43.95" at bounding box center [440, 148] width 41 height 15
type input "44.95"
click at [447, 146] on input "44.95" at bounding box center [440, 148] width 41 height 15
click at [448, 191] on input "36.95" at bounding box center [440, 193] width 41 height 15
type input "37.95"
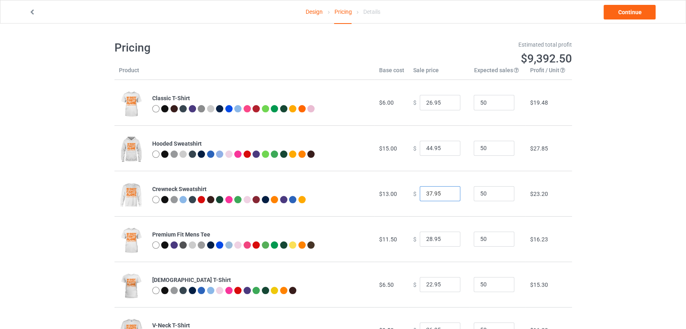
click at [448, 191] on input "37.95" at bounding box center [440, 193] width 41 height 15
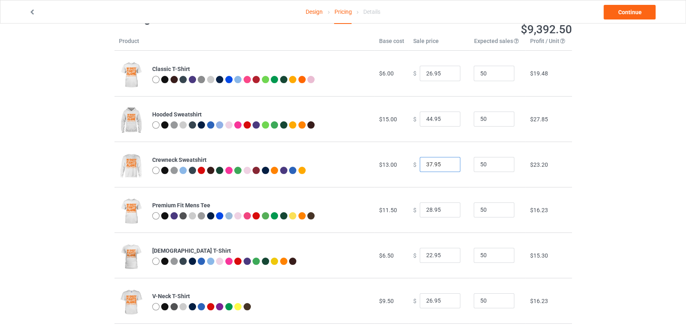
scroll to position [45, 0]
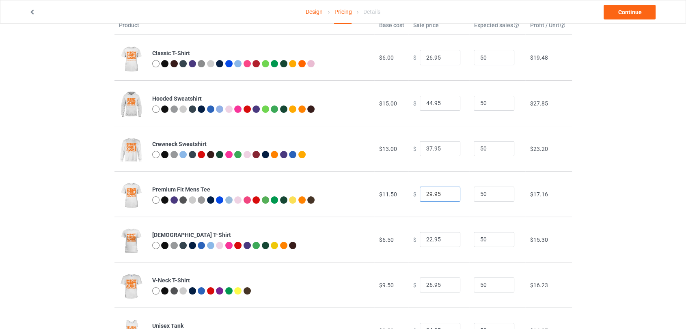
click at [446, 193] on input "29.95" at bounding box center [440, 194] width 41 height 15
type input "30.95"
click at [446, 193] on input "30.95" at bounding box center [440, 194] width 41 height 15
type input "23.95"
click at [446, 237] on input "23.95" at bounding box center [440, 239] width 41 height 15
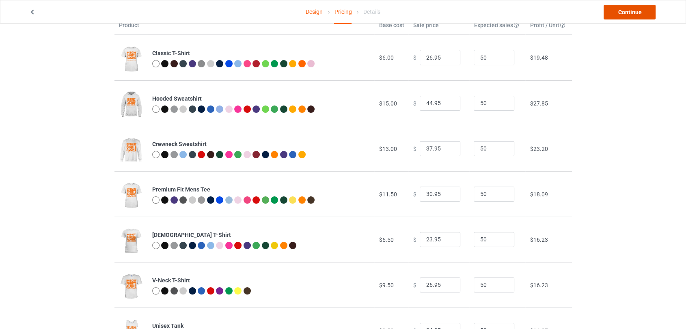
click at [634, 11] on link "Continue" at bounding box center [630, 12] width 52 height 15
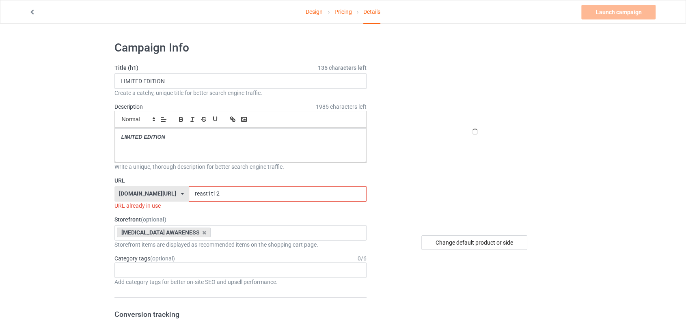
scroll to position [45, 0]
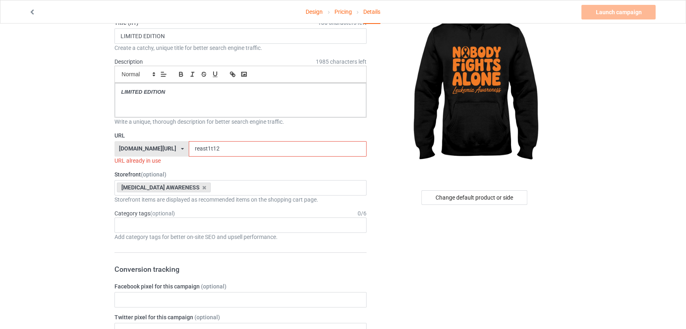
click at [219, 149] on input "reast1t12" at bounding box center [278, 148] width 178 height 15
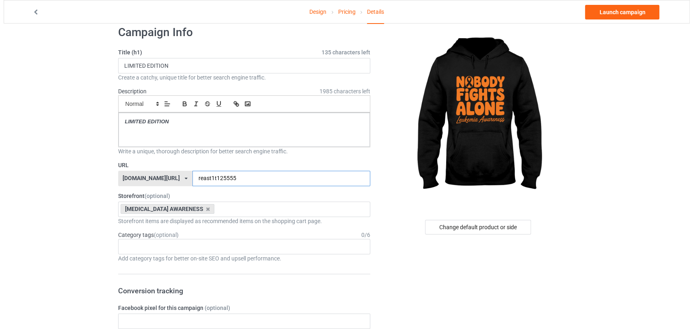
scroll to position [0, 0]
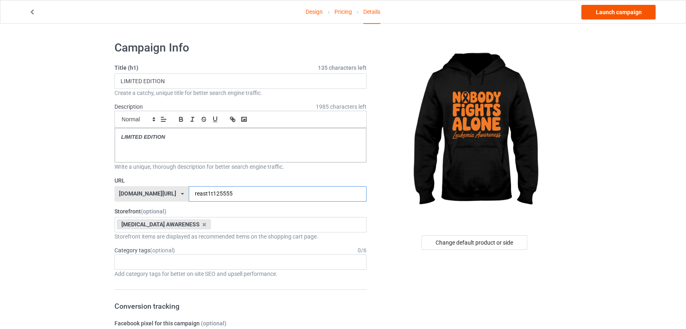
type input "reast1t125555"
click at [615, 11] on link "Launch campaign" at bounding box center [619, 12] width 74 height 15
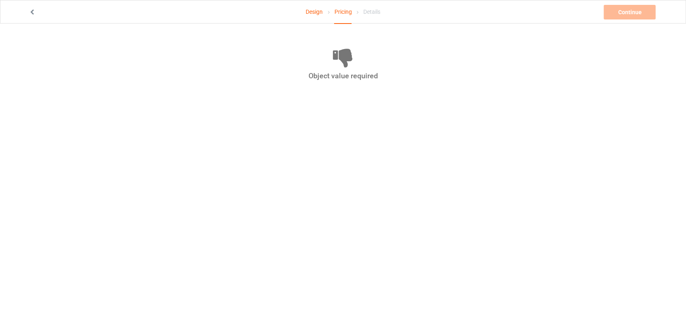
click at [309, 13] on link "Design" at bounding box center [314, 11] width 17 height 23
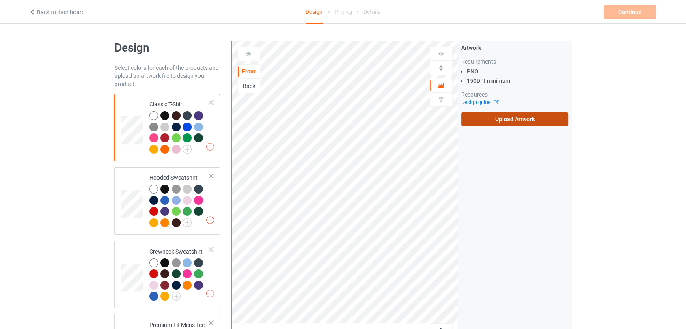
click at [487, 121] on label "Upload Artwork" at bounding box center [515, 120] width 108 height 14
click at [0, 0] on input "Upload Artwork" at bounding box center [0, 0] width 0 height 0
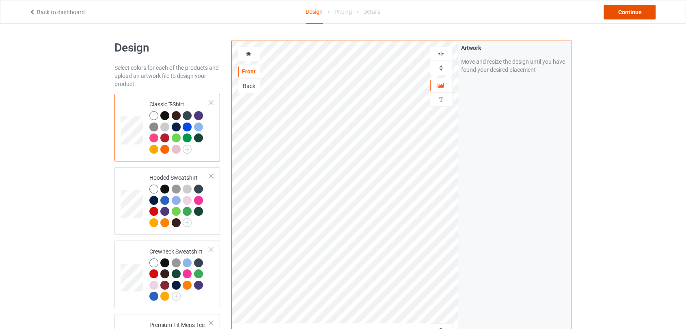
click at [620, 14] on div "Continue" at bounding box center [630, 12] width 52 height 15
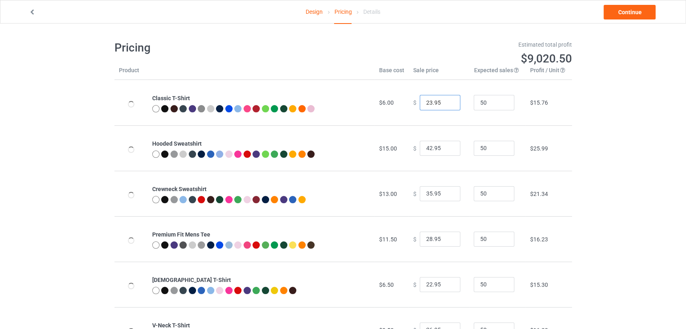
click at [448, 101] on input "23.95" at bounding box center [440, 102] width 41 height 15
click at [448, 101] on input "24.95" at bounding box center [440, 102] width 41 height 15
click at [448, 101] on input "25.95" at bounding box center [440, 102] width 41 height 15
type input "26.95"
click at [448, 101] on input "26.95" at bounding box center [440, 102] width 41 height 15
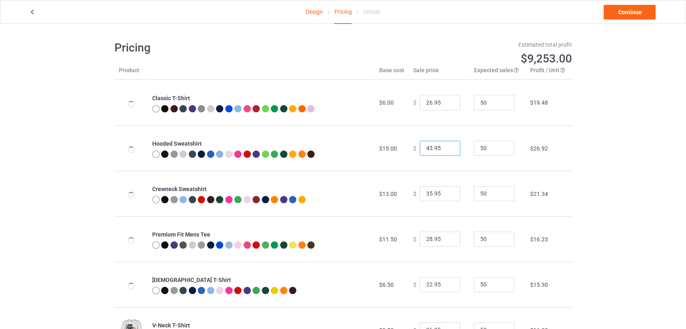
click at [448, 147] on input "43.95" at bounding box center [440, 148] width 41 height 15
type input "44.95"
click at [448, 147] on input "44.95" at bounding box center [440, 148] width 41 height 15
click at [446, 192] on input "36.95" at bounding box center [440, 193] width 41 height 15
type input "37.95"
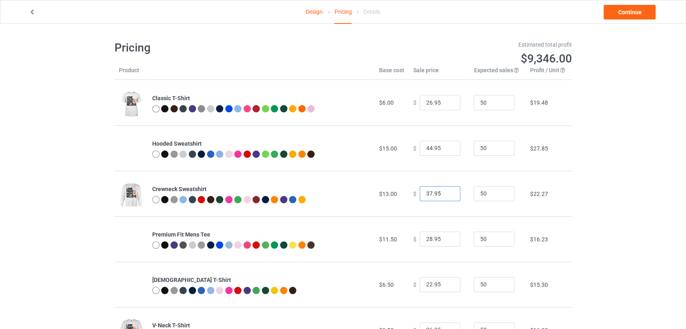
click at [446, 192] on input "37.95" at bounding box center [440, 193] width 41 height 15
click at [447, 238] on input "29.95" at bounding box center [440, 239] width 41 height 15
type input "30.95"
click at [447, 238] on input "30.95" at bounding box center [440, 239] width 41 height 15
click at [618, 13] on link "Continue" at bounding box center [630, 12] width 52 height 15
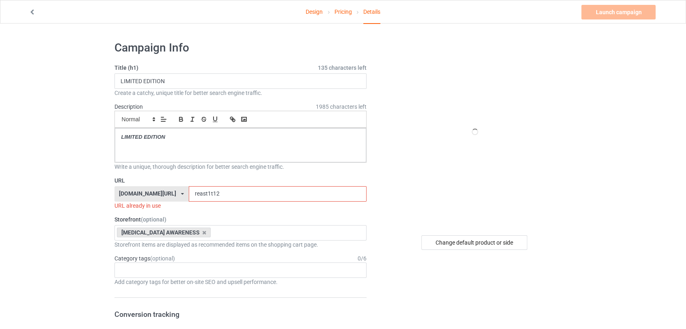
click at [268, 196] on input "reast1t12" at bounding box center [278, 193] width 178 height 15
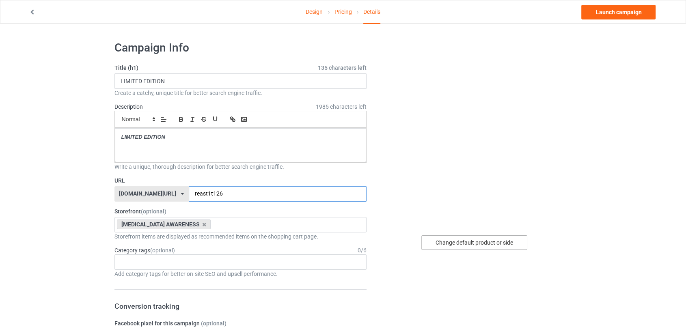
type input "reast1t126"
click at [468, 240] on div "Change default product or side" at bounding box center [475, 243] width 106 height 15
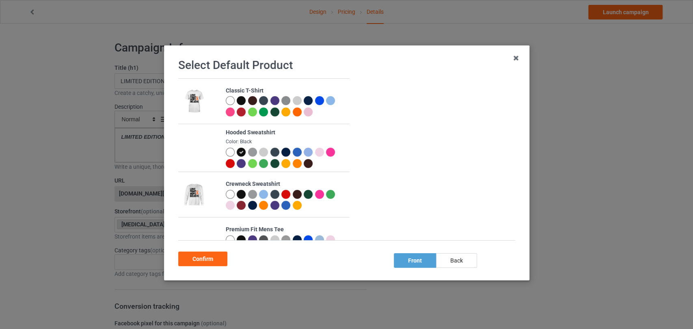
click at [231, 191] on div at bounding box center [229, 194] width 9 height 9
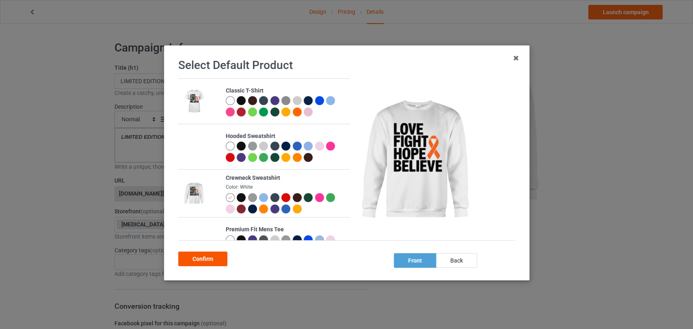
click at [215, 253] on div "Confirm" at bounding box center [202, 259] width 49 height 15
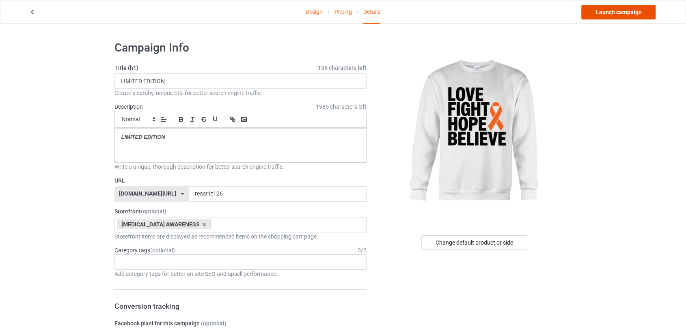
click at [611, 11] on link "Launch campaign" at bounding box center [619, 12] width 74 height 15
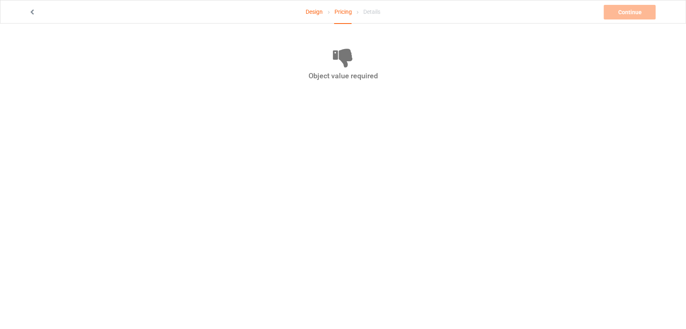
click at [315, 12] on link "Design" at bounding box center [314, 11] width 17 height 23
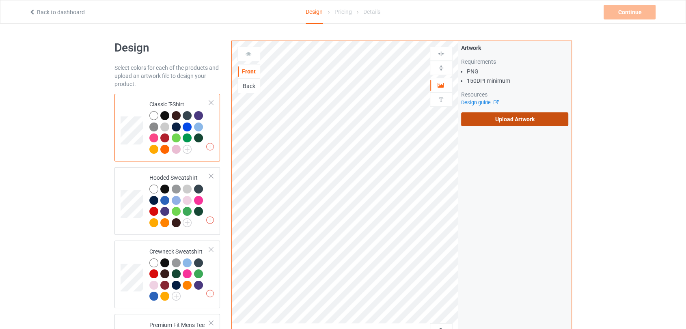
click at [513, 120] on label "Upload Artwork" at bounding box center [515, 120] width 108 height 14
click at [0, 0] on input "Upload Artwork" at bounding box center [0, 0] width 0 height 0
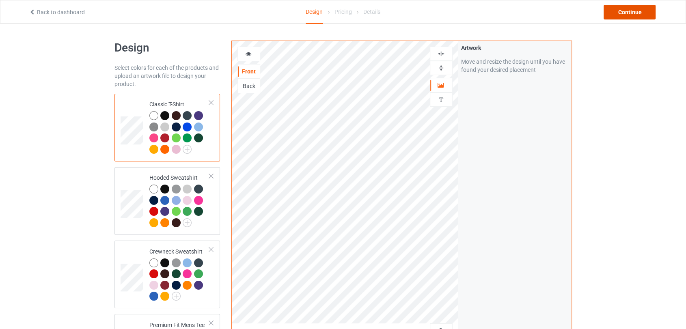
click at [611, 16] on div "Continue" at bounding box center [630, 12] width 52 height 15
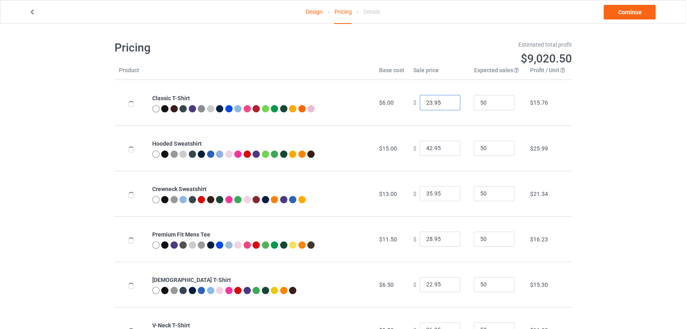
click at [446, 102] on input "23.95" at bounding box center [440, 102] width 41 height 15
click at [446, 102] on input "24.95" at bounding box center [440, 102] width 41 height 15
click at [446, 102] on input "25.95" at bounding box center [440, 102] width 41 height 15
type input "26.95"
click at [446, 102] on input "26.95" at bounding box center [440, 102] width 41 height 15
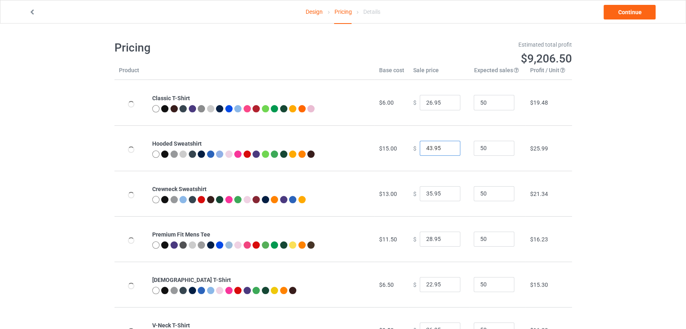
click at [448, 147] on input "43.95" at bounding box center [440, 148] width 41 height 15
type input "44.95"
click at [448, 147] on input "44.95" at bounding box center [440, 148] width 41 height 15
click at [446, 193] on input "36.95" at bounding box center [440, 193] width 41 height 15
type input "37.95"
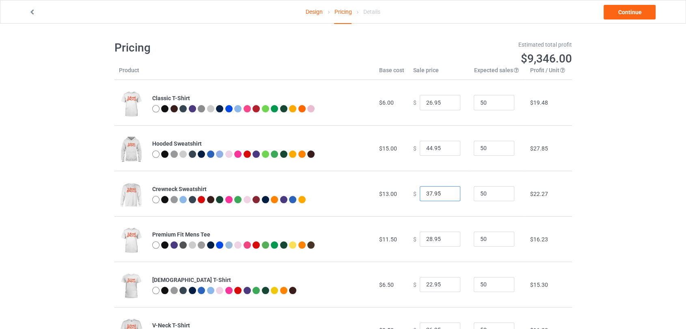
click at [446, 193] on input "37.95" at bounding box center [440, 193] width 41 height 15
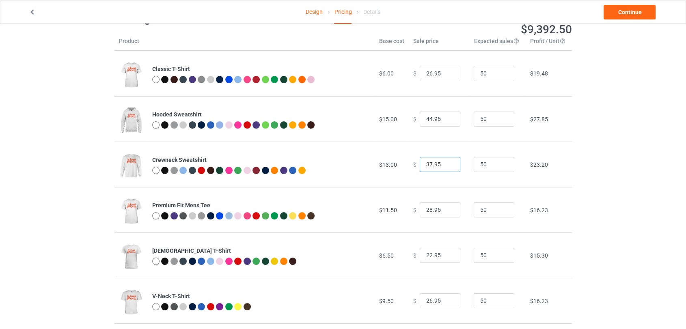
scroll to position [45, 0]
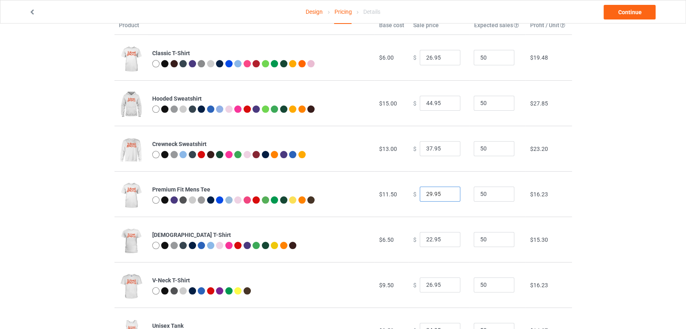
click at [448, 194] on input "29.95" at bounding box center [440, 194] width 41 height 15
click at [448, 194] on input "30.95" at bounding box center [440, 194] width 41 height 15
click at [448, 195] on input "29.95" at bounding box center [440, 194] width 41 height 15
click at [445, 193] on input "30.95" at bounding box center [440, 194] width 41 height 15
click at [445, 193] on input "31.95" at bounding box center [440, 194] width 41 height 15
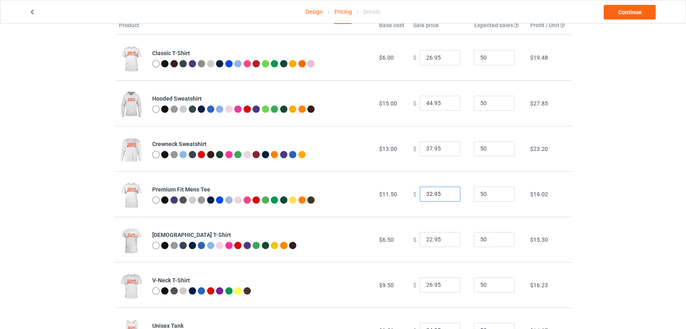
type input "32.95"
click at [445, 193] on input "32.95" at bounding box center [440, 194] width 41 height 15
click at [620, 12] on link "Continue" at bounding box center [630, 12] width 52 height 15
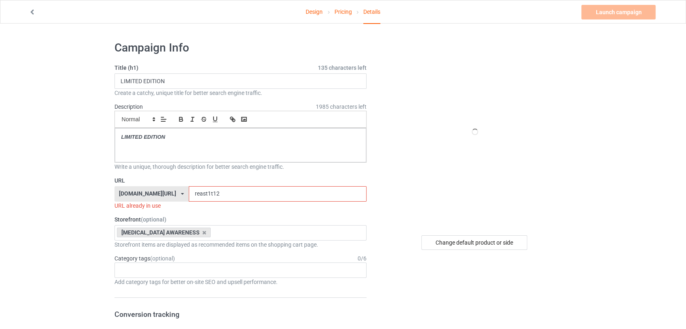
click at [210, 190] on input "reast1t12" at bounding box center [278, 193] width 178 height 15
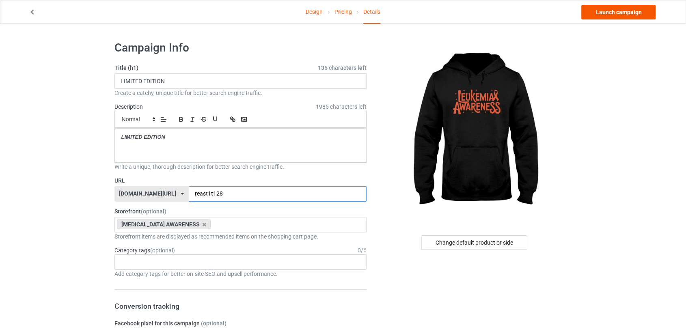
type input "reast1t128"
click at [619, 13] on link "Launch campaign" at bounding box center [619, 12] width 74 height 15
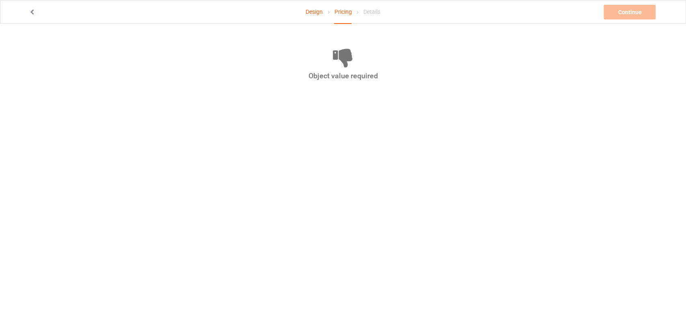
click at [315, 15] on link "Design" at bounding box center [314, 11] width 17 height 23
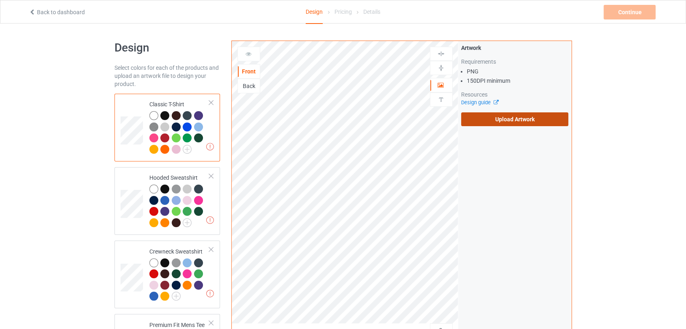
click at [487, 120] on label "Upload Artwork" at bounding box center [515, 120] width 108 height 14
click at [0, 0] on input "Upload Artwork" at bounding box center [0, 0] width 0 height 0
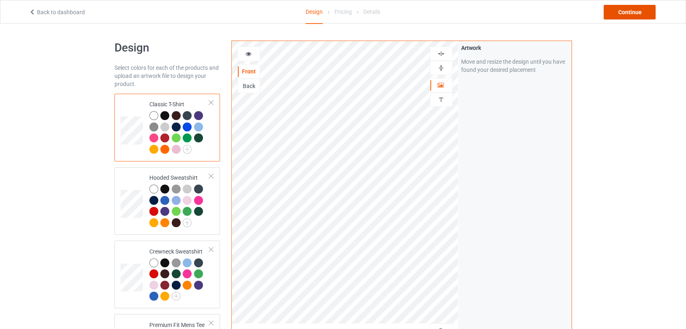
click at [614, 9] on div "Continue" at bounding box center [630, 12] width 52 height 15
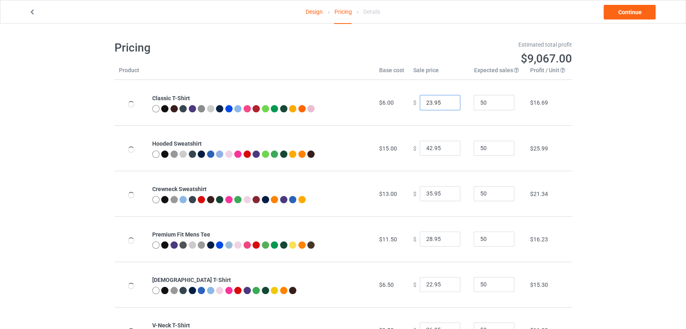
click at [447, 102] on input "23.95" at bounding box center [440, 102] width 41 height 15
click at [447, 102] on input "24.95" at bounding box center [440, 102] width 41 height 15
click at [447, 102] on input "25.95" at bounding box center [440, 102] width 41 height 15
type input "26.95"
click at [447, 102] on input "26.95" at bounding box center [440, 102] width 41 height 15
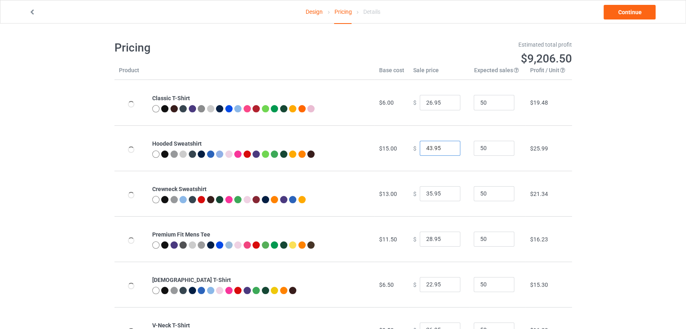
click at [446, 148] on input "43.95" at bounding box center [440, 148] width 41 height 15
type input "44.95"
click at [446, 148] on input "44.95" at bounding box center [440, 148] width 41 height 15
click at [448, 193] on input "36.95" at bounding box center [440, 193] width 41 height 15
type input "37.95"
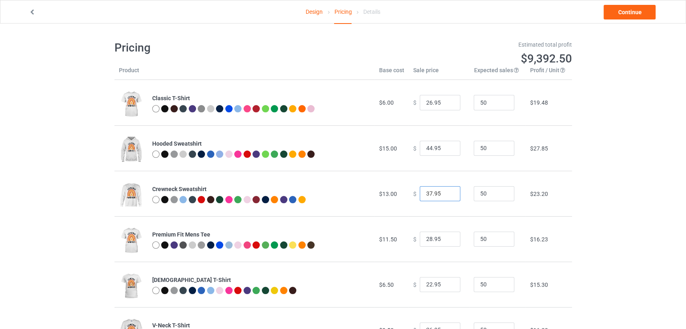
click at [448, 193] on input "37.95" at bounding box center [440, 193] width 41 height 15
click at [446, 237] on input "29.95" at bounding box center [440, 239] width 41 height 15
type input "30.95"
click at [446, 237] on input "30.95" at bounding box center [440, 239] width 41 height 15
click at [448, 281] on input "23.95" at bounding box center [440, 284] width 41 height 15
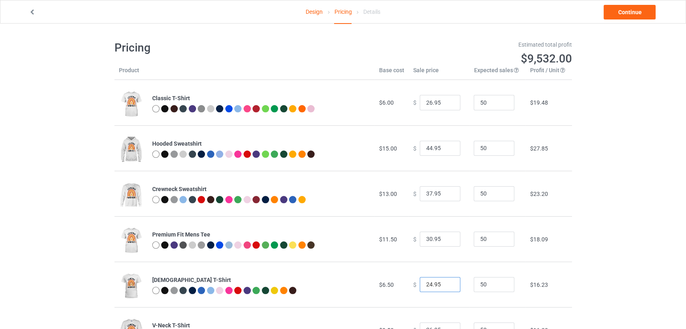
type input "24.95"
click at [448, 281] on input "24.95" at bounding box center [440, 284] width 41 height 15
click at [617, 13] on link "Continue" at bounding box center [630, 12] width 52 height 15
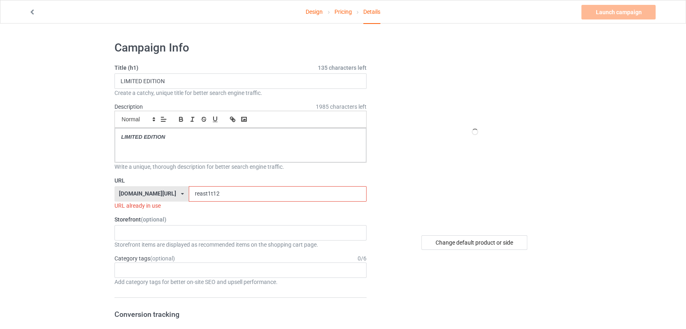
click at [231, 191] on input "reast1t12" at bounding box center [278, 193] width 178 height 15
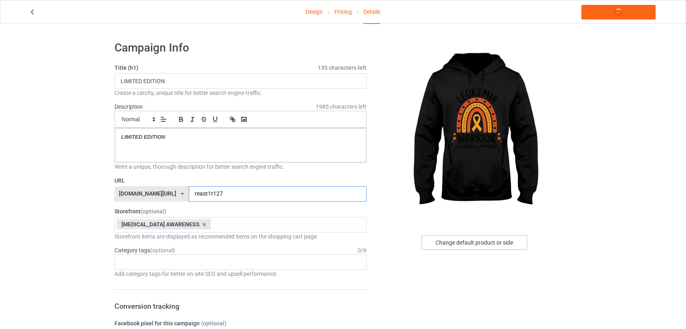
type input "reast1t127"
click at [445, 244] on div "Change default product or side" at bounding box center [475, 243] width 106 height 15
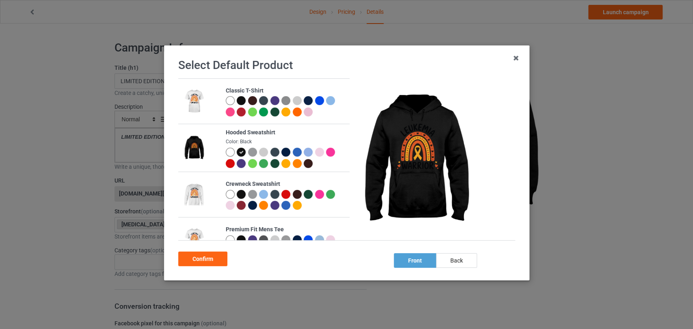
click at [253, 152] on div at bounding box center [252, 152] width 9 height 9
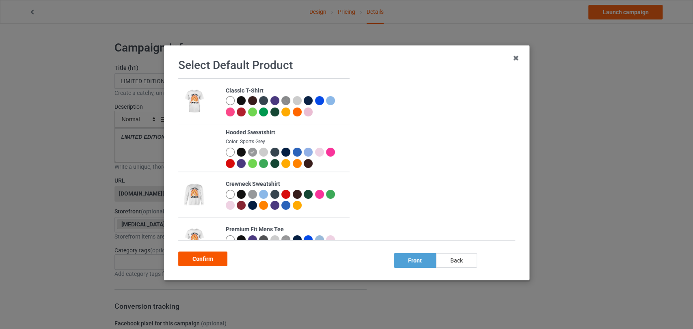
click at [223, 259] on div "Confirm" at bounding box center [202, 259] width 49 height 15
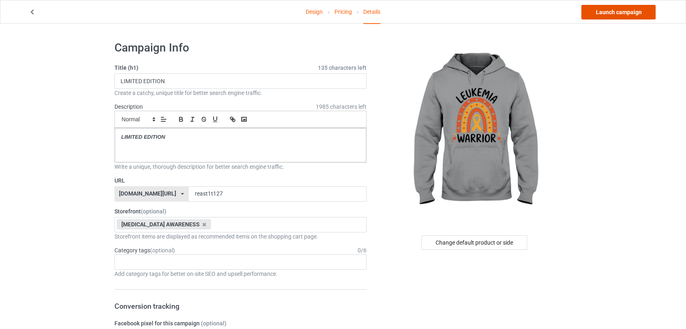
click at [623, 11] on link "Launch campaign" at bounding box center [619, 12] width 74 height 15
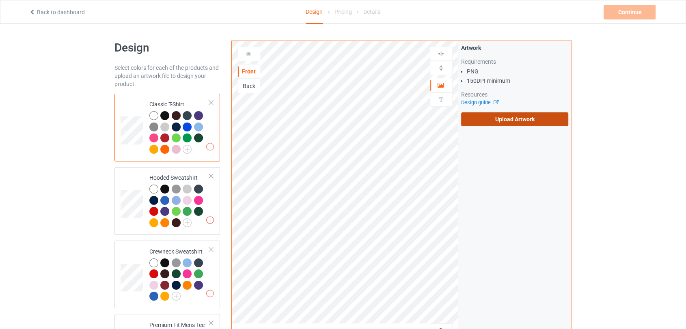
click at [497, 118] on label "Upload Artwork" at bounding box center [515, 120] width 108 height 14
click at [0, 0] on input "Upload Artwork" at bounding box center [0, 0] width 0 height 0
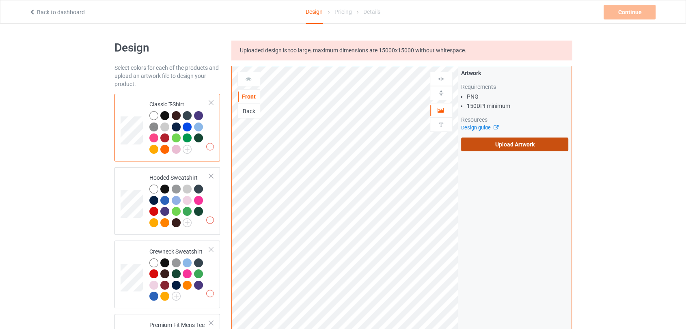
click at [501, 139] on label "Upload Artwork" at bounding box center [515, 145] width 108 height 14
click at [0, 0] on input "Upload Artwork" at bounding box center [0, 0] width 0 height 0
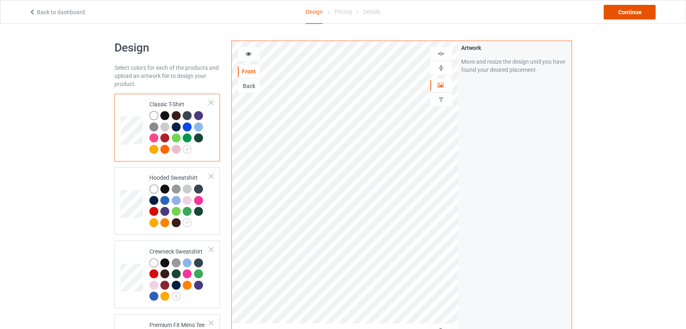
click at [614, 11] on div "Continue" at bounding box center [630, 12] width 52 height 15
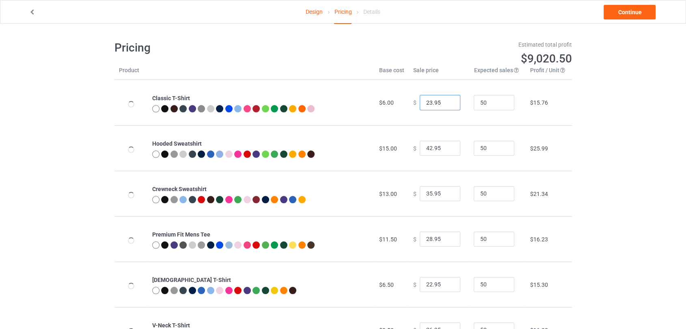
click at [449, 99] on input "23.95" at bounding box center [440, 102] width 41 height 15
click at [449, 99] on input "24.95" at bounding box center [440, 102] width 41 height 15
click at [449, 99] on input "25.95" at bounding box center [440, 102] width 41 height 15
type input "26.95"
click at [449, 99] on input "26.95" at bounding box center [440, 102] width 41 height 15
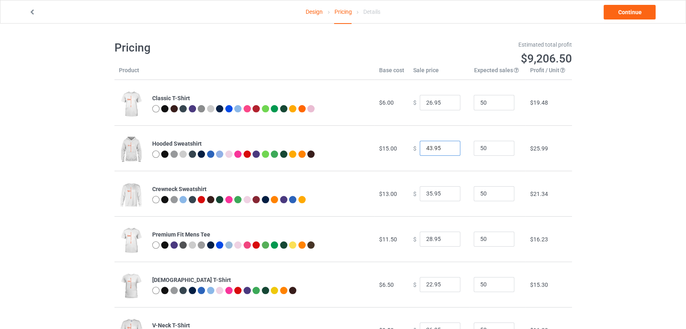
click at [445, 147] on input "43.95" at bounding box center [440, 148] width 41 height 15
type input "44.95"
click at [445, 147] on input "44.95" at bounding box center [440, 148] width 41 height 15
click at [448, 191] on input "36.95" at bounding box center [440, 193] width 41 height 15
type input "37.95"
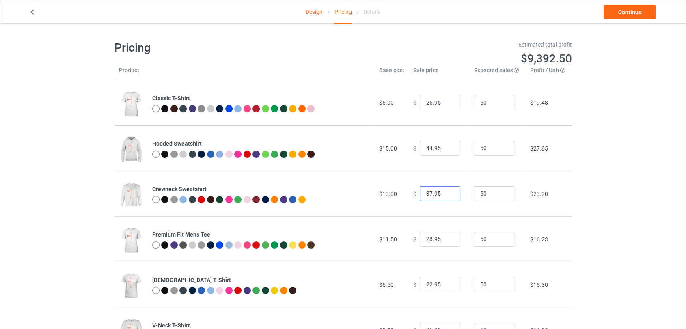
click at [448, 191] on input "37.95" at bounding box center [440, 193] width 41 height 15
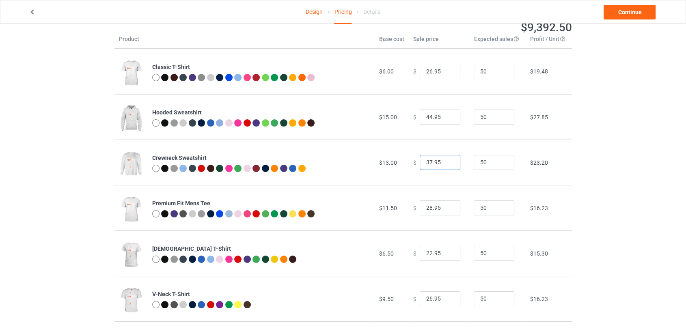
scroll to position [45, 0]
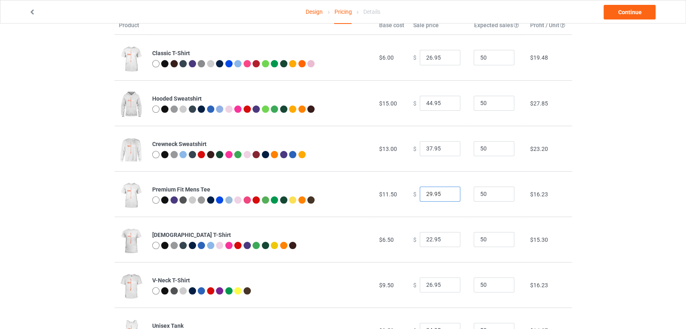
click at [447, 192] on input "29.95" at bounding box center [440, 194] width 41 height 15
type input "30.95"
click at [447, 192] on input "30.95" at bounding box center [440, 194] width 41 height 15
click at [617, 13] on link "Continue" at bounding box center [630, 12] width 52 height 15
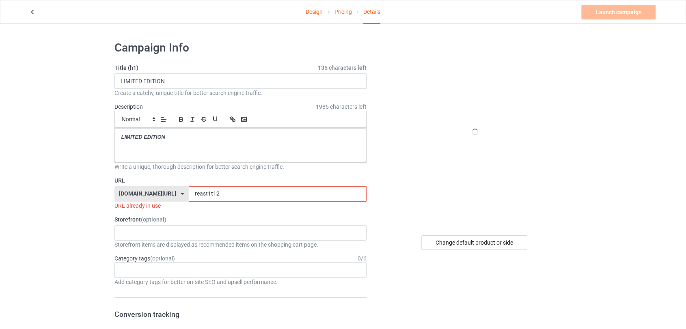
click at [237, 193] on input "reast1t12" at bounding box center [278, 193] width 178 height 15
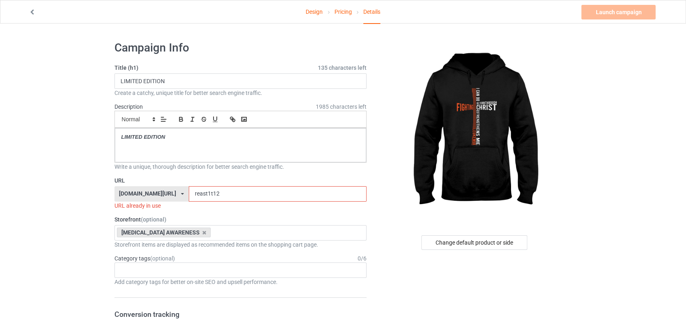
click at [195, 193] on input "reast1t12" at bounding box center [278, 193] width 178 height 15
click at [193, 193] on input "reast1t12" at bounding box center [278, 193] width 178 height 15
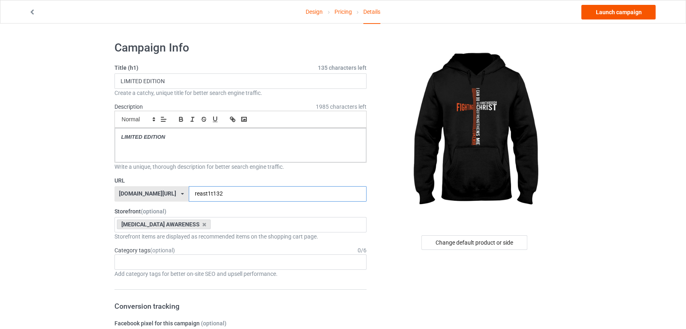
type input "reast1t132"
click at [622, 15] on link "Launch campaign" at bounding box center [619, 12] width 74 height 15
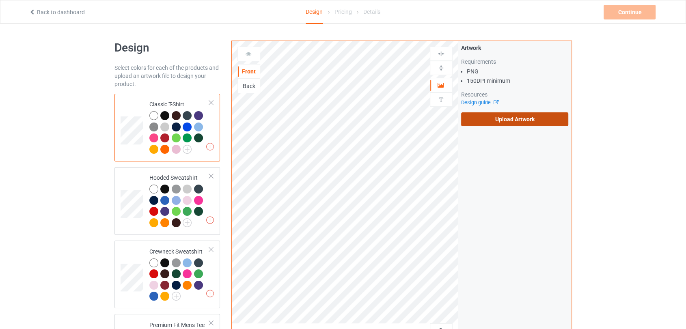
click at [493, 121] on label "Upload Artwork" at bounding box center [515, 120] width 108 height 14
click at [0, 0] on input "Upload Artwork" at bounding box center [0, 0] width 0 height 0
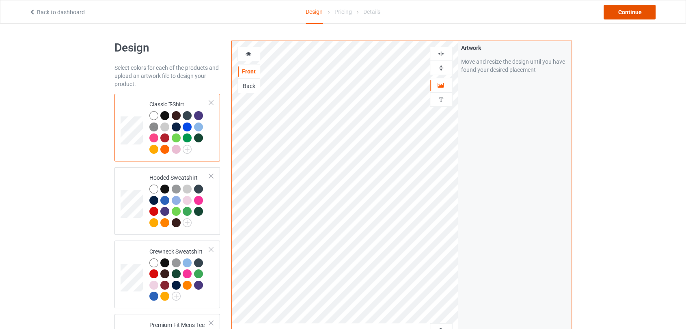
click at [617, 17] on div "Continue" at bounding box center [630, 12] width 52 height 15
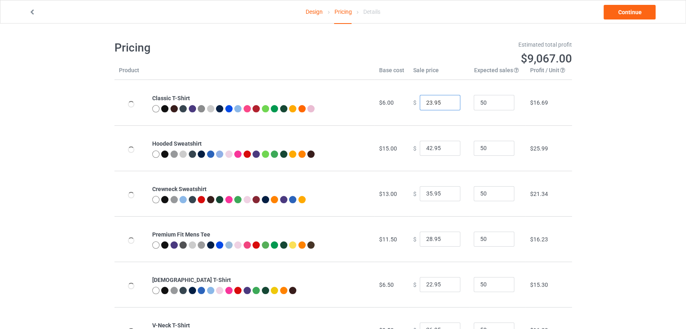
click at [447, 102] on input "23.95" at bounding box center [440, 102] width 41 height 15
click at [447, 102] on input "24.95" at bounding box center [440, 102] width 41 height 15
click at [447, 102] on input "25.95" at bounding box center [440, 102] width 41 height 15
type input "26.95"
click at [447, 102] on input "26.95" at bounding box center [440, 102] width 41 height 15
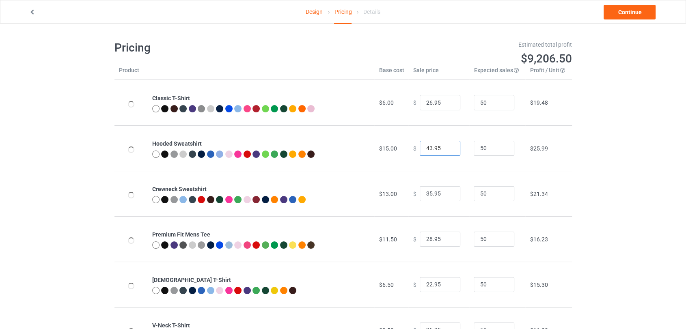
click at [446, 147] on input "43.95" at bounding box center [440, 148] width 41 height 15
type input "44.95"
click at [446, 147] on input "44.95" at bounding box center [440, 148] width 41 height 15
click at [445, 193] on input "36.95" at bounding box center [440, 193] width 41 height 15
type input "37.95"
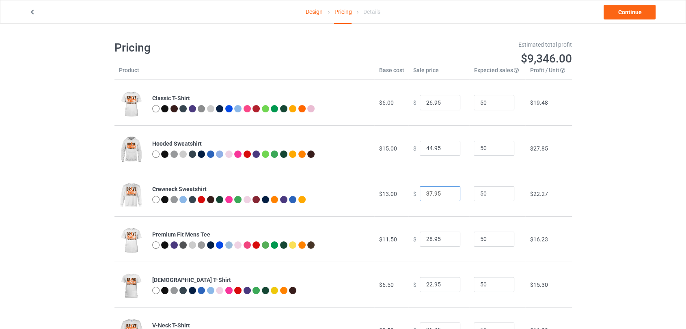
click at [445, 193] on input "37.95" at bounding box center [440, 193] width 41 height 15
click at [448, 238] on input "29.95" at bounding box center [440, 239] width 41 height 15
type input "30.95"
click at [448, 238] on input "30.95" at bounding box center [440, 239] width 41 height 15
click at [617, 12] on link "Continue" at bounding box center [630, 12] width 52 height 15
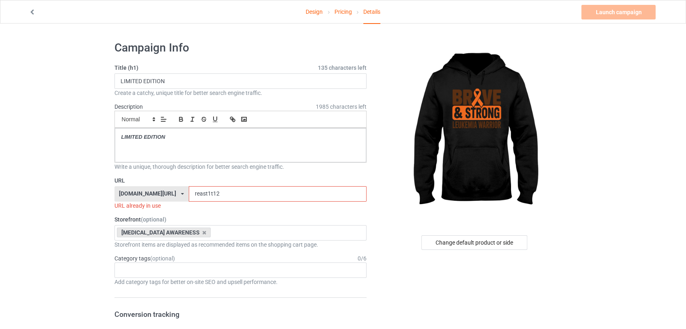
click at [210, 190] on input "reast1t12" at bounding box center [278, 193] width 178 height 15
drag, startPoint x: 211, startPoint y: 193, endPoint x: 190, endPoint y: 196, distance: 20.9
click at [190, 196] on input "reast1t12" at bounding box center [278, 193] width 178 height 15
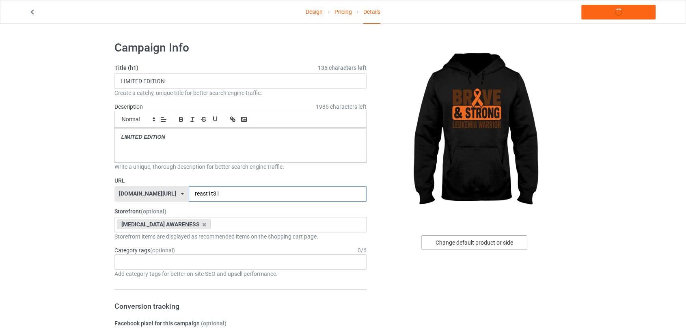
type input "reast1t31"
click at [470, 238] on div "Change default product or side" at bounding box center [475, 243] width 106 height 15
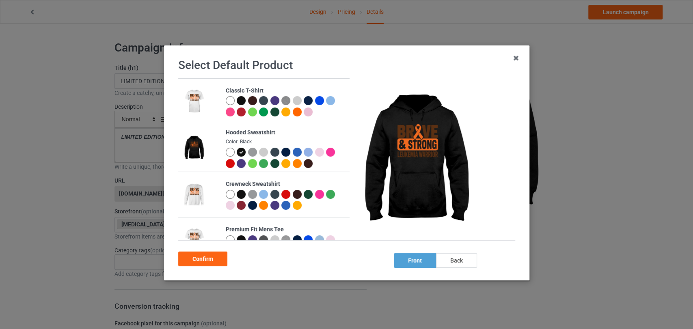
click at [229, 195] on div at bounding box center [229, 194] width 9 height 9
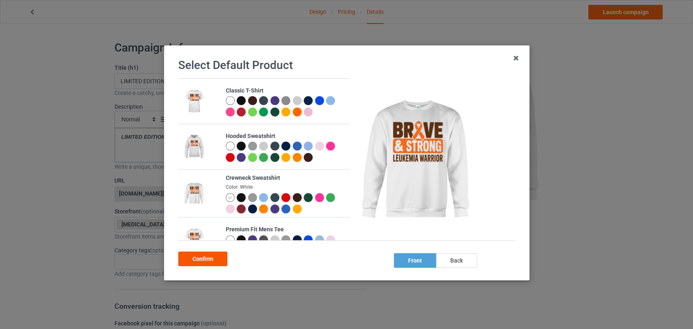
click at [221, 255] on div "Confirm" at bounding box center [202, 259] width 49 height 15
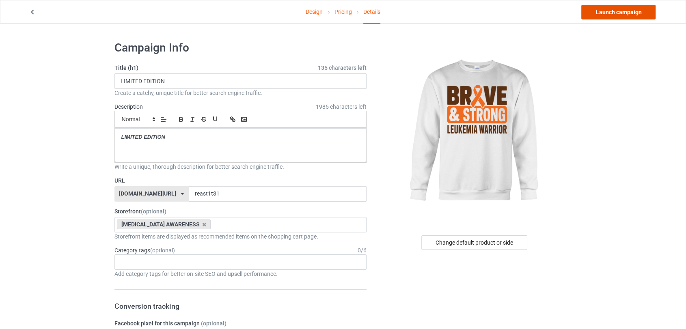
click at [617, 6] on link "Launch campaign" at bounding box center [619, 12] width 74 height 15
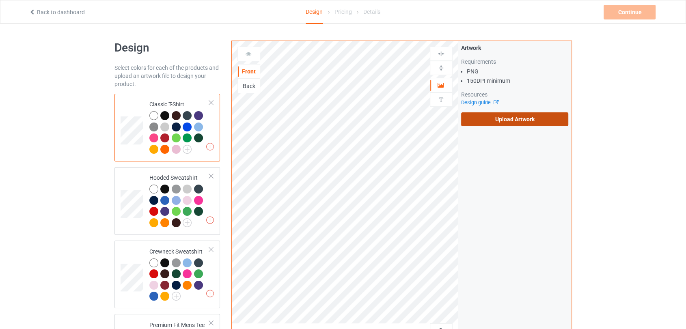
click at [476, 119] on label "Upload Artwork" at bounding box center [515, 120] width 108 height 14
click at [0, 0] on input "Upload Artwork" at bounding box center [0, 0] width 0 height 0
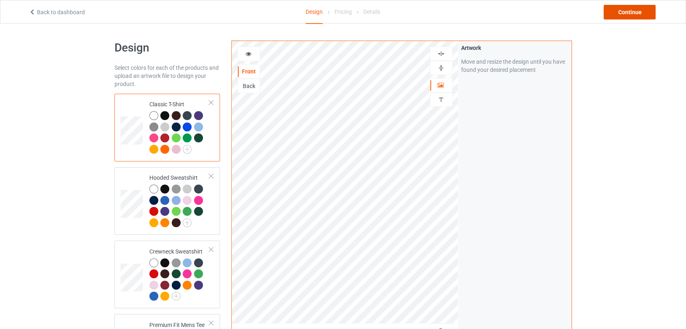
click at [615, 12] on div "Continue" at bounding box center [630, 12] width 52 height 15
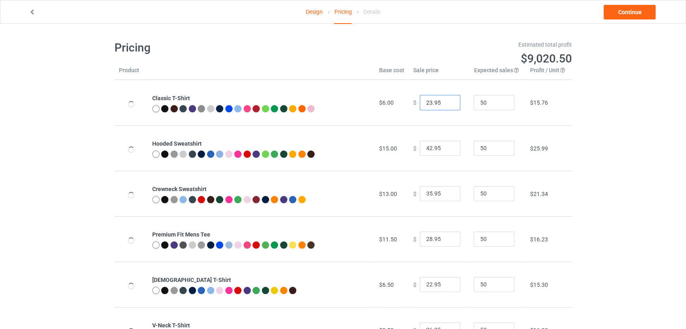
click at [447, 101] on input "23.95" at bounding box center [440, 102] width 41 height 15
click at [447, 101] on input "24.95" at bounding box center [440, 102] width 41 height 15
click at [447, 101] on input "25.95" at bounding box center [440, 102] width 41 height 15
type input "26.95"
click at [447, 101] on input "26.95" at bounding box center [440, 102] width 41 height 15
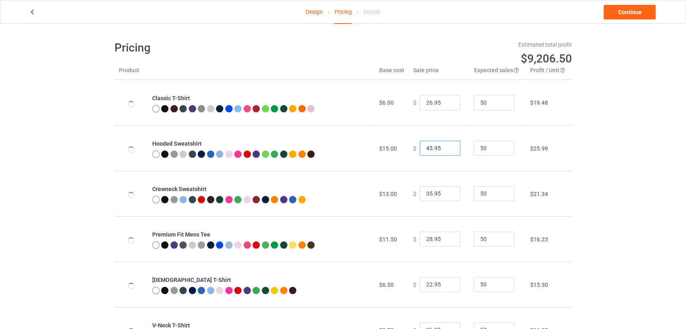
click at [446, 146] on input "43.95" at bounding box center [440, 148] width 41 height 15
type input "44.95"
click at [446, 146] on input "44.95" at bounding box center [440, 148] width 41 height 15
click at [446, 190] on input "35.95" at bounding box center [440, 193] width 41 height 15
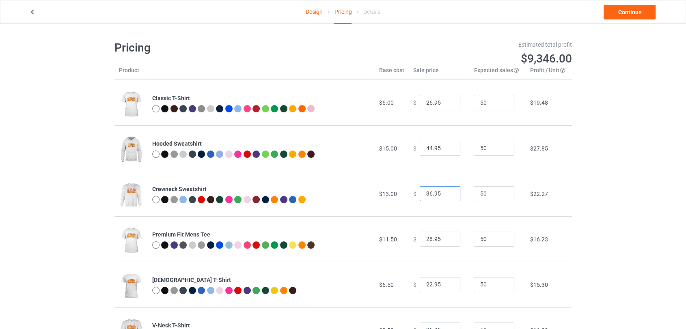
click at [445, 193] on input "36.95" at bounding box center [440, 193] width 41 height 15
type input "37.95"
click at [445, 193] on input "37.95" at bounding box center [440, 193] width 41 height 15
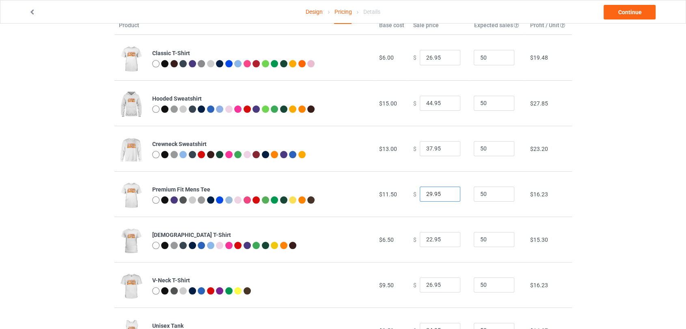
click at [447, 193] on input "29.95" at bounding box center [440, 194] width 41 height 15
type input "30.95"
click at [447, 193] on input "30.95" at bounding box center [440, 194] width 41 height 15
click at [632, 17] on link "Continue" at bounding box center [630, 12] width 52 height 15
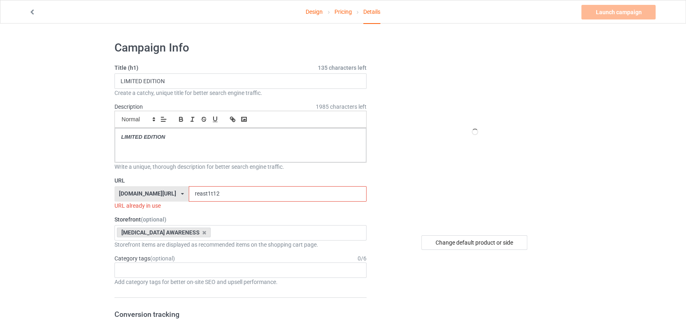
click at [234, 195] on input "reast1t12" at bounding box center [278, 193] width 178 height 15
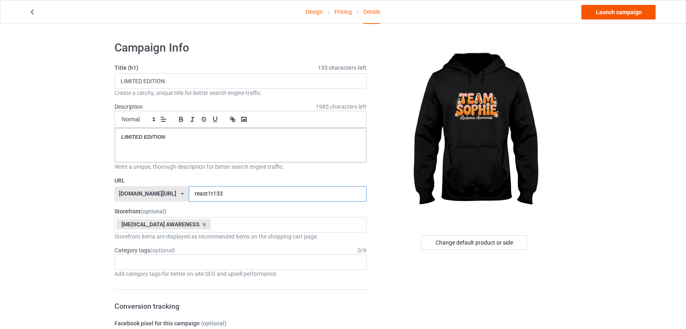
type input "reast1t133"
click at [616, 12] on link "Launch campaign" at bounding box center [619, 12] width 74 height 15
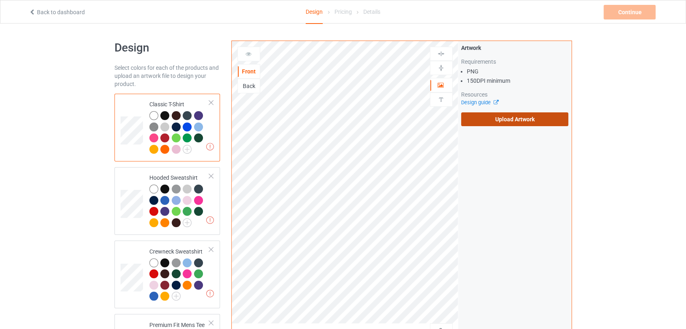
click at [480, 122] on label "Upload Artwork" at bounding box center [515, 120] width 108 height 14
click at [0, 0] on input "Upload Artwork" at bounding box center [0, 0] width 0 height 0
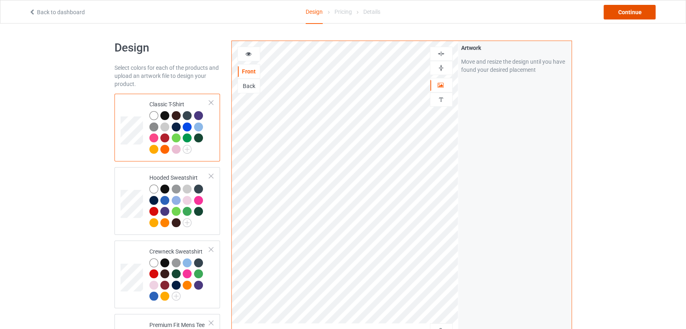
click at [606, 16] on div "Continue" at bounding box center [630, 12] width 52 height 15
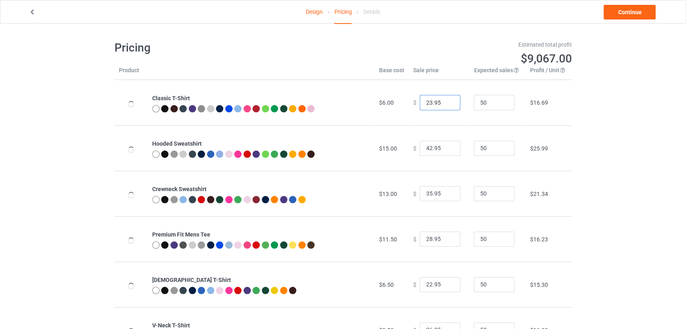
click at [448, 102] on input "23.95" at bounding box center [440, 102] width 41 height 15
click at [448, 102] on input "24.95" at bounding box center [440, 102] width 41 height 15
click at [448, 102] on input "25.95" at bounding box center [440, 102] width 41 height 15
type input "26.95"
click at [448, 102] on input "26.95" at bounding box center [440, 102] width 41 height 15
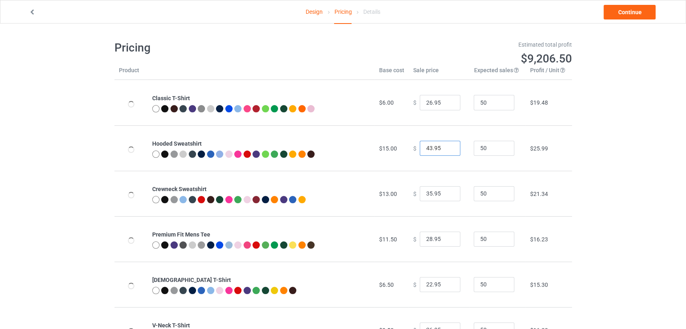
click at [445, 148] on input "43.95" at bounding box center [440, 148] width 41 height 15
type input "44.95"
click at [445, 148] on input "44.95" at bounding box center [440, 148] width 41 height 15
click at [448, 192] on input "36.95" at bounding box center [440, 193] width 41 height 15
type input "37.95"
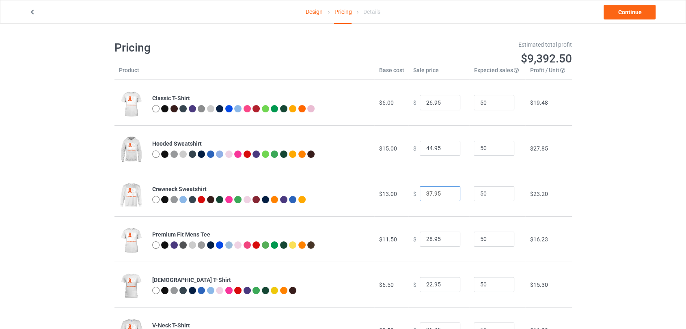
click at [448, 192] on input "37.95" at bounding box center [440, 193] width 41 height 15
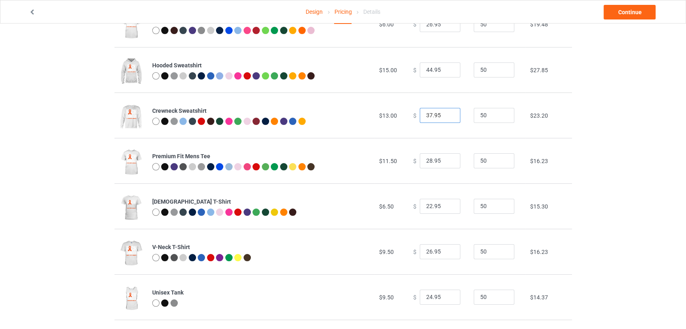
scroll to position [90, 0]
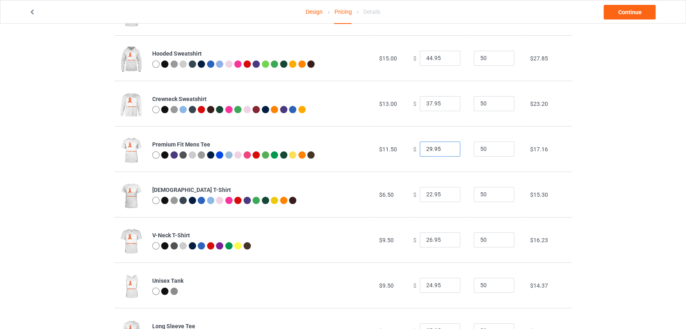
click at [446, 147] on input "29.95" at bounding box center [440, 149] width 41 height 15
type input "30.95"
click at [446, 147] on input "30.95" at bounding box center [440, 149] width 41 height 15
click at [447, 194] on input "23.95" at bounding box center [440, 194] width 41 height 15
type input "24.95"
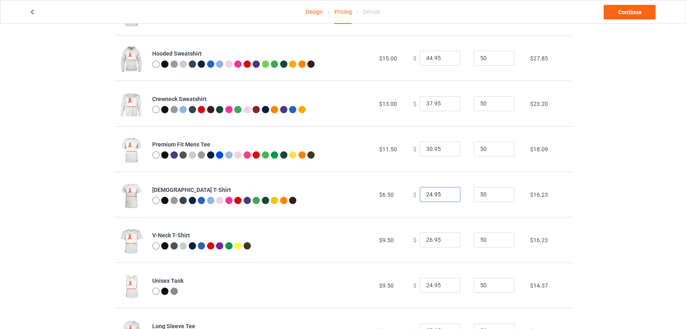
click at [447, 194] on input "24.95" at bounding box center [440, 194] width 41 height 15
click at [446, 239] on input "27.95" at bounding box center [440, 240] width 41 height 15
type input "28.95"
click at [446, 239] on input "28.95" at bounding box center [440, 240] width 41 height 15
click at [613, 17] on link "Continue" at bounding box center [630, 12] width 52 height 15
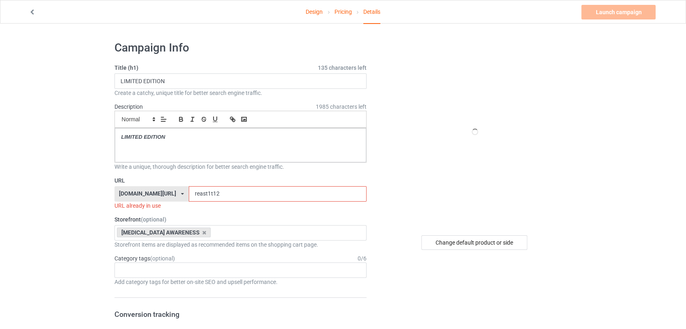
click at [216, 194] on input "reast1t12" at bounding box center [278, 193] width 178 height 15
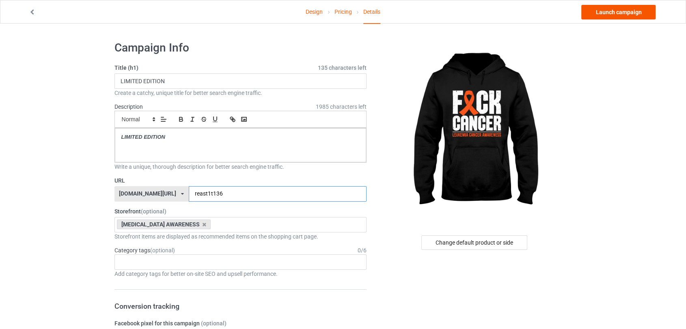
type input "reast1t136"
click at [606, 5] on link "Launch campaign" at bounding box center [619, 12] width 74 height 15
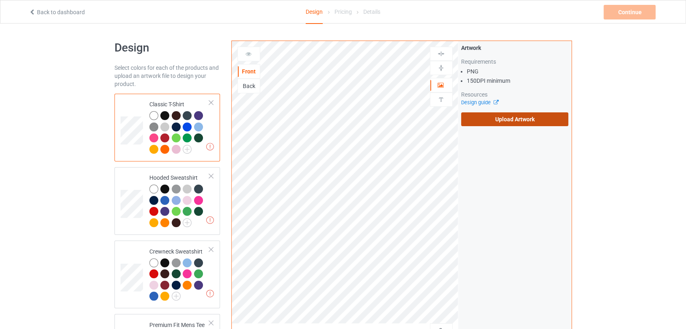
click at [478, 120] on label "Upload Artwork" at bounding box center [515, 120] width 108 height 14
click at [0, 0] on input "Upload Artwork" at bounding box center [0, 0] width 0 height 0
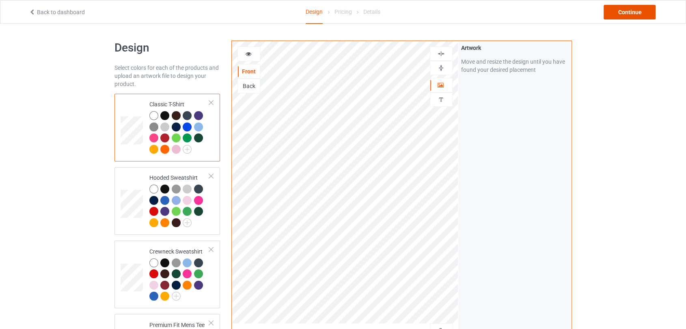
click at [614, 17] on div "Continue" at bounding box center [630, 12] width 52 height 15
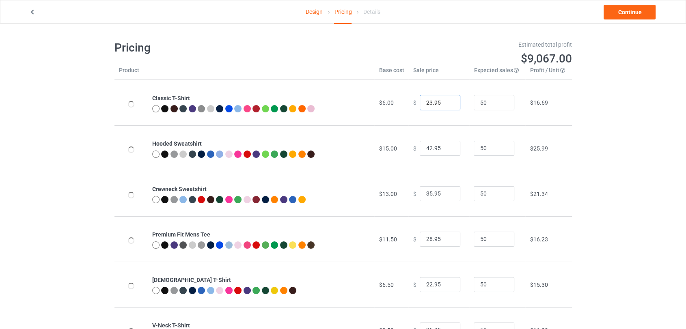
click at [445, 102] on input "23.95" at bounding box center [440, 102] width 41 height 15
click at [445, 102] on input "24.95" at bounding box center [440, 102] width 41 height 15
click at [445, 102] on input "25.95" at bounding box center [440, 102] width 41 height 15
type input "26.95"
click at [445, 102] on input "26.95" at bounding box center [440, 102] width 41 height 15
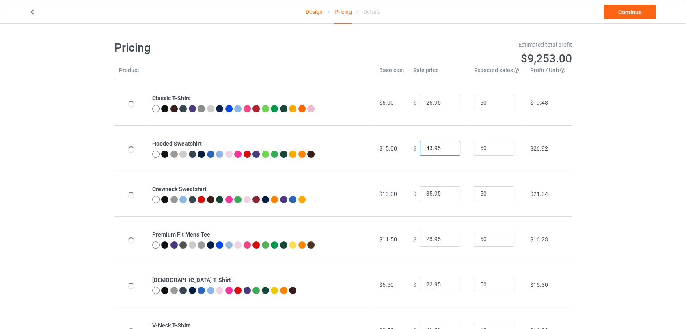
click at [445, 147] on input "43.95" at bounding box center [440, 148] width 41 height 15
type input "44.95"
click at [445, 147] on input "44.95" at bounding box center [440, 148] width 41 height 15
click at [444, 193] on input "36.95" at bounding box center [440, 193] width 41 height 15
type input "37.95"
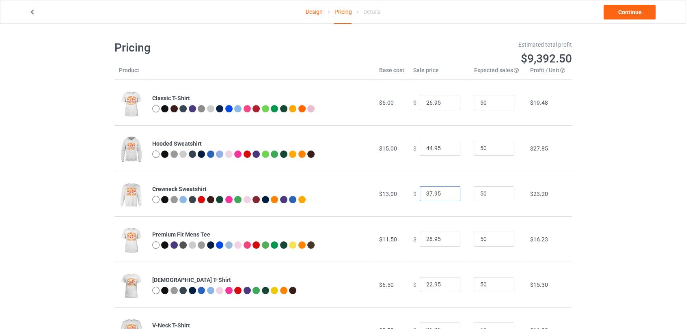
click at [444, 193] on input "37.95" at bounding box center [440, 193] width 41 height 15
click at [617, 13] on link "Continue" at bounding box center [630, 12] width 52 height 15
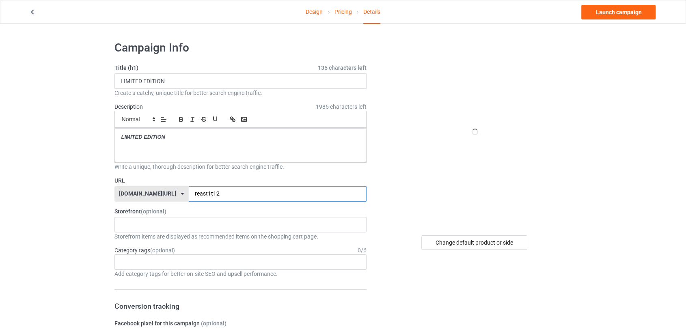
click at [268, 186] on input "reast1t12" at bounding box center [278, 193] width 178 height 15
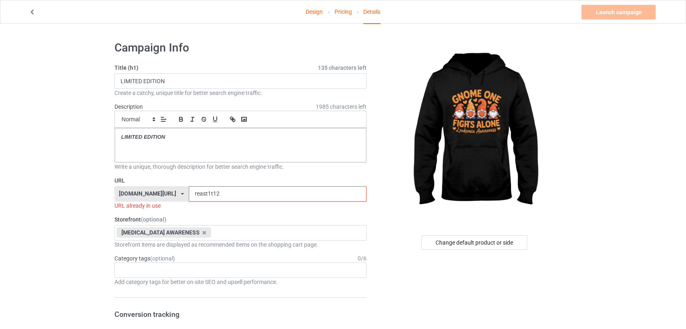
drag, startPoint x: 207, startPoint y: 195, endPoint x: 196, endPoint y: 193, distance: 11.5
click at [192, 194] on input "reast1t12" at bounding box center [278, 193] width 178 height 15
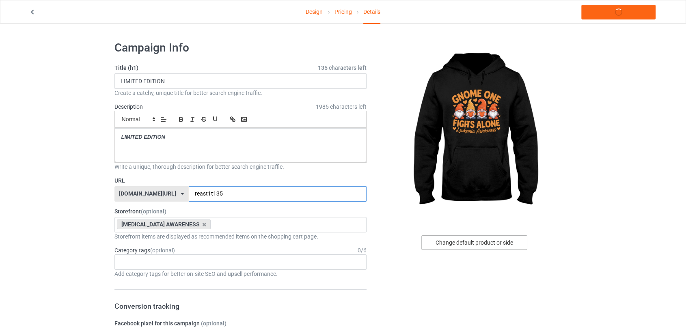
type input "reast1t135"
click at [506, 245] on div "Change default product or side" at bounding box center [475, 243] width 106 height 15
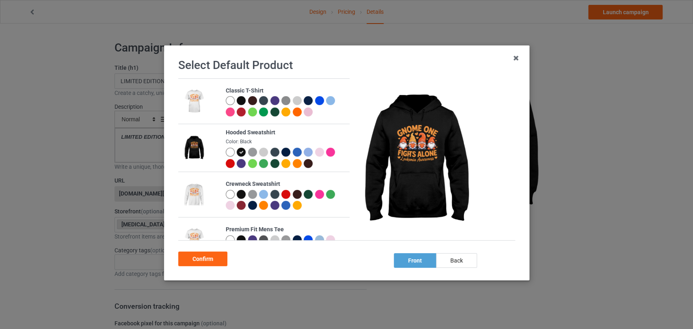
click at [228, 95] on td "Classic T-Shirt" at bounding box center [285, 101] width 129 height 45
click at [242, 100] on div at bounding box center [241, 100] width 9 height 9
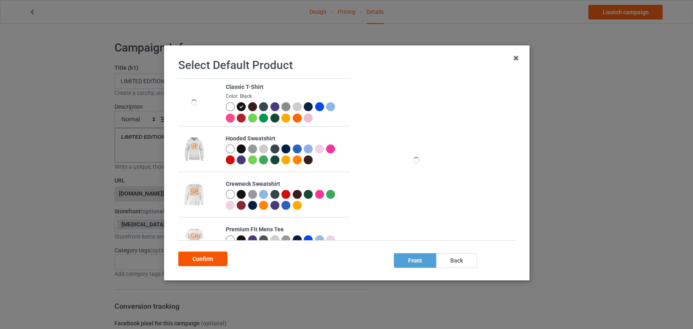
click at [212, 254] on div "Confirm" at bounding box center [202, 259] width 49 height 15
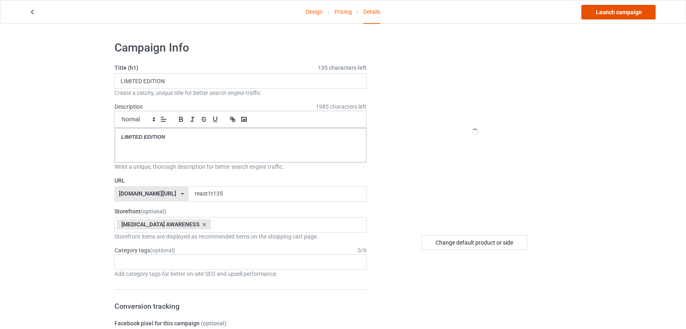
click at [591, 16] on link "Launch campaign" at bounding box center [619, 12] width 74 height 15
